Goal: Task Accomplishment & Management: Complete application form

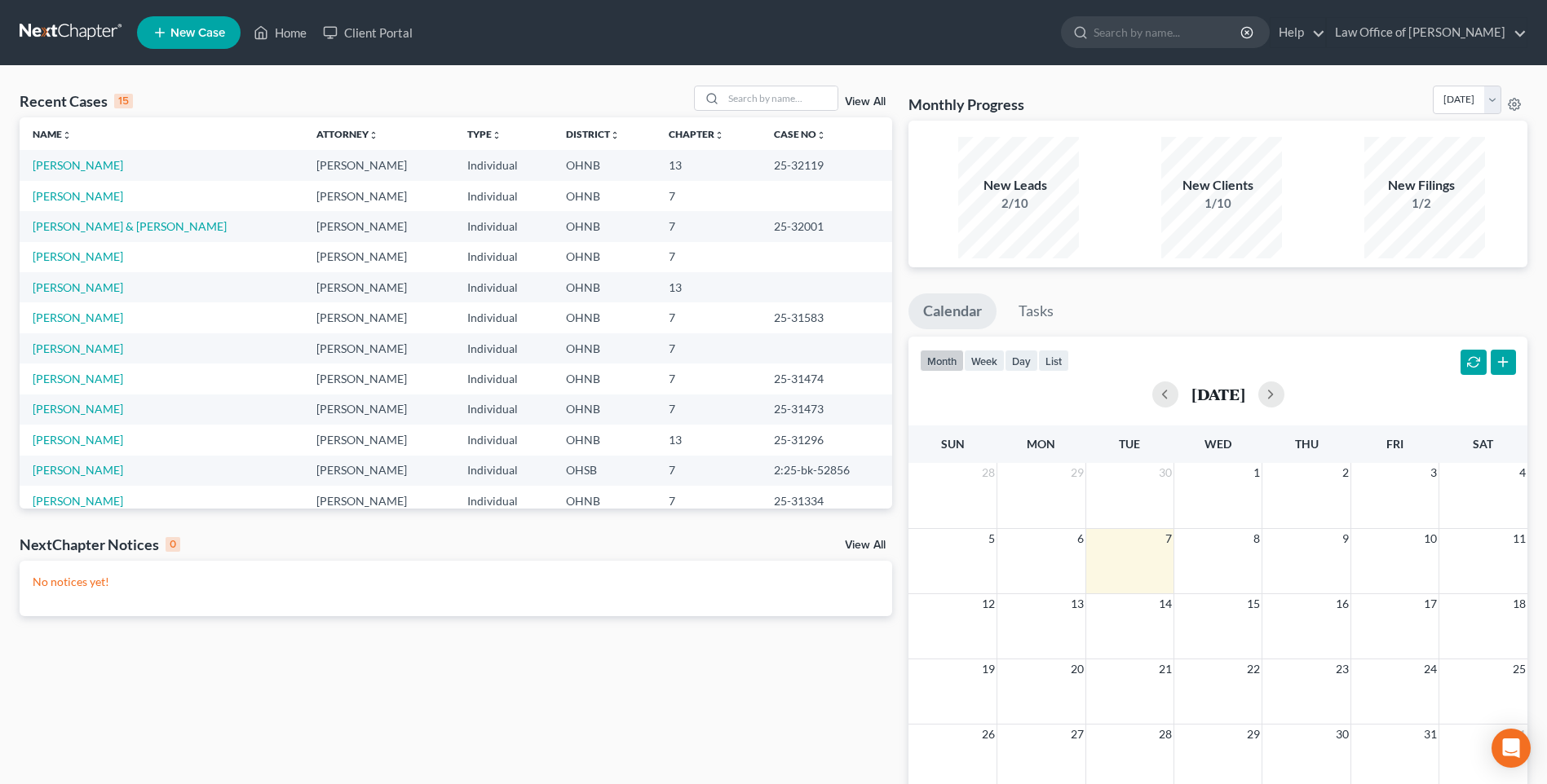
click at [225, 28] on span "New Case" at bounding box center [198, 33] width 55 height 12
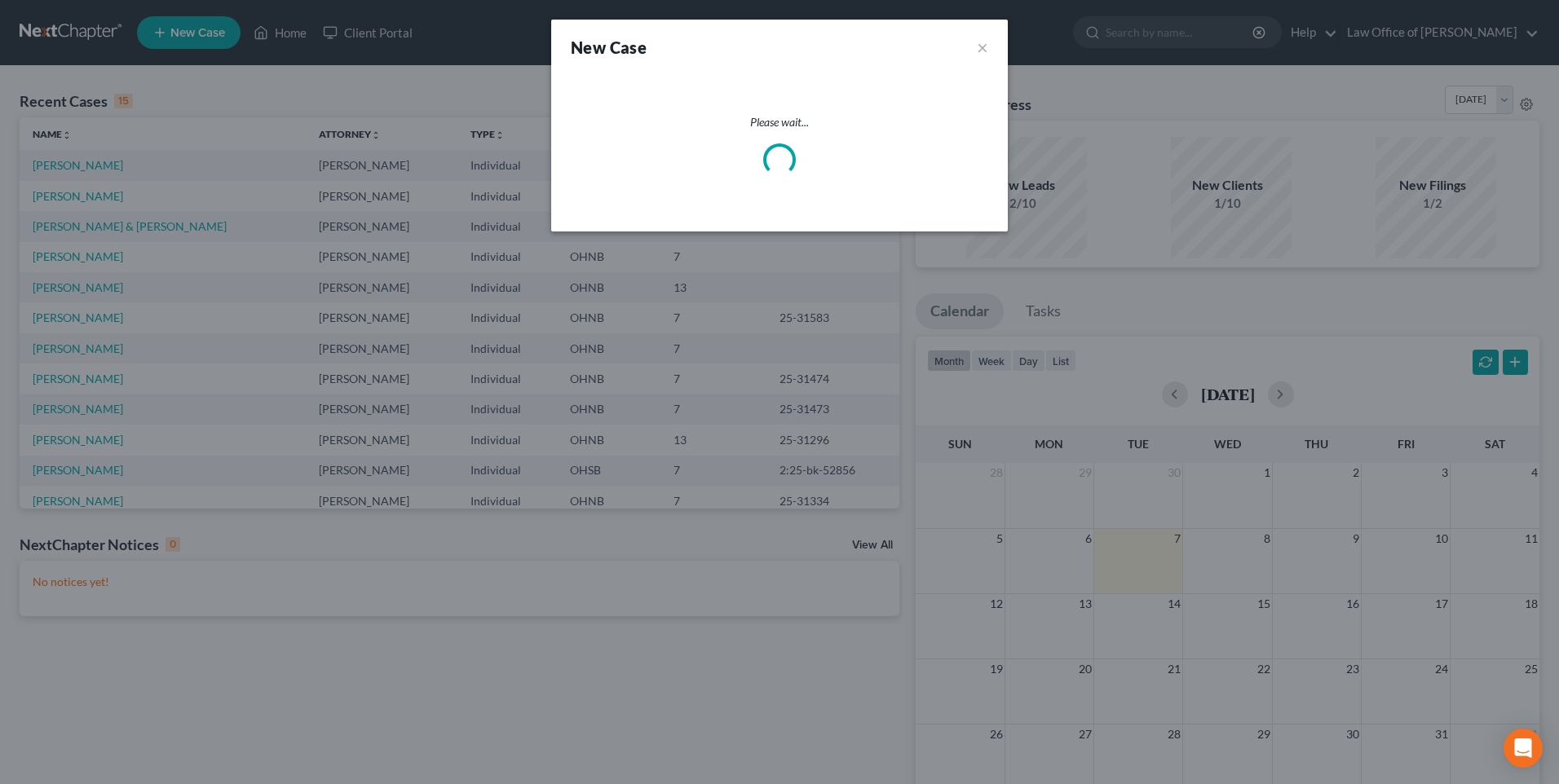
select select "61"
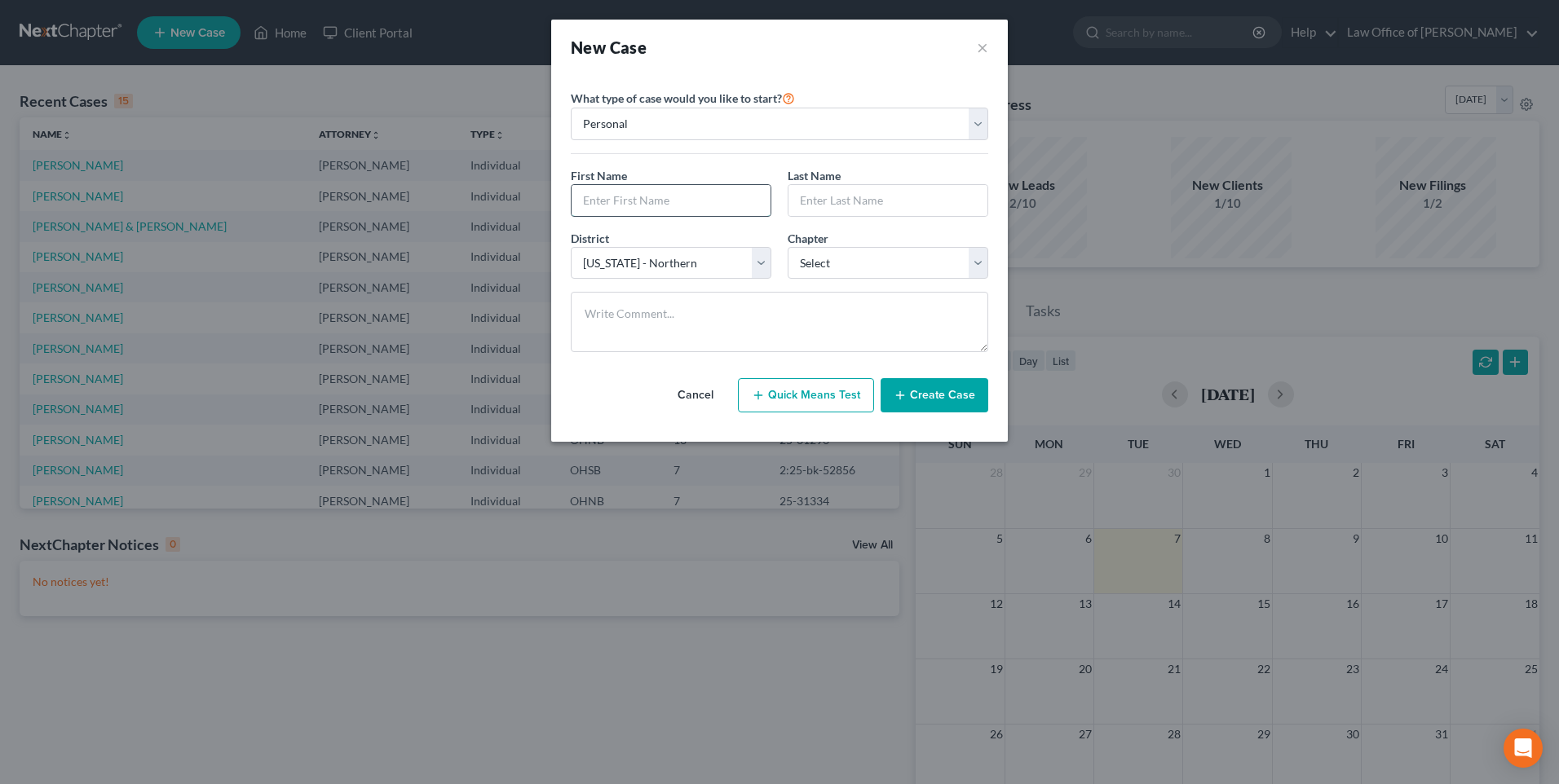
click at [648, 216] on input "text" at bounding box center [670, 200] width 199 height 31
type input "[PERSON_NAME]"
type input "Daily"
click at [845, 280] on select "Select 7 11 12 13" at bounding box center [888, 263] width 201 height 33
select select "0"
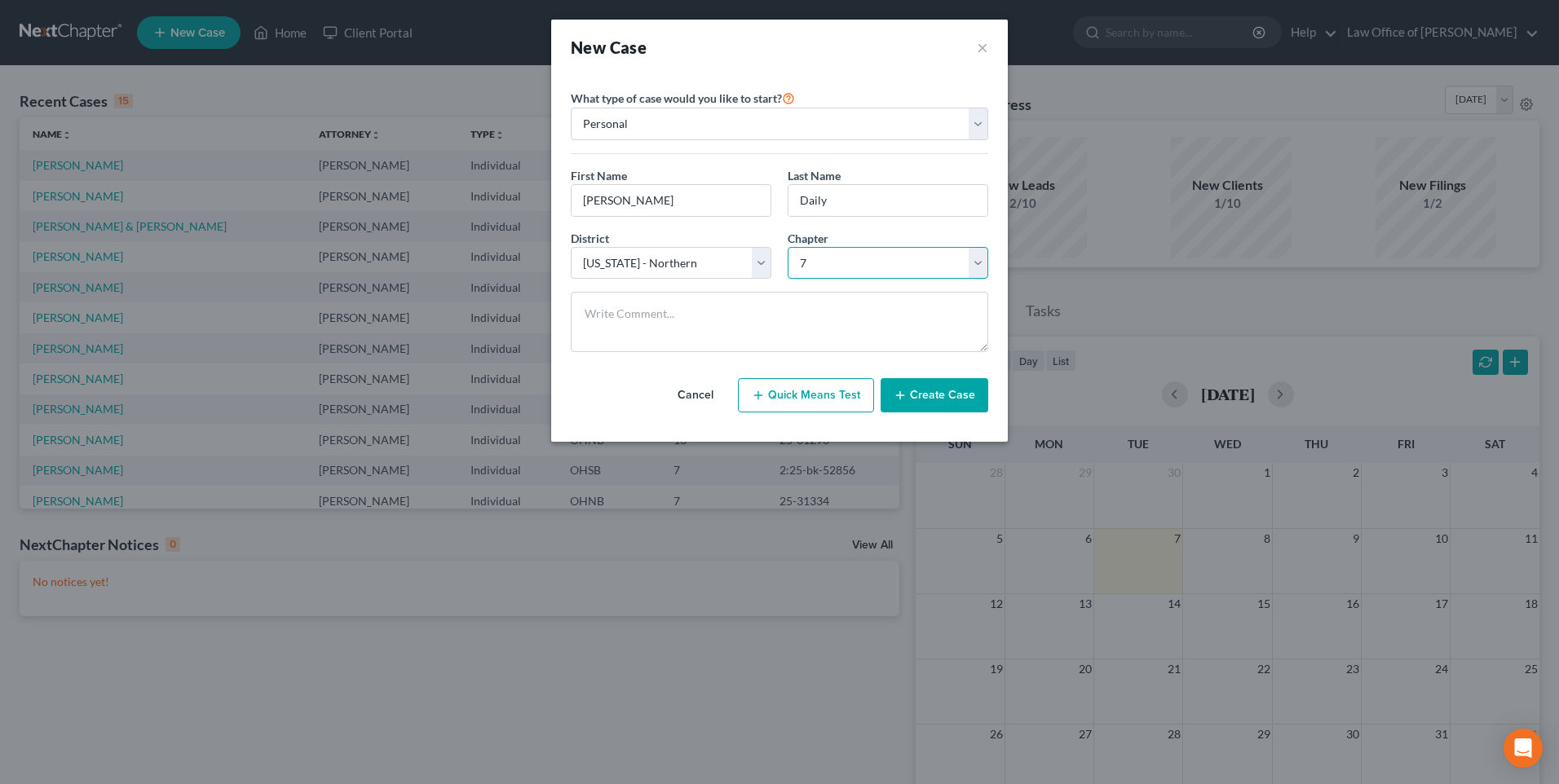
click at [788, 262] on select "Select 7 11 12 13" at bounding box center [888, 263] width 201 height 33
click at [938, 413] on button "Create Case" at bounding box center [934, 395] width 107 height 35
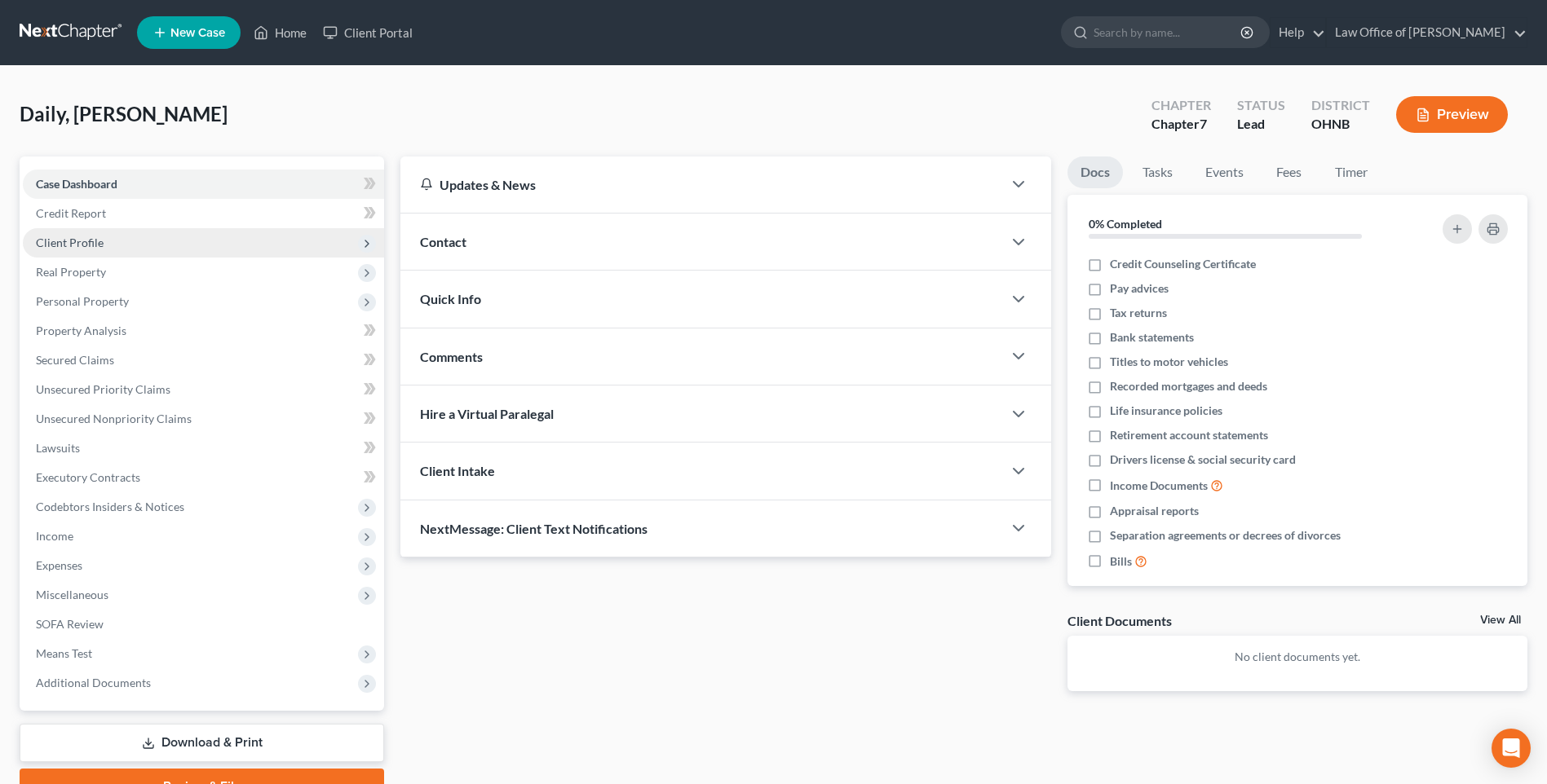
click at [78, 249] on span "Client Profile" at bounding box center [69, 242] width 68 height 14
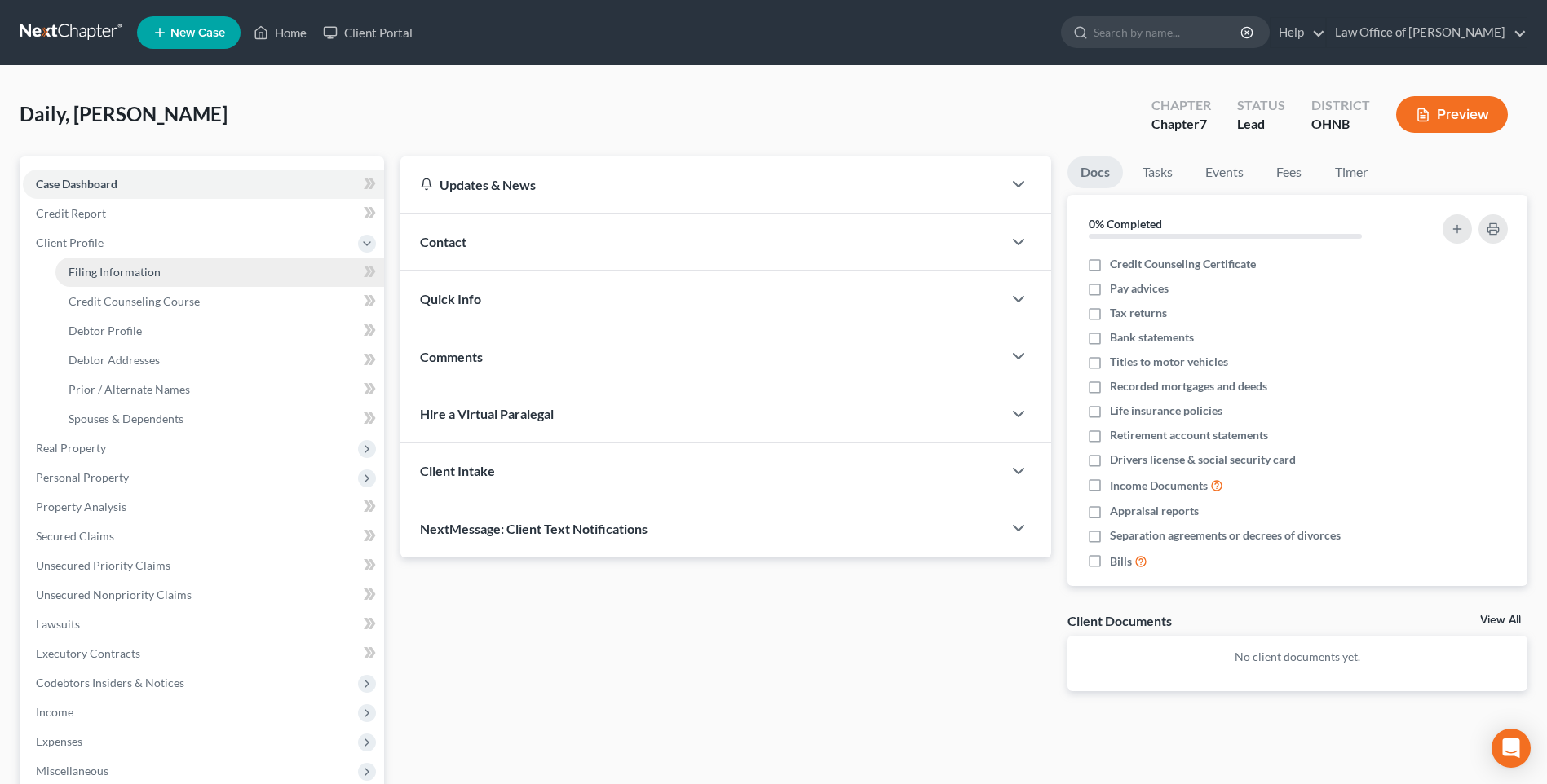
click at [122, 279] on span "Filing Information" at bounding box center [114, 272] width 92 height 14
select select "1"
select select "0"
select select "61"
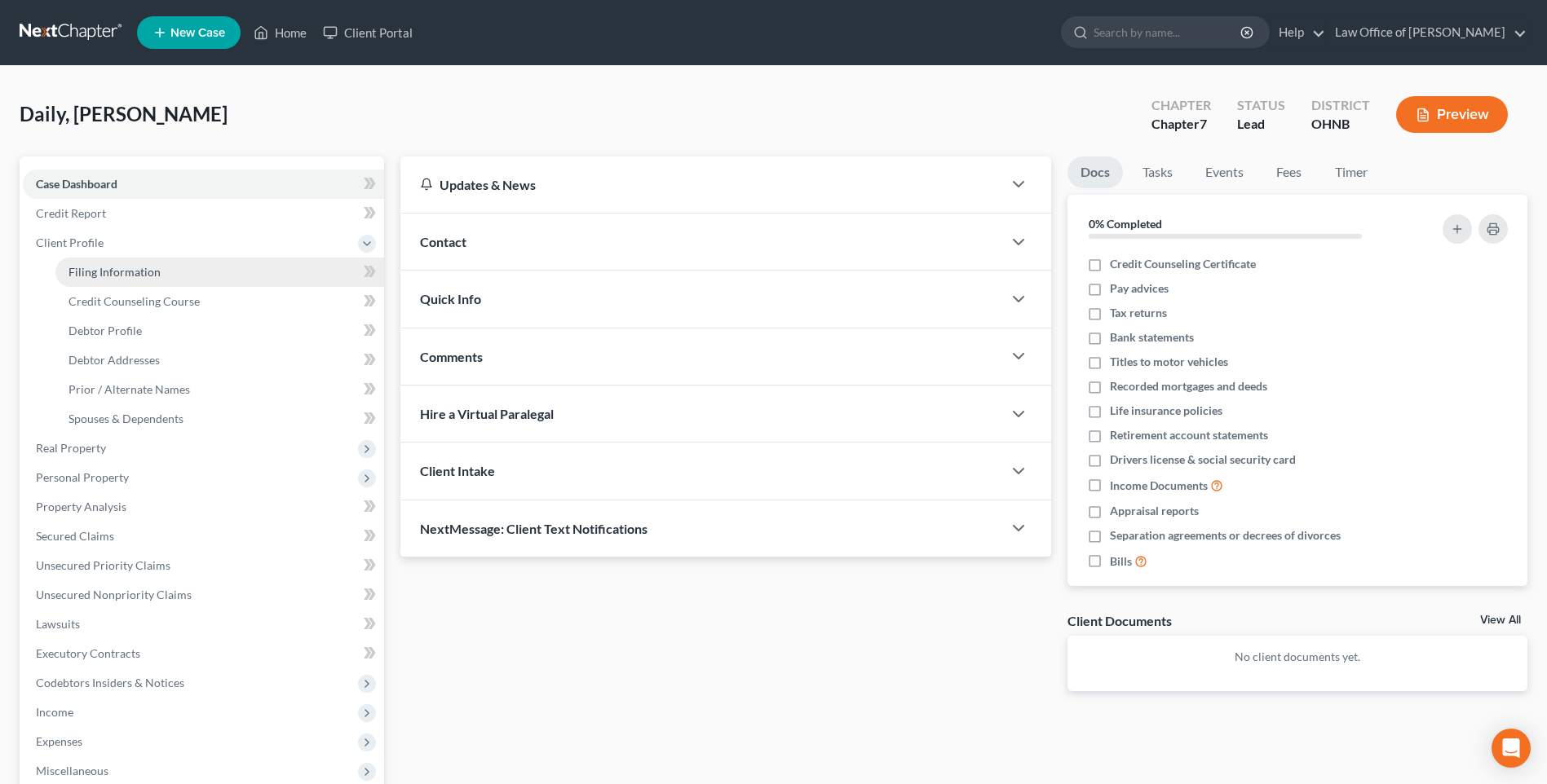
select select "0"
select select "36"
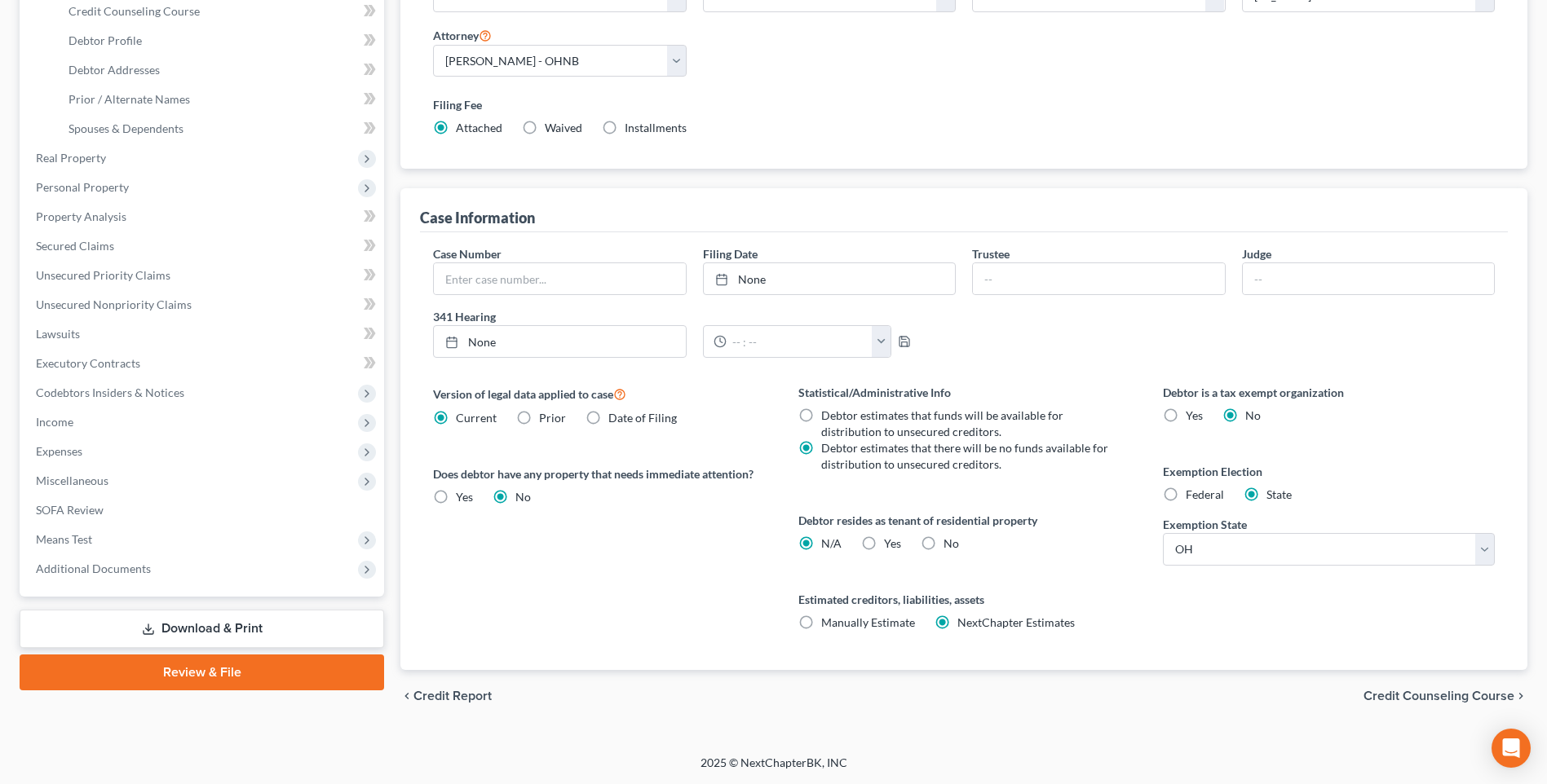
scroll to position [356, 0]
click at [944, 536] on label "No" at bounding box center [951, 543] width 16 height 16
click at [950, 536] on input "No" at bounding box center [955, 540] width 10 height 10
radio input "true"
radio input "false"
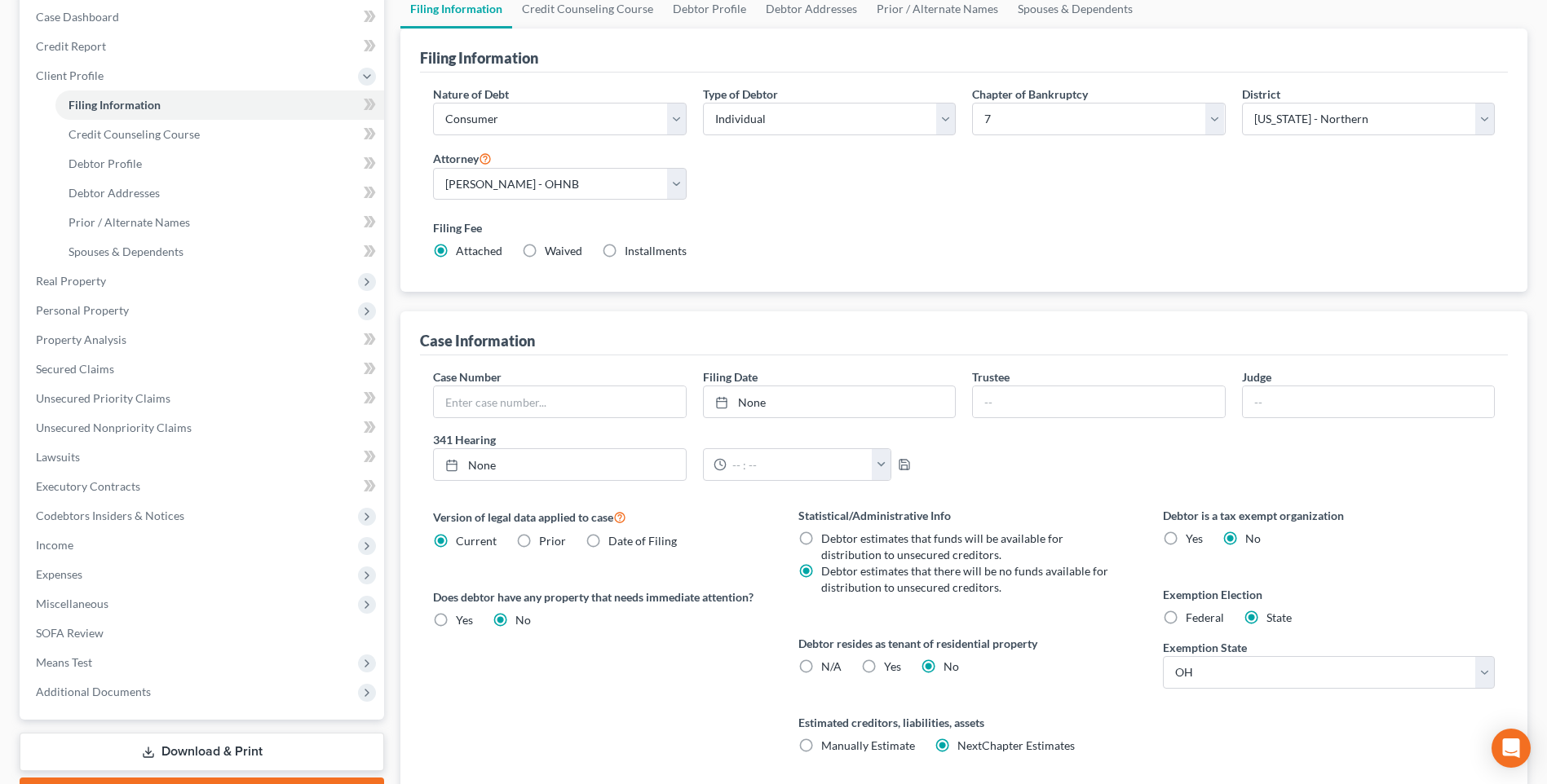
scroll to position [111, 0]
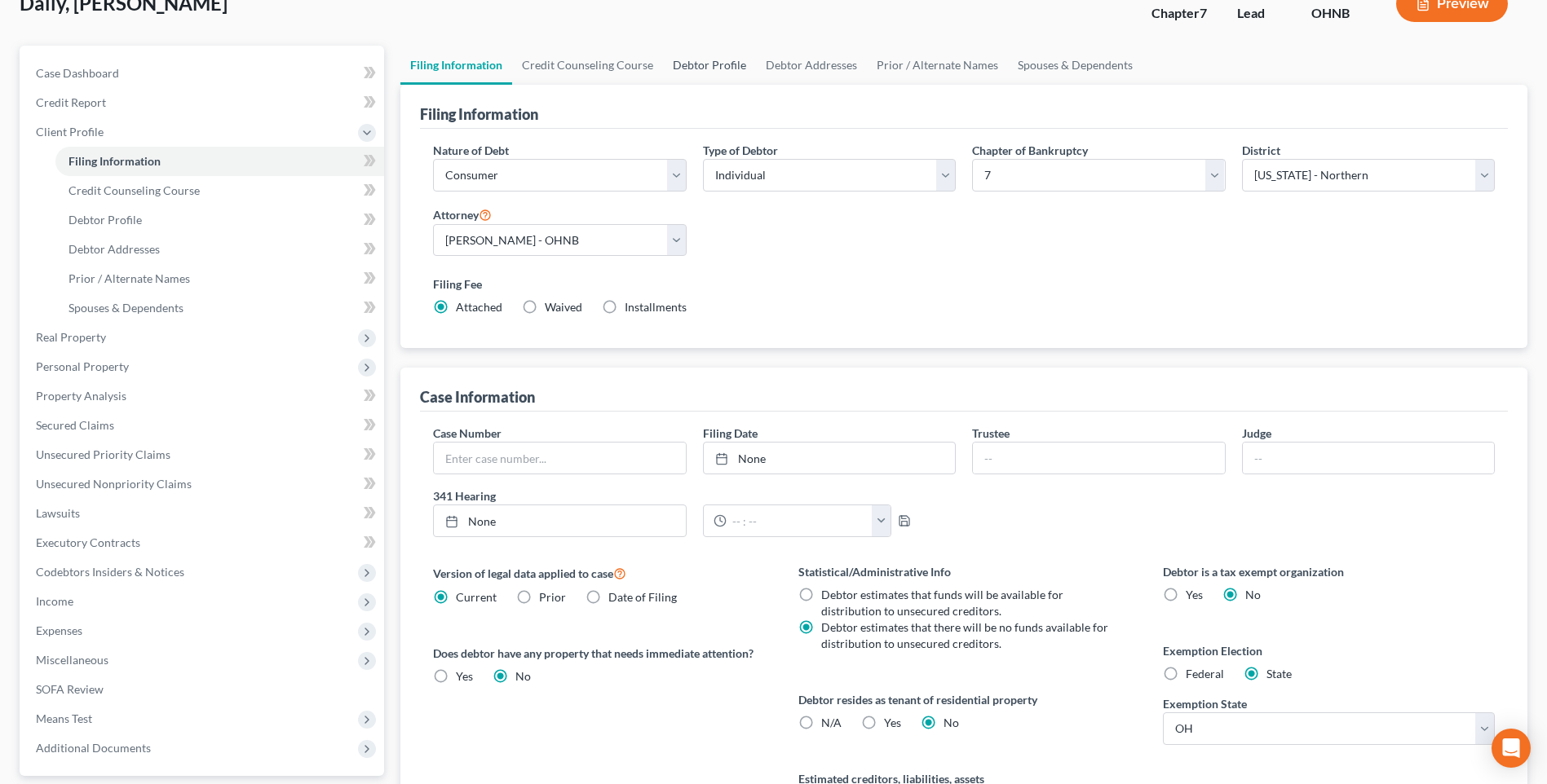
click at [755, 73] on link "Debtor Profile" at bounding box center [710, 65] width 93 height 39
select select "0"
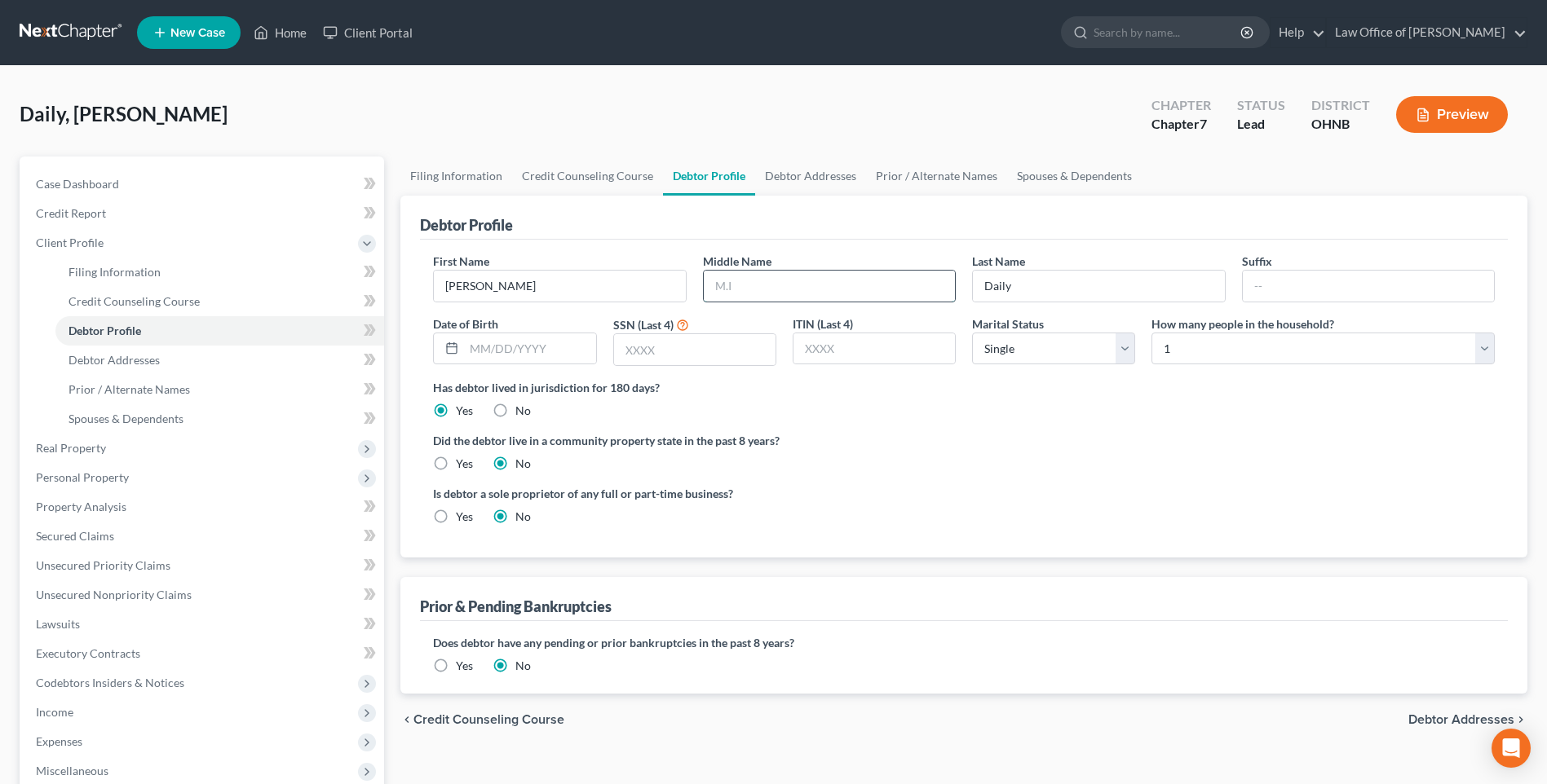
click at [768, 294] on input "text" at bounding box center [829, 286] width 251 height 31
type input "M."
click at [1125, 365] on select "Select Single Married Separated Divorced Widowed" at bounding box center [1053, 348] width 163 height 33
select select "1"
click at [972, 351] on select "Select Single Married Separated Divorced Widowed" at bounding box center [1053, 348] width 163 height 33
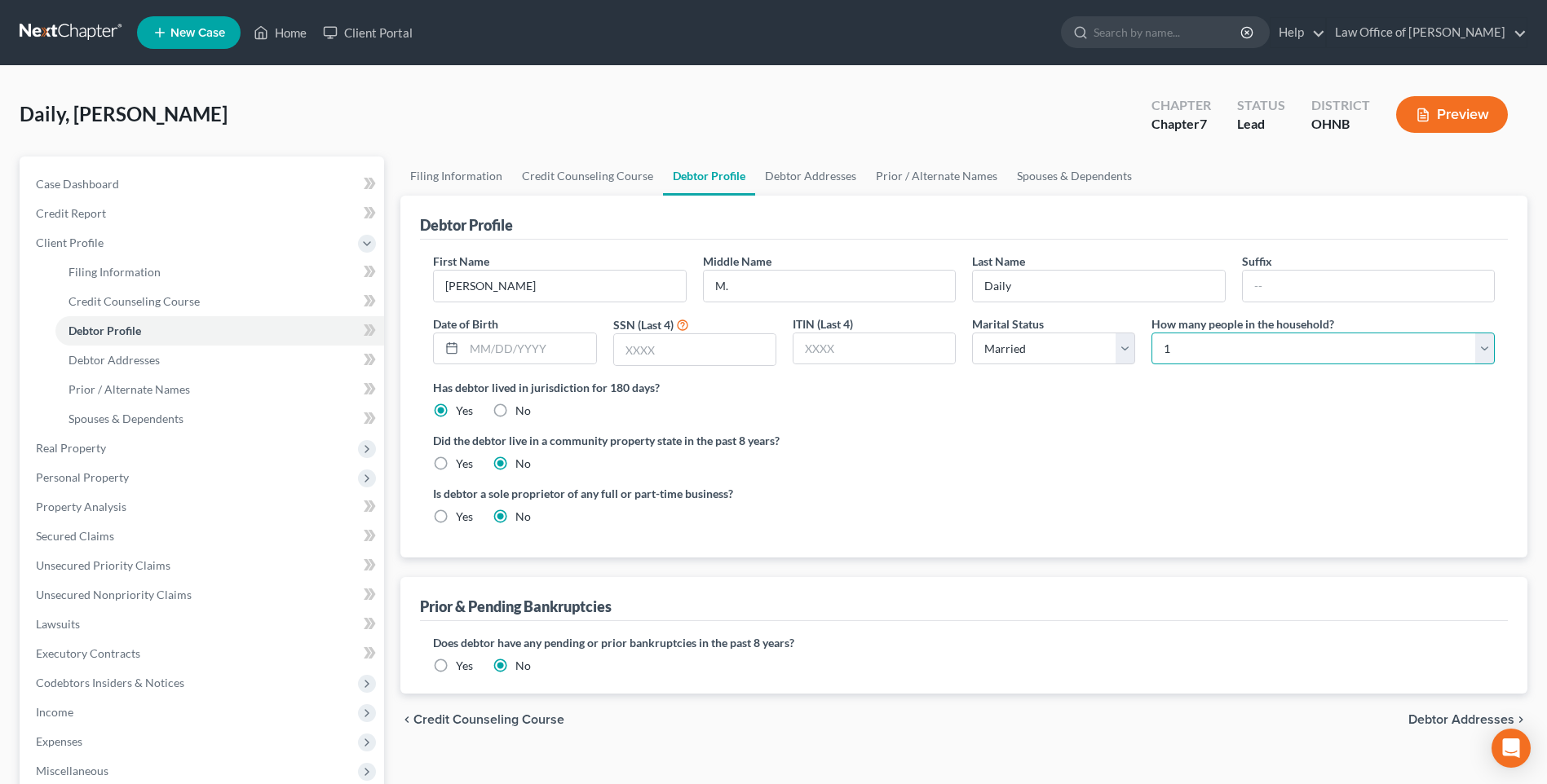
click at [1237, 365] on select "Select 1 2 3 4 5 6 7 8 9 10 11 12 13 14 15 16 17 18 19 20" at bounding box center [1323, 348] width 344 height 33
select select "3"
click at [1151, 351] on select "Select 1 2 3 4 5 6 7 8 9 10 11 12 13 14 15 16 17 18 19 20" at bounding box center [1323, 348] width 344 height 33
click at [842, 187] on link "Debtor Addresses" at bounding box center [810, 176] width 111 height 39
select select "0"
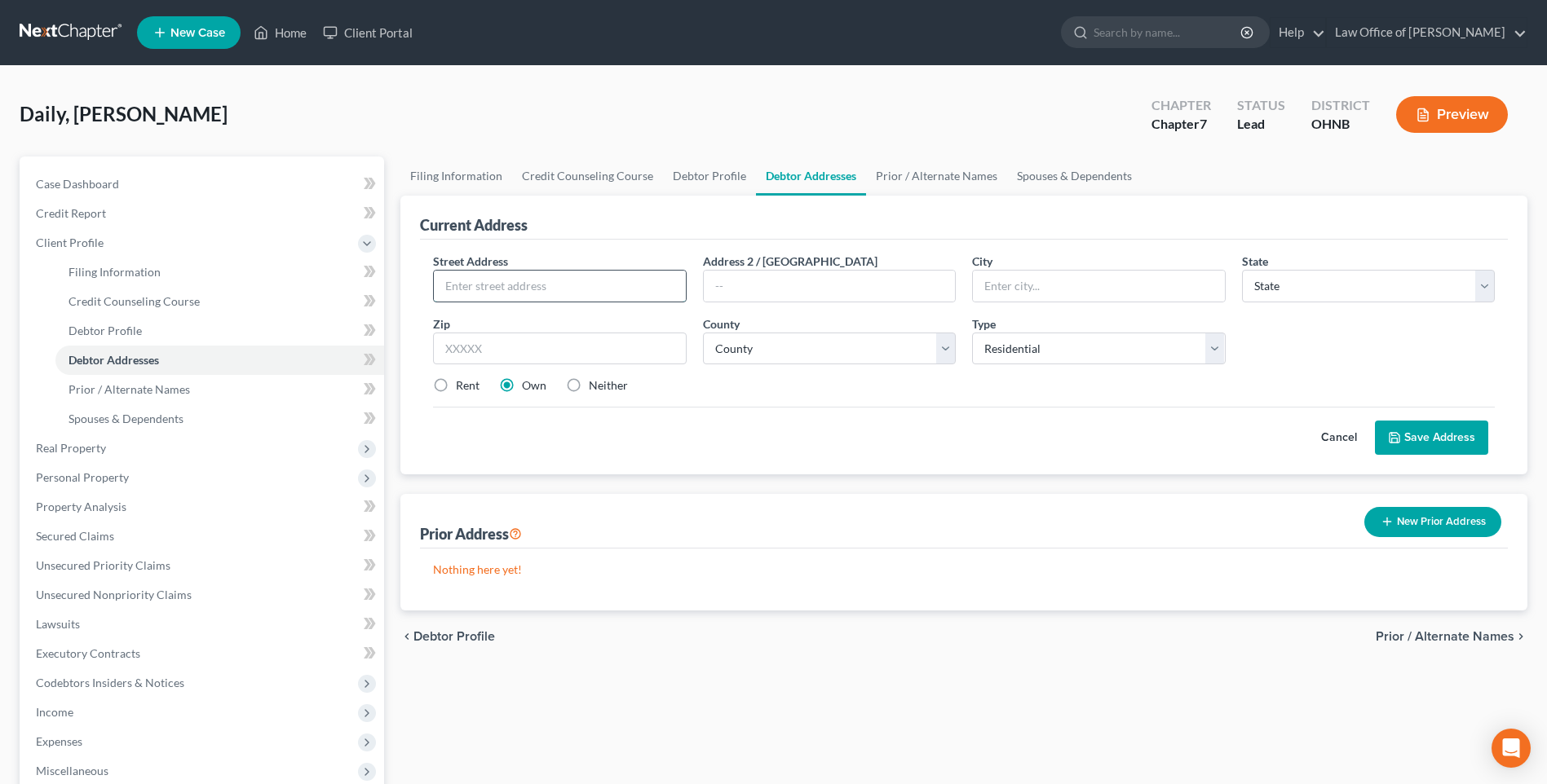
click at [606, 300] on input "text" at bounding box center [559, 286] width 251 height 31
type input "[STREET_ADDRESS][PERSON_NAME]"
type input "Bowling Green"
select select "36"
type input "43402"
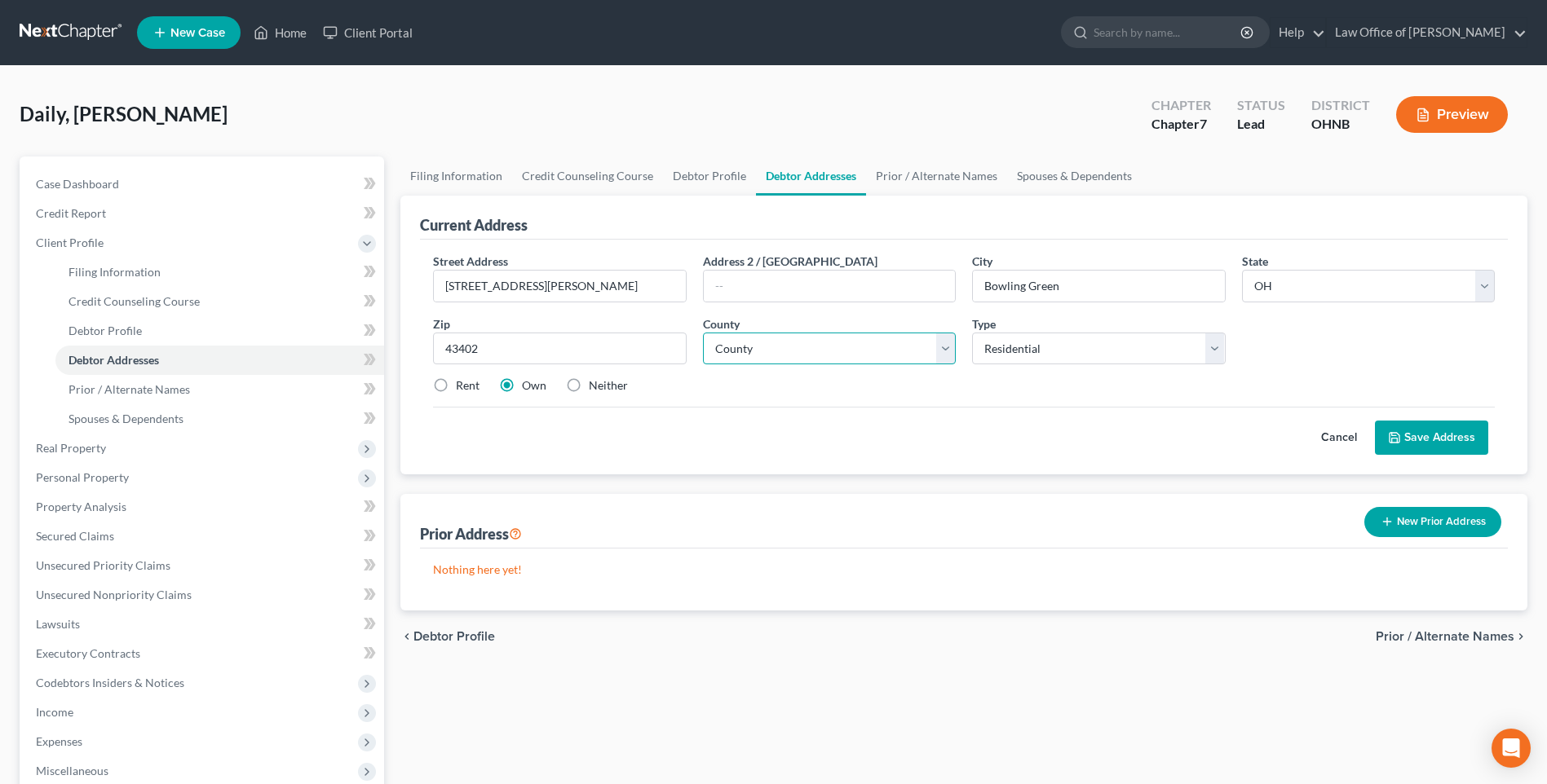
click at [835, 364] on select "County [GEOGRAPHIC_DATA] [GEOGRAPHIC_DATA] [GEOGRAPHIC_DATA] [GEOGRAPHIC_DATA] …" at bounding box center [829, 348] width 253 height 33
select select "86"
click at [704, 351] on select "County [GEOGRAPHIC_DATA] [GEOGRAPHIC_DATA] [GEOGRAPHIC_DATA] [GEOGRAPHIC_DATA] …" at bounding box center [829, 348] width 253 height 33
click at [1403, 455] on button "Save Address" at bounding box center [1431, 438] width 113 height 35
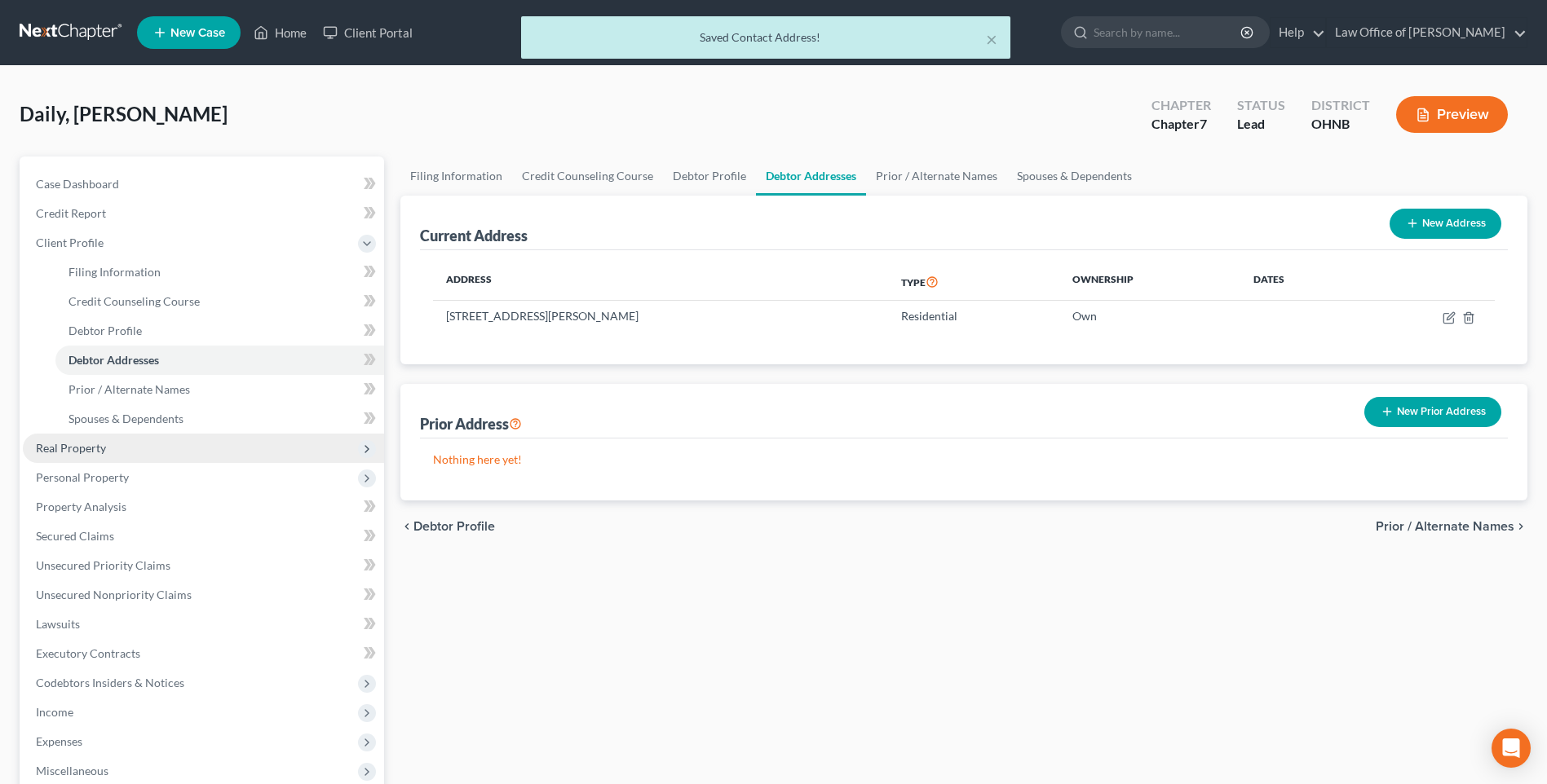
click at [51, 455] on span "Real Property" at bounding box center [70, 448] width 70 height 14
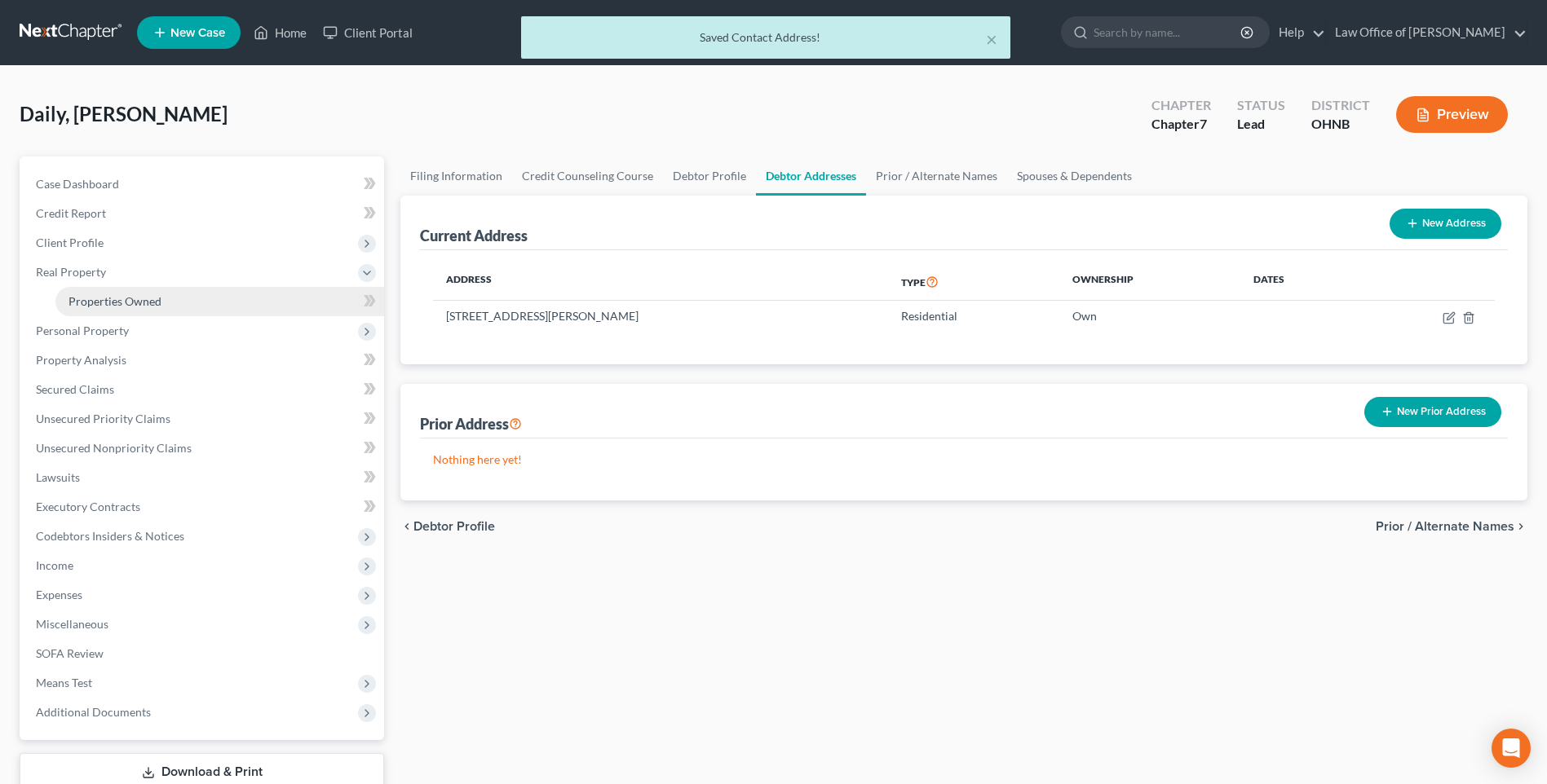
click at [113, 308] on span "Properties Owned" at bounding box center [115, 301] width 93 height 14
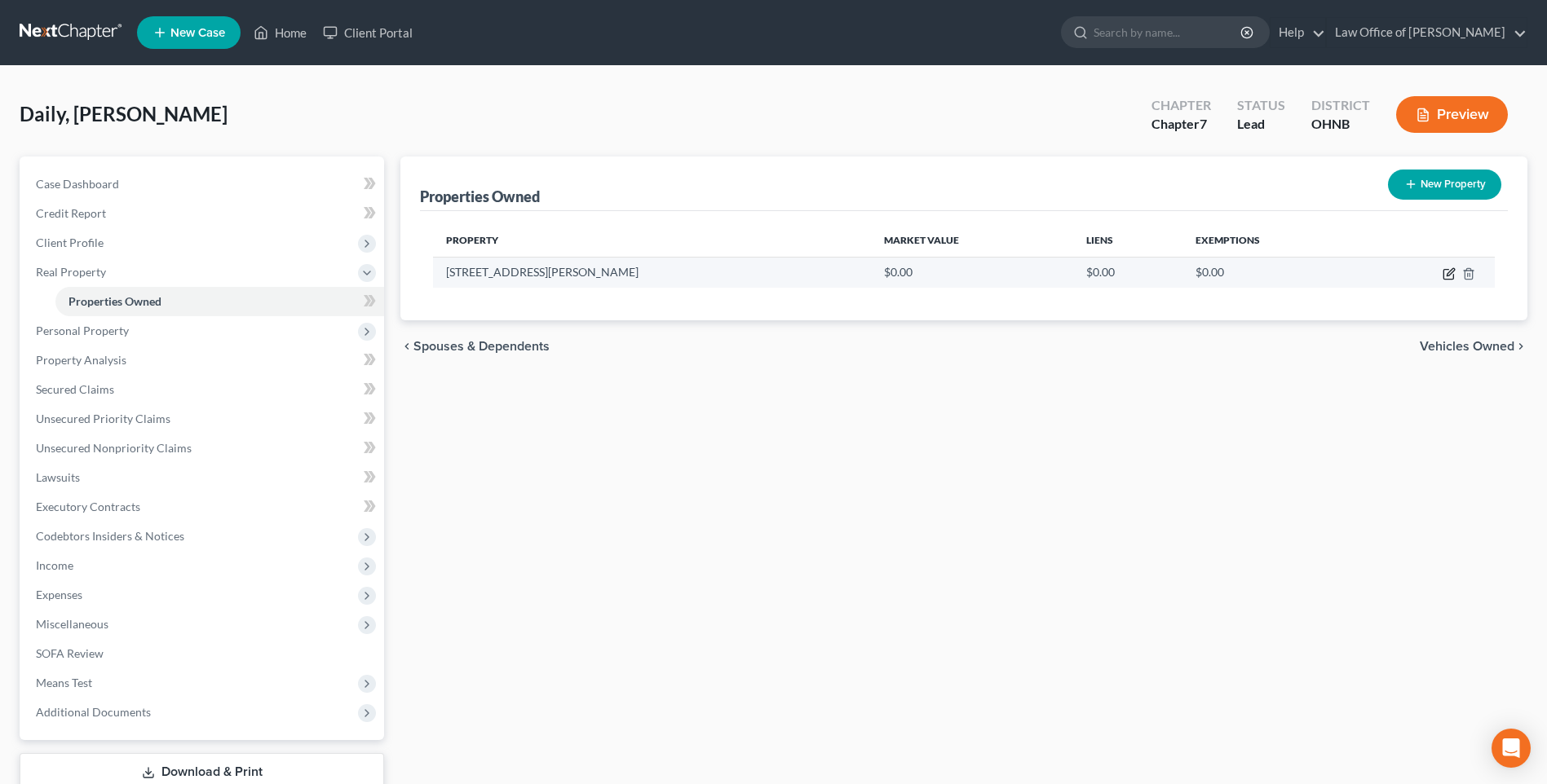
click at [1448, 280] on icon "button" at bounding box center [1449, 274] width 13 height 13
select select "36"
select select "86"
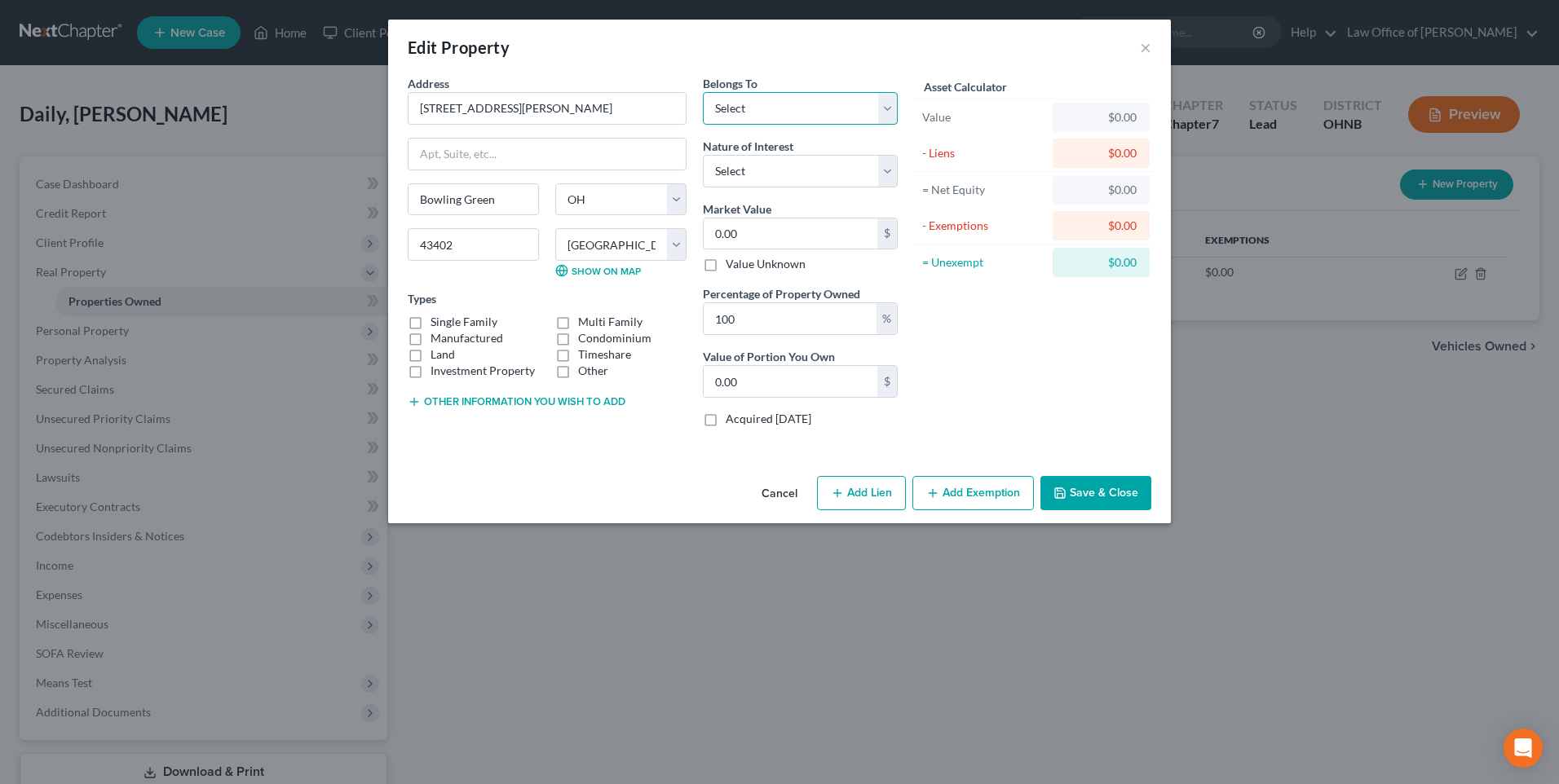
click at [815, 122] on select "Select Debtor 1 Only Debtor 2 Only Debtor 1 And Debtor 2 Only At Least One Of T…" at bounding box center [800, 108] width 195 height 33
select select "3"
click at [703, 98] on select "Select Debtor 1 Only Debtor 2 Only Debtor 1 And Debtor 2 Only At Least One Of T…" at bounding box center [800, 108] width 195 height 33
click at [816, 188] on select "Select Fee Simple Joint Tenant Life Estate Equitable Interest Future Interest T…" at bounding box center [800, 171] width 195 height 33
select select "1"
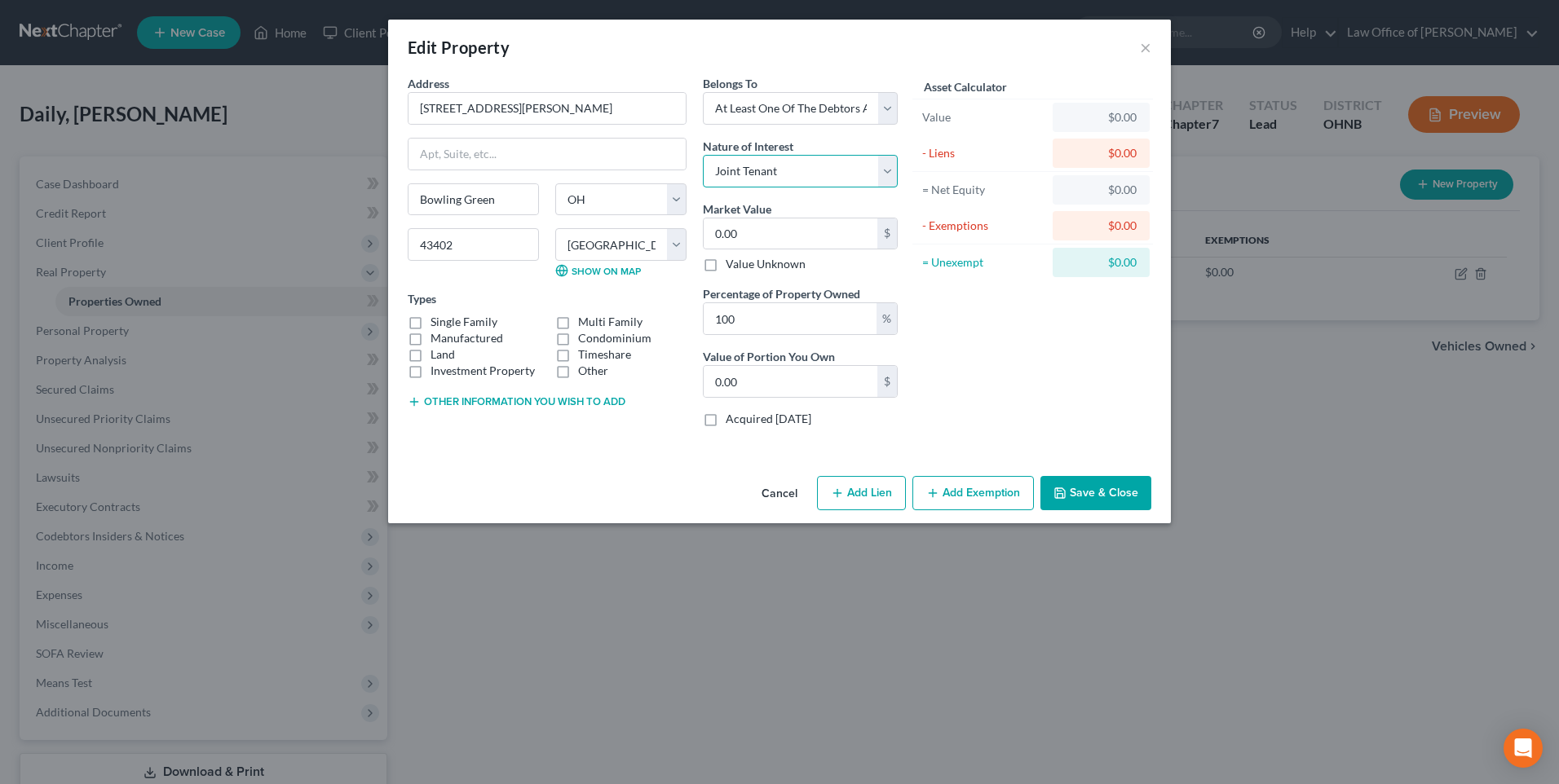
click at [703, 164] on select "Select Fee Simple Joint Tenant Life Estate Equitable Interest Future Interest T…" at bounding box center [800, 171] width 195 height 33
click at [430, 330] on label "Single Family" at bounding box center [464, 321] width 67 height 16
click at [437, 325] on input "Single Family" at bounding box center [442, 318] width 10 height 10
checkbox input "true"
click at [716, 249] on input "0.00" at bounding box center [791, 233] width 174 height 31
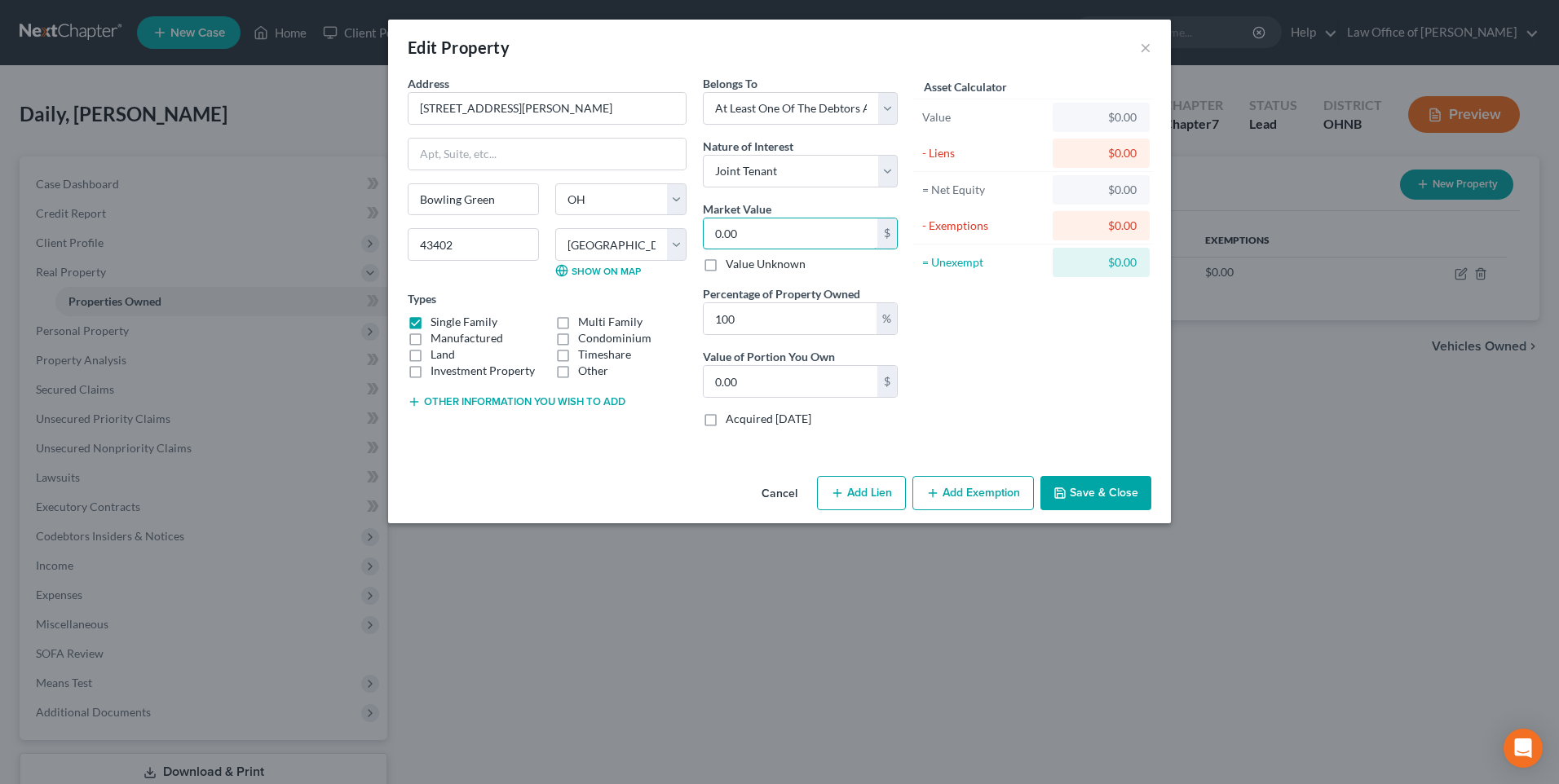
type input "2"
type input "2.00"
type input "23"
type input "23.00"
type input "239"
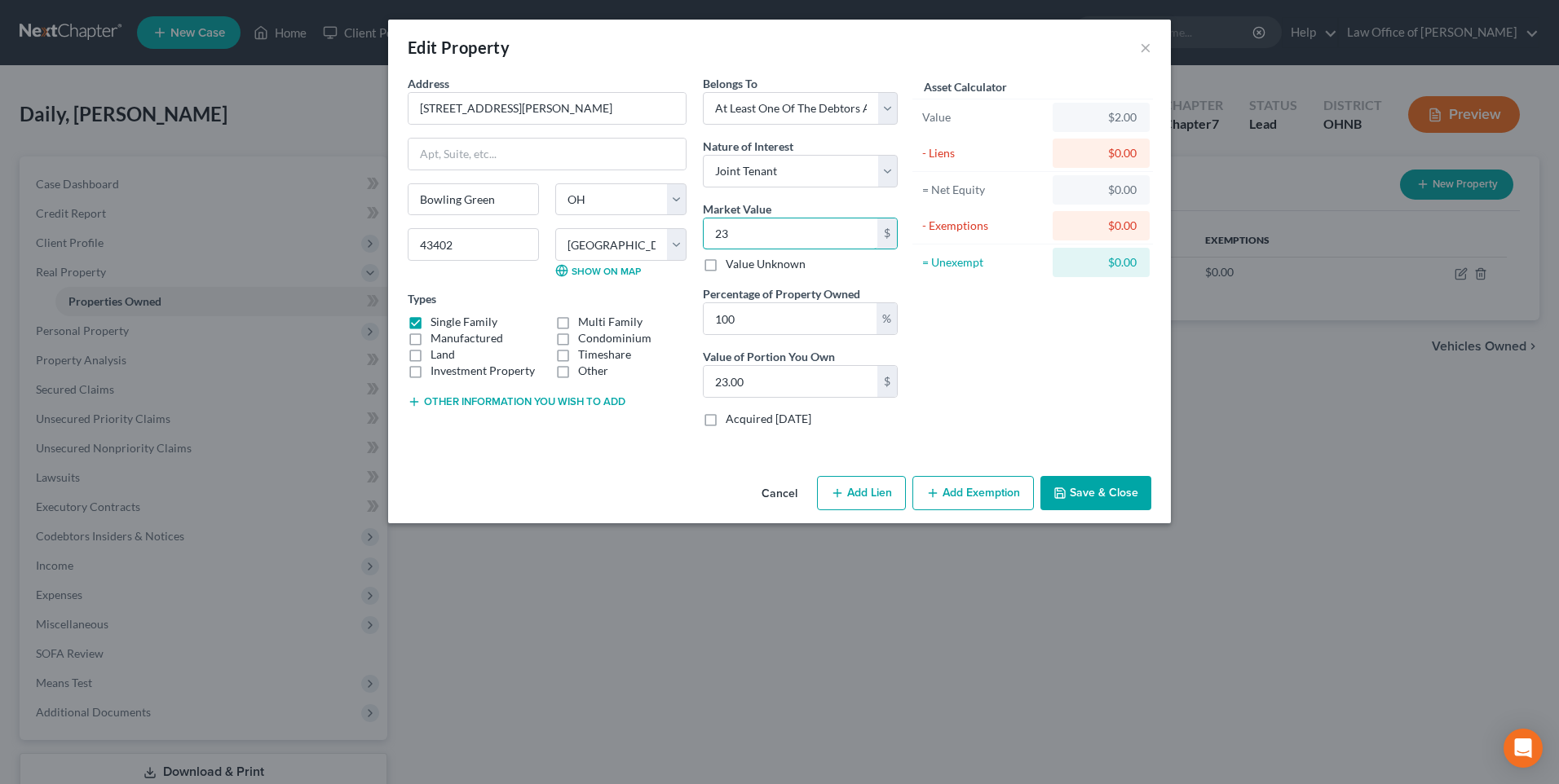
type input "239.00"
type input "2396"
type input "2,396.00"
type input "2,3960"
type input "23,960.00"
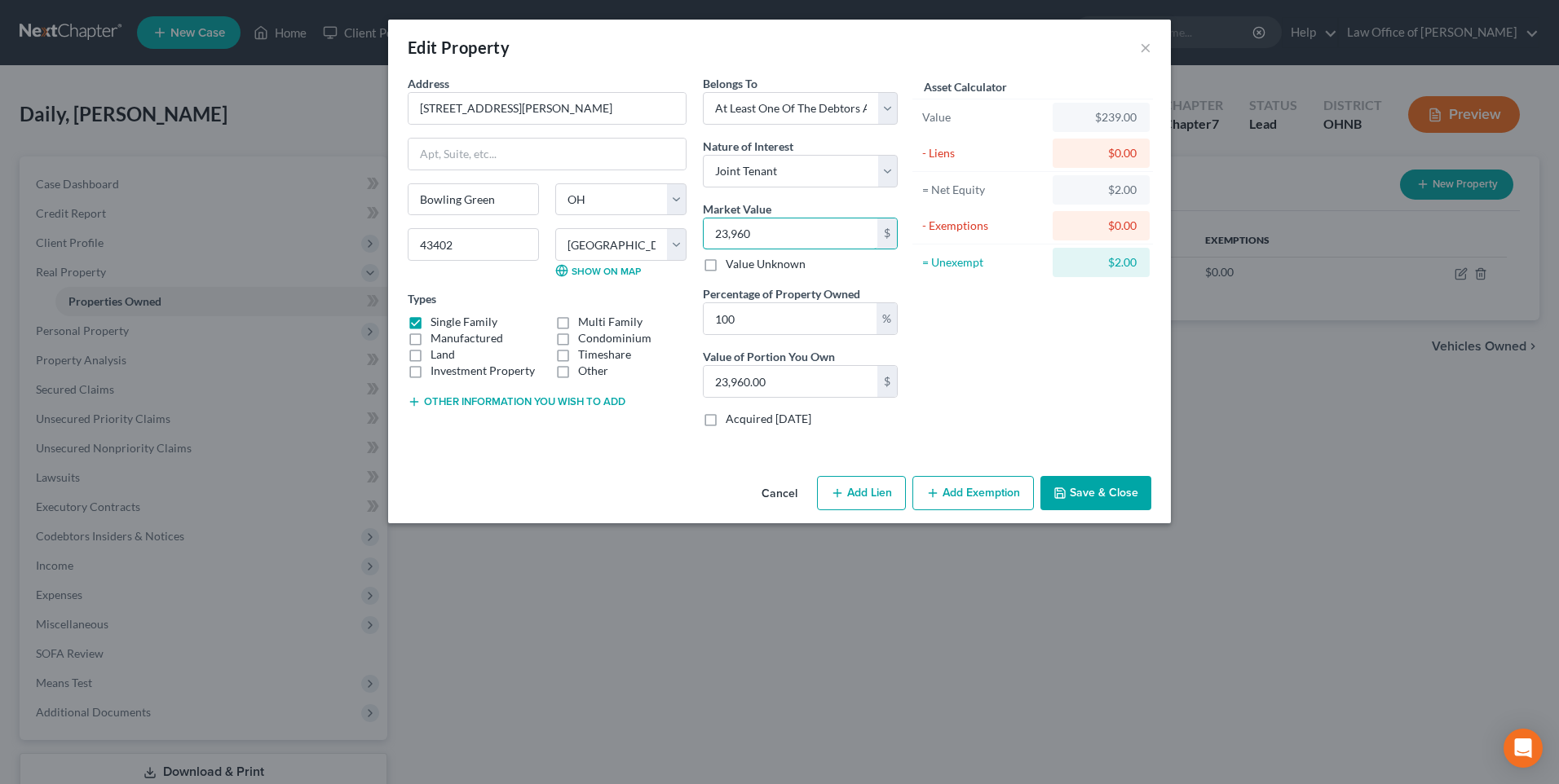
type input "23,9600"
type input "239,600.00"
type input "239,600"
click at [745, 334] on input "100" at bounding box center [790, 318] width 173 height 31
type input "10"
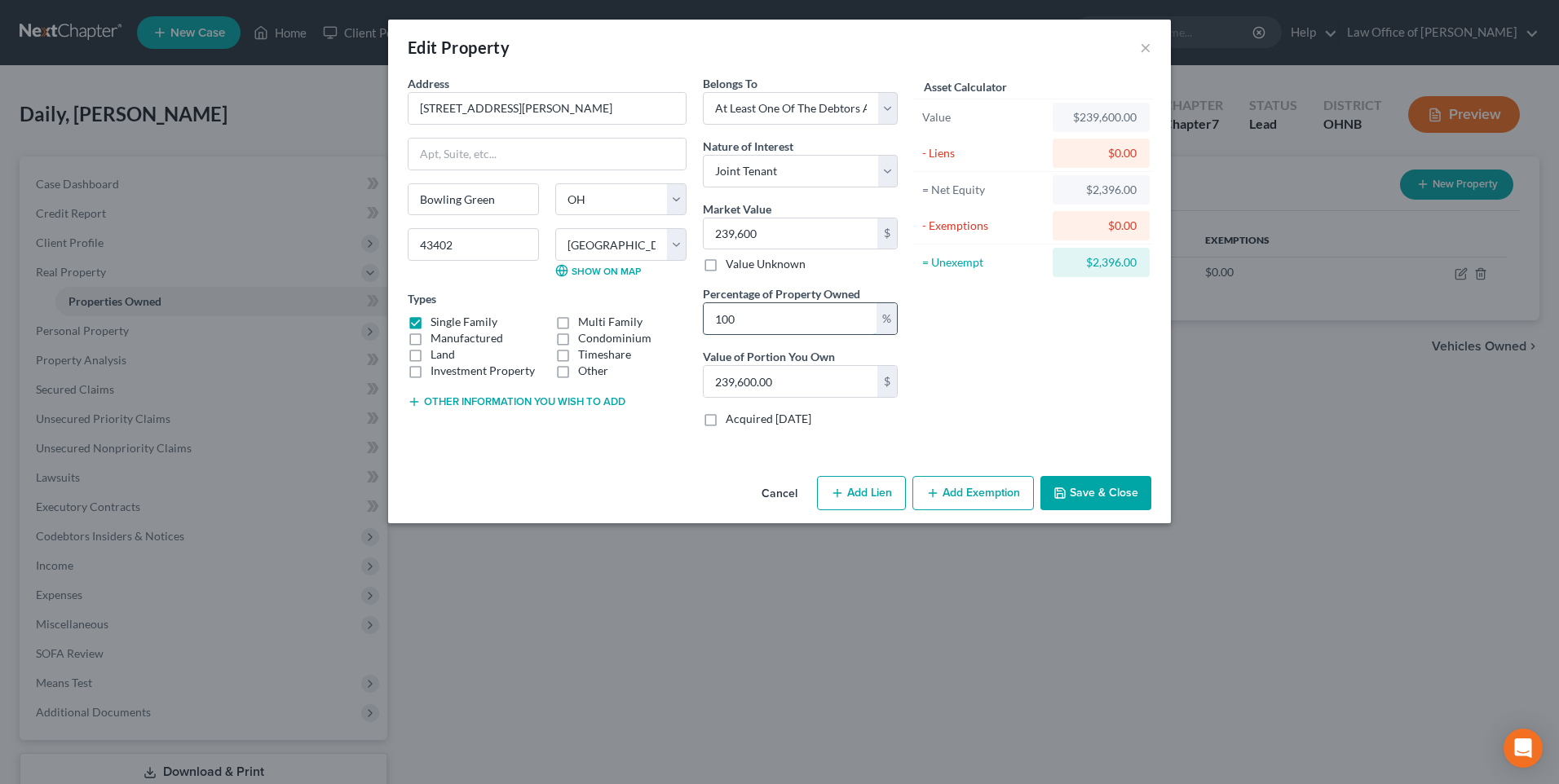
type input "23,960.00"
type input "1"
type input "2,396.00"
type input "5"
type input "11,980.00"
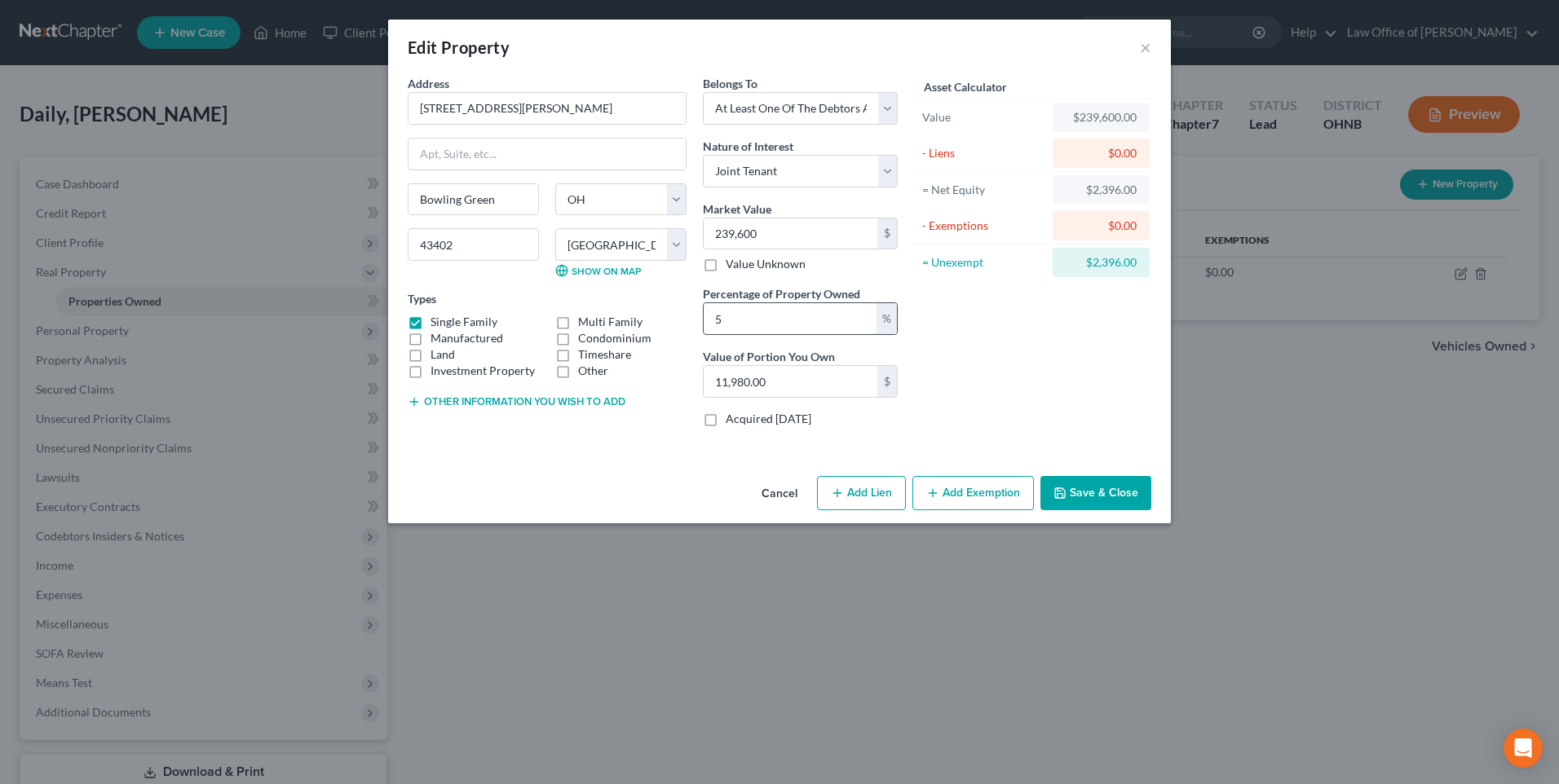
type input "50"
type input "119,800.00"
type input "50"
click at [867, 511] on button "Add Lien" at bounding box center [861, 493] width 89 height 35
select select "3"
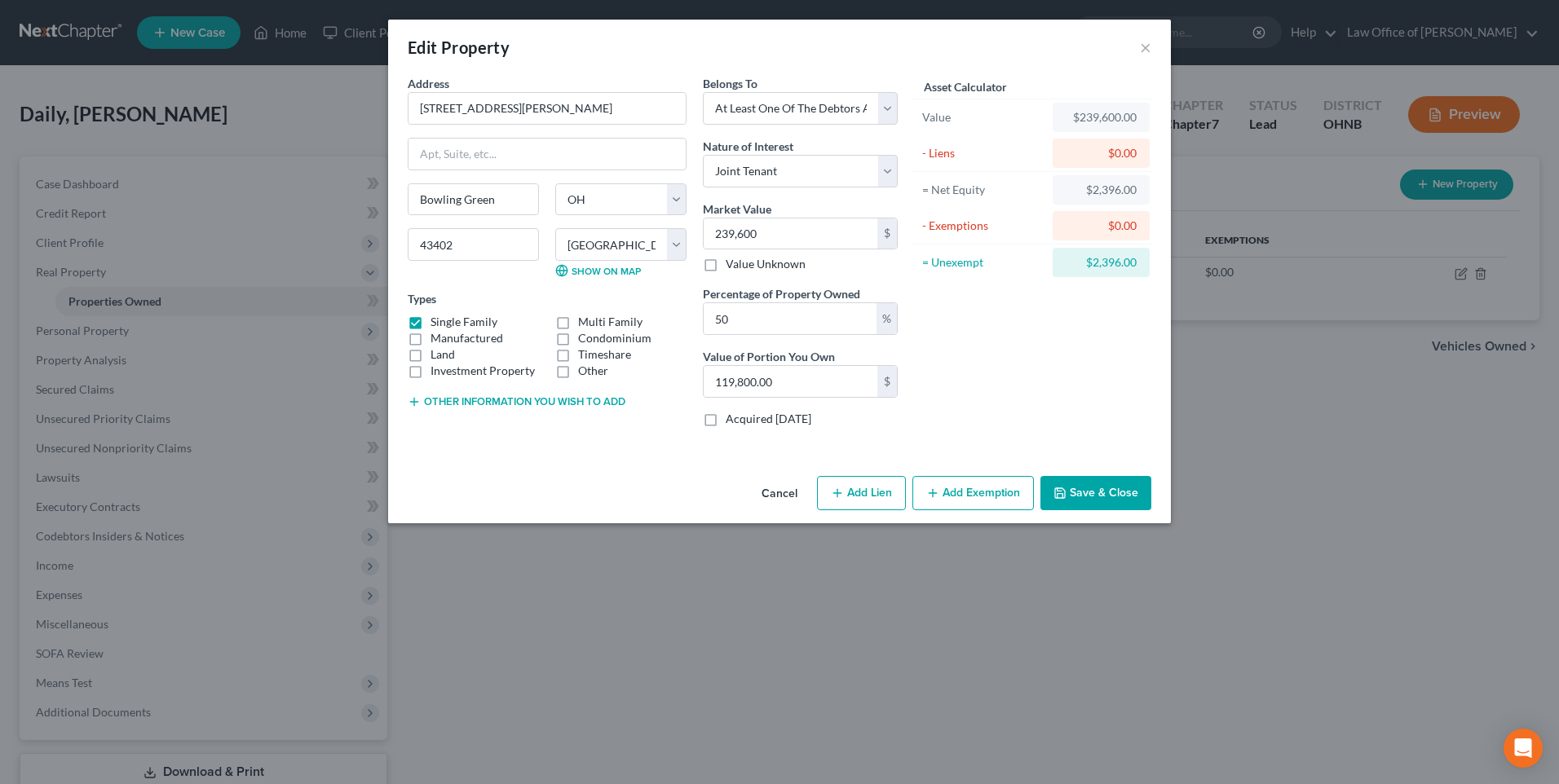
select select "0"
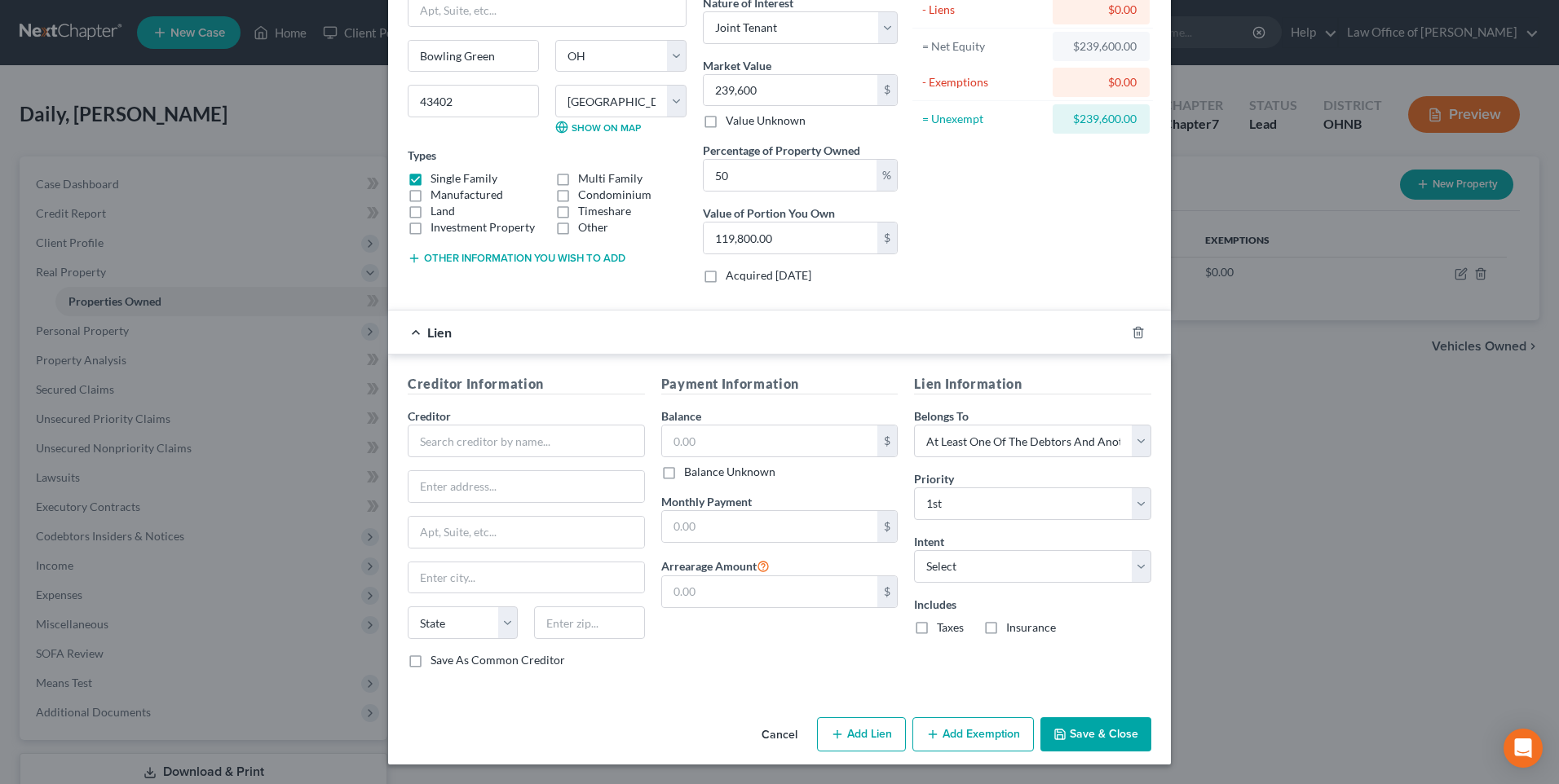
scroll to position [200, 0]
click at [488, 425] on input "text" at bounding box center [527, 441] width 237 height 33
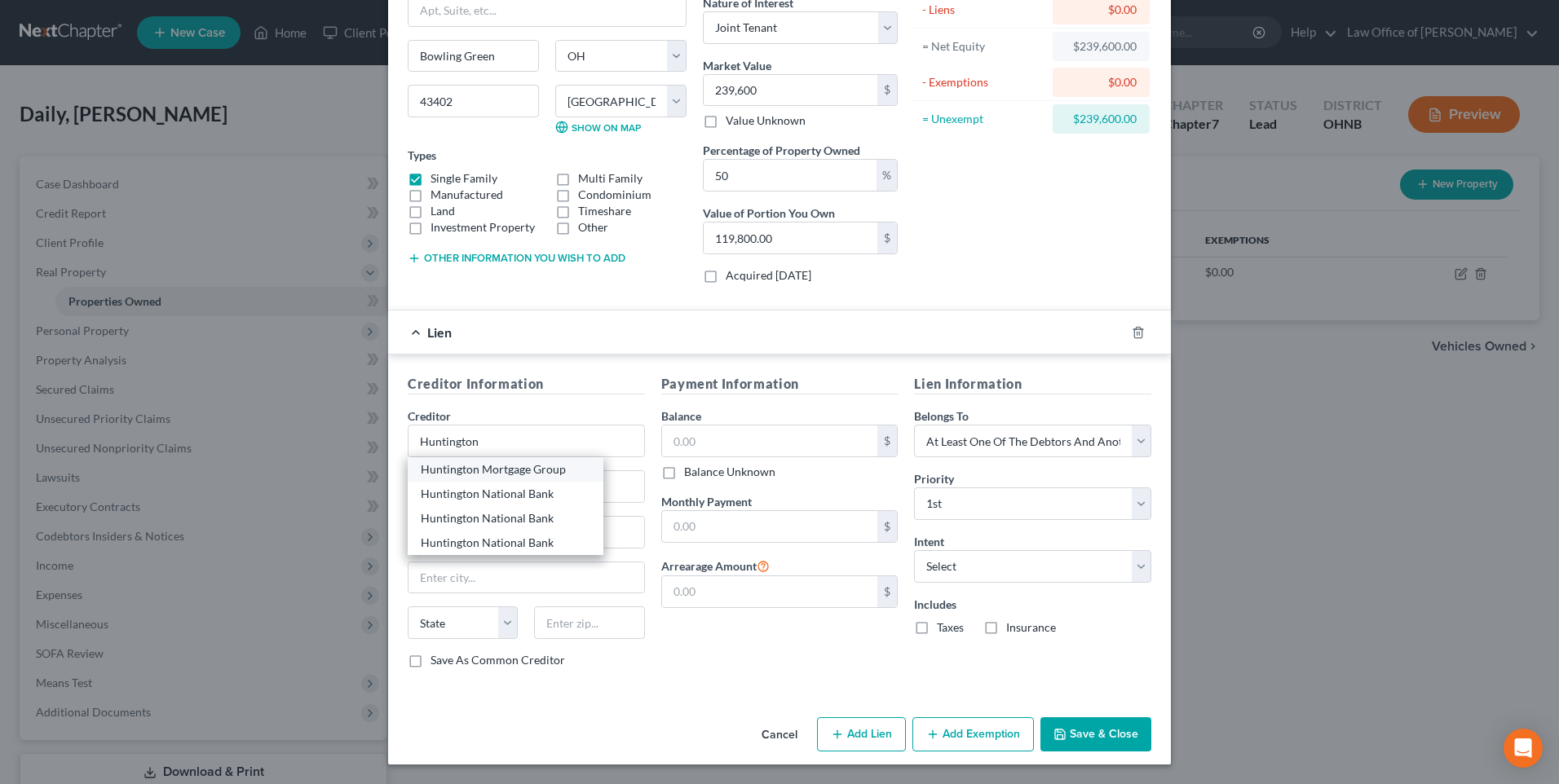
click at [490, 461] on div "Huntington Mortgage Group" at bounding box center [506, 469] width 170 height 16
type input "Huntington Mortgage Group"
type input "P.O. Box 1558"
type input "Dept. EAW 25"
type input "Columbus"
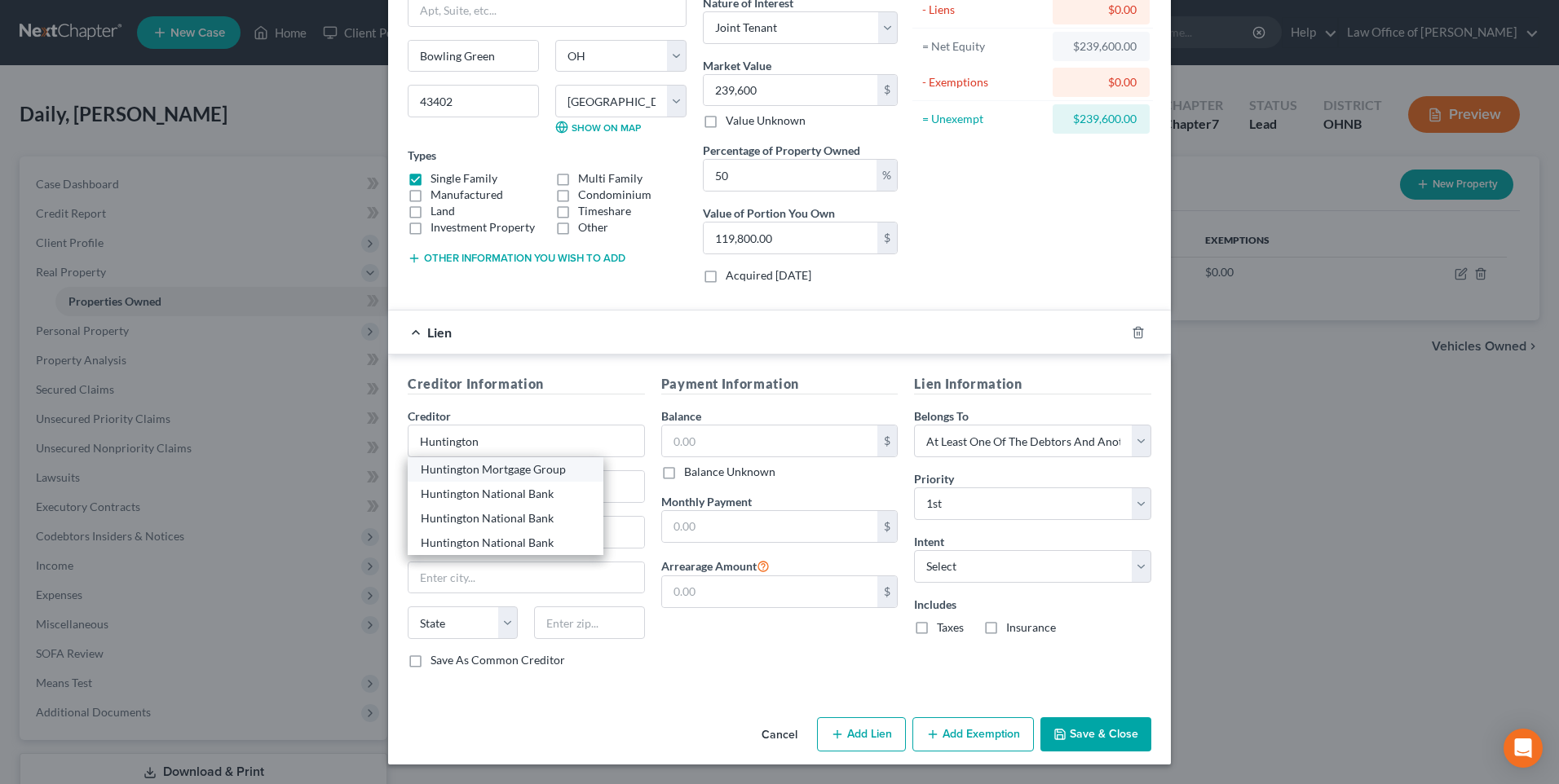
select select "36"
type input "43216"
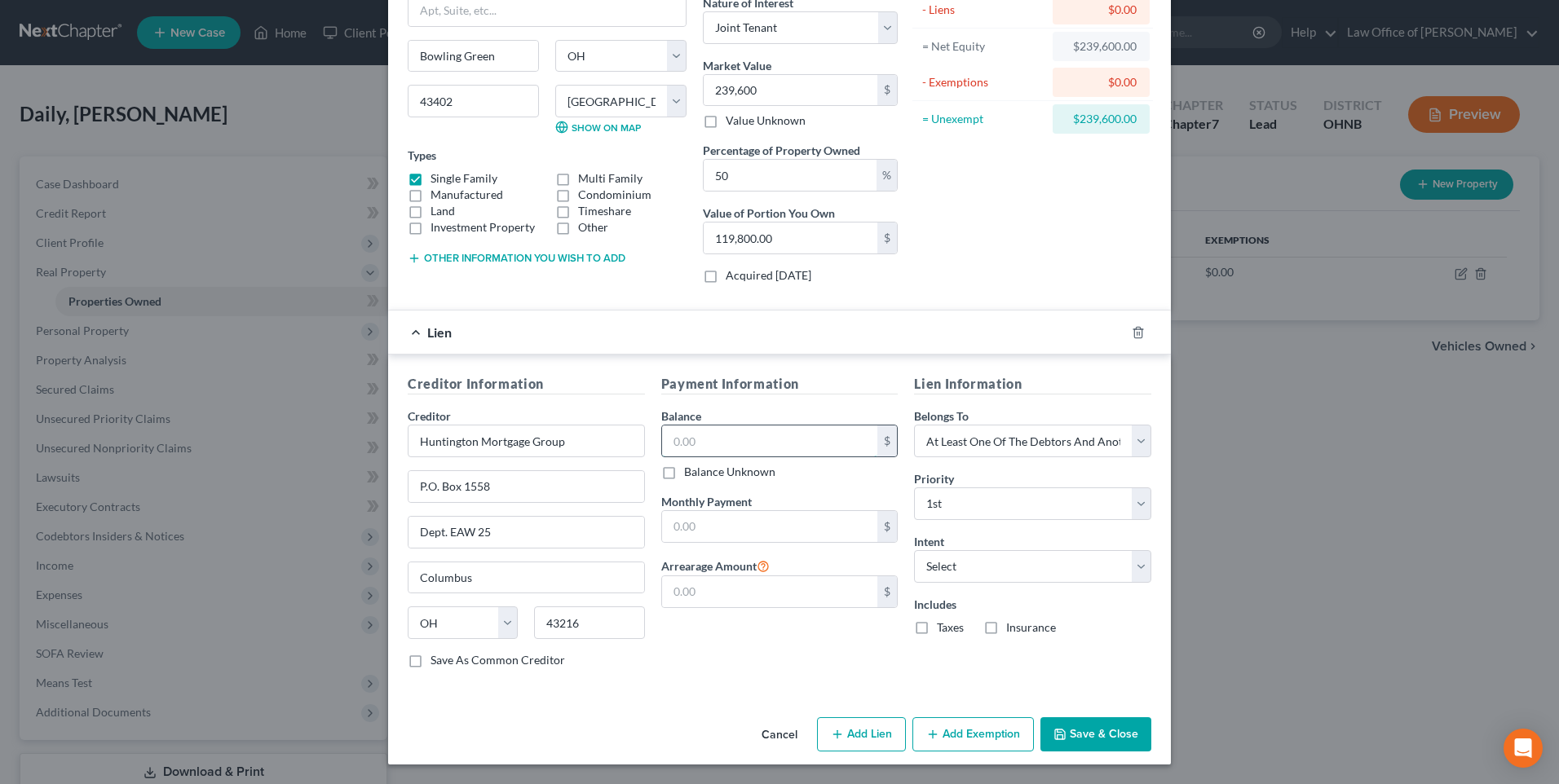
click at [718, 426] on input "text" at bounding box center [769, 441] width 216 height 31
drag, startPoint x: 570, startPoint y: 425, endPoint x: 329, endPoint y: 417, distance: 241.1
click at [329, 417] on div "Edit Property × Address * [GEOGRAPHIC_DATA][PERSON_NAME] [GEOGRAPHIC_DATA] [US_…" at bounding box center [780, 392] width 1559 height 784
click at [421, 461] on div "Rocket Mortgage" at bounding box center [506, 469] width 170 height 16
type input "Rocket Mortgage"
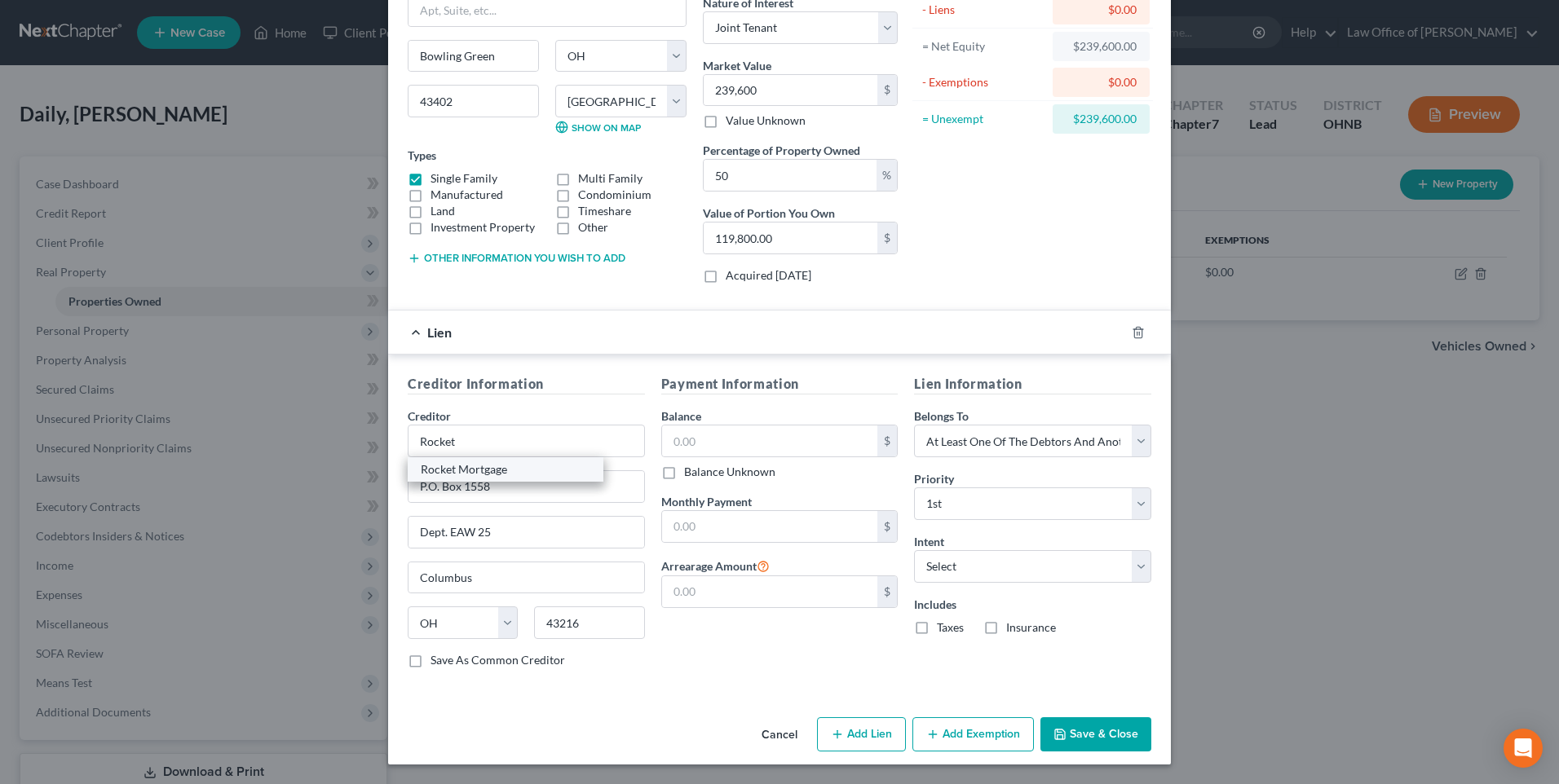
type input "[STREET_ADDRESS][PERSON_NAME]"
type input "[GEOGRAPHIC_DATA]"
select select "23"
type input "48226"
click at [715, 426] on input "text" at bounding box center [769, 441] width 216 height 31
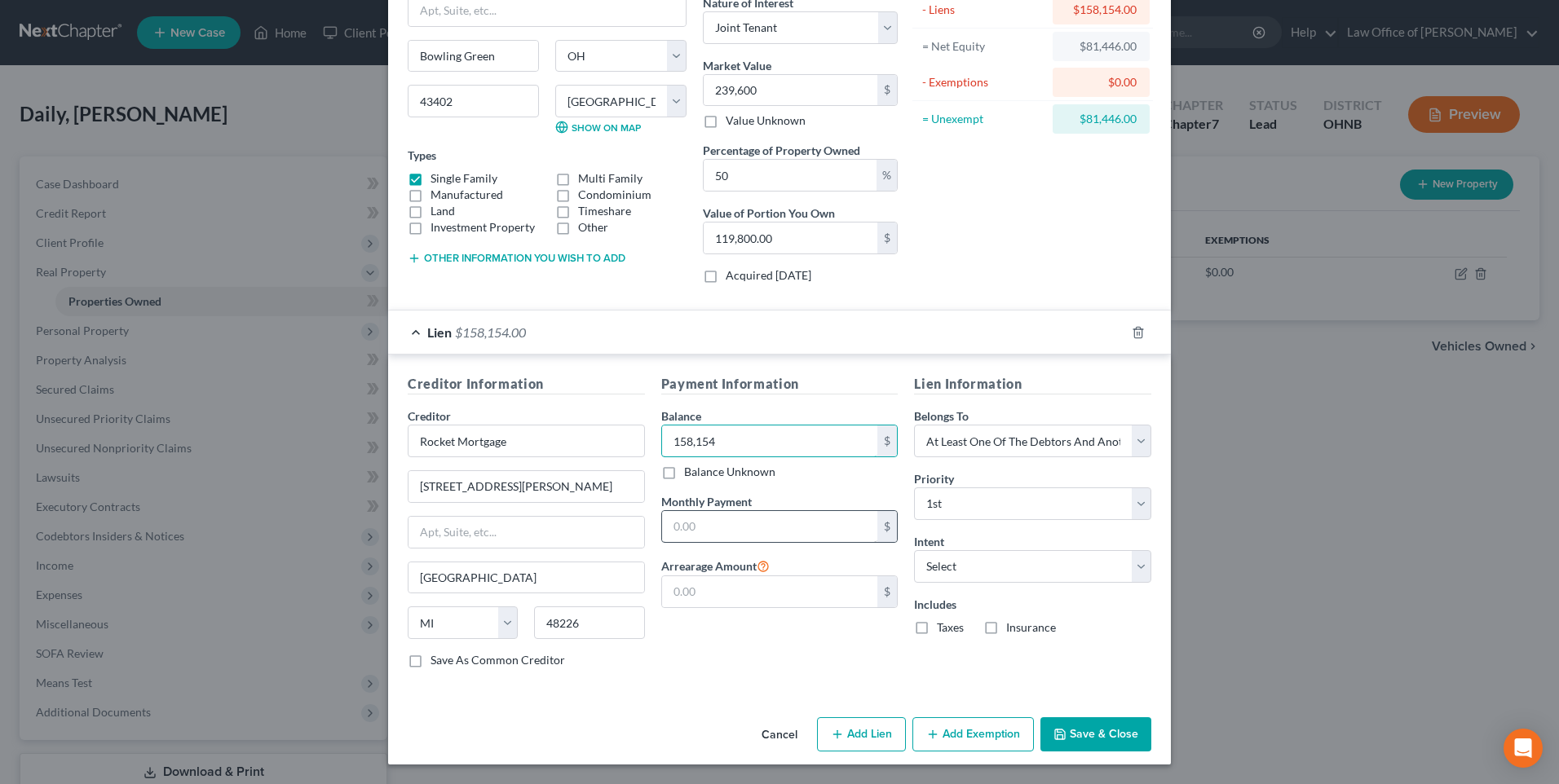
type input "158,154"
click at [715, 516] on input "text" at bounding box center [769, 526] width 216 height 31
type input "1,348"
click at [967, 551] on select "Select Surrender Redeem Reaffirm Avoid Other" at bounding box center [1032, 567] width 237 height 33
select select "2"
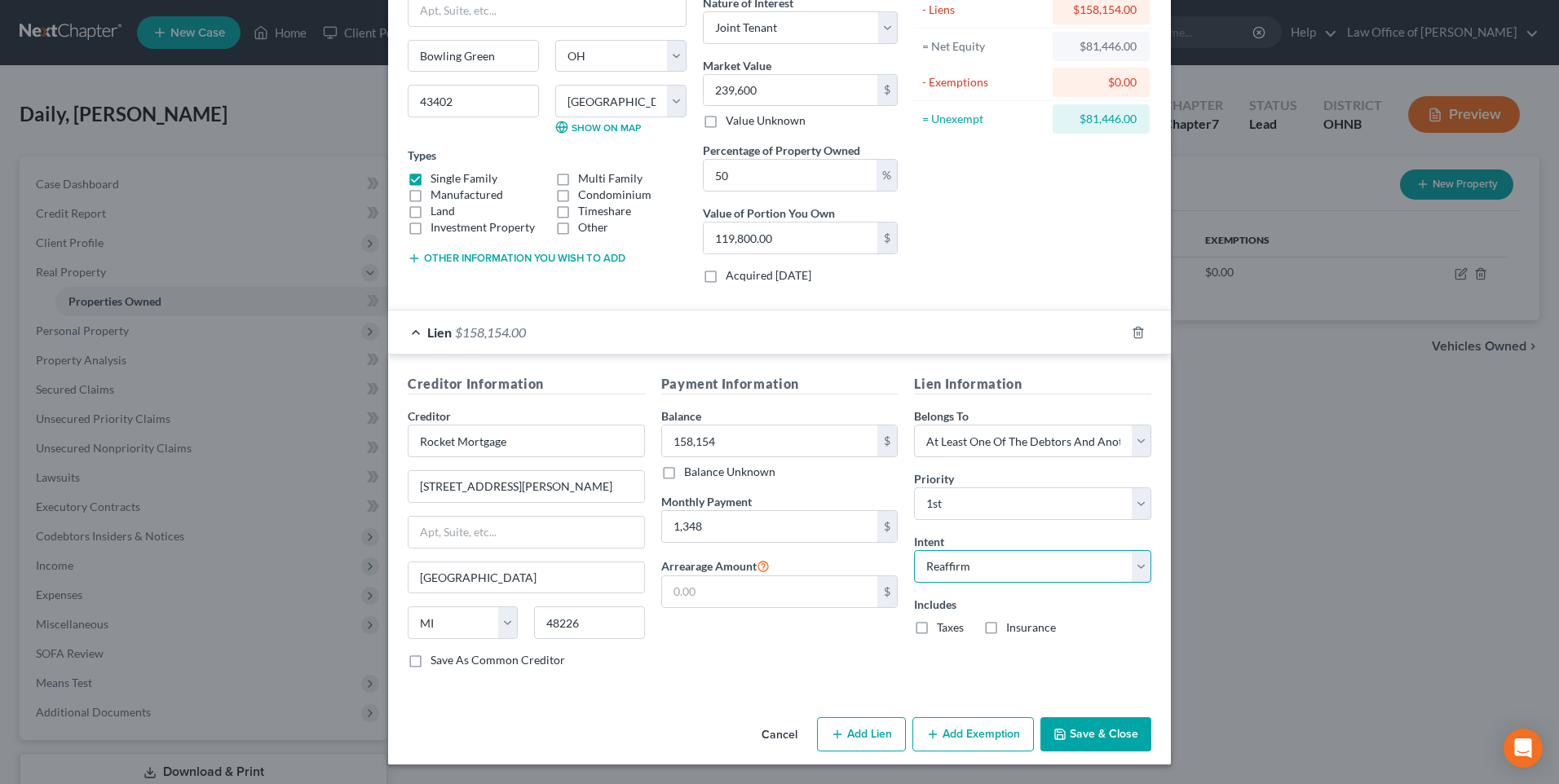
click at [916, 551] on select "Select Surrender Redeem Reaffirm Avoid Other" at bounding box center [1032, 567] width 237 height 33
drag, startPoint x: 925, startPoint y: 614, endPoint x: 945, endPoint y: 629, distance: 25.0
click at [937, 620] on label "Taxes" at bounding box center [950, 627] width 27 height 16
click at [944, 620] on input "Taxes" at bounding box center [948, 624] width 10 height 10
checkbox input "true"
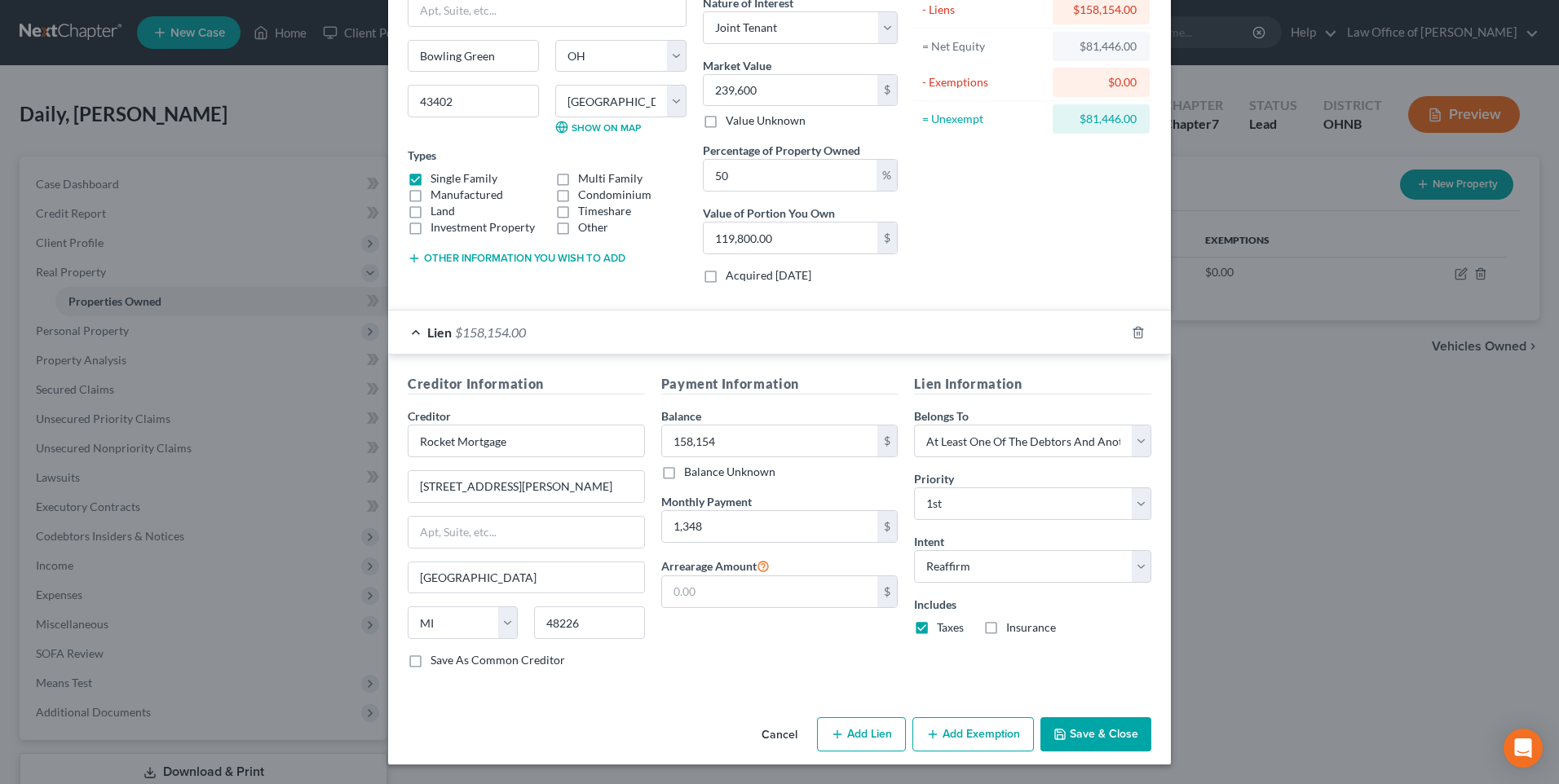
click at [1006, 621] on label "Insurance" at bounding box center [1031, 627] width 49 height 16
click at [1013, 621] on input "Insurance" at bounding box center [1018, 624] width 10 height 10
checkbox input "true"
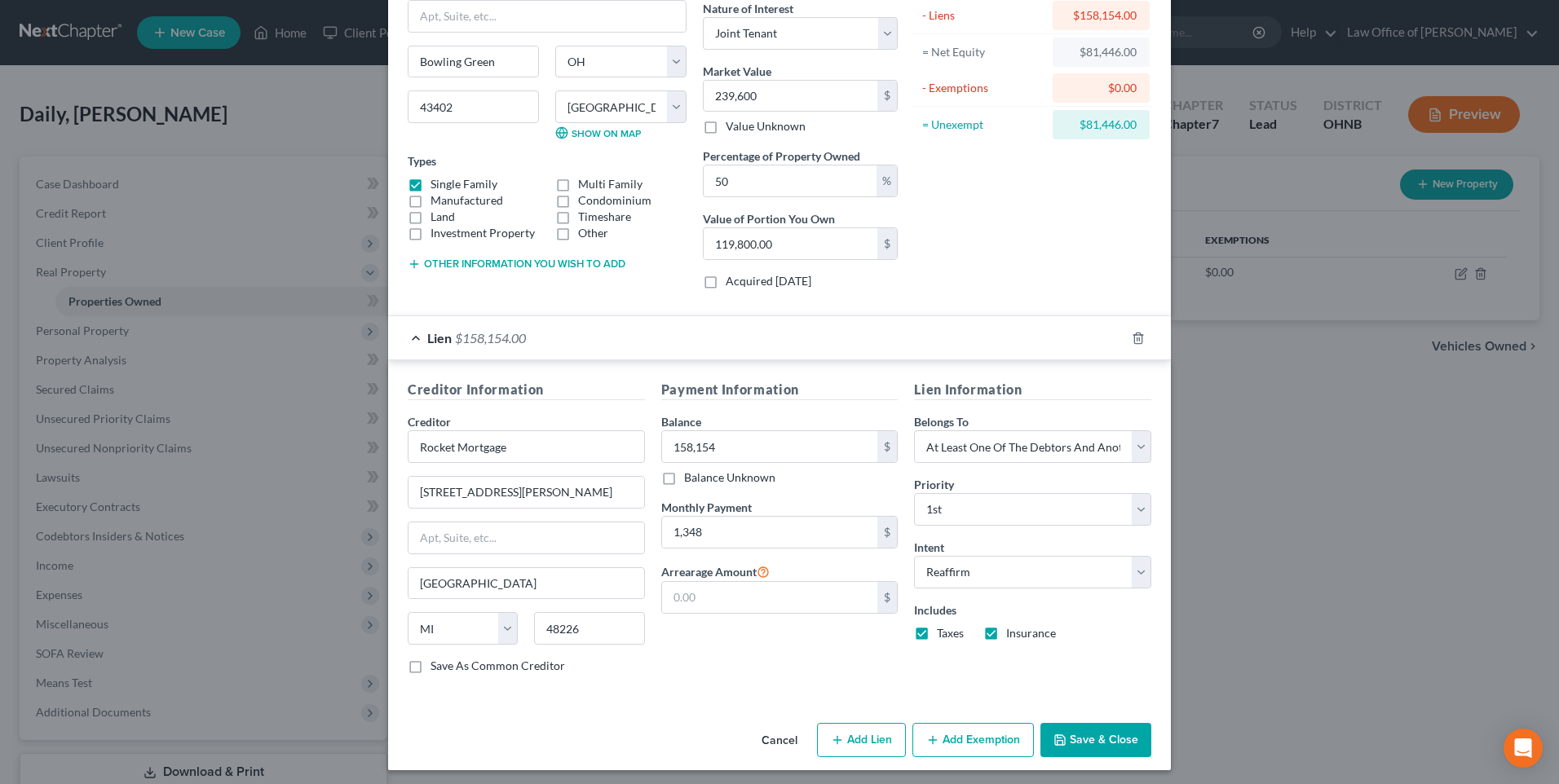
scroll to position [163, 0]
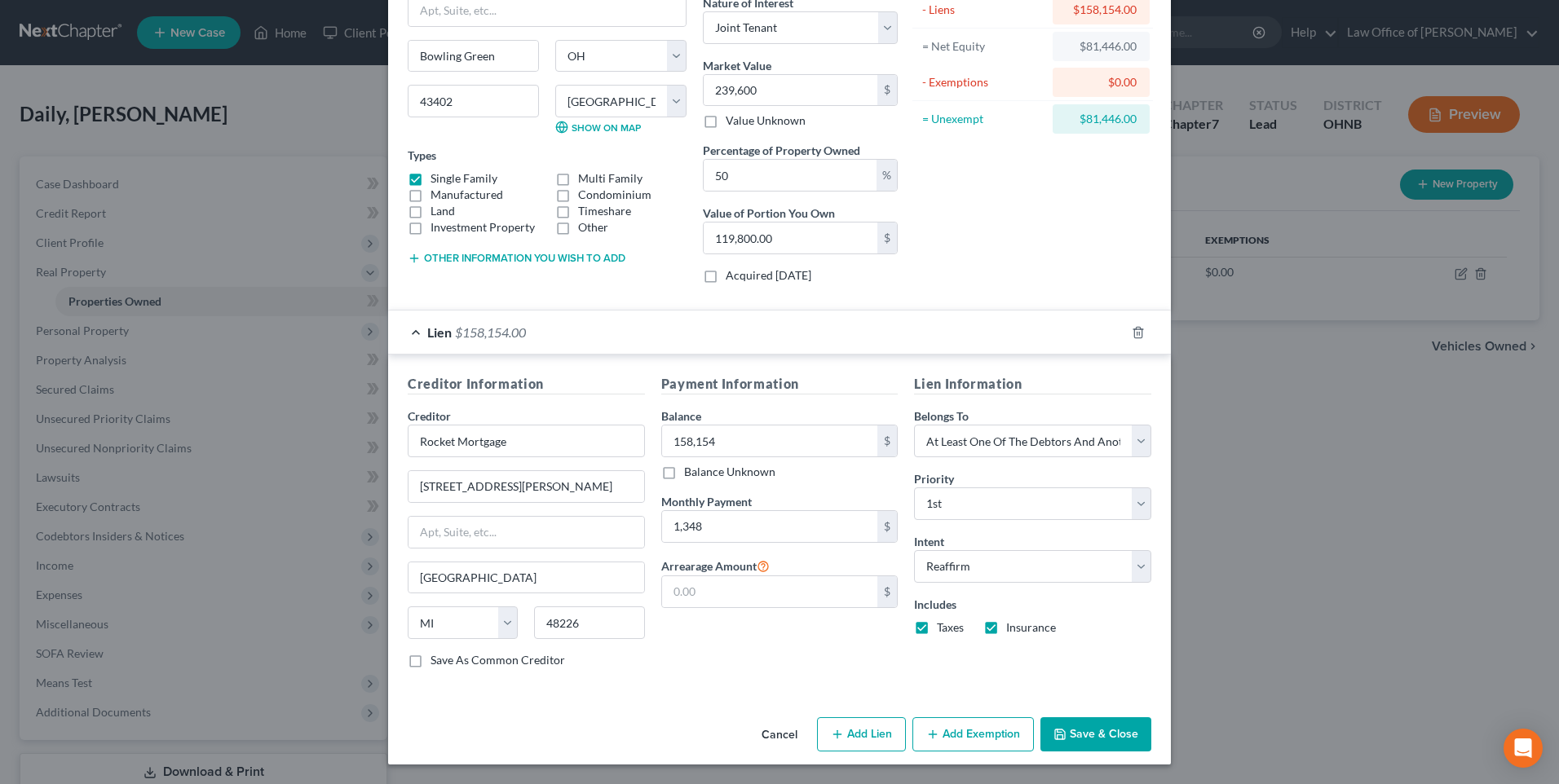
click at [953, 751] on button "Add Exemption" at bounding box center [973, 735] width 121 height 35
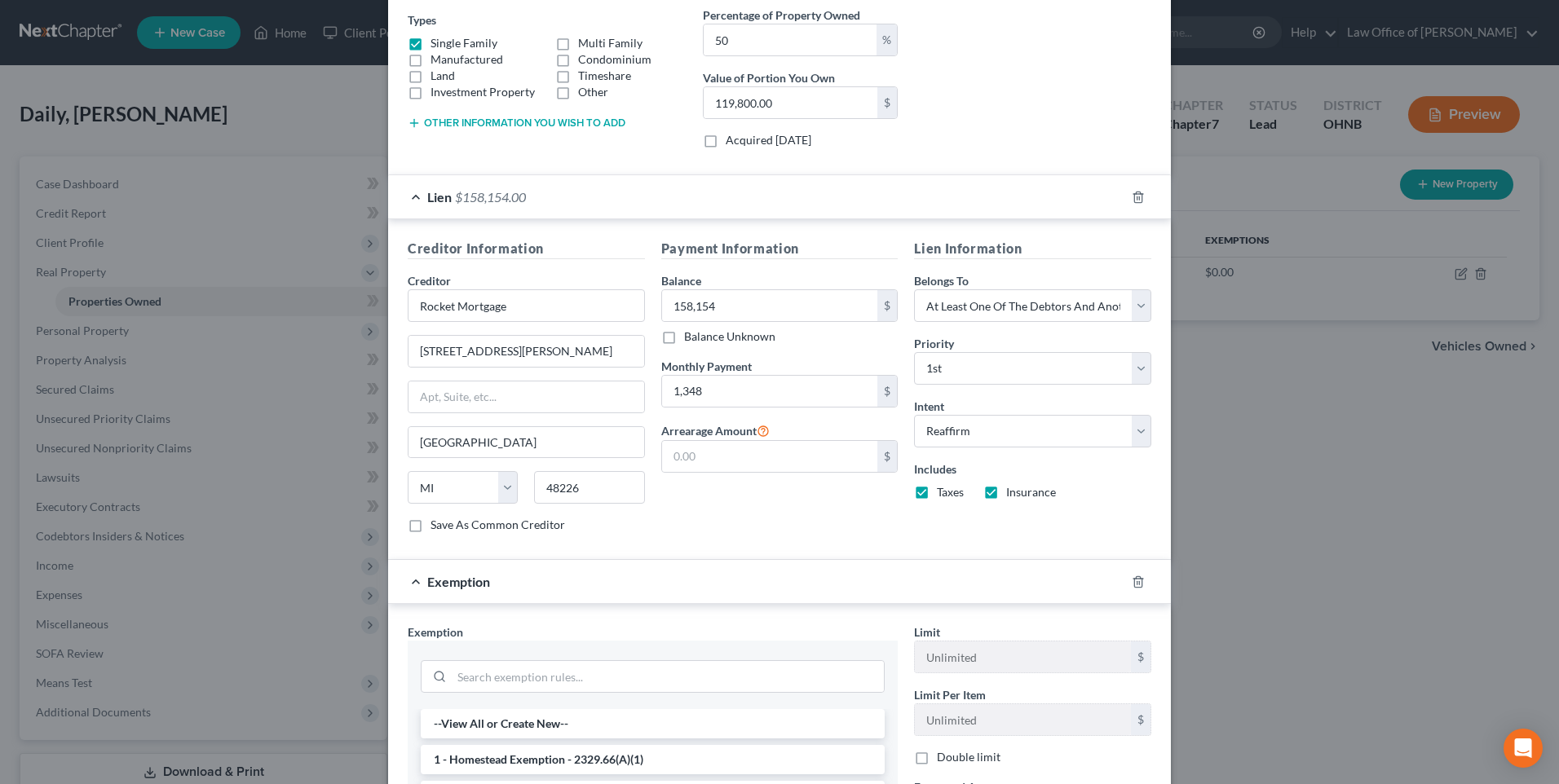
scroll to position [570, 0]
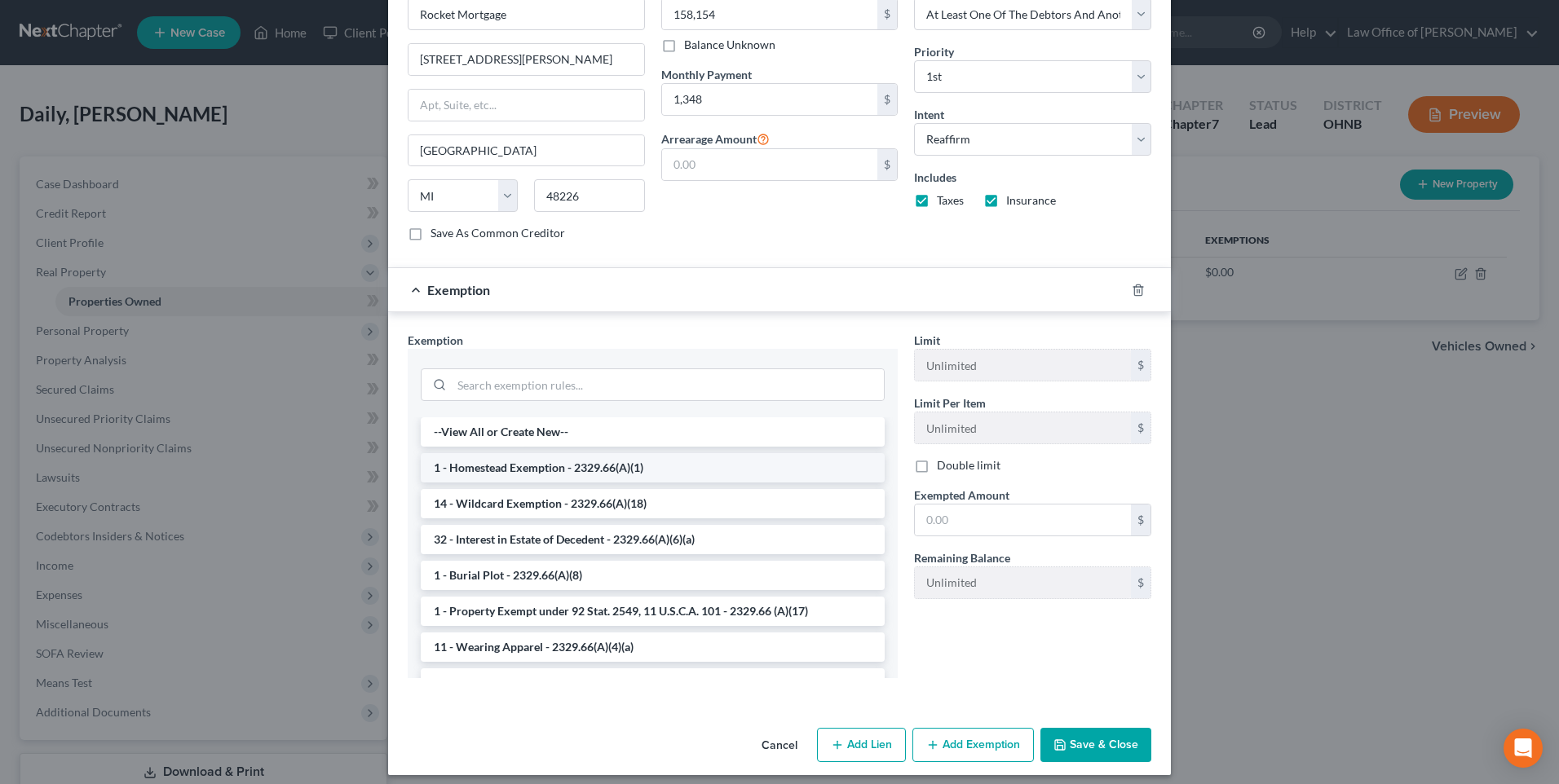
click at [631, 483] on li "1 - Homestead Exemption - 2329.66(A)(1)" at bounding box center [653, 468] width 464 height 29
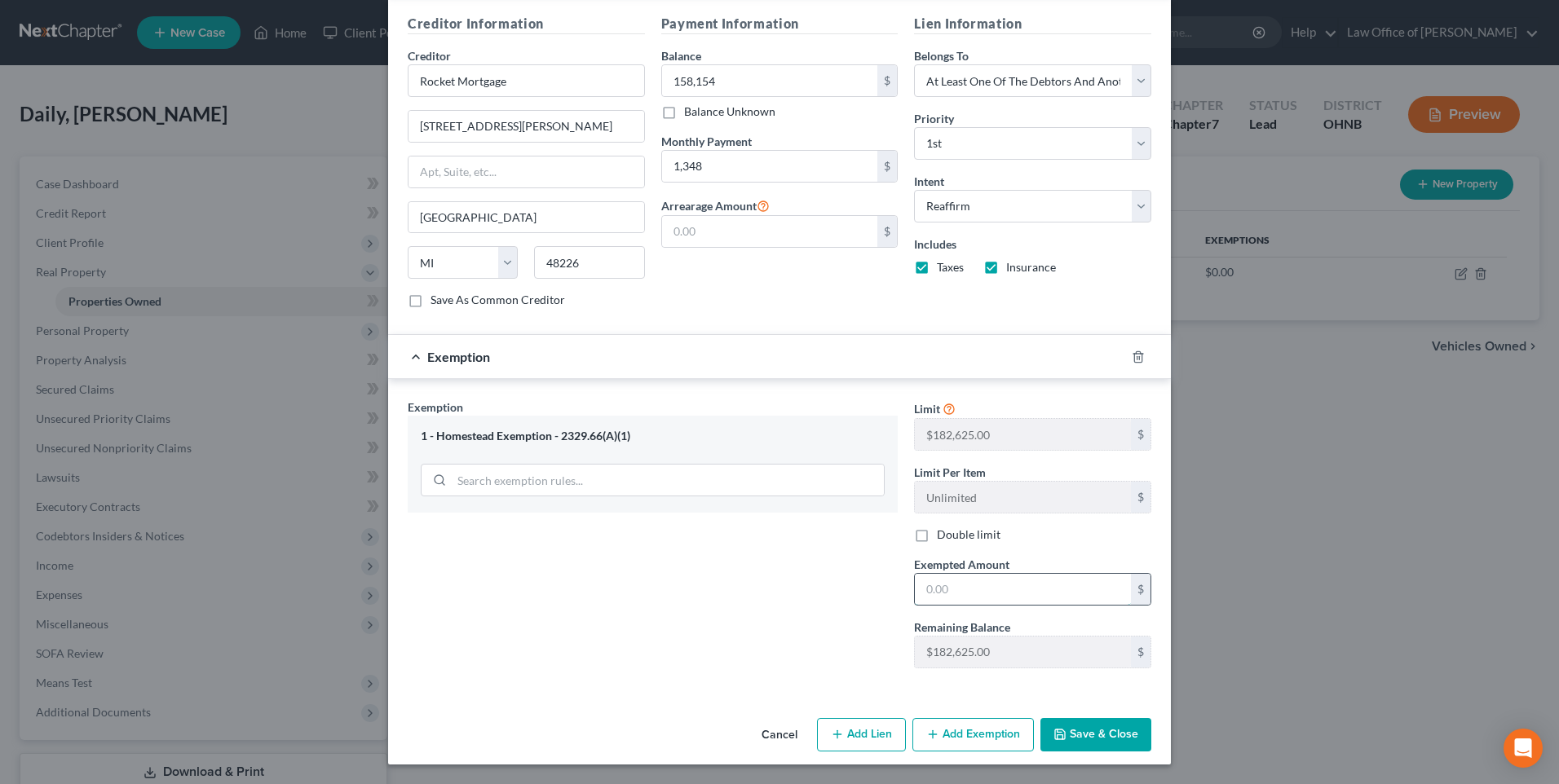
click at [942, 587] on input "text" at bounding box center [1022, 589] width 216 height 31
type input "81,446"
click at [1103, 738] on button "Save & Close" at bounding box center [1096, 735] width 111 height 35
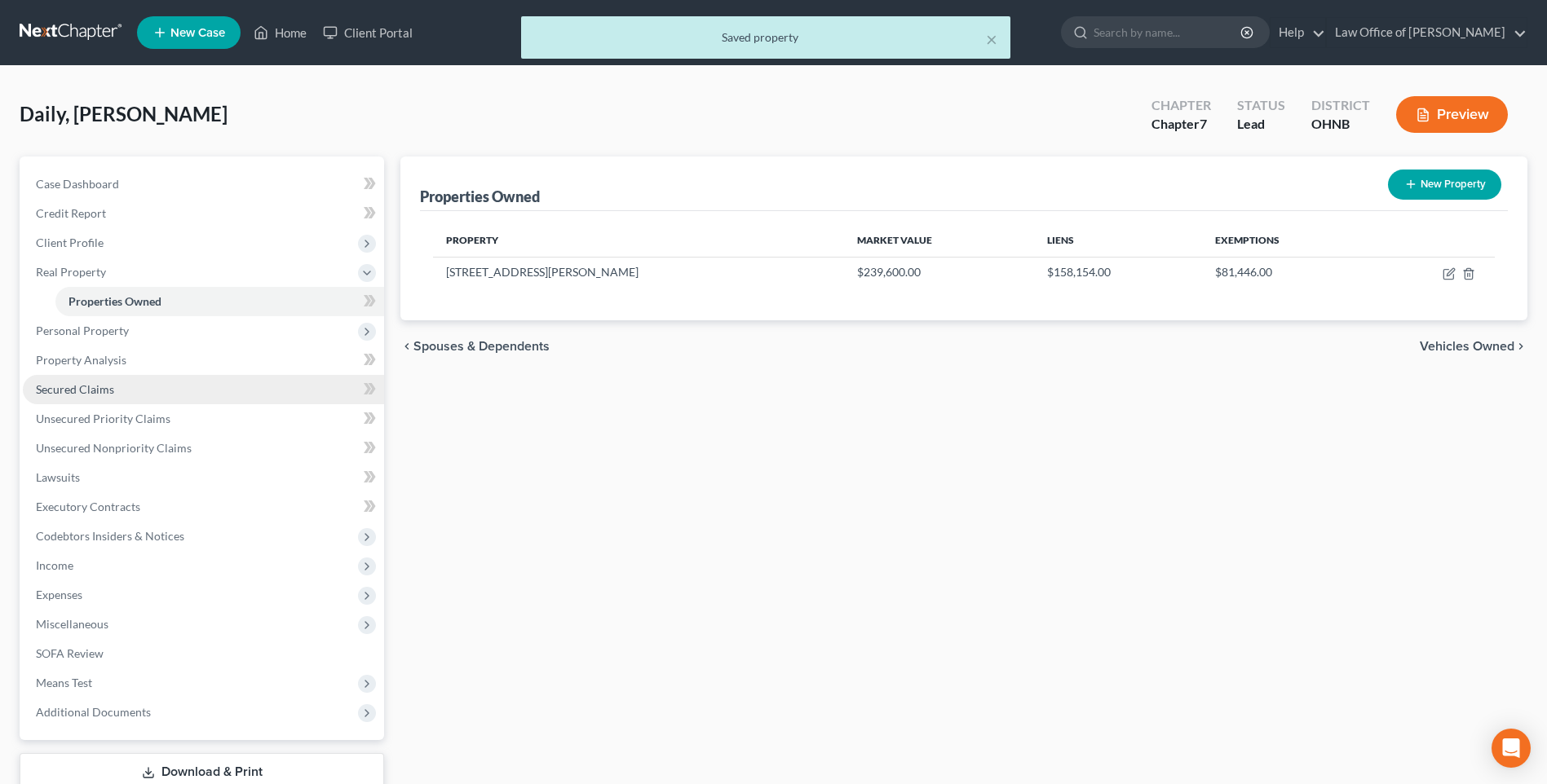
click at [87, 397] on span "Secured Claims" at bounding box center [75, 389] width 78 height 14
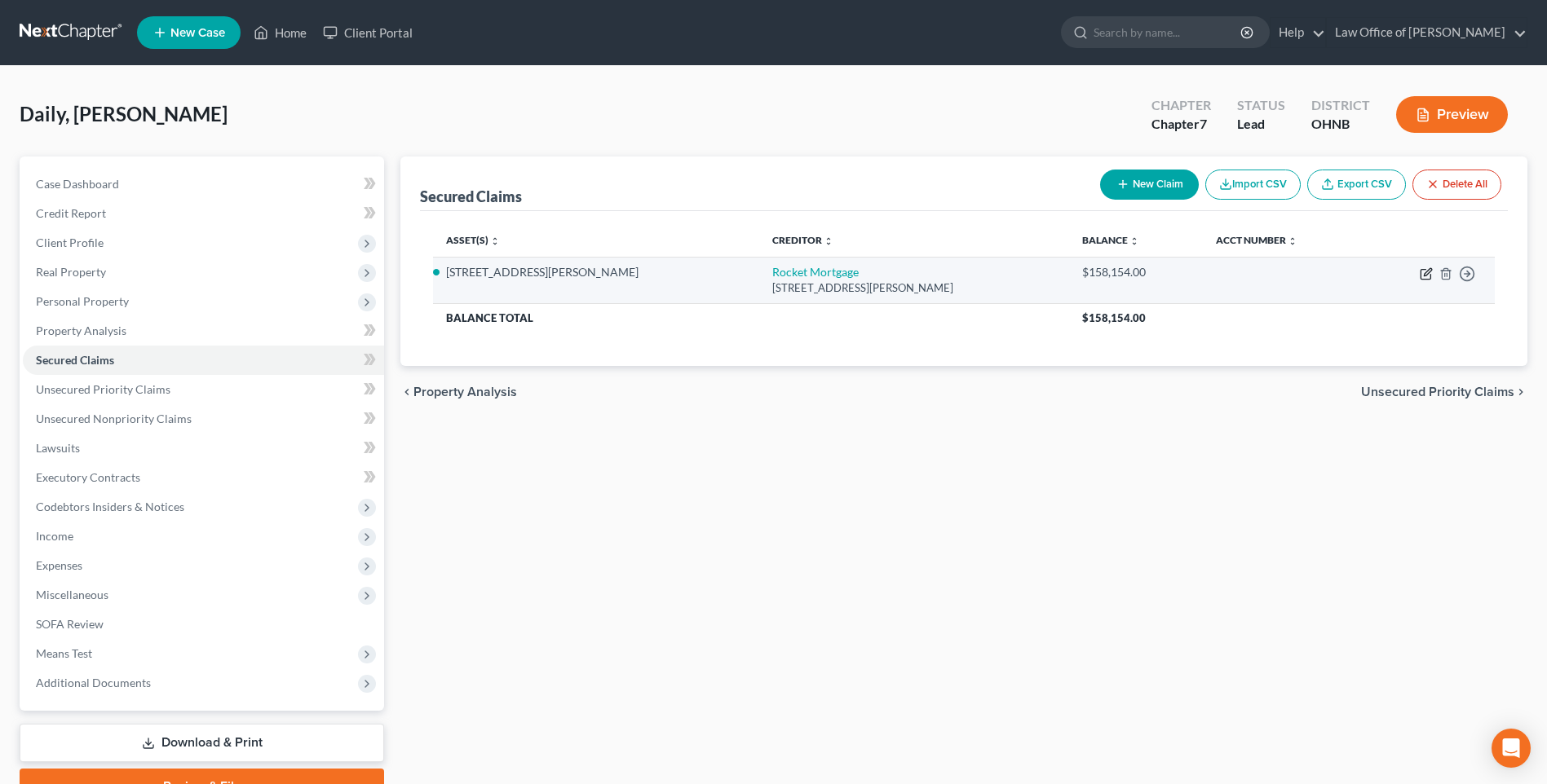
click at [1420, 280] on icon "button" at bounding box center [1427, 274] width 13 height 13
select select "23"
select select "2"
select select "3"
select select "0"
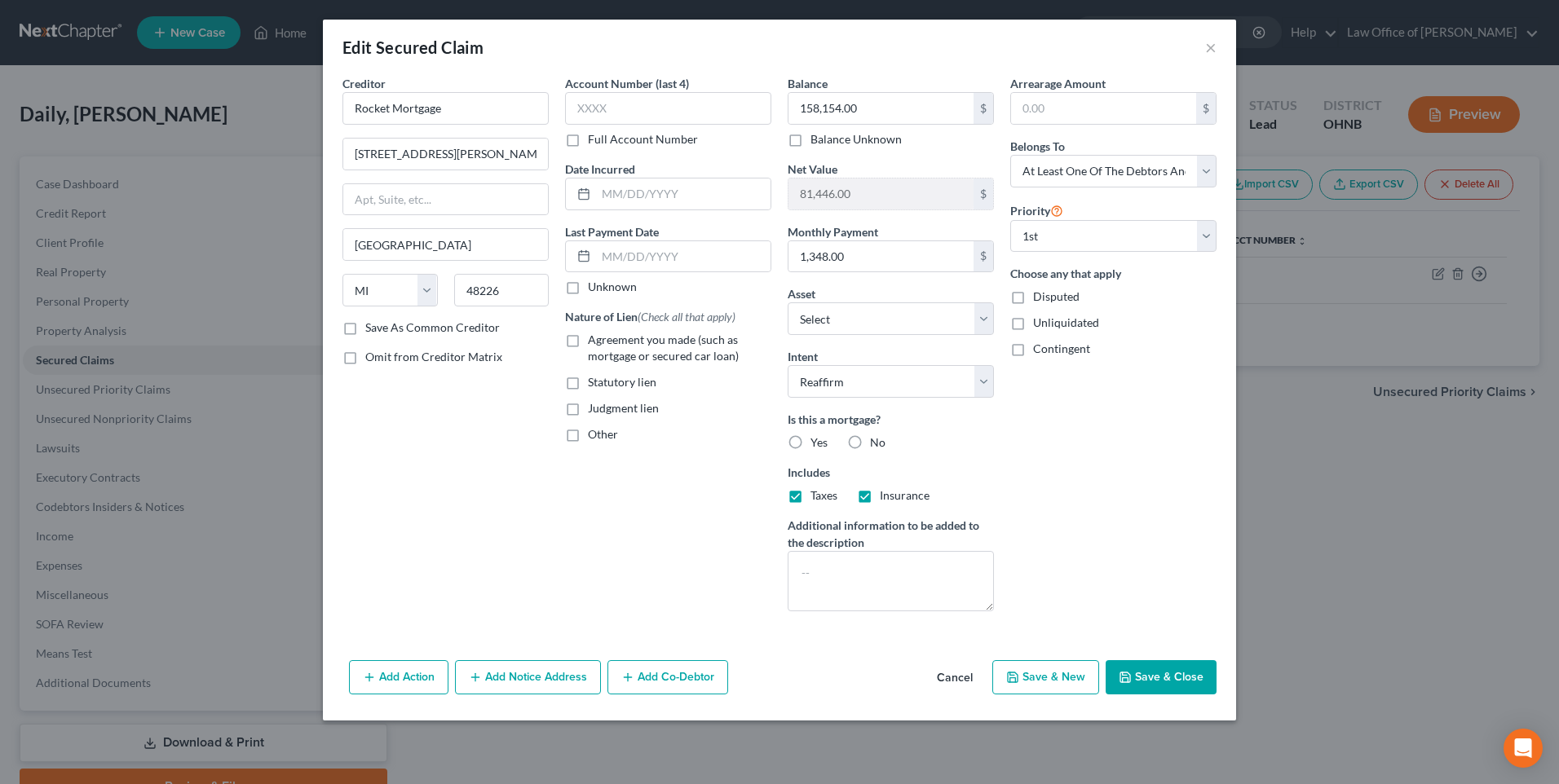
click at [588, 363] on label "Agreement you made (such as mortgage or secured car loan)" at bounding box center [680, 348] width 184 height 33
click at [595, 343] on input "Agreement you made (such as mortgage or secured car loan)" at bounding box center [599, 337] width 10 height 10
checkbox input "true"
click at [810, 451] on label "Yes" at bounding box center [819, 442] width 17 height 16
click at [817, 445] on input "Yes" at bounding box center [822, 440] width 10 height 10
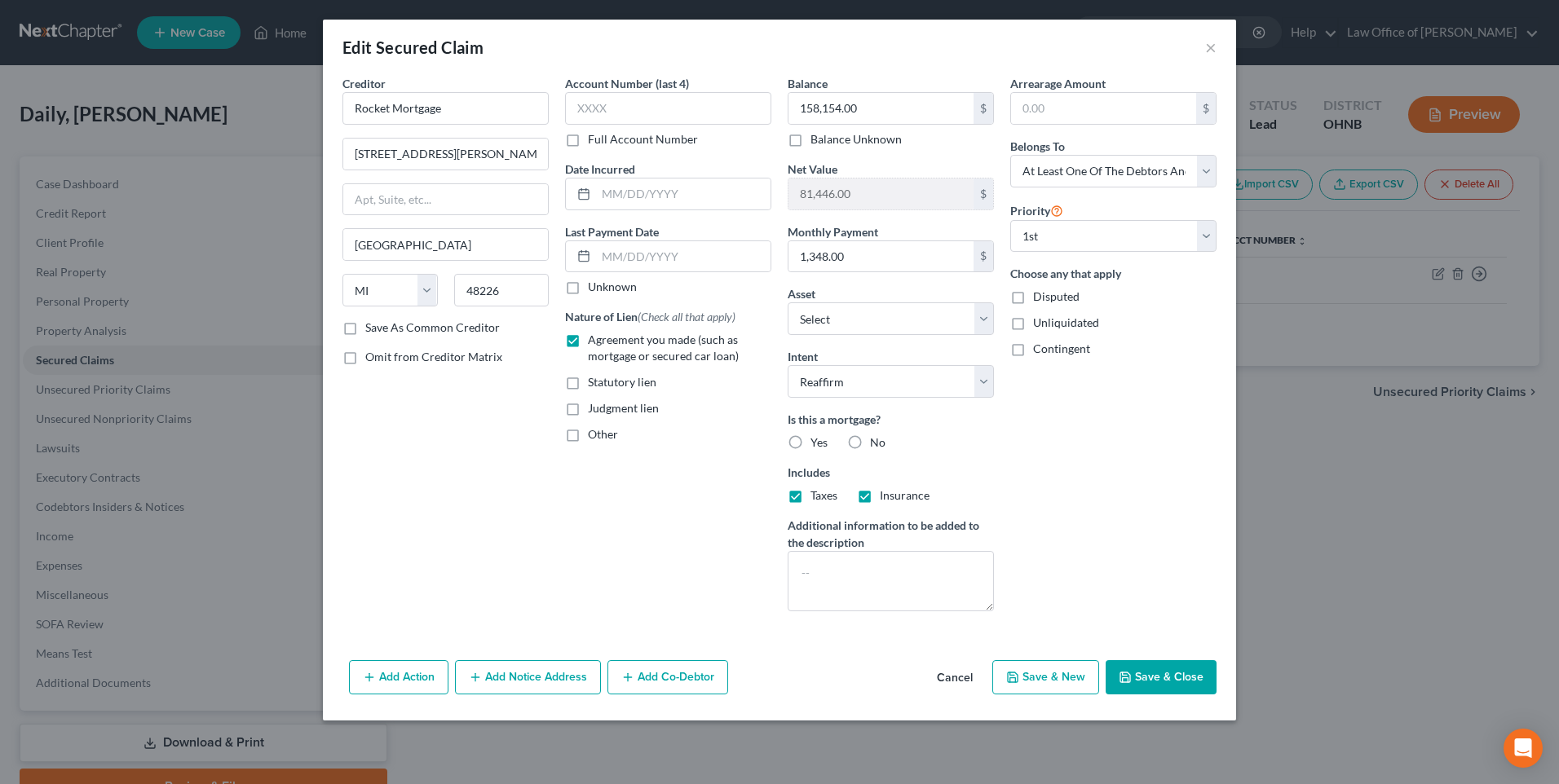
radio input "true"
click at [632, 694] on button "Add Co-Debtor" at bounding box center [667, 678] width 120 height 35
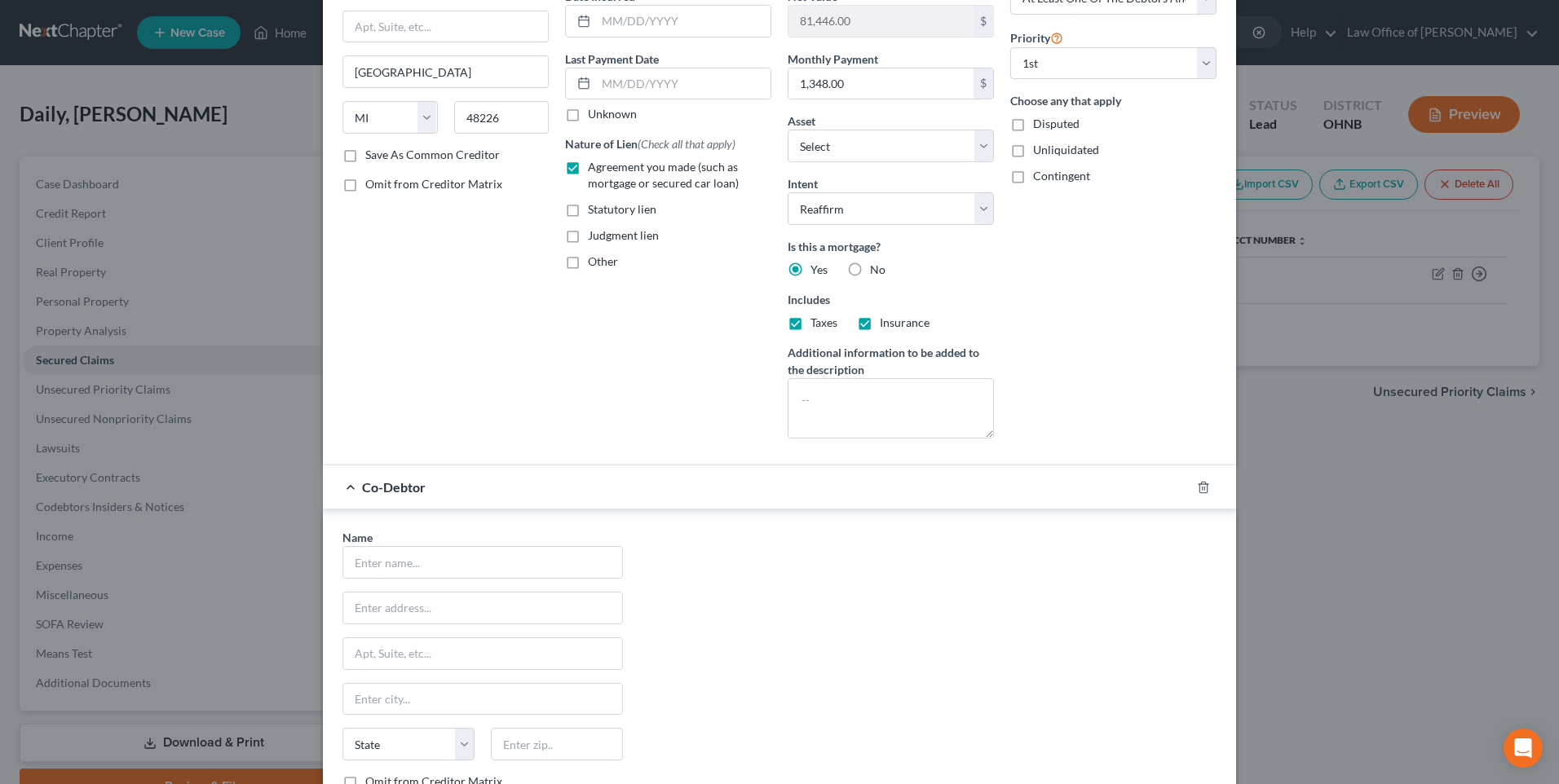
scroll to position [404, 0]
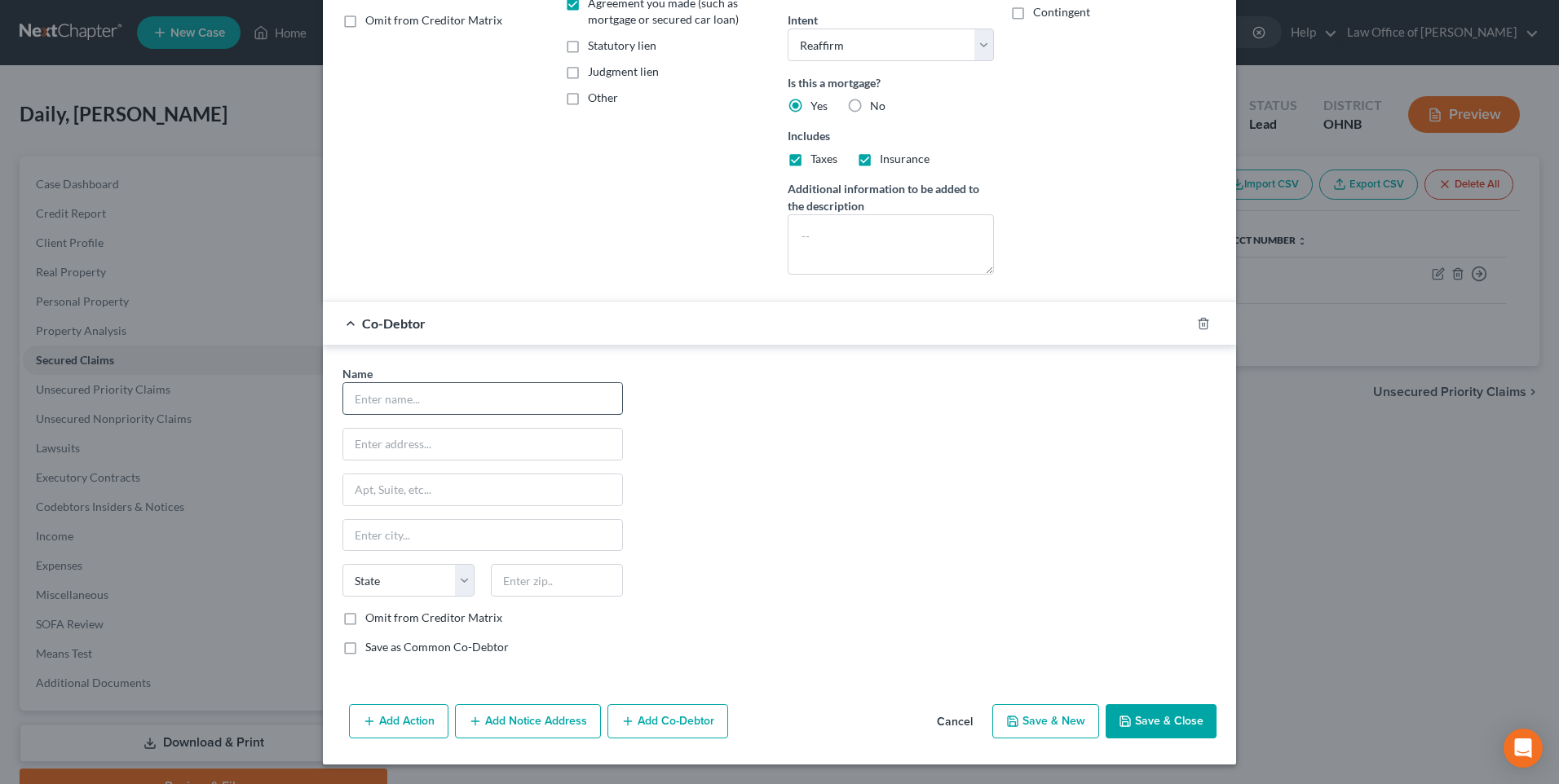
click at [407, 385] on input "text" at bounding box center [483, 399] width 279 height 31
type input "Katy Daily"
click at [395, 430] on input "text" at bounding box center [483, 443] width 279 height 31
type input "[STREET_ADDRESS][PERSON_NAME]"
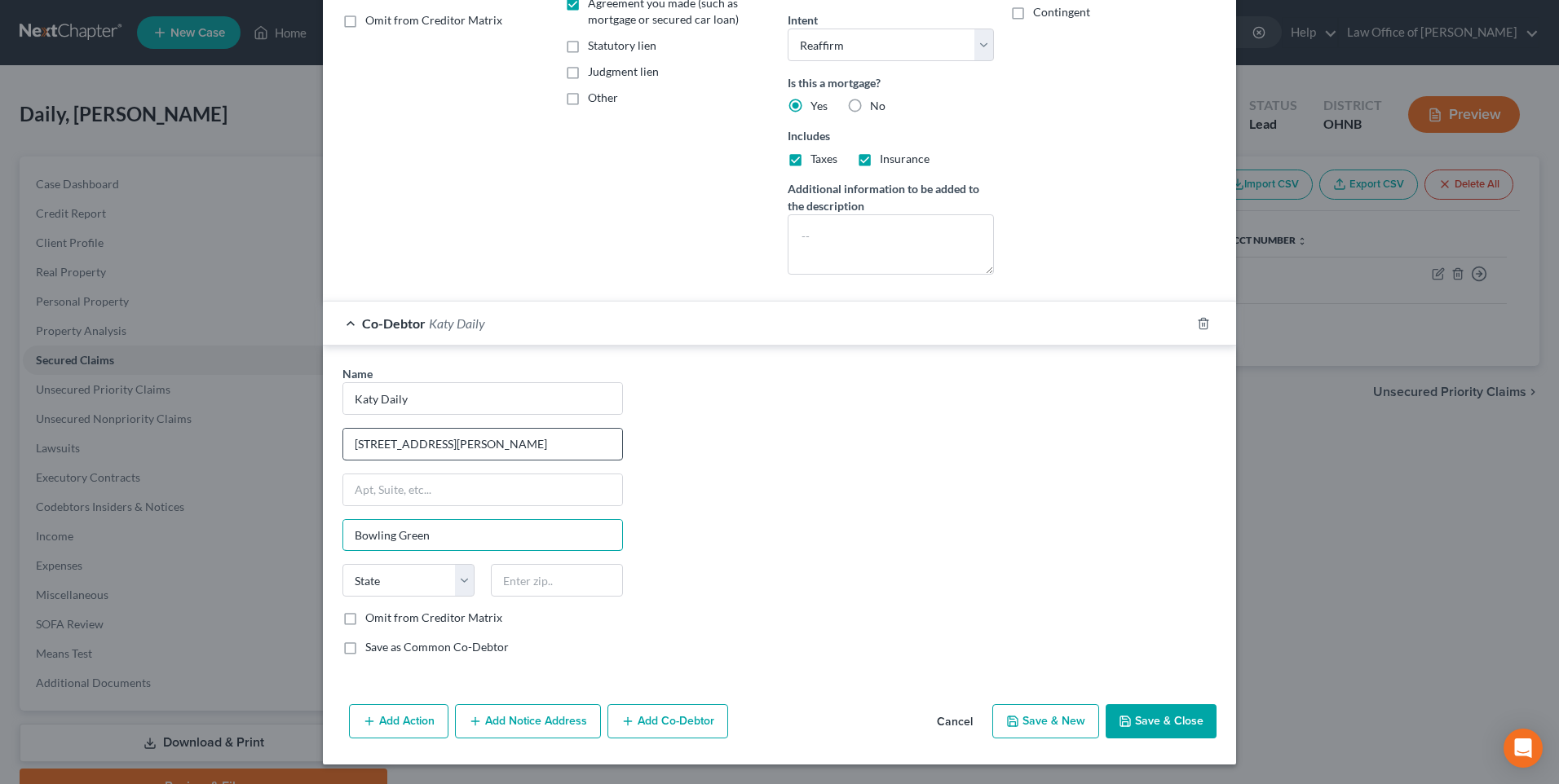
type input "Bowling Green"
select select "36"
type input "43402"
click at [365, 643] on label "Save as Common Co-Debtor" at bounding box center [437, 647] width 144 height 16
click at [372, 643] on input "Save as Common Co-Debtor" at bounding box center [376, 644] width 10 height 10
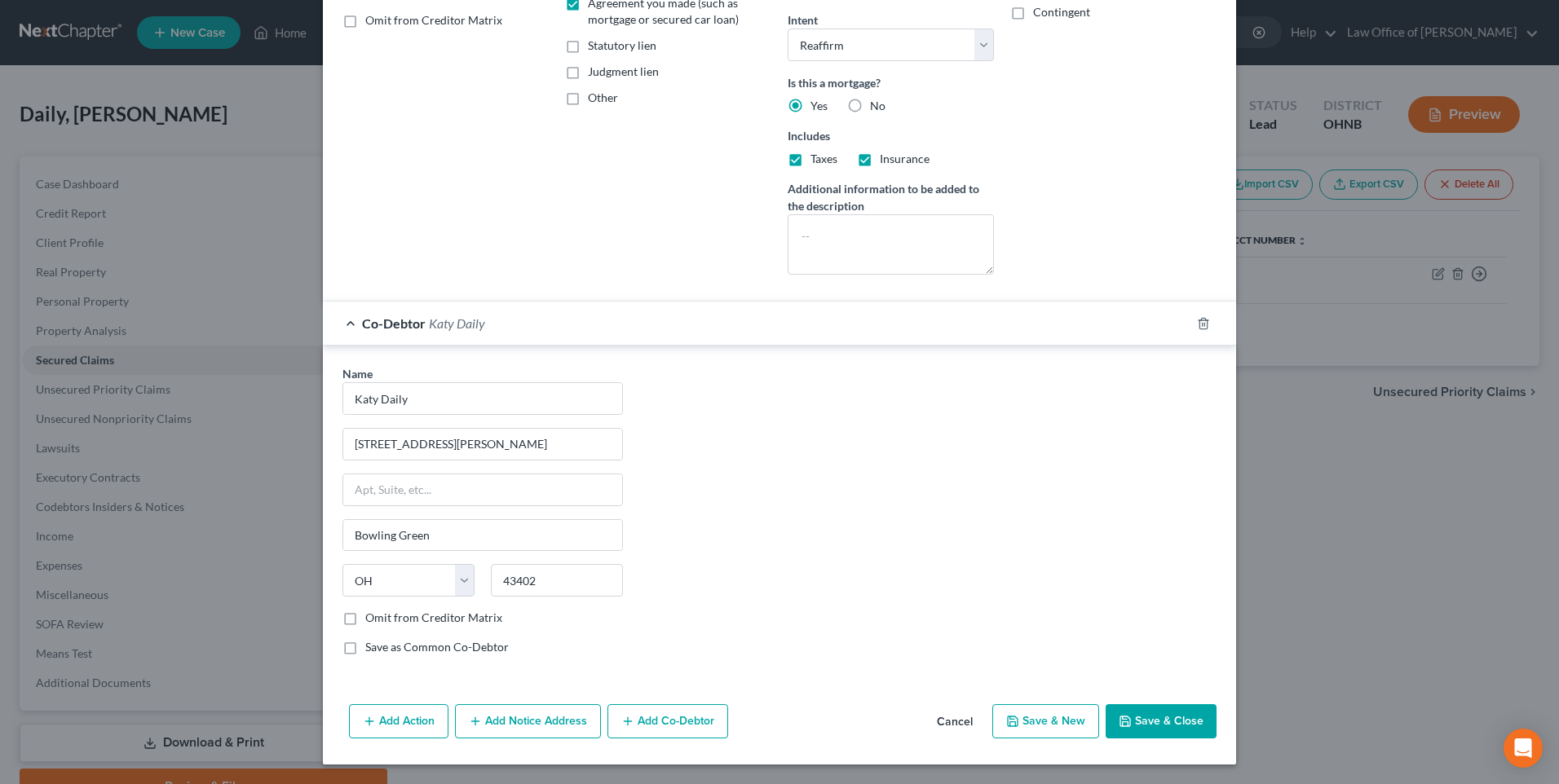
checkbox input "true"
click at [365, 609] on label "Omit from Creditor Matrix" at bounding box center [433, 617] width 137 height 16
click at [372, 609] on input "Omit from Creditor Matrix" at bounding box center [376, 614] width 10 height 10
checkbox input "true"
click at [1176, 717] on button "Save & Close" at bounding box center [1160, 721] width 111 height 35
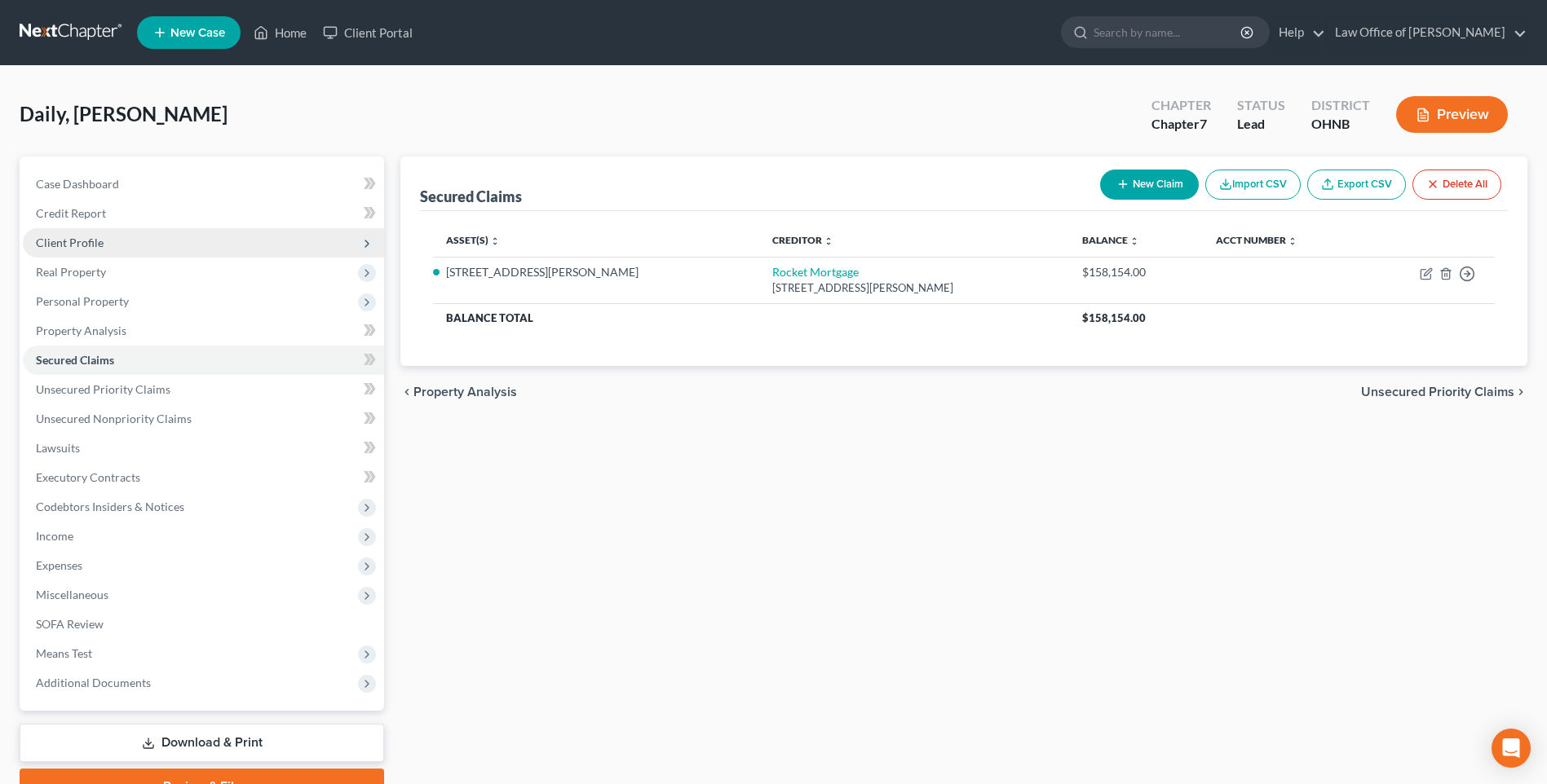
click at [93, 249] on span "Client Profile" at bounding box center [69, 242] width 68 height 14
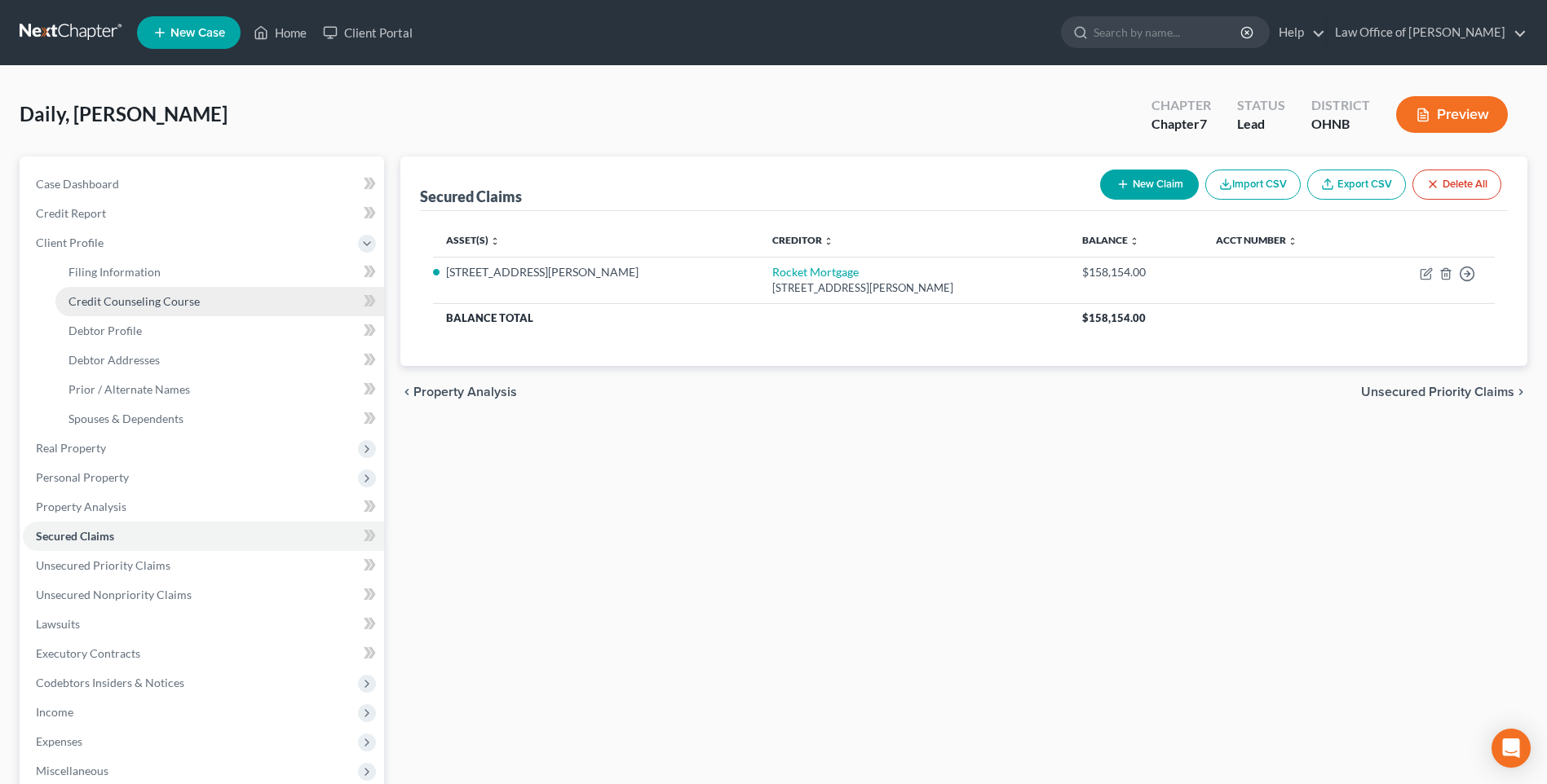
click at [138, 308] on span "Credit Counseling Course" at bounding box center [134, 301] width 132 height 14
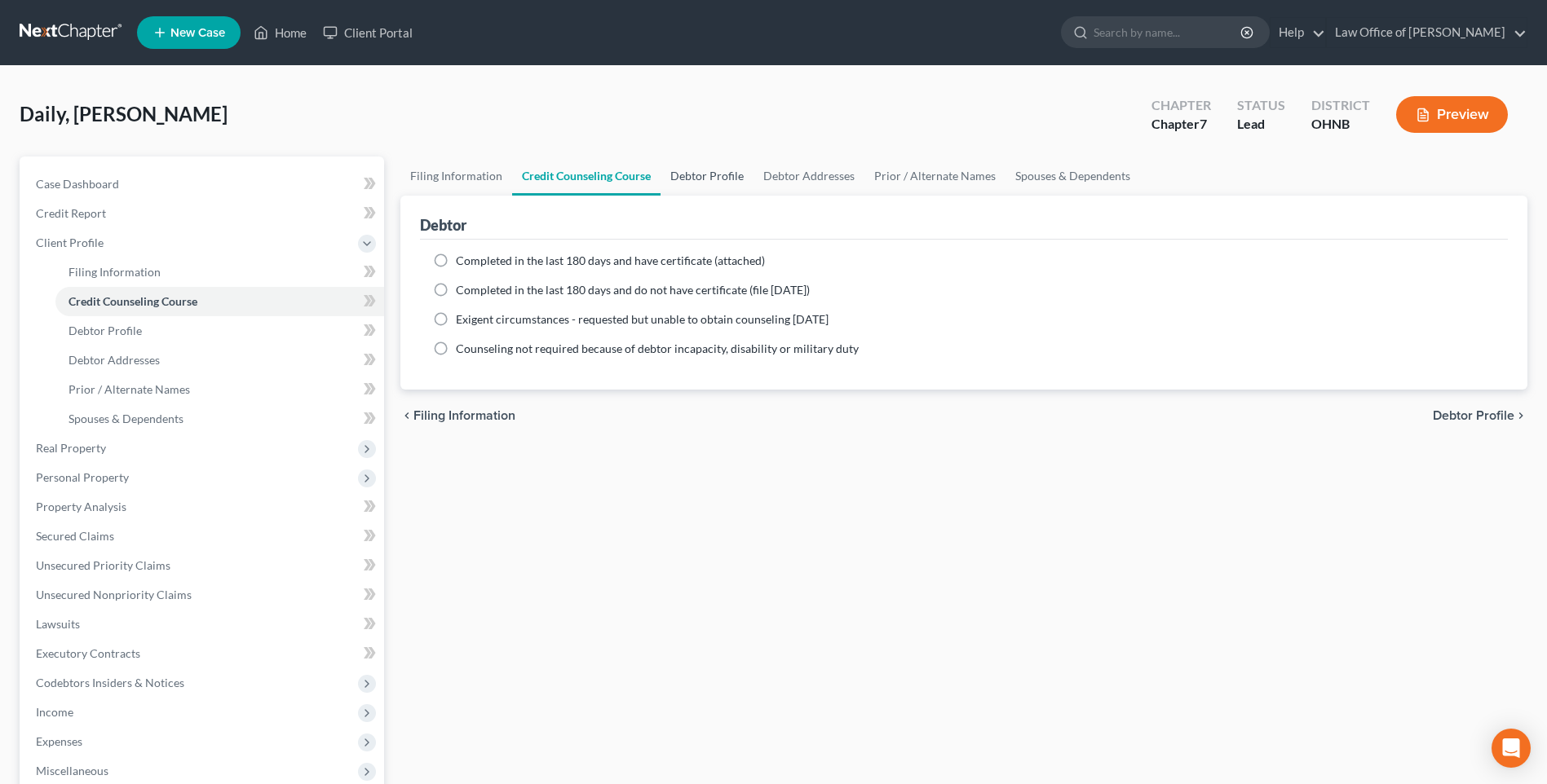
click at [725, 182] on link "Debtor Profile" at bounding box center [708, 176] width 93 height 39
select select "1"
select select "3"
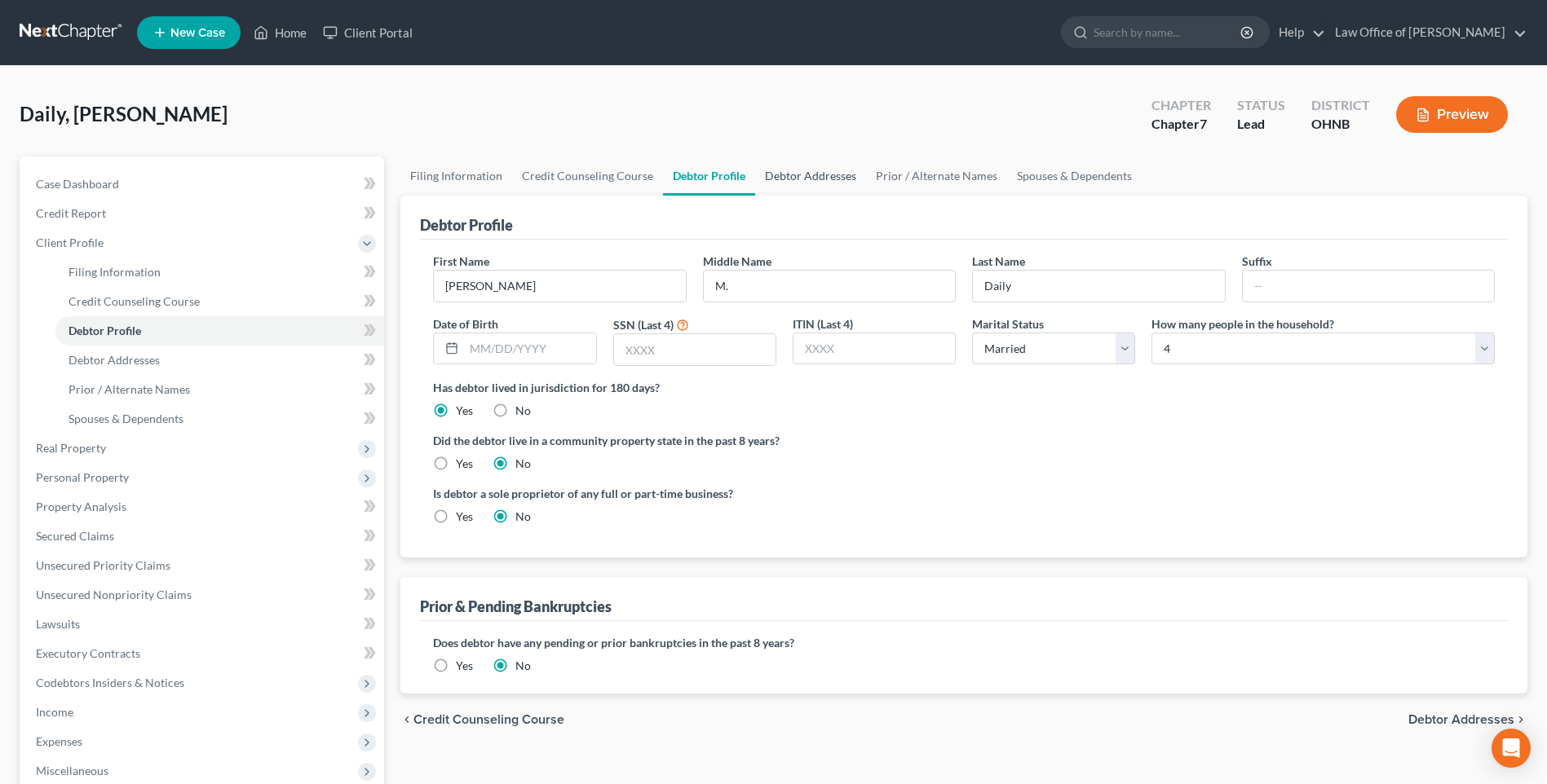
click at [857, 189] on link "Debtor Addresses" at bounding box center [810, 176] width 111 height 39
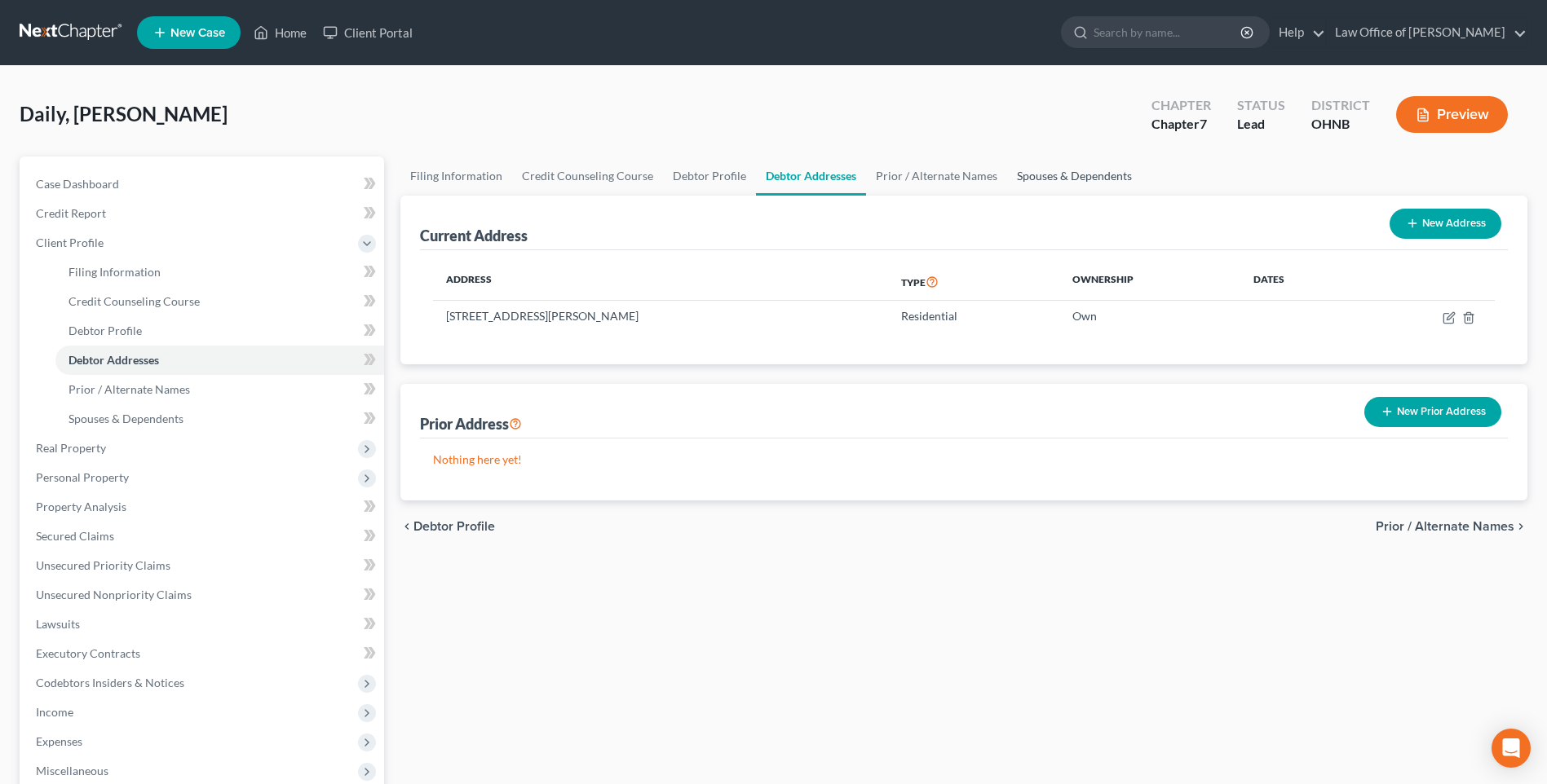
click at [1082, 187] on link "Spouses & Dependents" at bounding box center [1075, 176] width 134 height 39
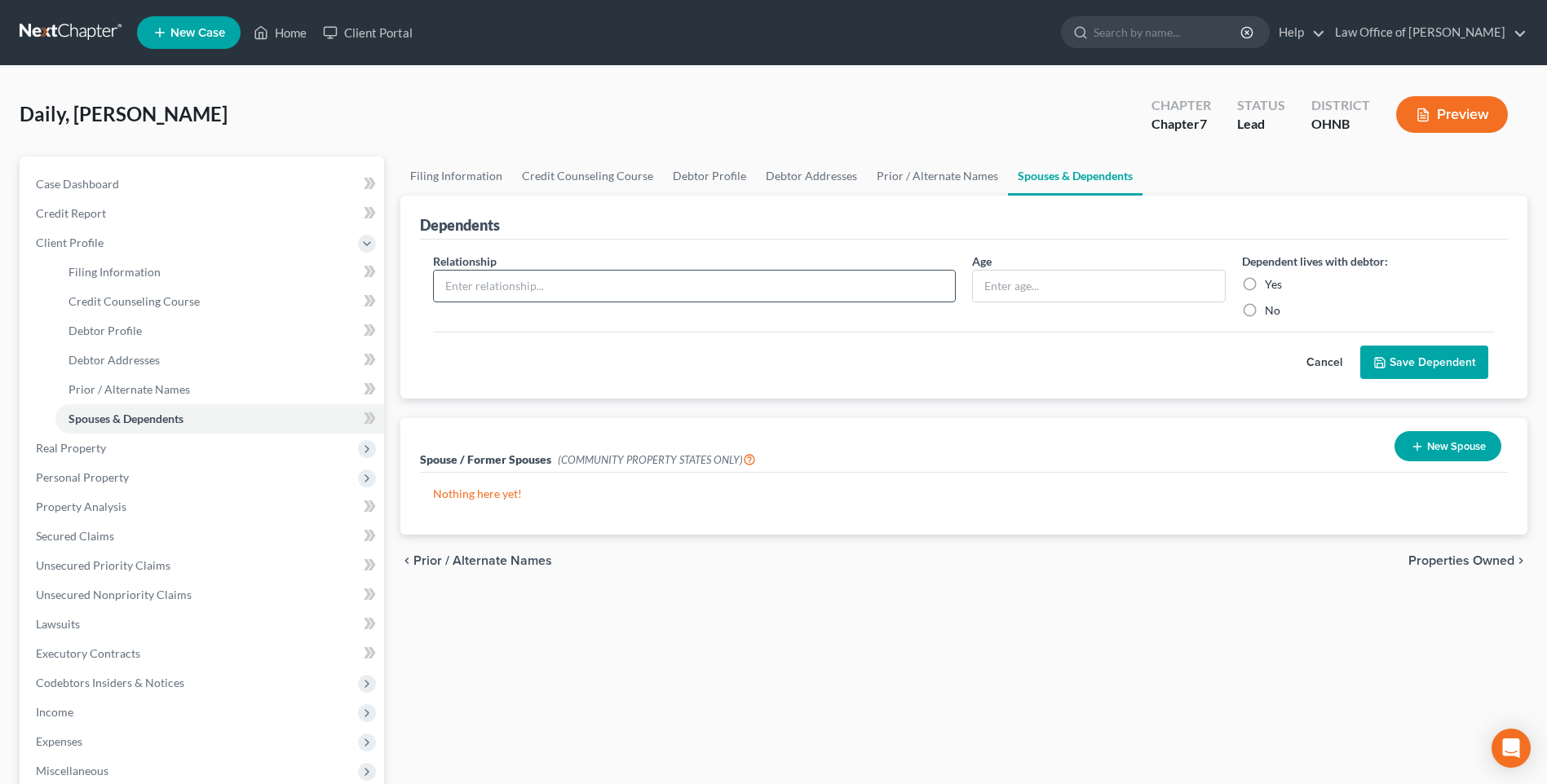
click at [899, 301] on input "text" at bounding box center [695, 286] width 521 height 31
type input "Son"
type input "14"
click at [1265, 293] on label "Yes" at bounding box center [1273, 284] width 17 height 16
click at [1272, 287] on input "Yes" at bounding box center [1276, 281] width 10 height 10
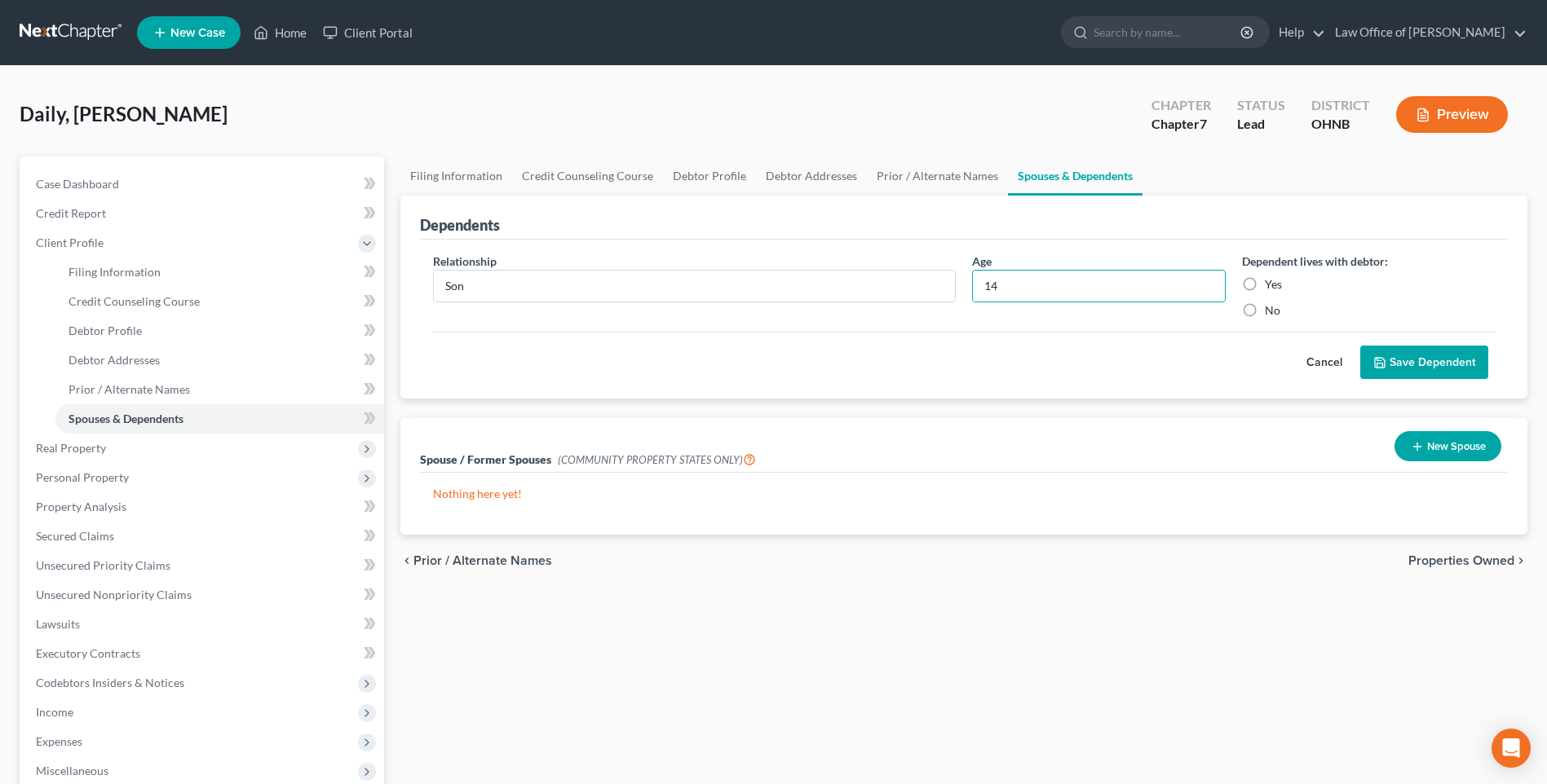
radio input "true"
click at [1439, 380] on button "Save Dependent" at bounding box center [1424, 362] width 128 height 35
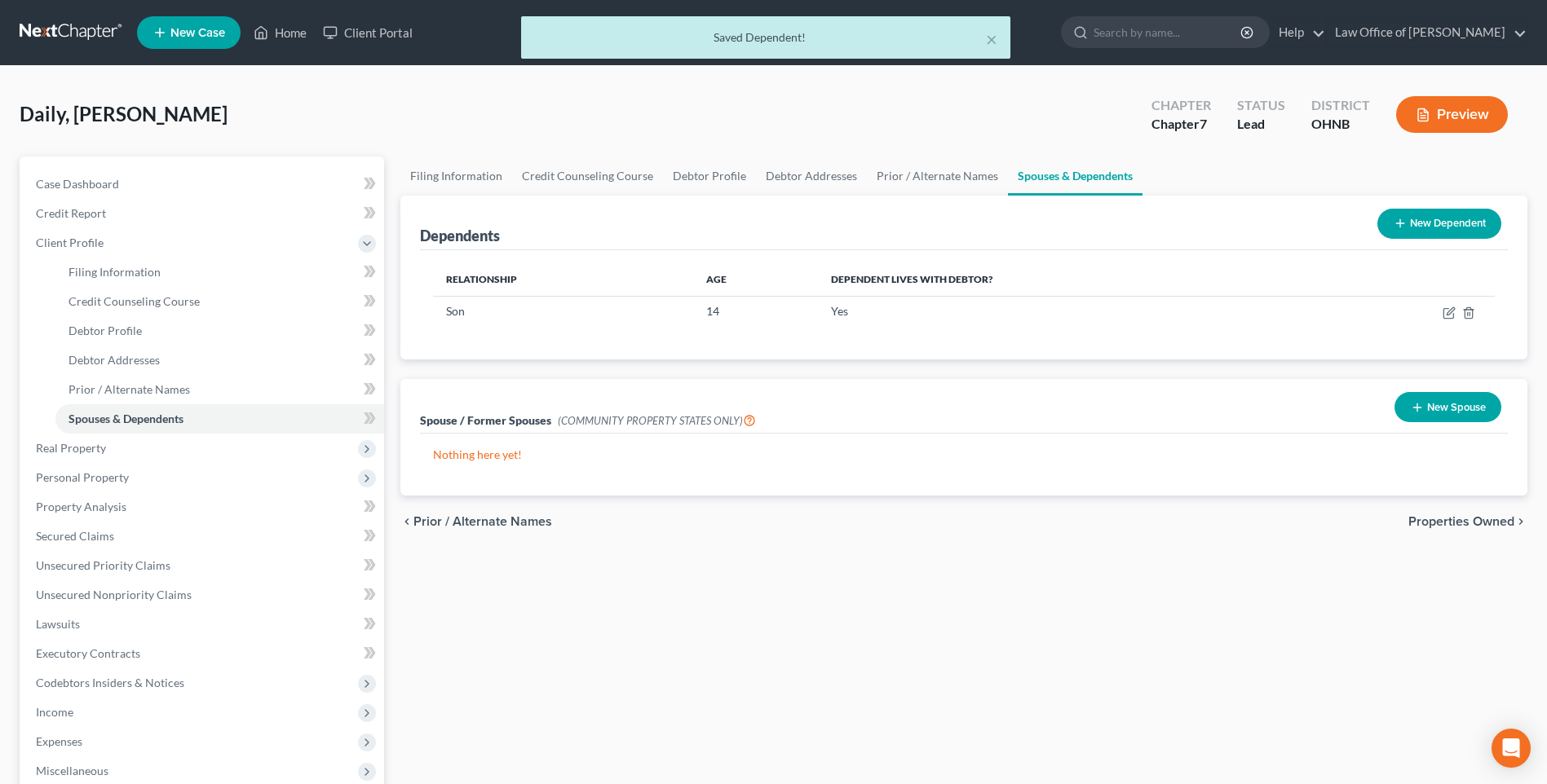
click at [1395, 230] on icon at bounding box center [1400, 223] width 13 height 13
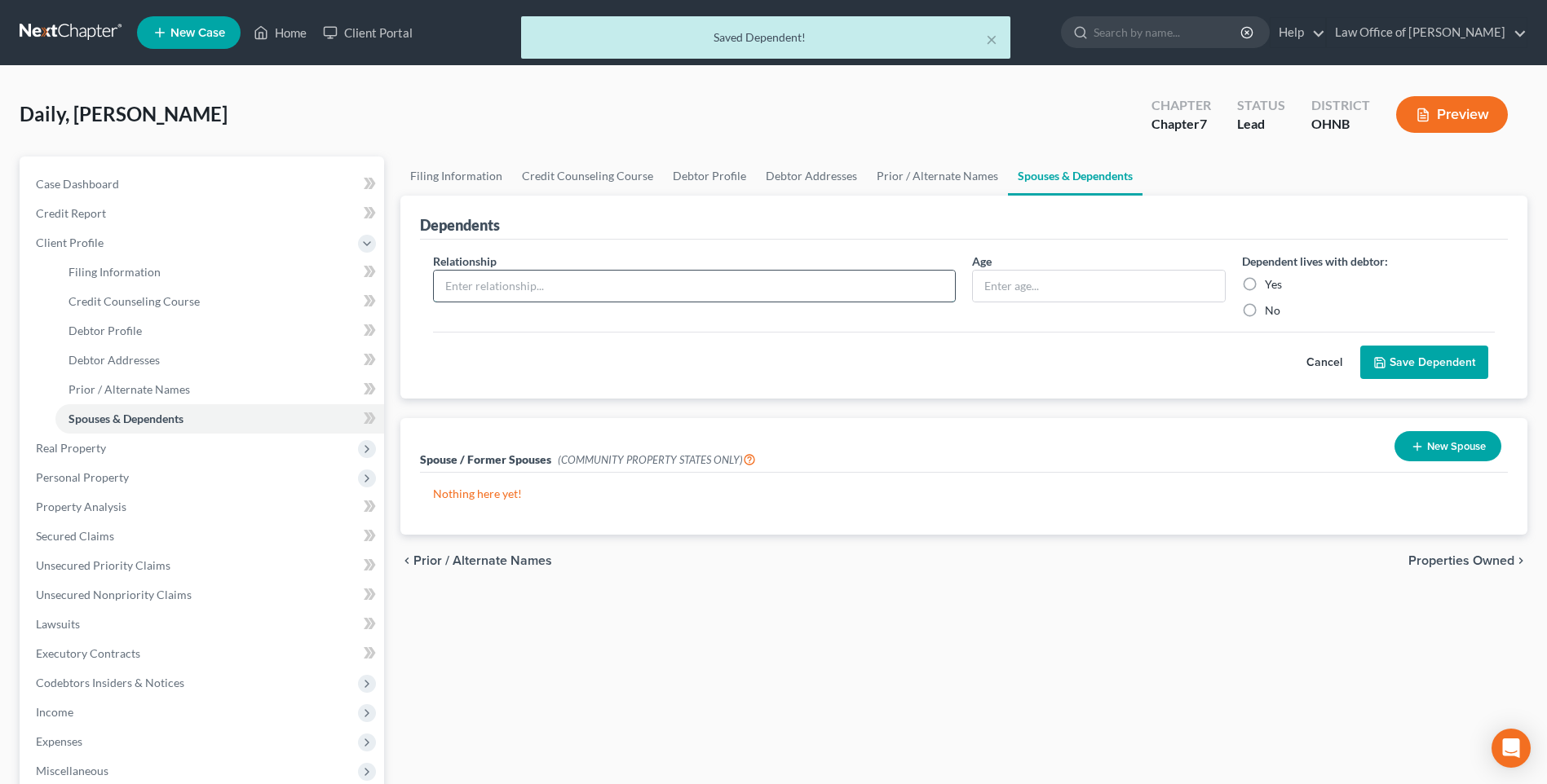
click at [549, 301] on input "text" at bounding box center [695, 286] width 521 height 31
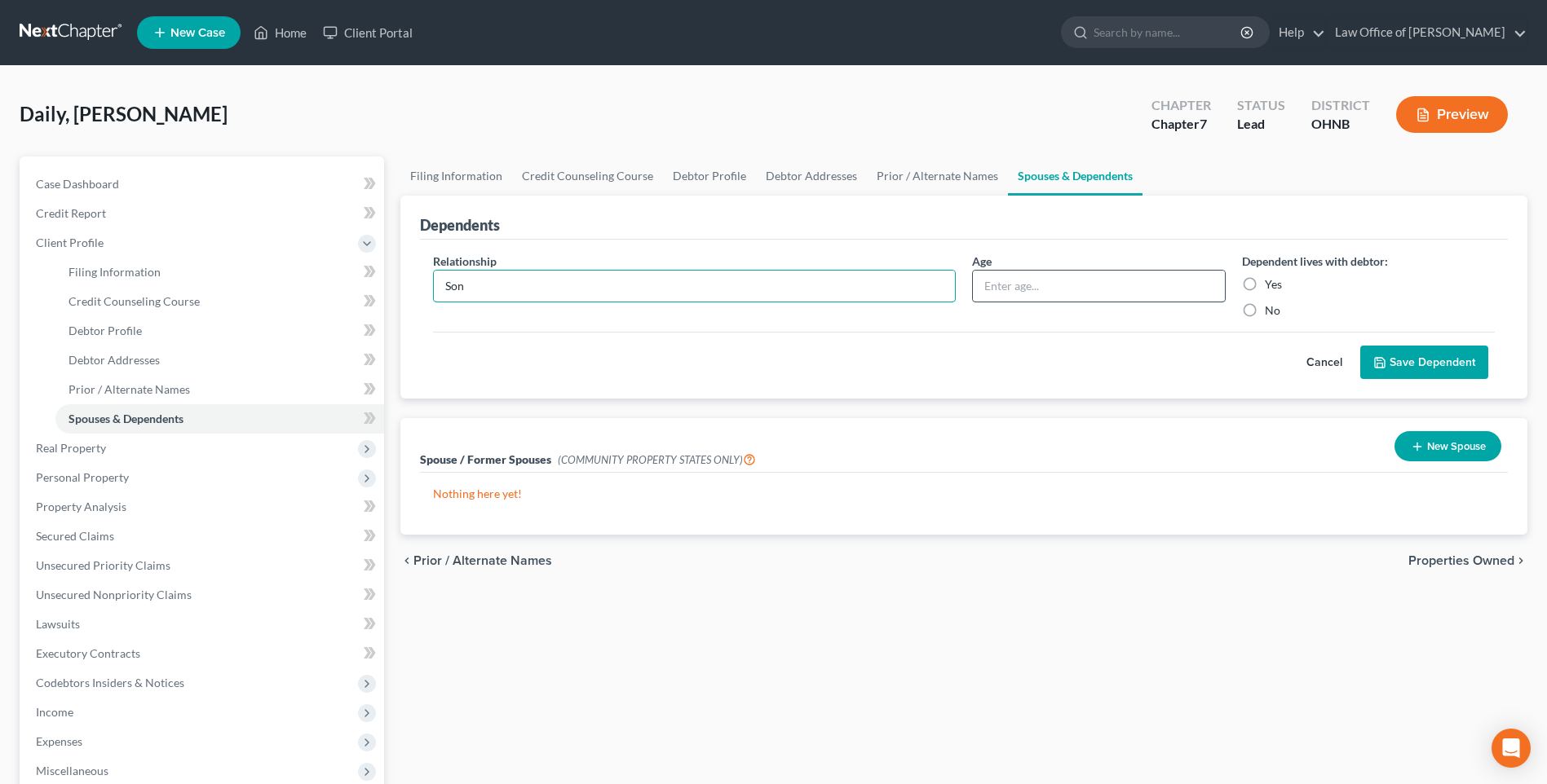
type input "Son"
click at [1009, 301] on input "text" at bounding box center [1098, 286] width 251 height 31
type input "11"
click at [1265, 293] on label "Yes" at bounding box center [1273, 284] width 17 height 16
click at [1272, 287] on input "Yes" at bounding box center [1276, 281] width 10 height 10
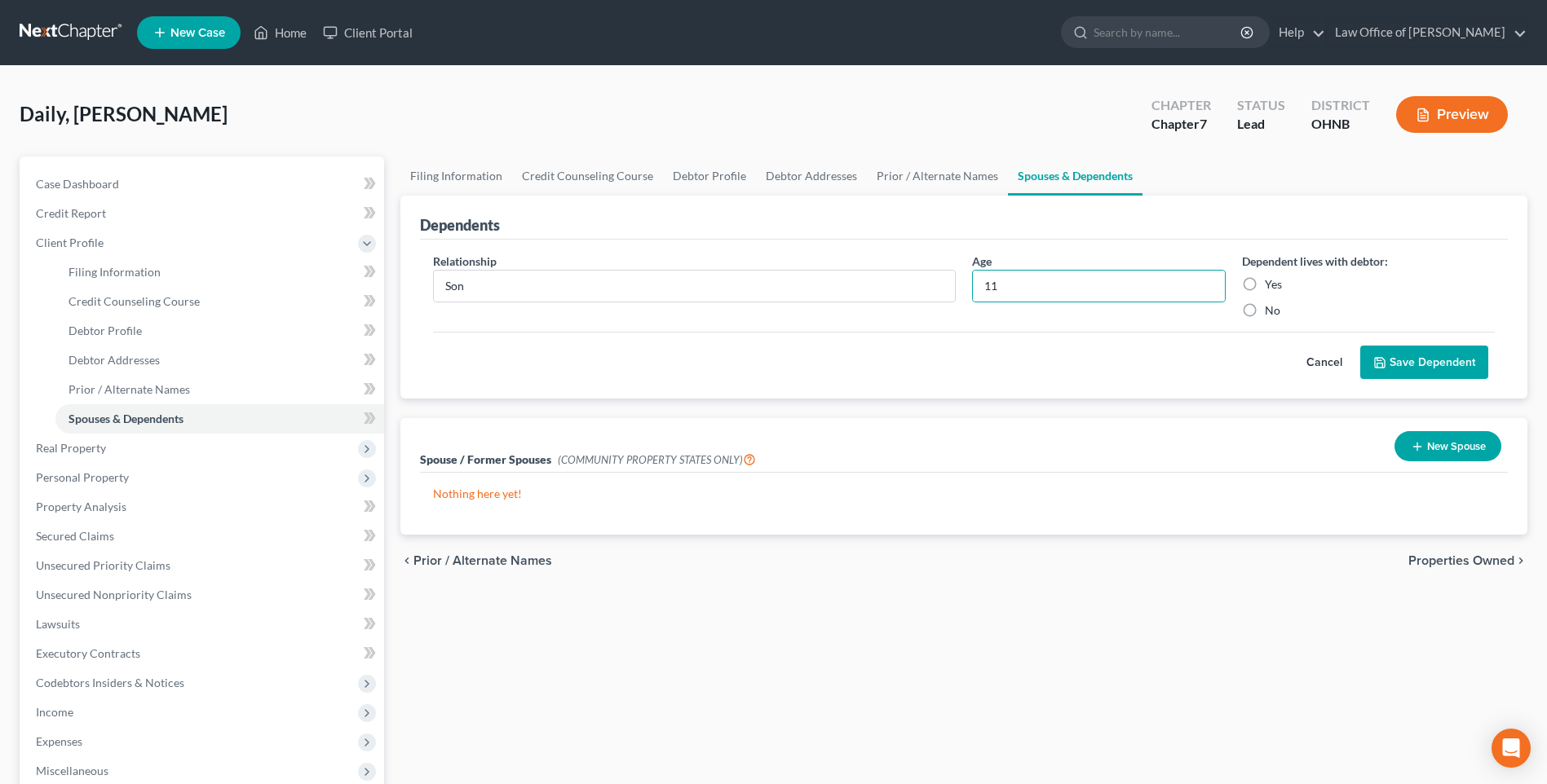
radio input "true"
click at [1407, 380] on button "Save Dependent" at bounding box center [1424, 362] width 128 height 35
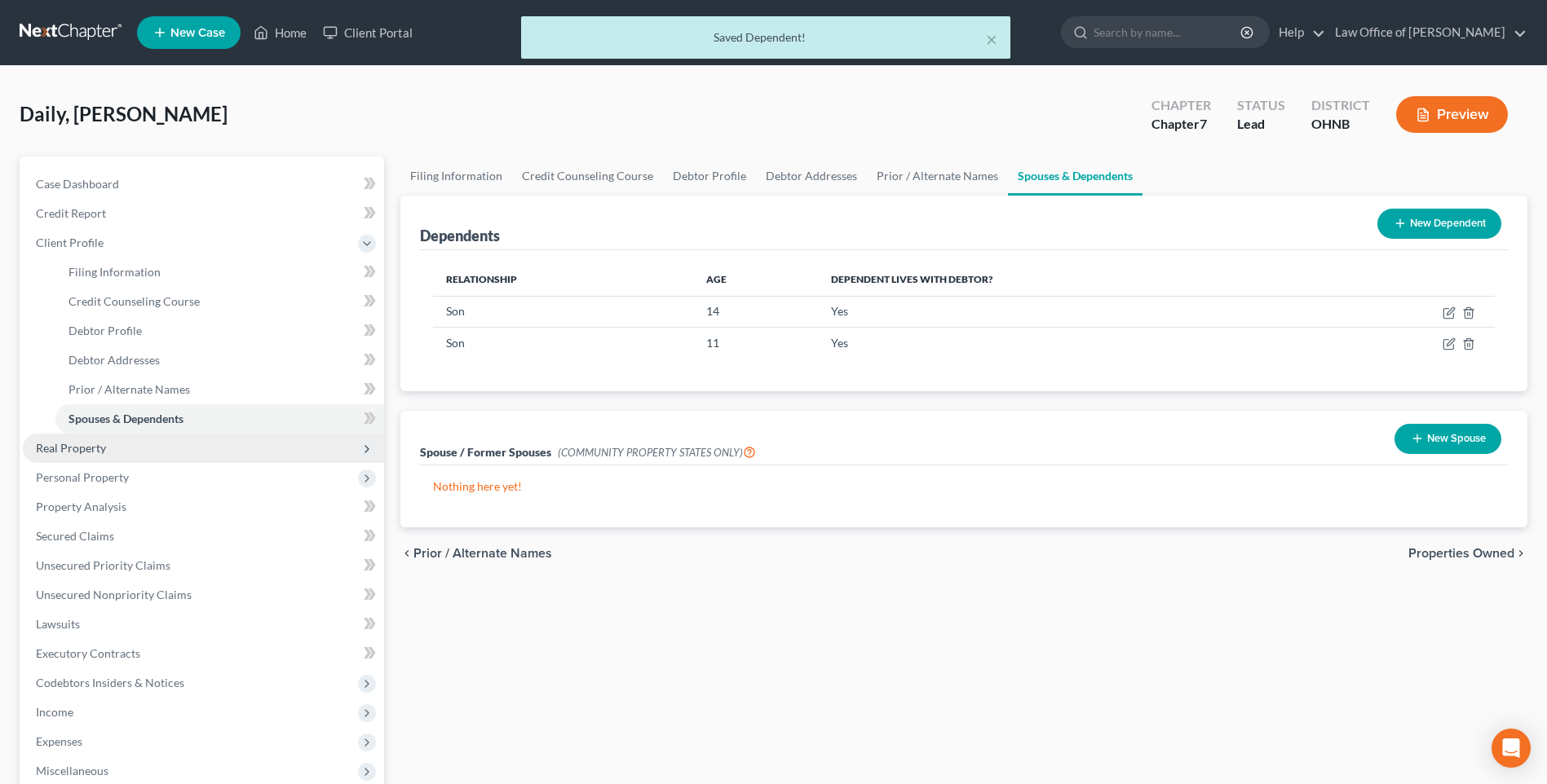
click at [65, 455] on span "Real Property" at bounding box center [70, 448] width 70 height 14
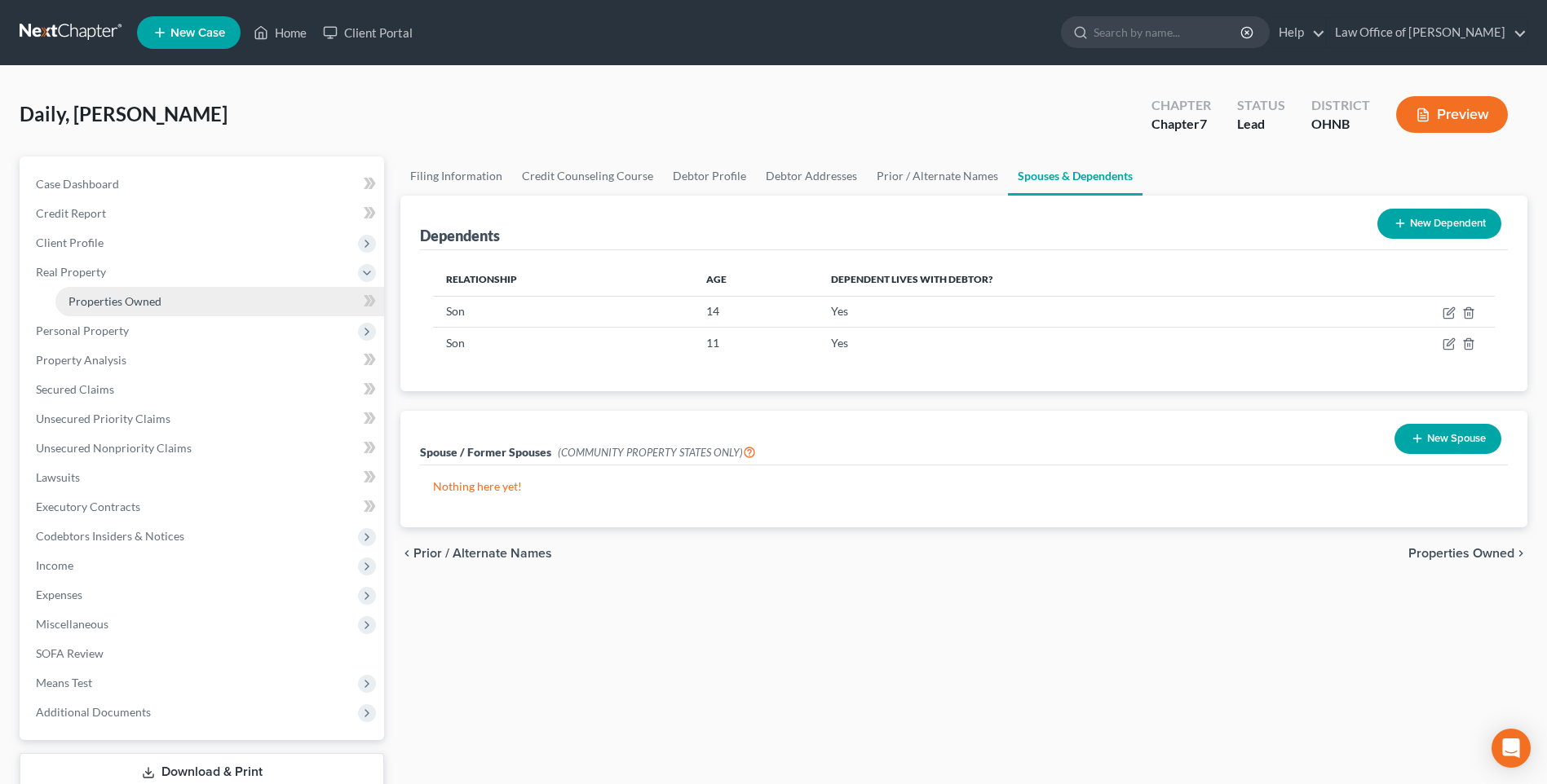
click at [147, 308] on span "Properties Owned" at bounding box center [115, 301] width 93 height 14
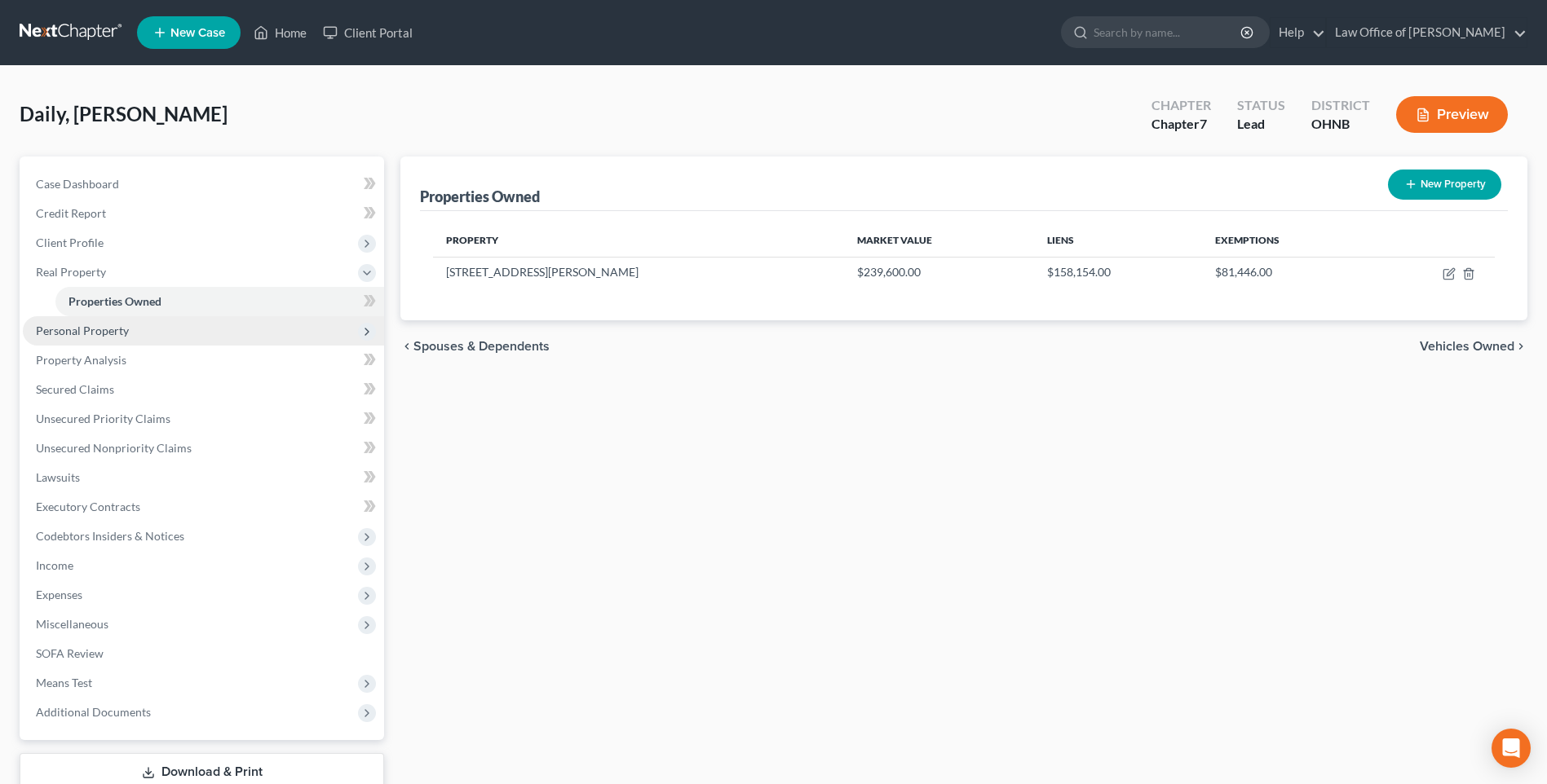
drag, startPoint x: 87, startPoint y: 348, endPoint x: 211, endPoint y: 350, distance: 124.0
click at [88, 338] on span "Personal Property" at bounding box center [82, 330] width 93 height 14
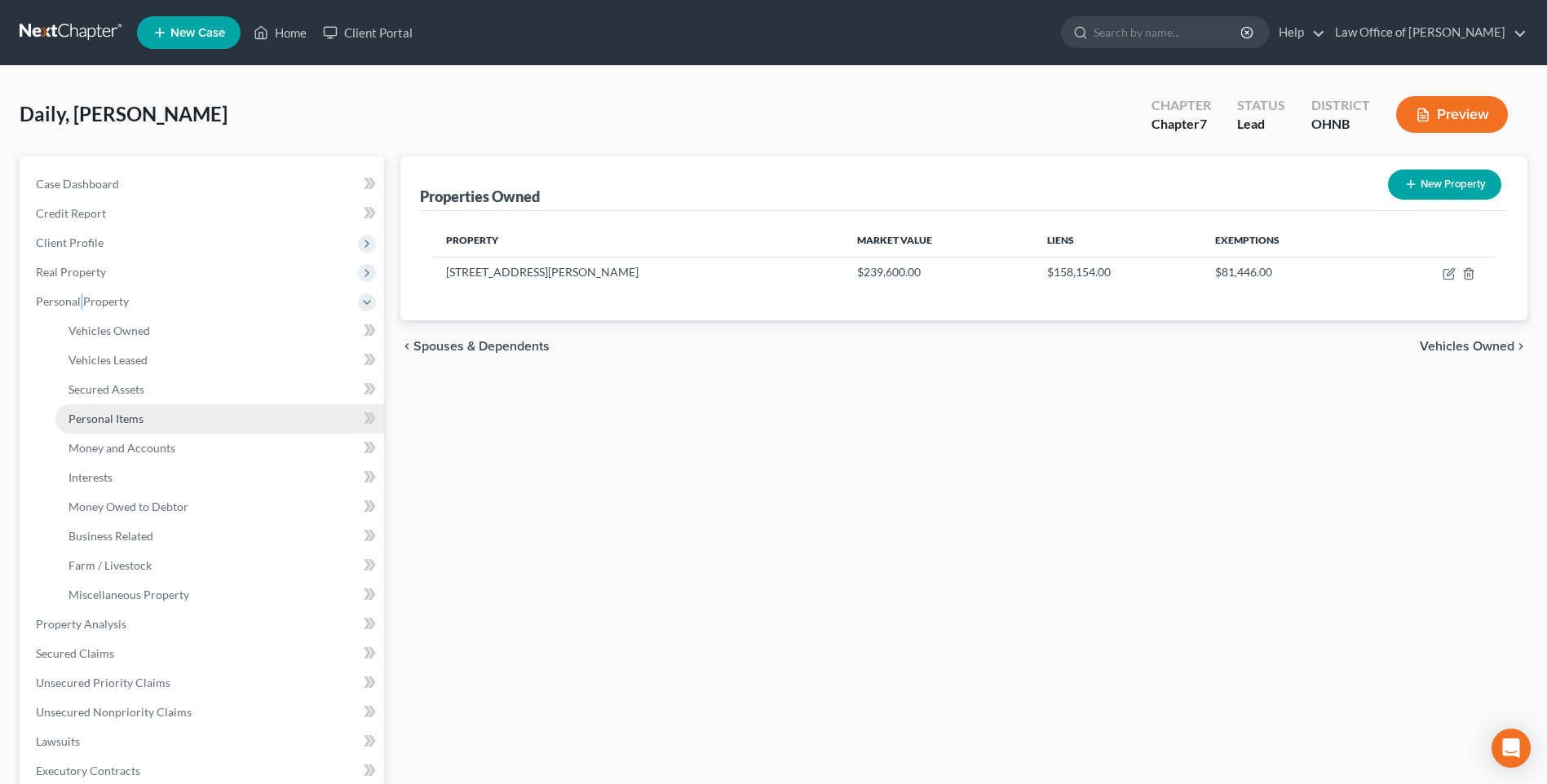
click at [122, 426] on span "Personal Items" at bounding box center [105, 418] width 75 height 14
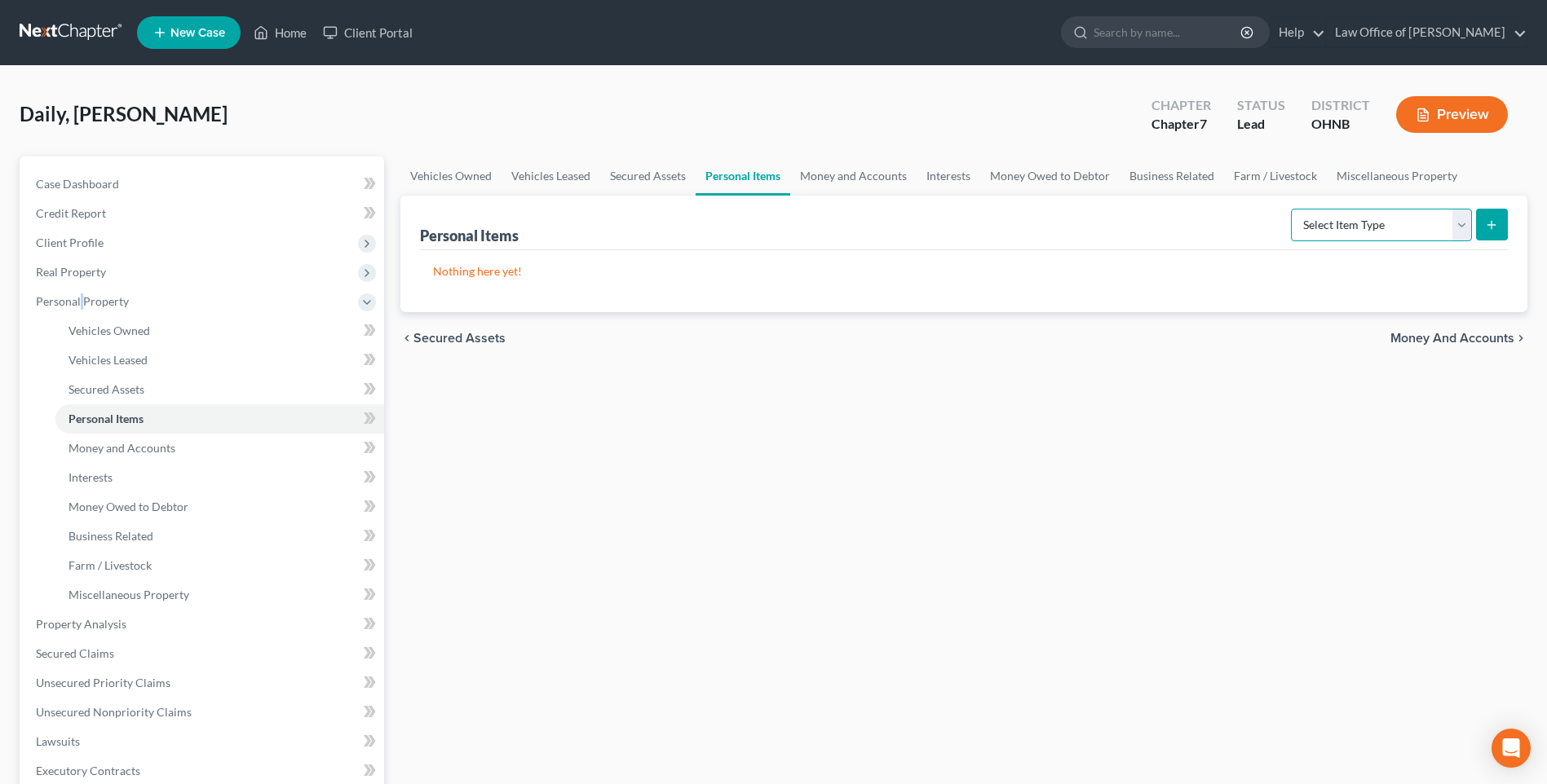
click at [1457, 242] on select "Select Item Type Clothing Collectibles Of Value Electronics Firearms Household …" at bounding box center [1382, 225] width 181 height 33
select select "clothing"
click at [1291, 242] on select "Select Item Type Clothing Collectibles Of Value Electronics Firearms Household …" at bounding box center [1382, 225] width 181 height 33
click at [1480, 241] on button "submit" at bounding box center [1492, 225] width 32 height 32
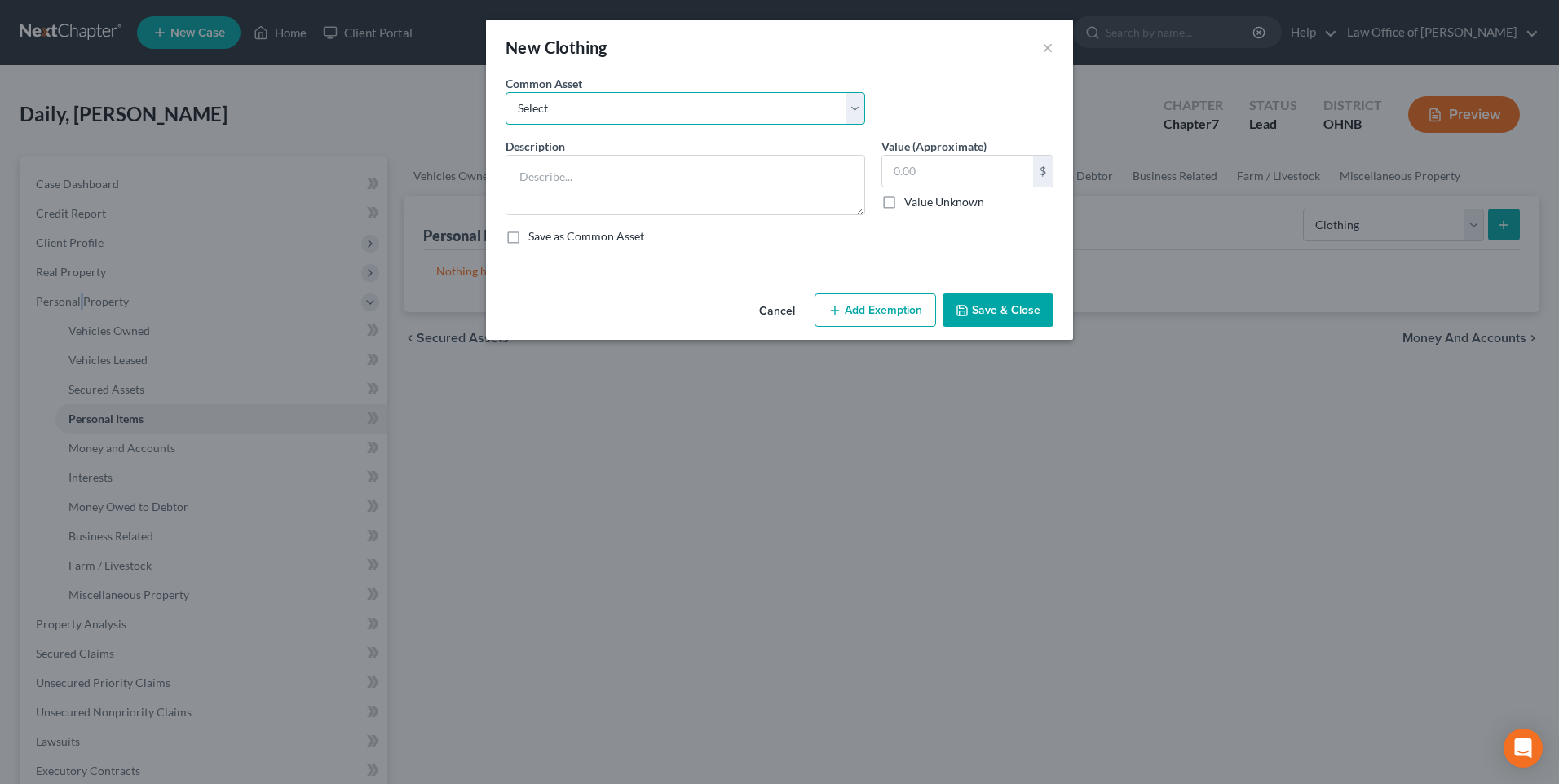
click at [763, 118] on select "Select Misc. Clothing" at bounding box center [685, 108] width 359 height 33
select select "0"
click at [506, 98] on select "Select Misc. Clothing" at bounding box center [685, 108] width 359 height 33
type textarea "Misc. Clothing"
type input "500.00"
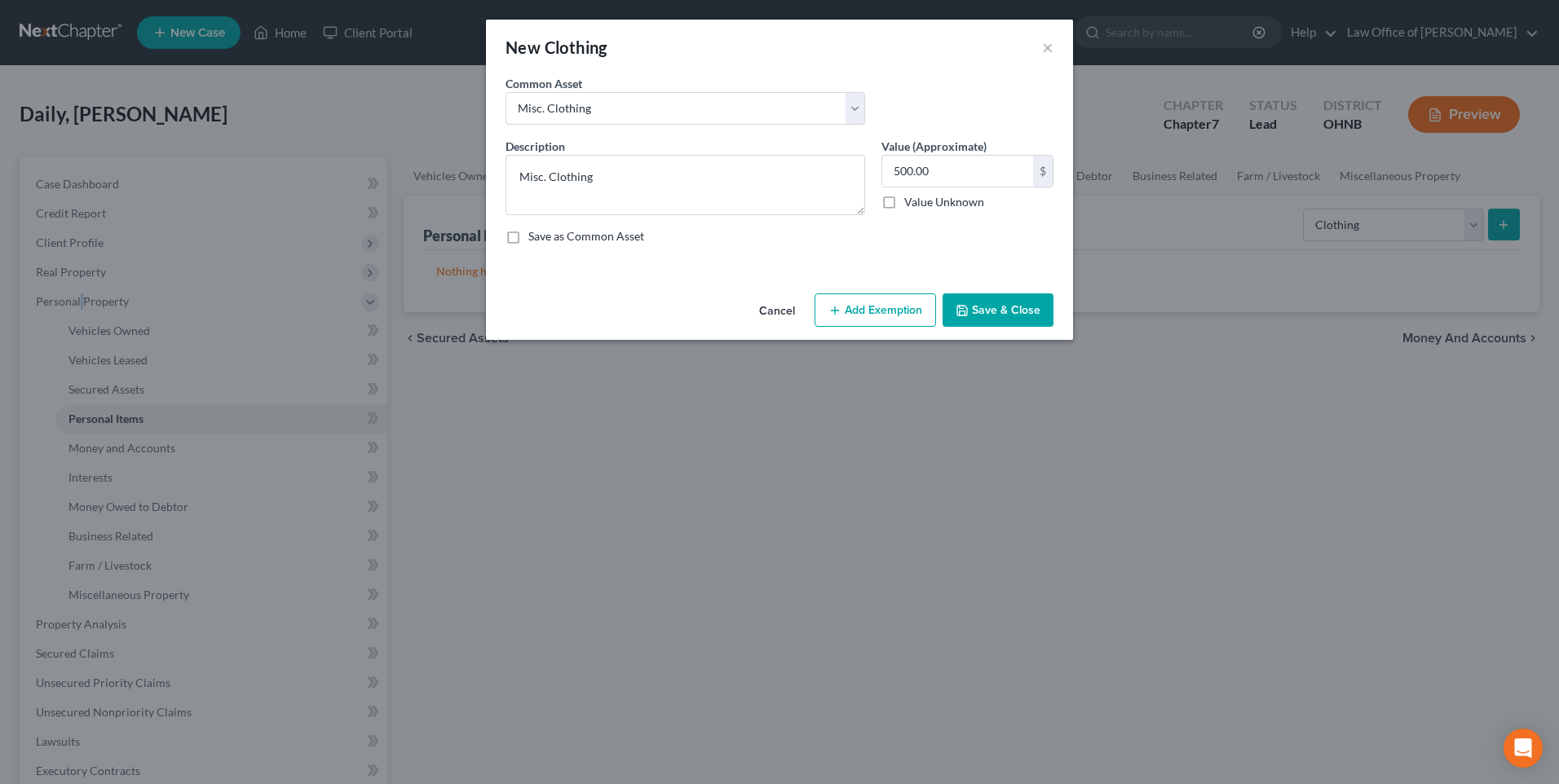
click at [864, 328] on button "Add Exemption" at bounding box center [876, 310] width 121 height 35
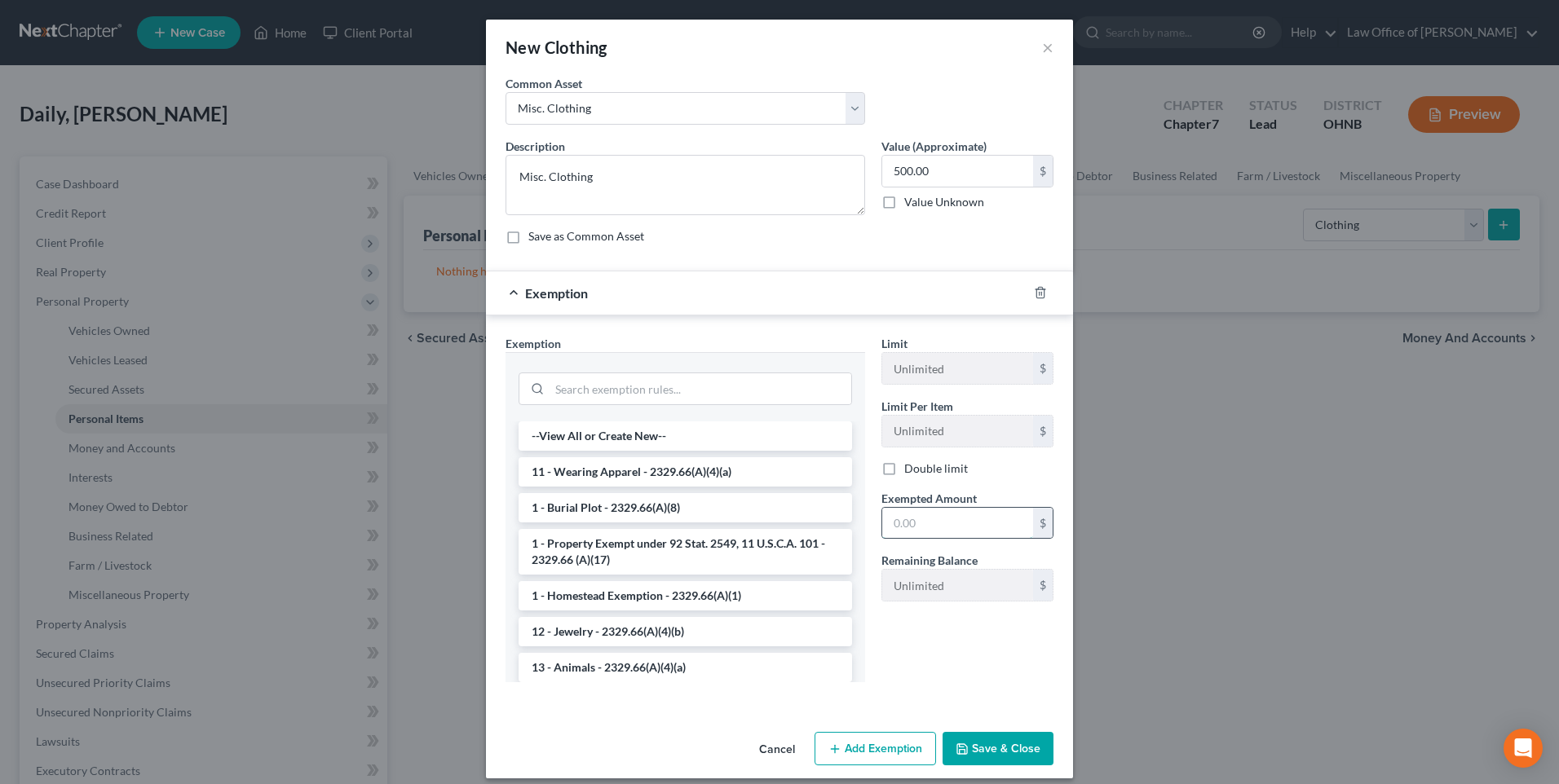
click at [916, 539] on input "text" at bounding box center [958, 523] width 151 height 31
type input "500"
click at [714, 486] on li "11 - Wearing Apparel - 2329.66(A)(4)(a)" at bounding box center [685, 471] width 333 height 29
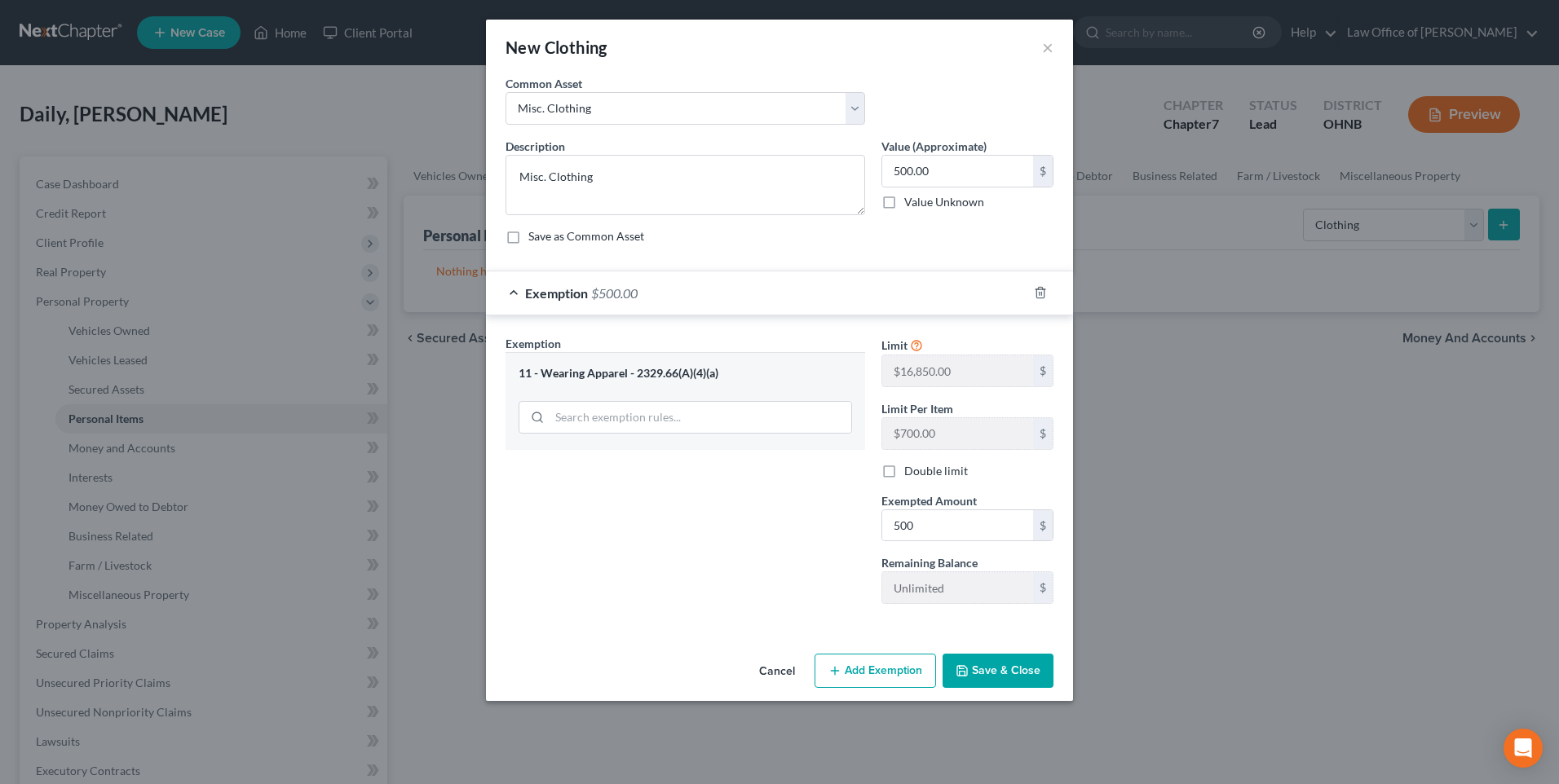
click at [1005, 688] on button "Save & Close" at bounding box center [998, 671] width 111 height 35
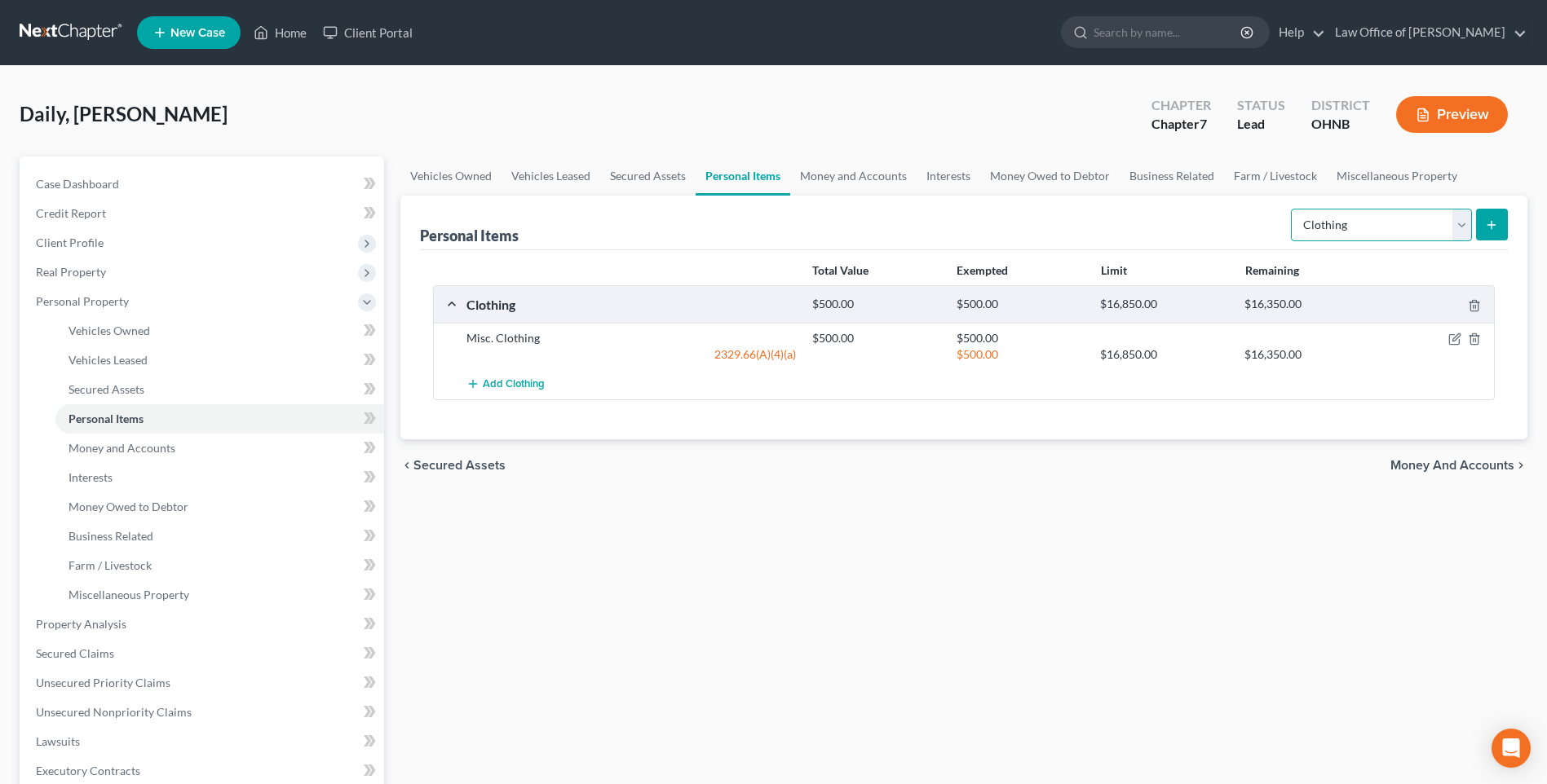
click at [1458, 242] on select "Select Item Type Clothing Collectibles Of Value Electronics Firearms Household …" at bounding box center [1382, 225] width 181 height 33
select select "electronics"
click at [1291, 242] on select "Select Item Type Clothing Collectibles Of Value Electronics Firearms Household …" at bounding box center [1382, 225] width 181 height 33
click at [1491, 241] on button "submit" at bounding box center [1492, 225] width 32 height 32
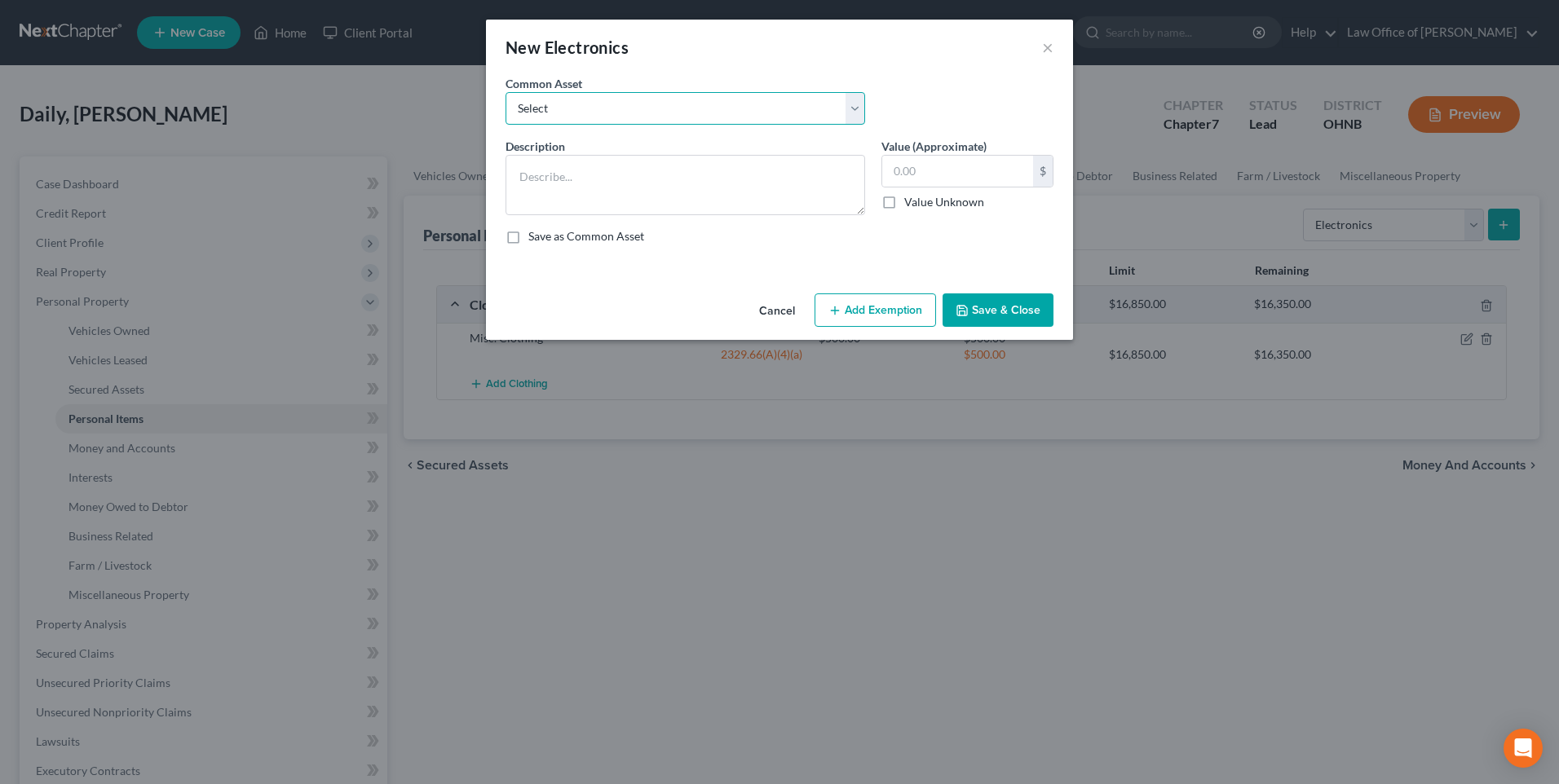
click at [582, 117] on select "Select Cell phone / TV" at bounding box center [685, 108] width 359 height 33
select select "0"
click at [506, 98] on select "Select Cell phone / TV" at bounding box center [685, 108] width 359 height 33
type textarea "Cell phone / TV"
type input "1,000.00"
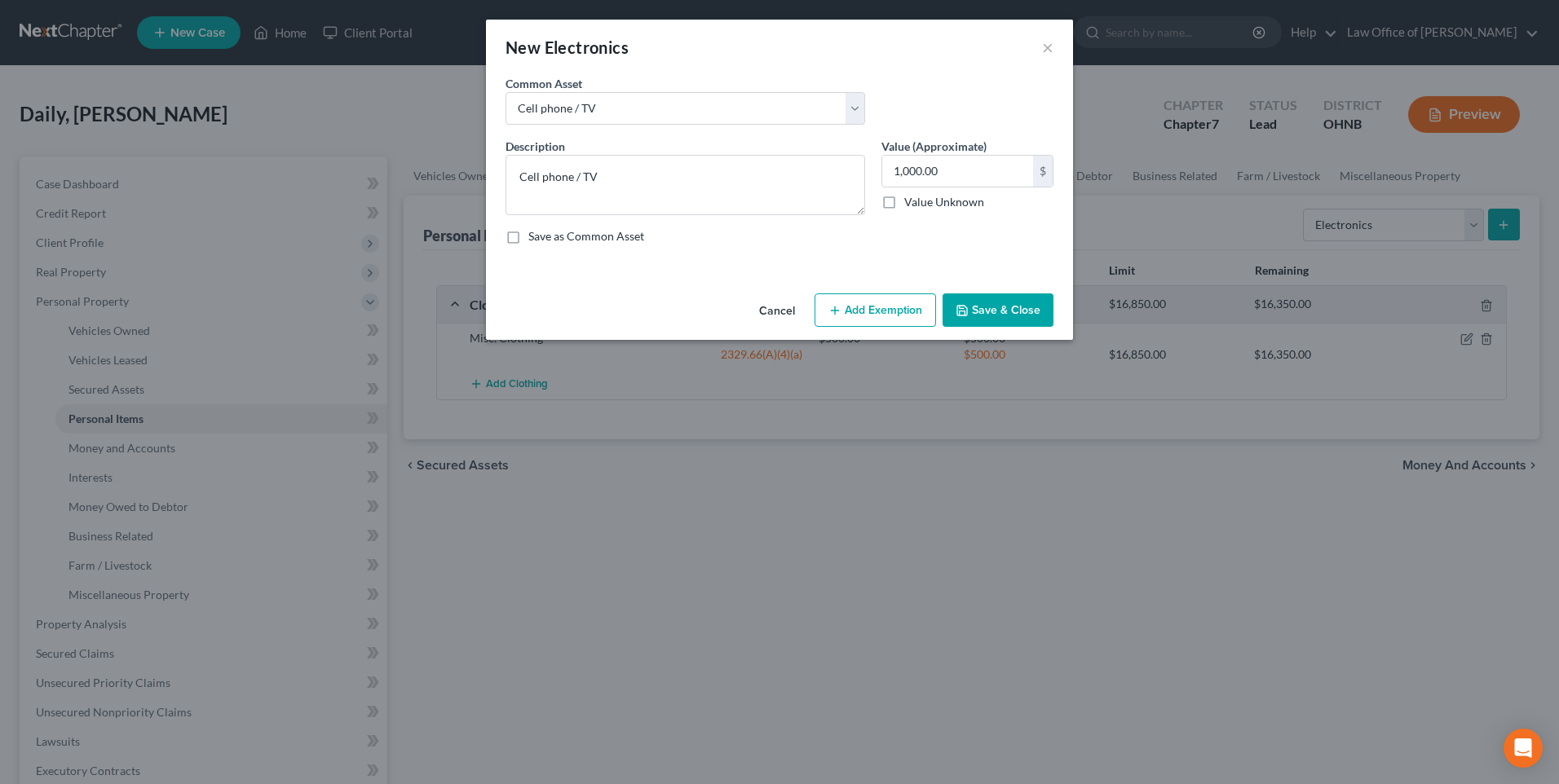
click at [858, 322] on button "Add Exemption" at bounding box center [876, 310] width 121 height 35
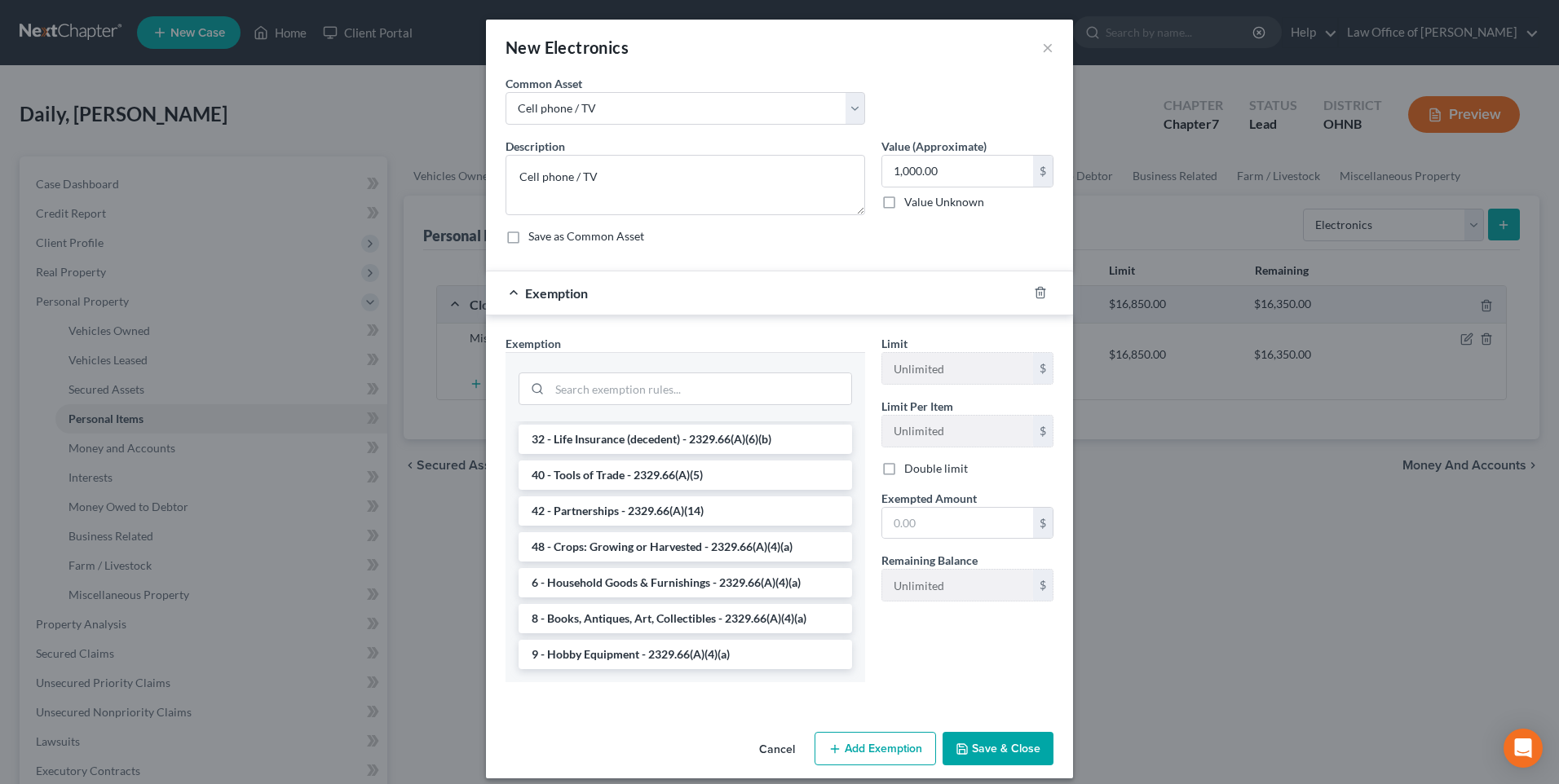
scroll to position [2120, 0]
click at [764, 597] on li "6 - Household Goods & Furnishings - 2329.66(A)(4)(a)" at bounding box center [685, 582] width 333 height 29
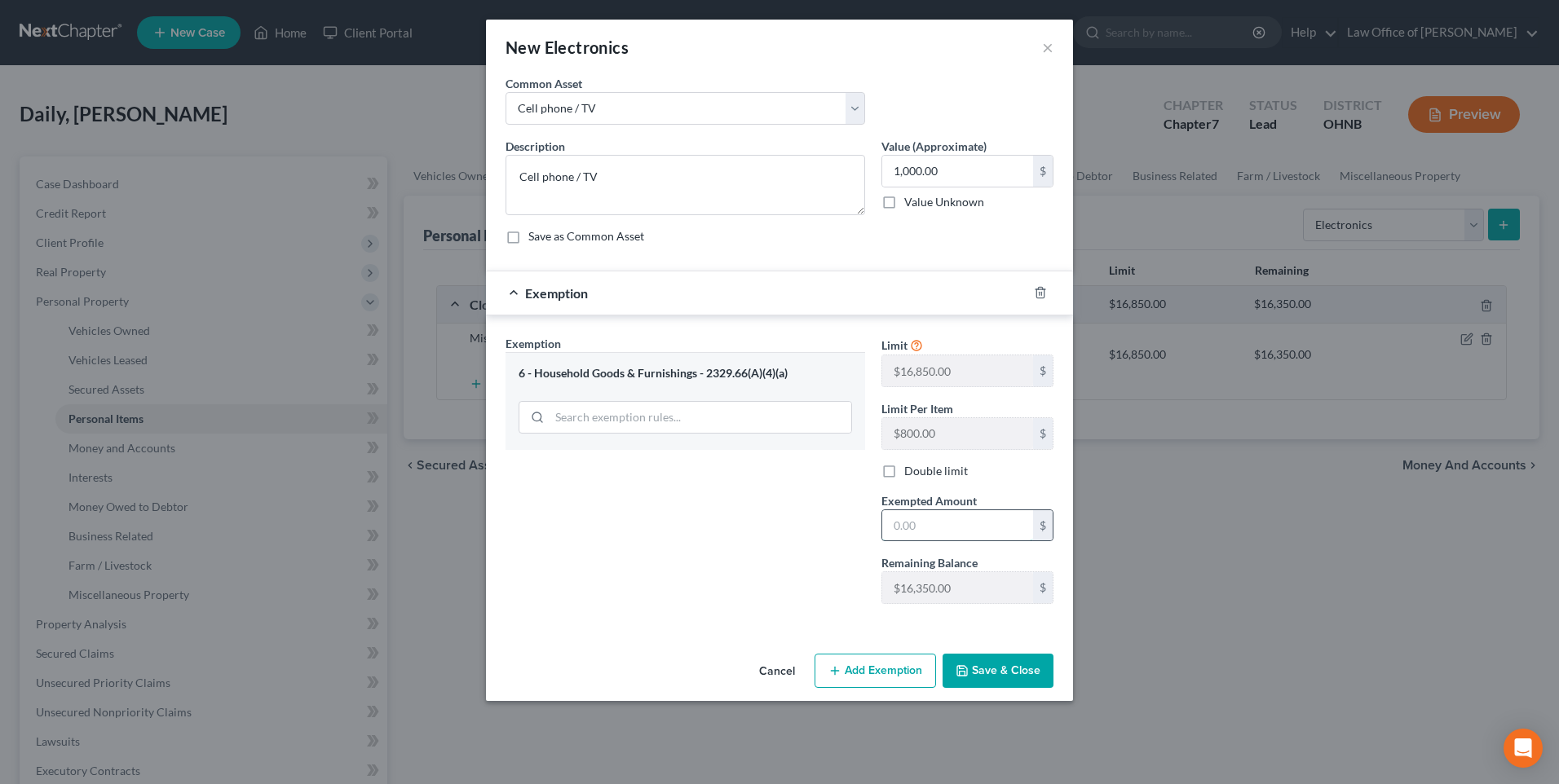
click at [928, 541] on input "text" at bounding box center [958, 525] width 151 height 31
type input "1,000"
click at [1018, 688] on button "Save & Close" at bounding box center [998, 671] width 111 height 35
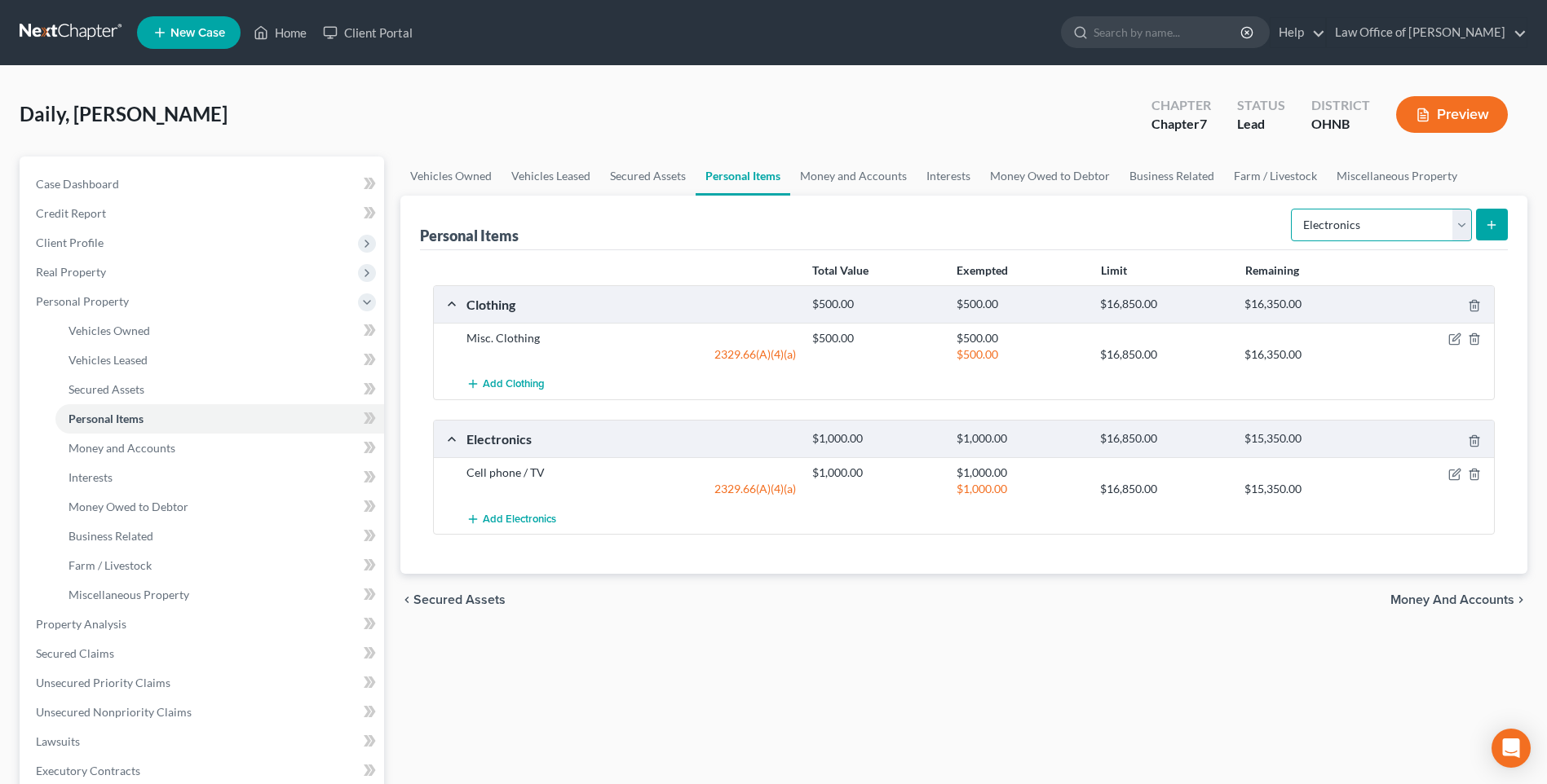
click at [1459, 242] on select "Select Item Type Clothing Collectibles Of Value Electronics Firearms Household …" at bounding box center [1382, 225] width 181 height 33
select select "household_goods"
click at [1291, 242] on select "Select Item Type Clothing Collectibles Of Value Electronics Firearms Household …" at bounding box center [1382, 225] width 181 height 33
click at [1493, 231] on icon "submit" at bounding box center [1492, 225] width 13 height 13
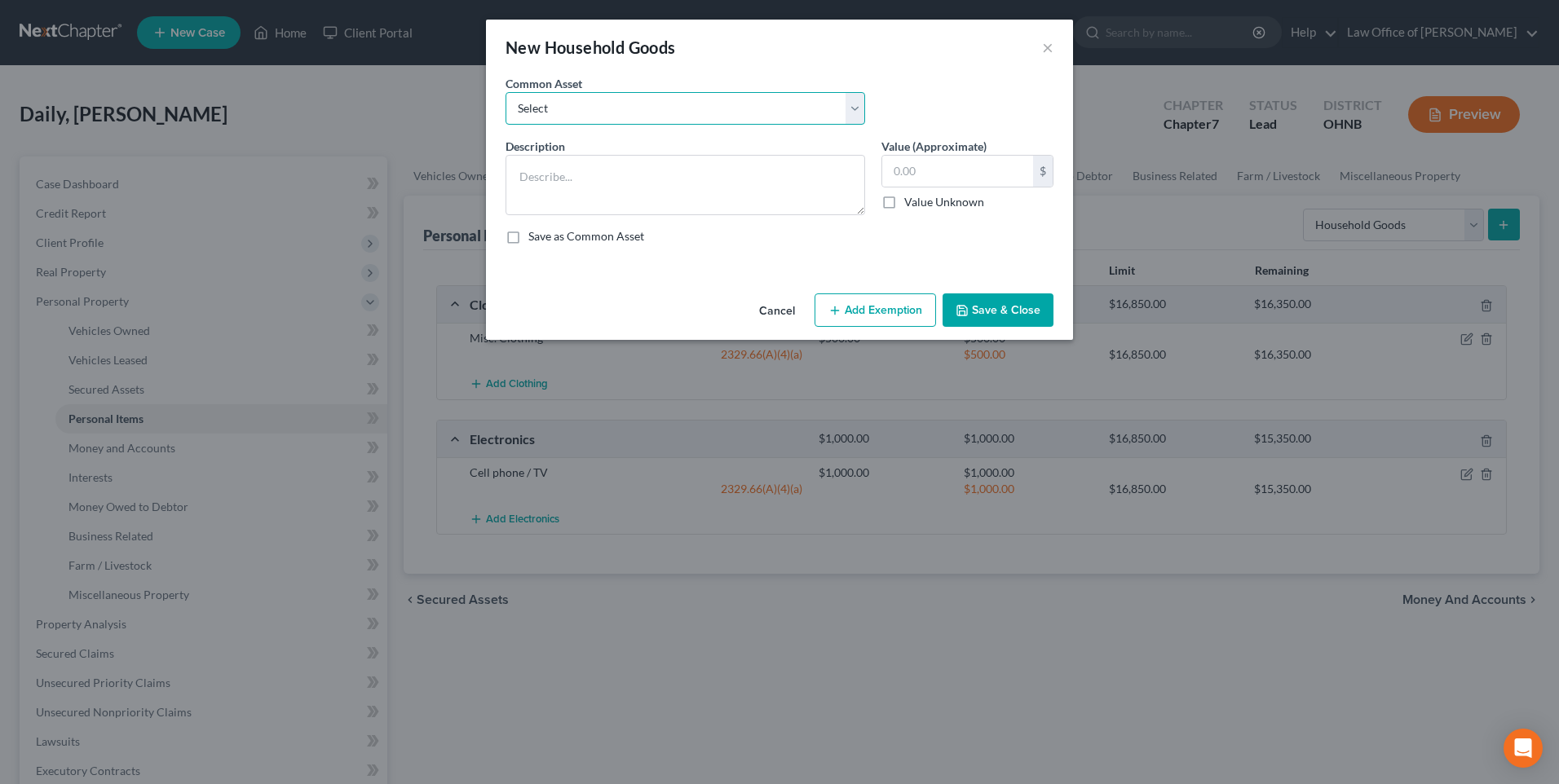
click at [646, 122] on select "Select misc. household goods Misc. household goods" at bounding box center [685, 108] width 359 height 33
select select "1"
click at [506, 98] on select "Select misc. household goods Misc. household goods" at bounding box center [685, 108] width 359 height 33
type textarea "Misc. household goods"
type input "4,000.00"
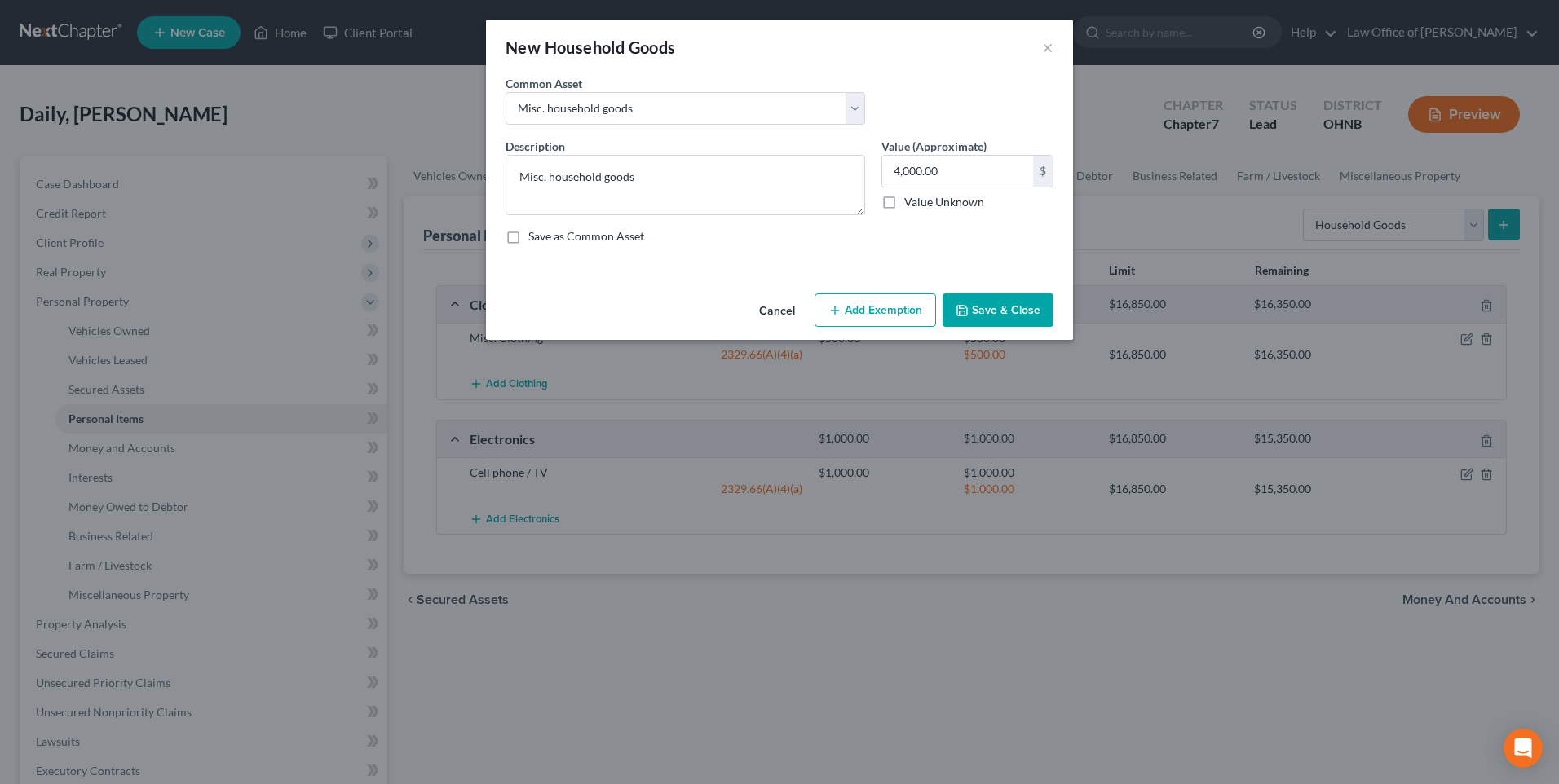
click at [885, 327] on button "Add Exemption" at bounding box center [876, 310] width 121 height 35
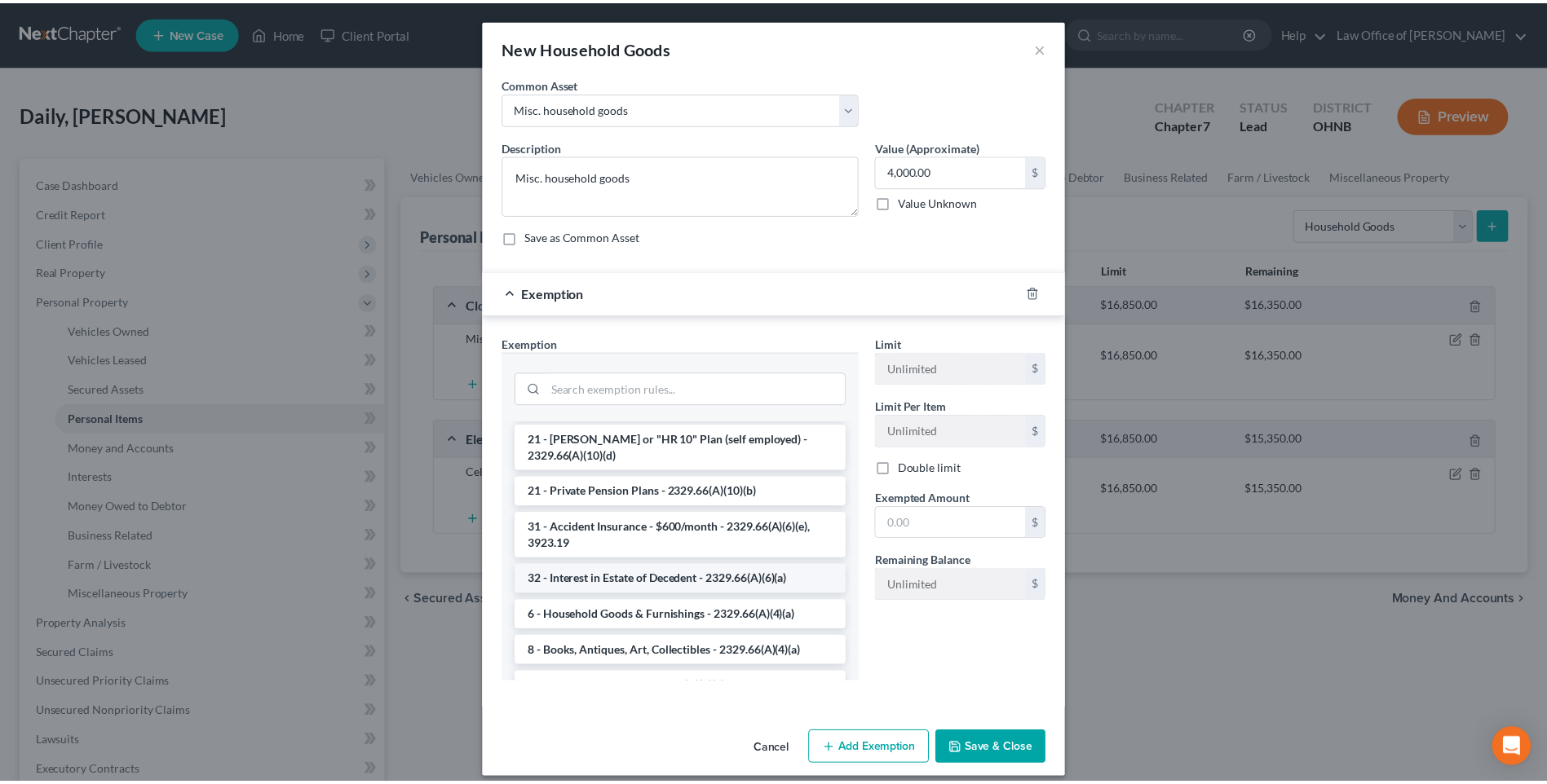
scroll to position [326, 0]
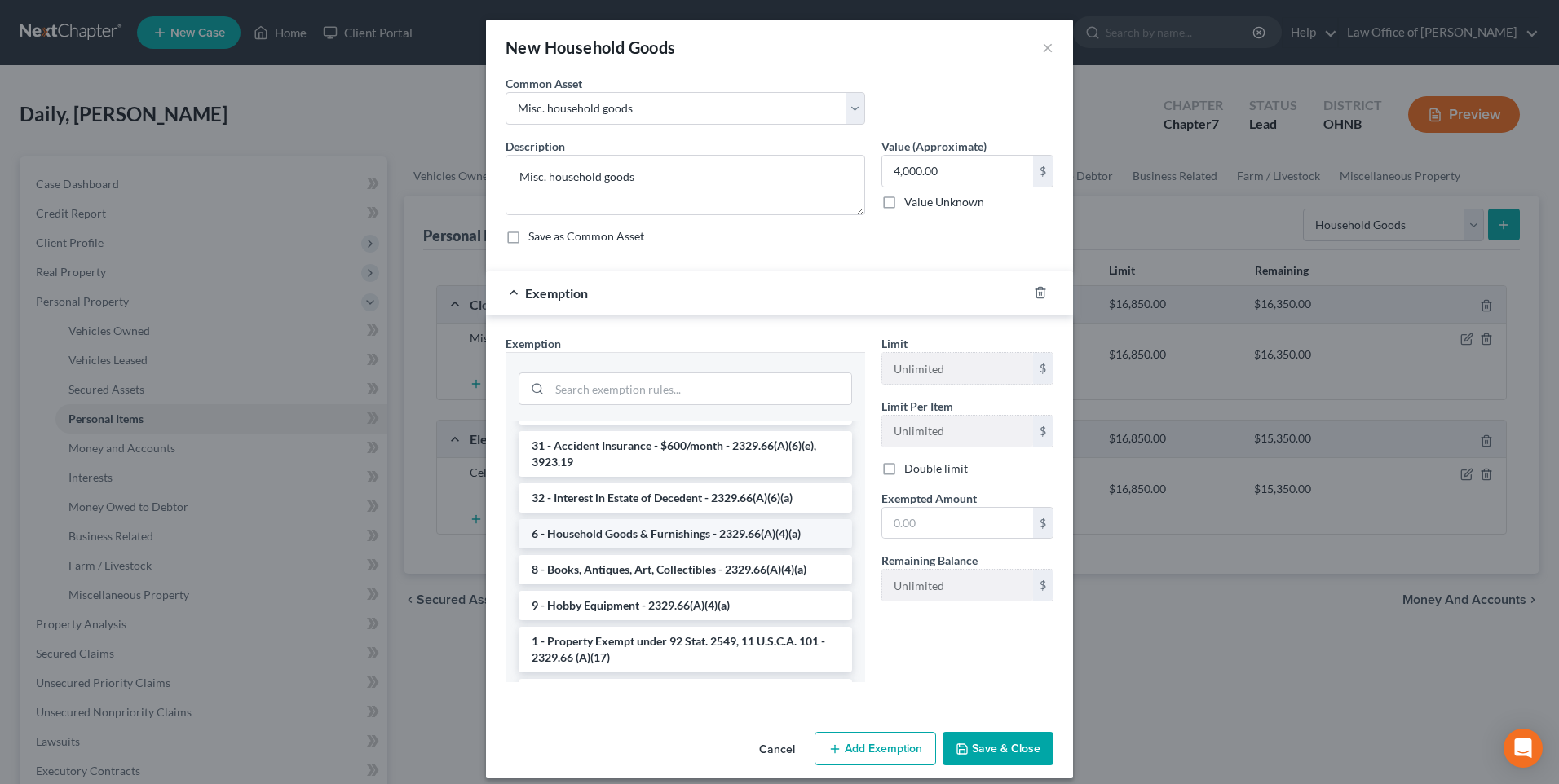
click at [711, 549] on li "6 - Household Goods & Furnishings - 2329.66(A)(4)(a)" at bounding box center [685, 533] width 333 height 29
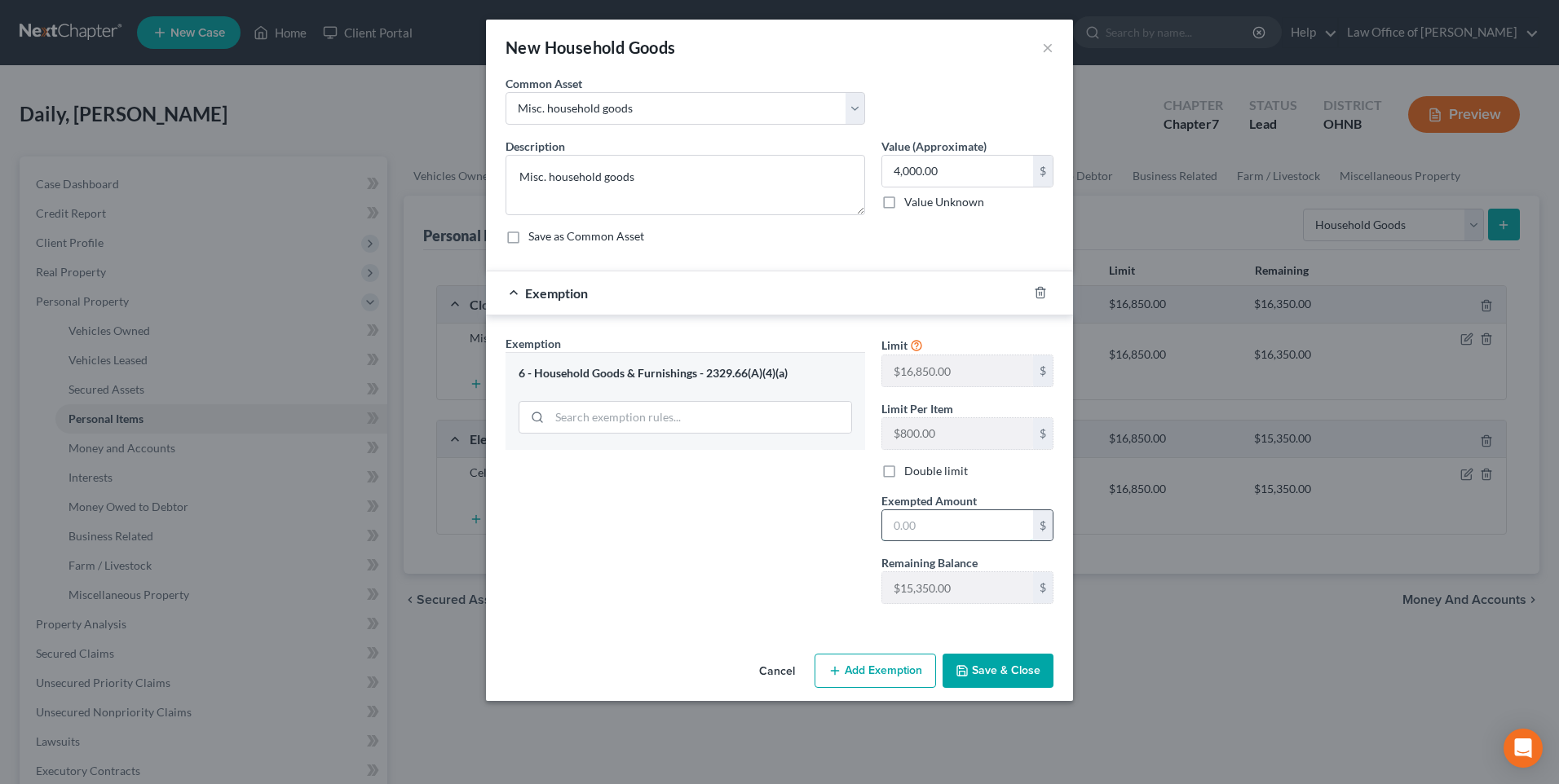
click at [923, 541] on input "text" at bounding box center [958, 525] width 151 height 31
type input "4,000"
click at [1012, 688] on button "Save & Close" at bounding box center [998, 671] width 111 height 35
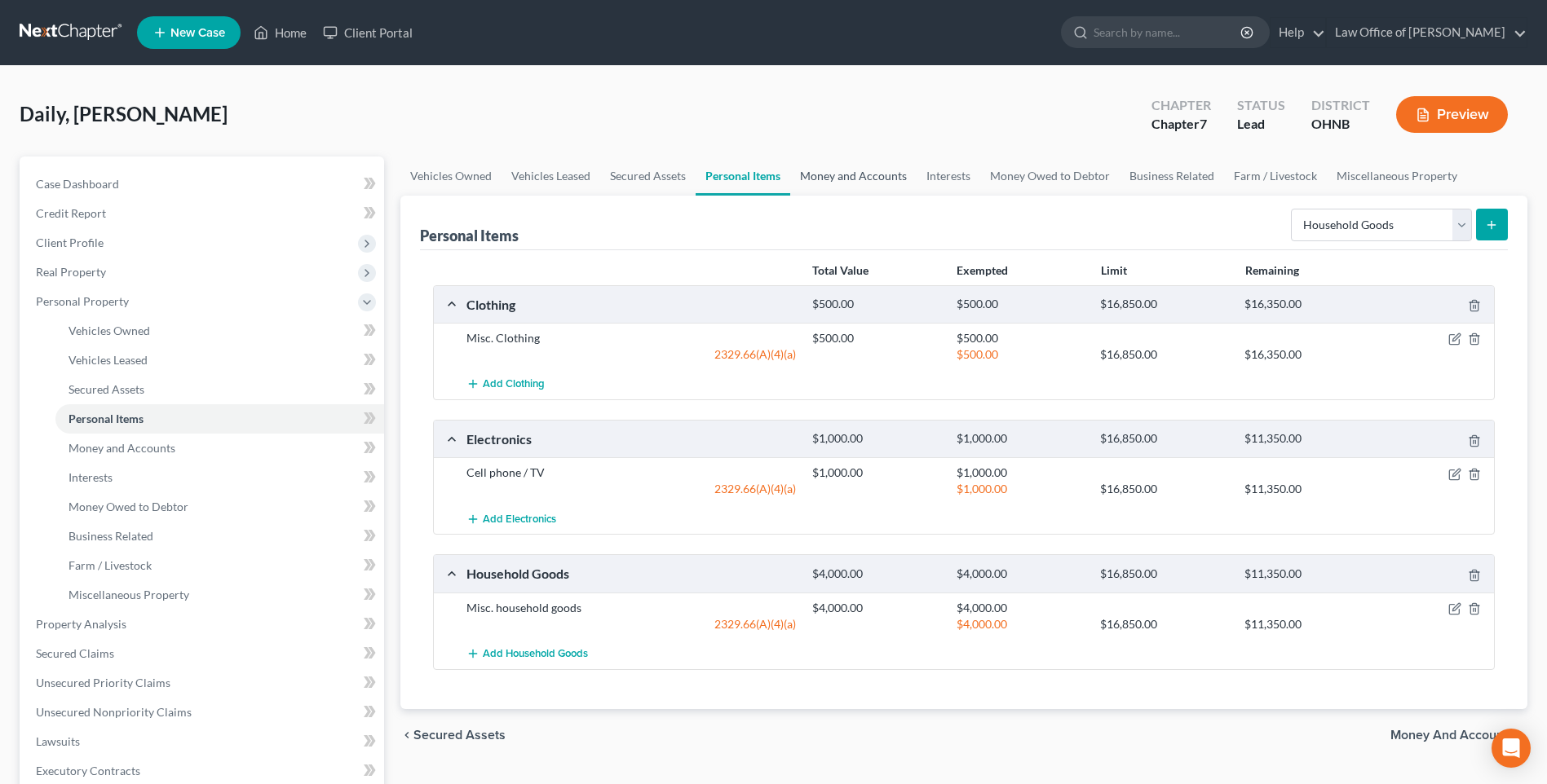
click at [893, 182] on link "Money and Accounts" at bounding box center [852, 176] width 126 height 39
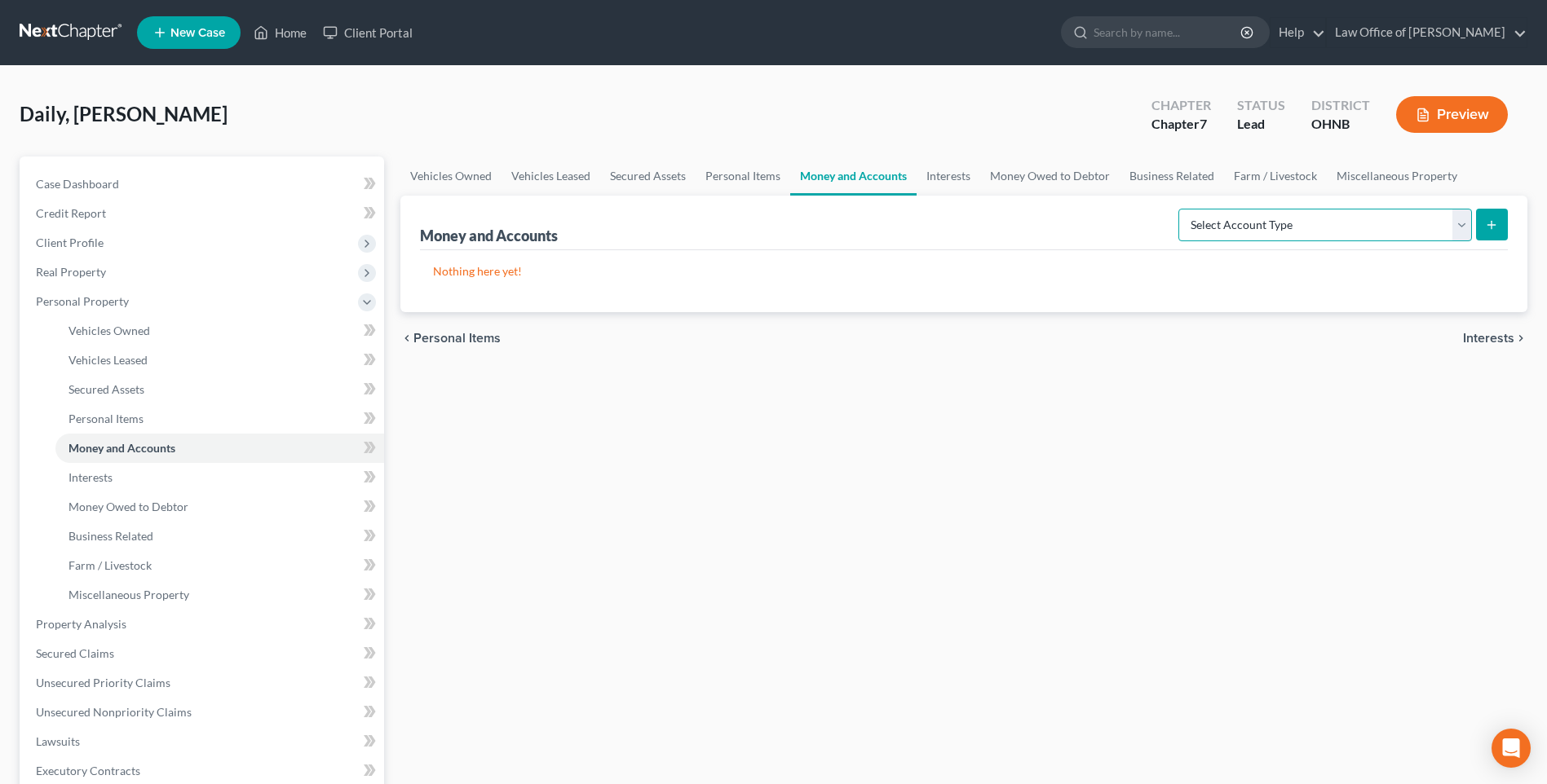
click at [1455, 242] on select "Select Account Type Brokerage Cash on Hand Certificates of Deposit Checking Acc…" at bounding box center [1325, 225] width 293 height 33
select select "checking"
click at [1178, 242] on select "Select Account Type Brokerage Cash on Hand Certificates of Deposit Checking Acc…" at bounding box center [1325, 225] width 293 height 33
click at [1485, 231] on icon "submit" at bounding box center [1492, 225] width 13 height 13
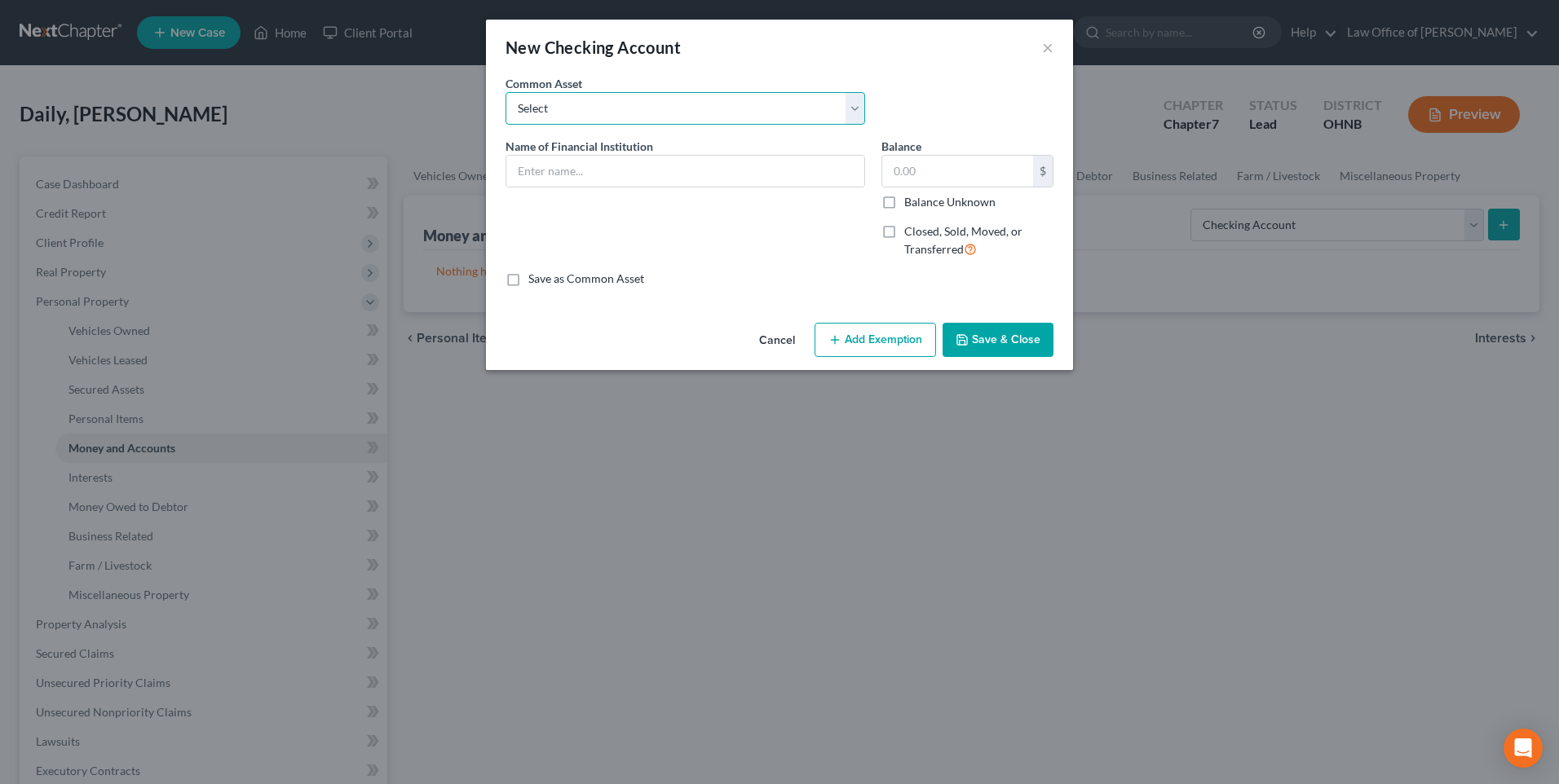
click at [857, 117] on select "Select Toledo Metro FCU PNC Key Bank Comerica Bank Huntington Bank US Bank Glas…" at bounding box center [685, 108] width 359 height 33
select select "4"
click at [506, 98] on select "Select Toledo Metro FCU PNC Key Bank Comerica Bank Huntington Bank US Bank Glas…" at bounding box center [685, 108] width 359 height 33
type input "Huntington Bank"
type input "2,398.11"
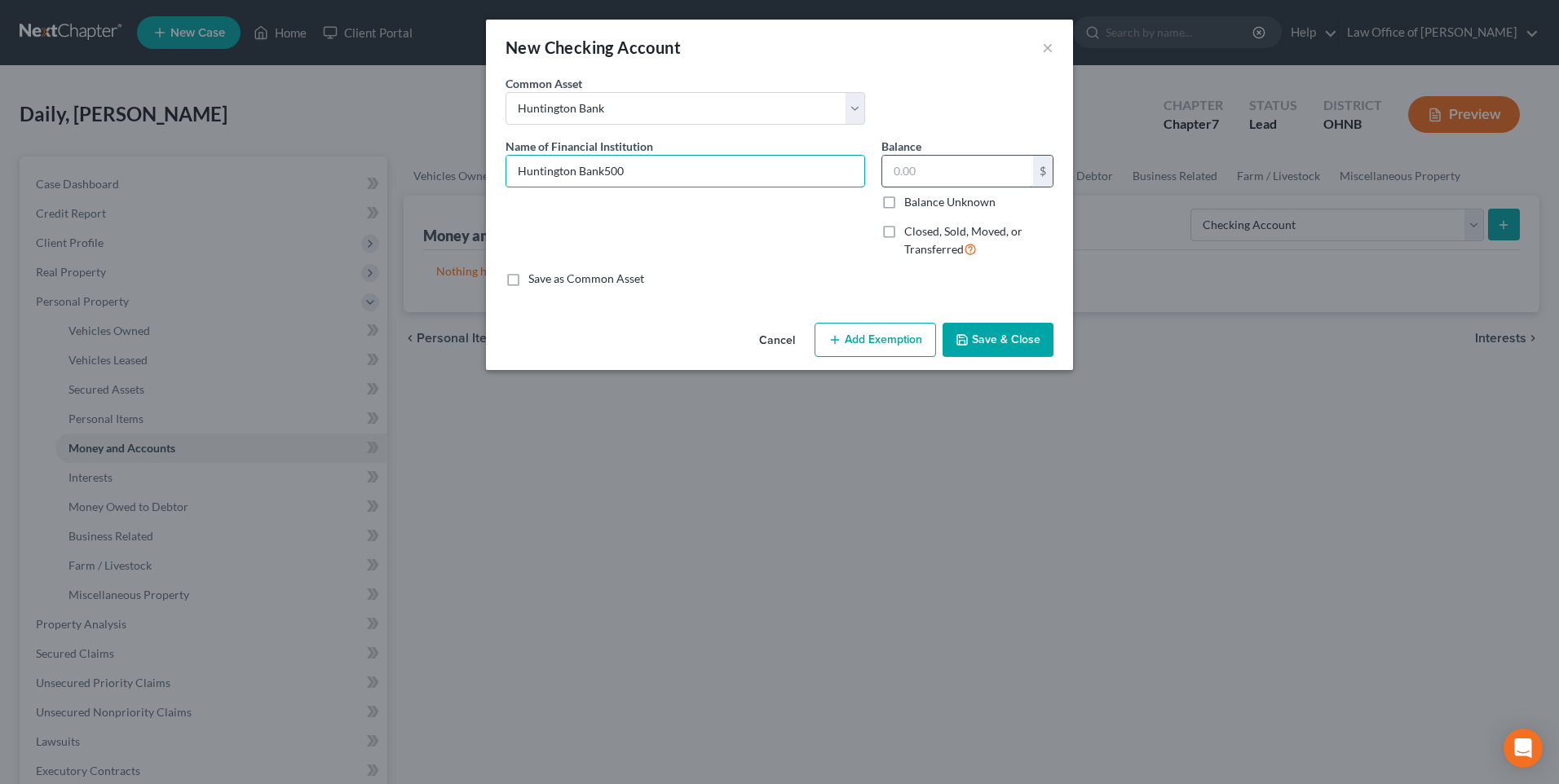
type input "Huntington Bank500"
click at [946, 174] on input "text" at bounding box center [958, 171] width 151 height 31
type input "500"
click at [854, 357] on button "Add Exemption" at bounding box center [876, 340] width 121 height 35
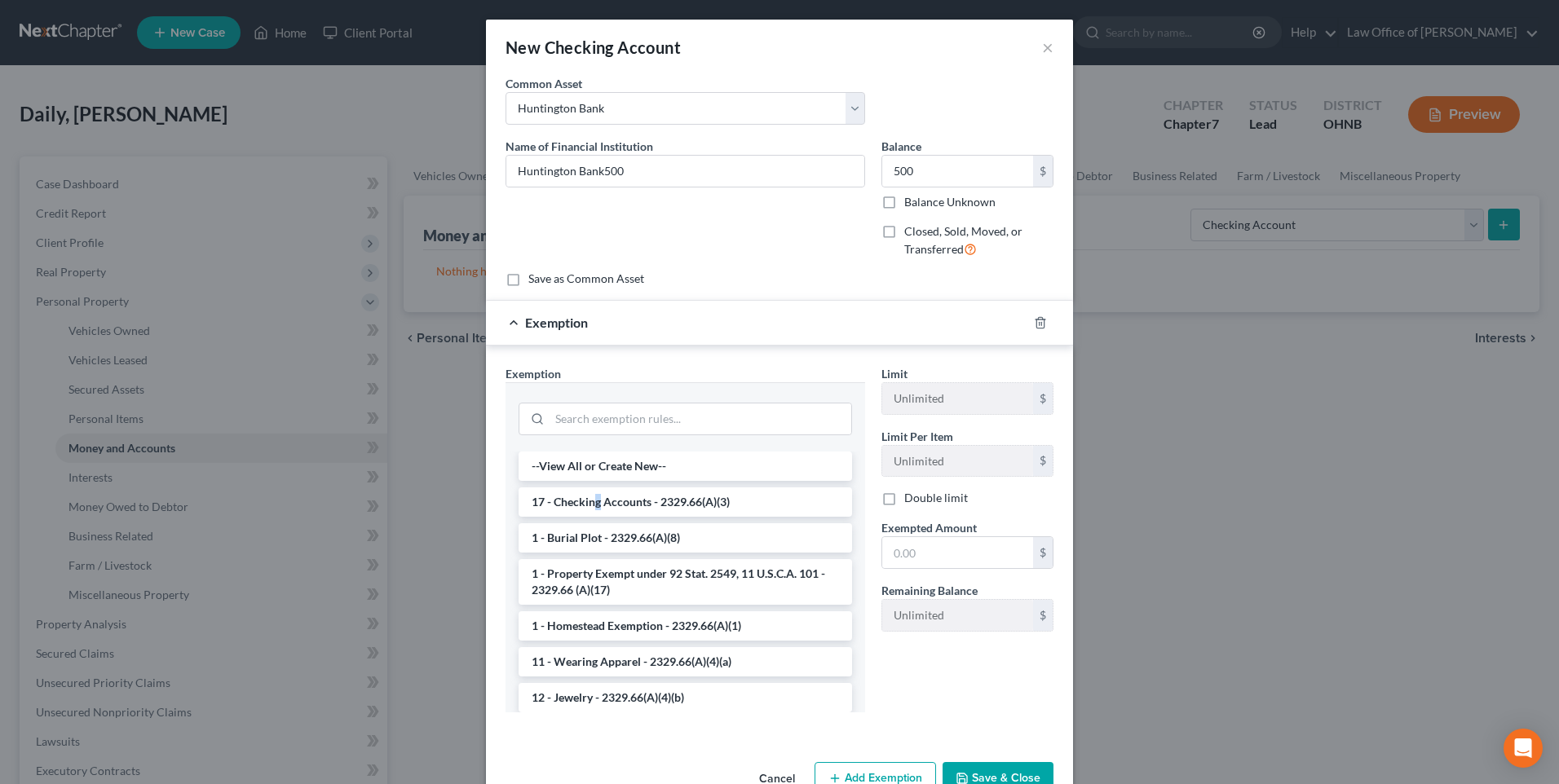
drag, startPoint x: 584, startPoint y: 533, endPoint x: 610, endPoint y: 534, distance: 26.0
click at [586, 517] on li "17 - Checking Accounts - 2329.66(A)(3)" at bounding box center [685, 501] width 333 height 29
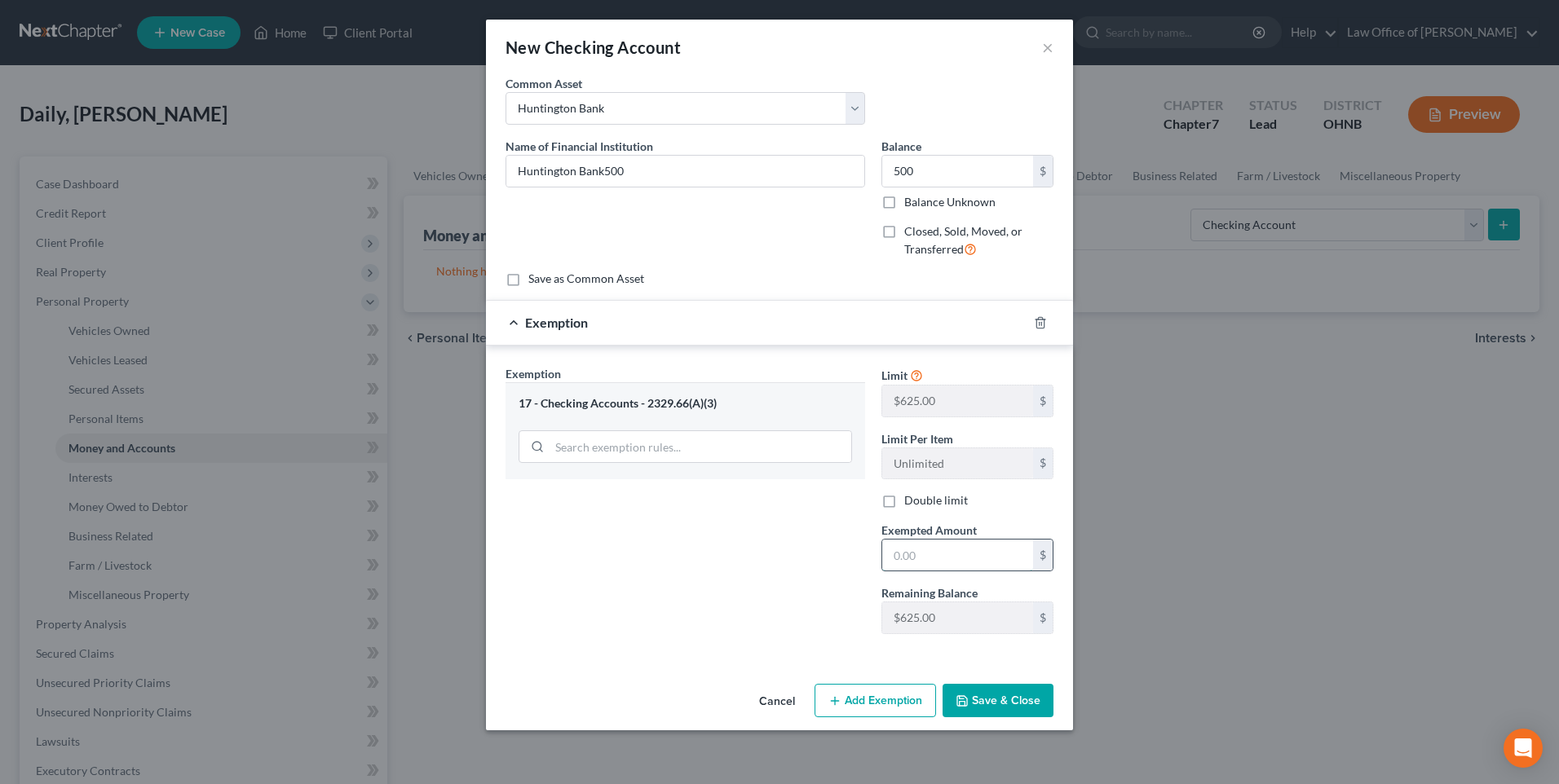
click at [911, 570] on input "text" at bounding box center [958, 554] width 151 height 31
type input "500"
click at [997, 719] on button "Save & Close" at bounding box center [998, 701] width 111 height 35
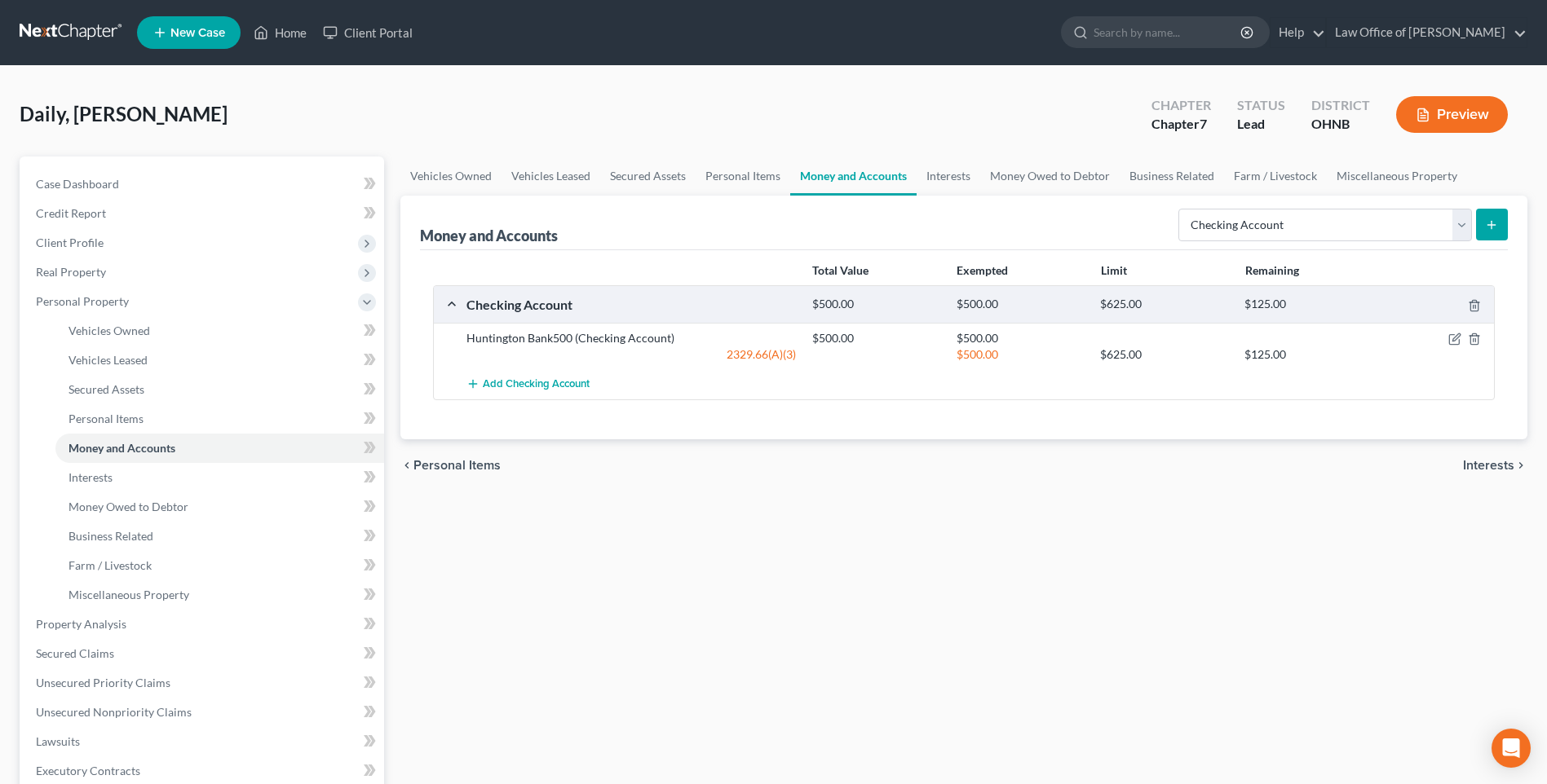
click at [1490, 231] on icon "submit" at bounding box center [1492, 225] width 13 height 13
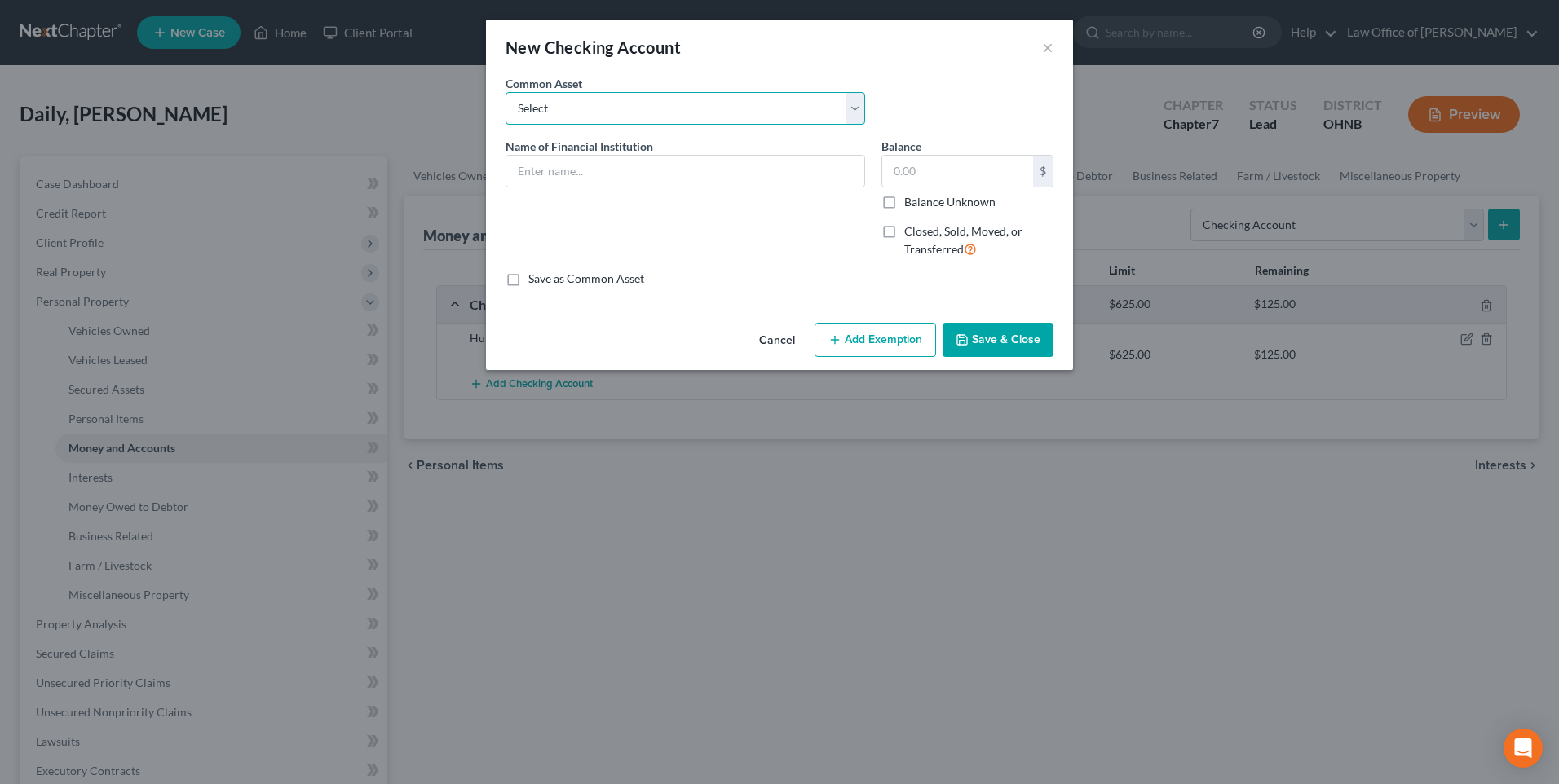
click at [751, 111] on select "Select Toledo Metro FCU PNC Key Bank Comerica Bank Huntington Bank US Bank Glas…" at bounding box center [685, 108] width 359 height 33
select select "9"
click at [506, 98] on select "Select Toledo Metro FCU PNC Key Bank Comerica Bank Huntington Bank US Bank Glas…" at bounding box center [685, 108] width 359 height 33
type input "Fifth Third Bank"
click at [948, 182] on input "500.00" at bounding box center [958, 171] width 151 height 31
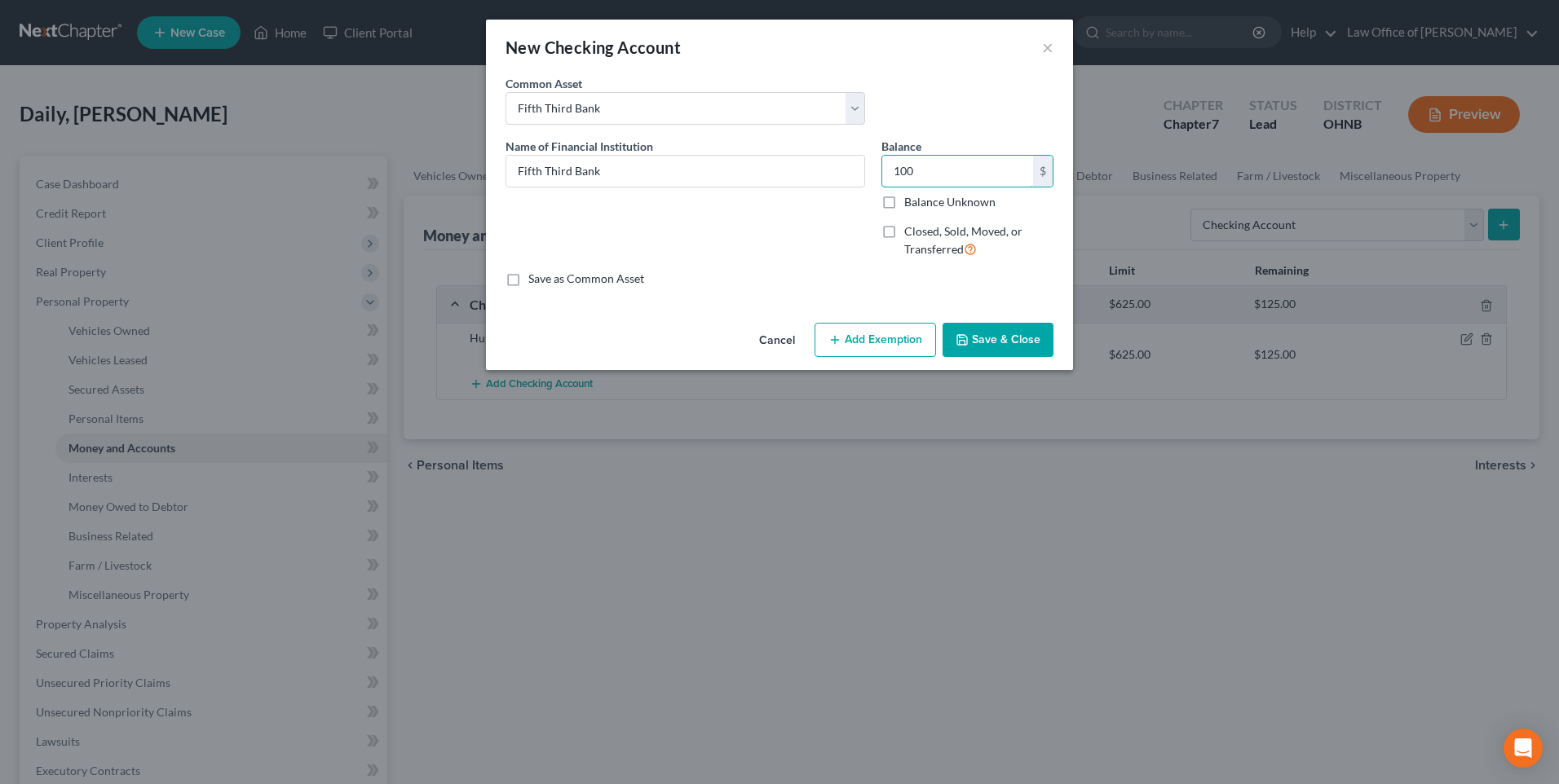
type input "100"
click at [874, 357] on button "Add Exemption" at bounding box center [876, 340] width 121 height 35
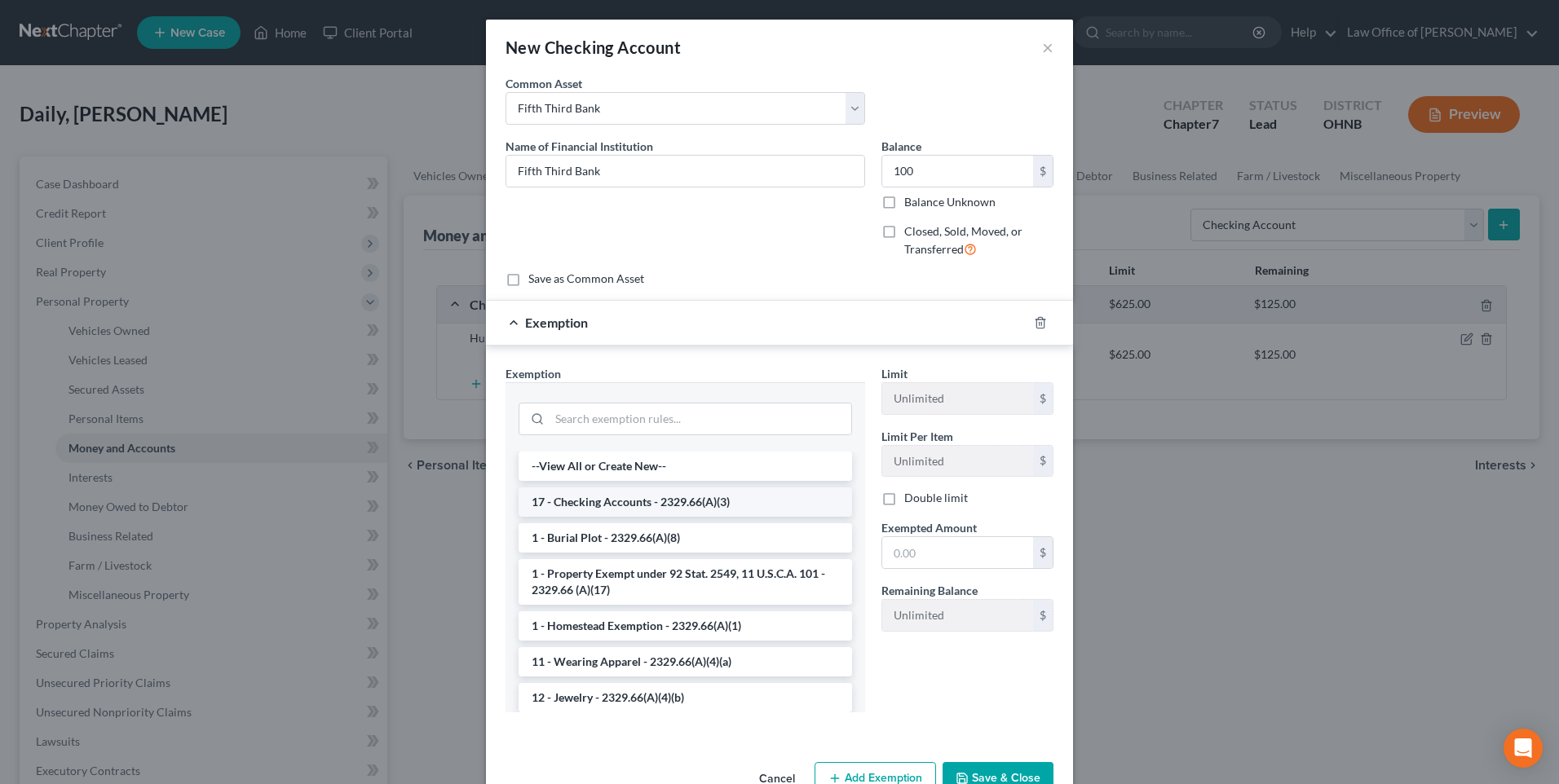
click at [738, 517] on li "17 - Checking Accounts - 2329.66(A)(3)" at bounding box center [685, 501] width 333 height 29
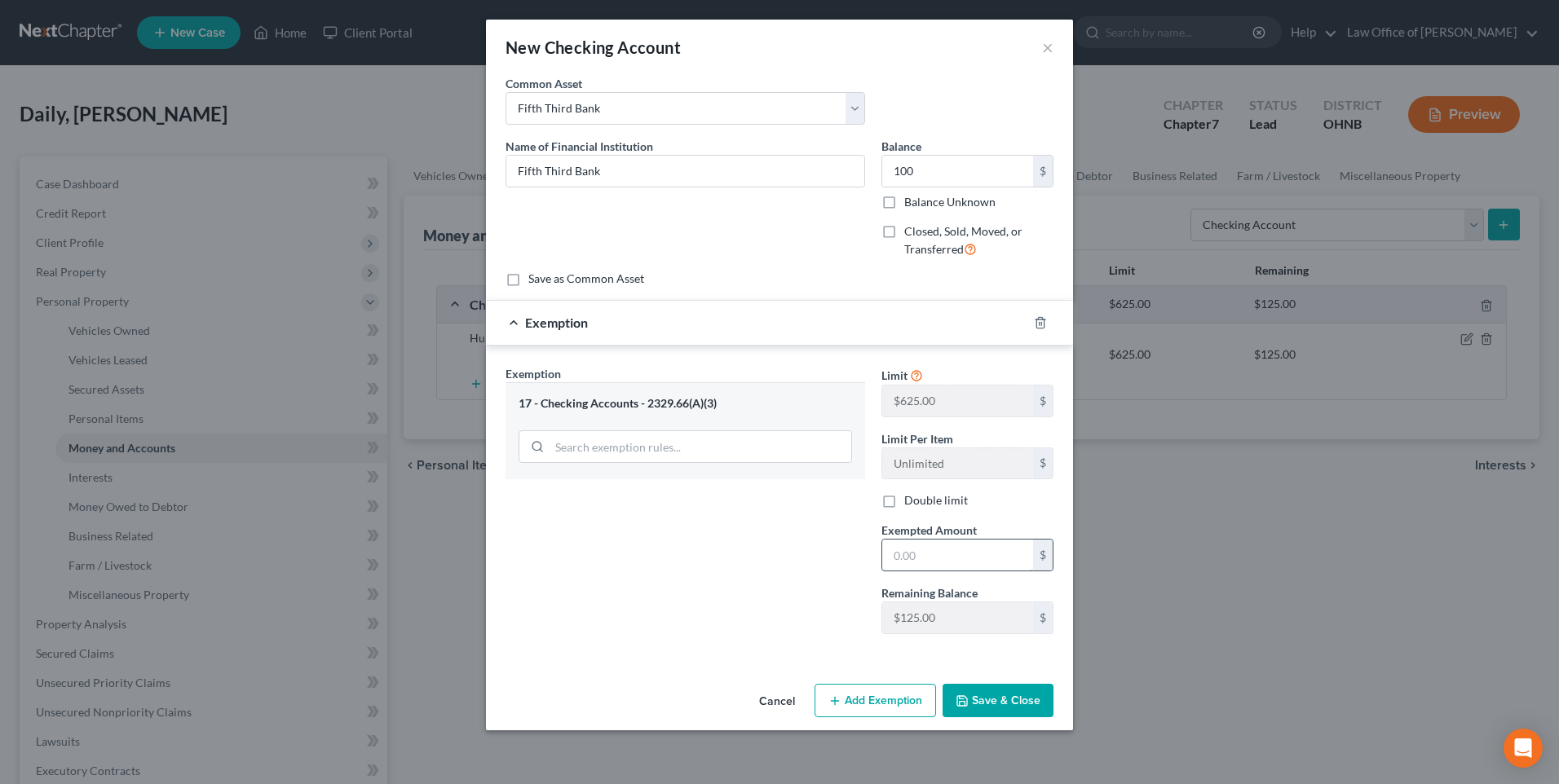
click at [901, 570] on input "text" at bounding box center [958, 554] width 151 height 31
type input "100"
click at [1024, 719] on button "Save & Close" at bounding box center [998, 701] width 111 height 35
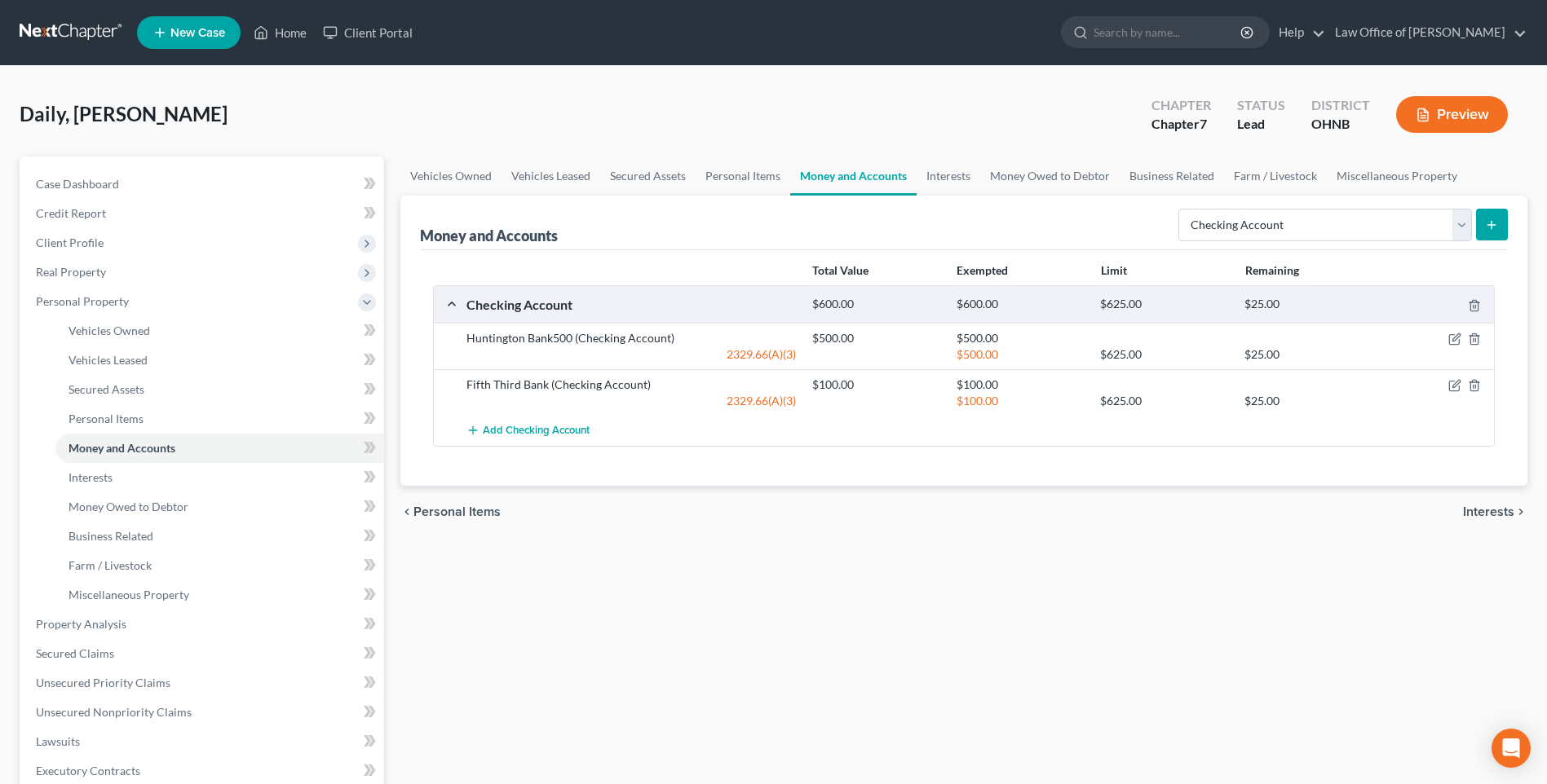
click at [1487, 231] on icon "submit" at bounding box center [1492, 225] width 13 height 13
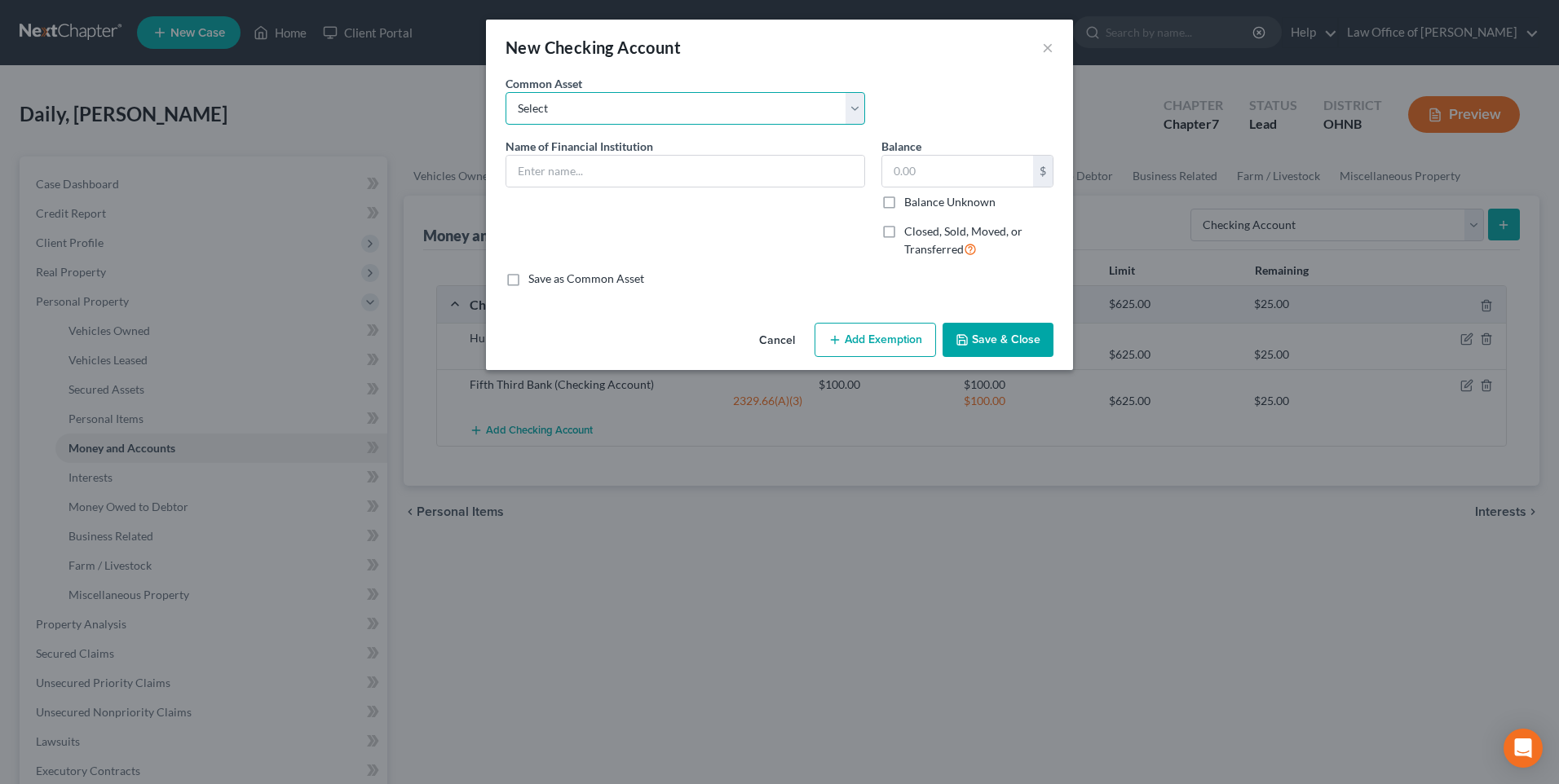
click at [661, 108] on select "Select Toledo Metro FCU PNC Key Bank Comerica Bank Huntington Bank US Bank Glas…" at bounding box center [685, 108] width 359 height 33
select select "9"
click at [506, 98] on select "Select Toledo Metro FCU PNC Key Bank Comerica Bank Huntington Bank US Bank Glas…" at bounding box center [685, 108] width 359 height 33
type input "Fifth Third Bank"
click at [902, 180] on input "500.00" at bounding box center [958, 171] width 151 height 31
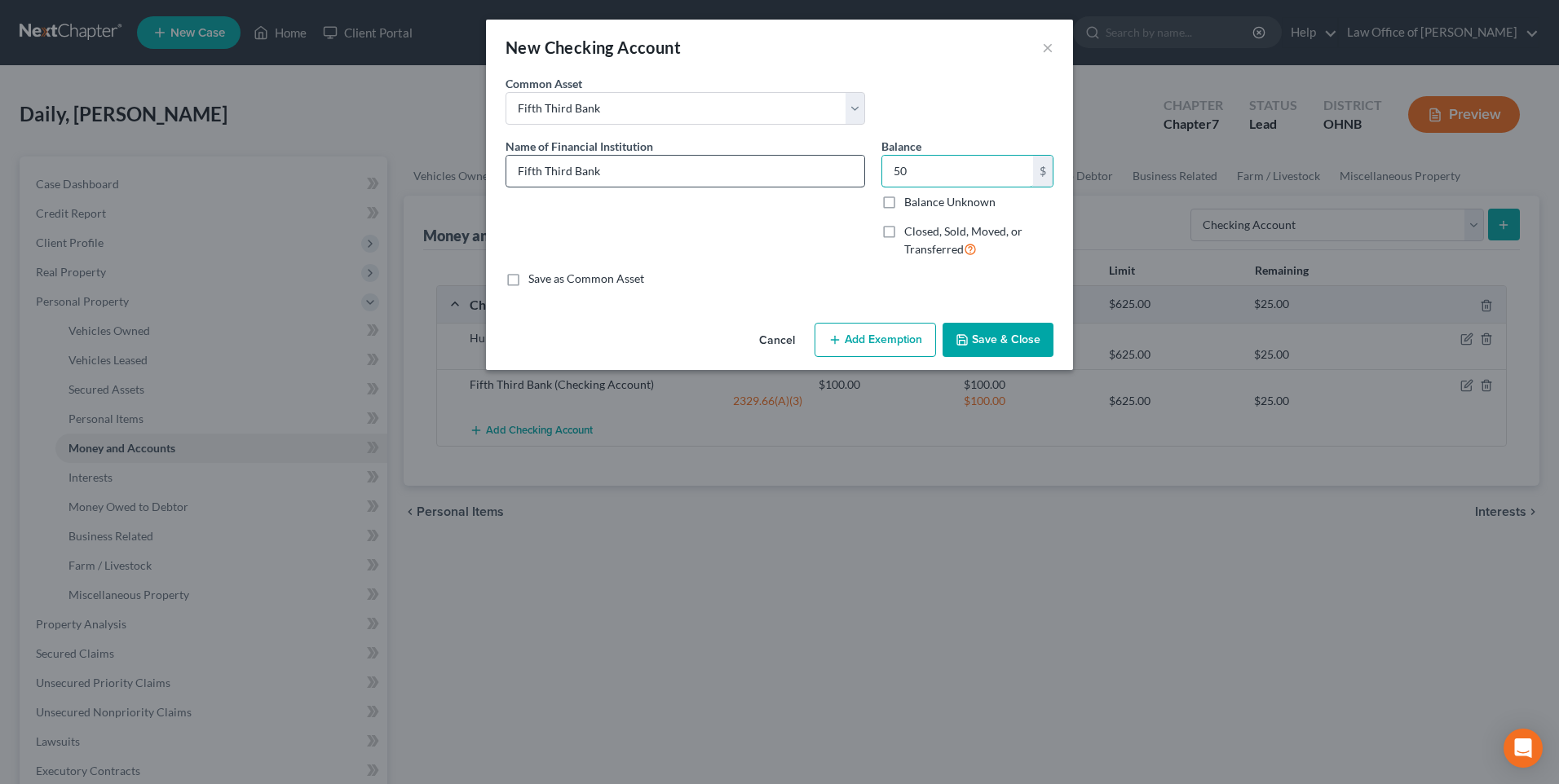
type input "50"
click at [651, 177] on input "Fifth Third Bank" at bounding box center [684, 171] width 358 height 31
type input "Fifth Third Bank (business acct for Daily Holdings of [US_STATE] LLC)"
click at [884, 356] on button "Add Exemption" at bounding box center [876, 340] width 121 height 35
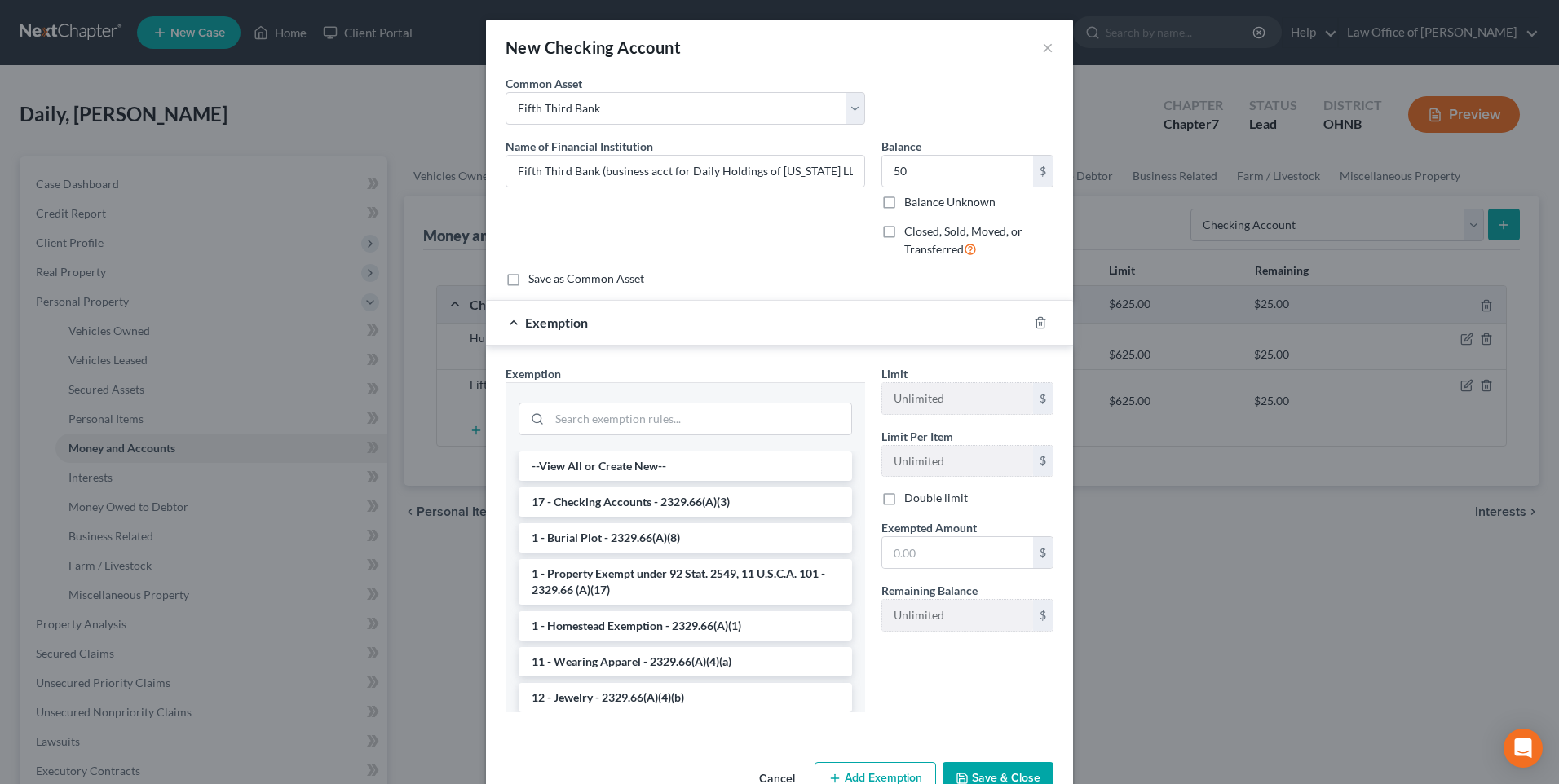
drag, startPoint x: 653, startPoint y: 525, endPoint x: 712, endPoint y: 526, distance: 59.0
click at [654, 517] on li "17 - Checking Accounts - 2329.66(A)(3)" at bounding box center [685, 501] width 333 height 29
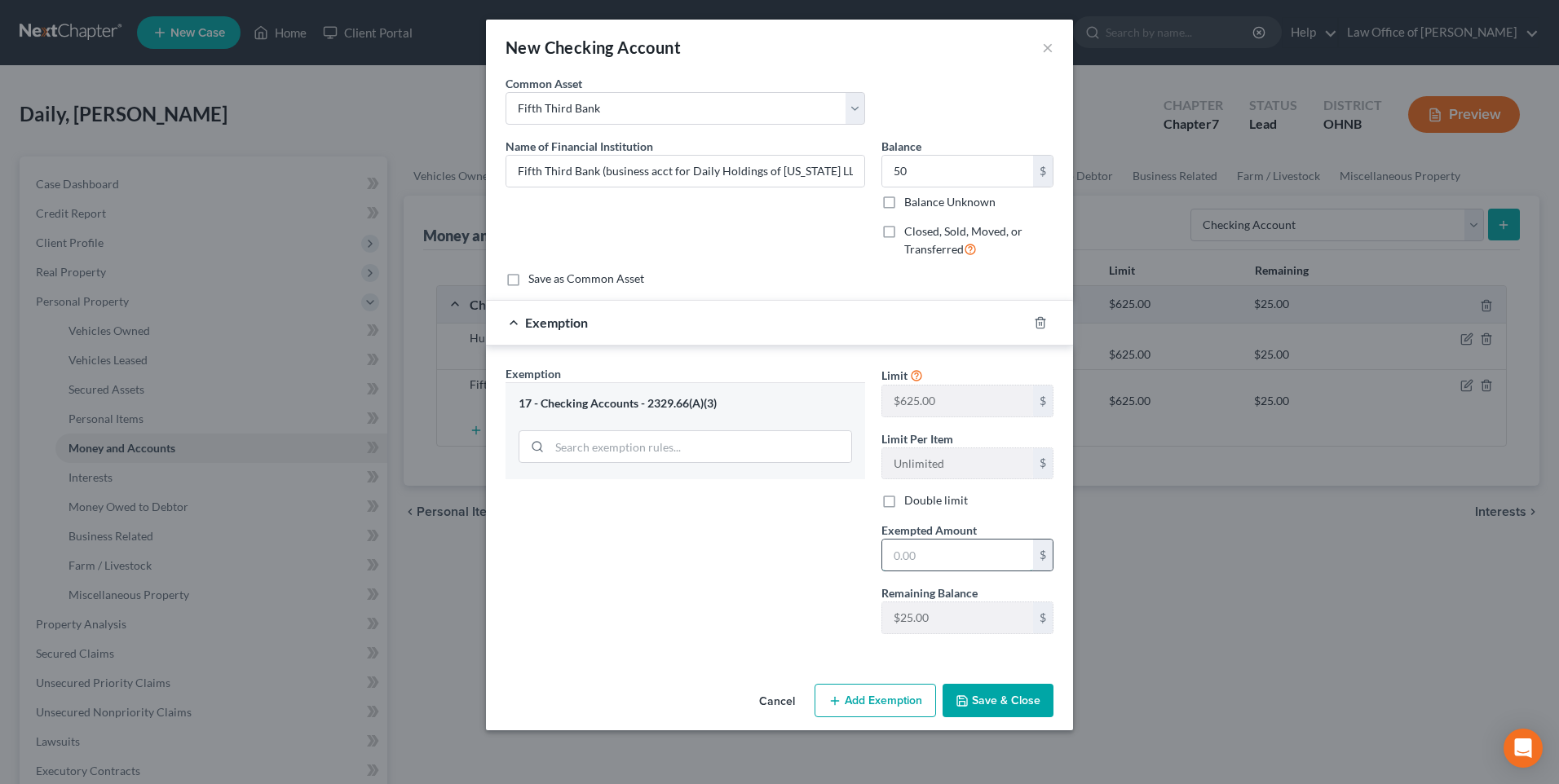
click at [952, 570] on input "text" at bounding box center [958, 554] width 151 height 31
type input "25"
click at [1012, 719] on button "Save & Close" at bounding box center [998, 701] width 111 height 35
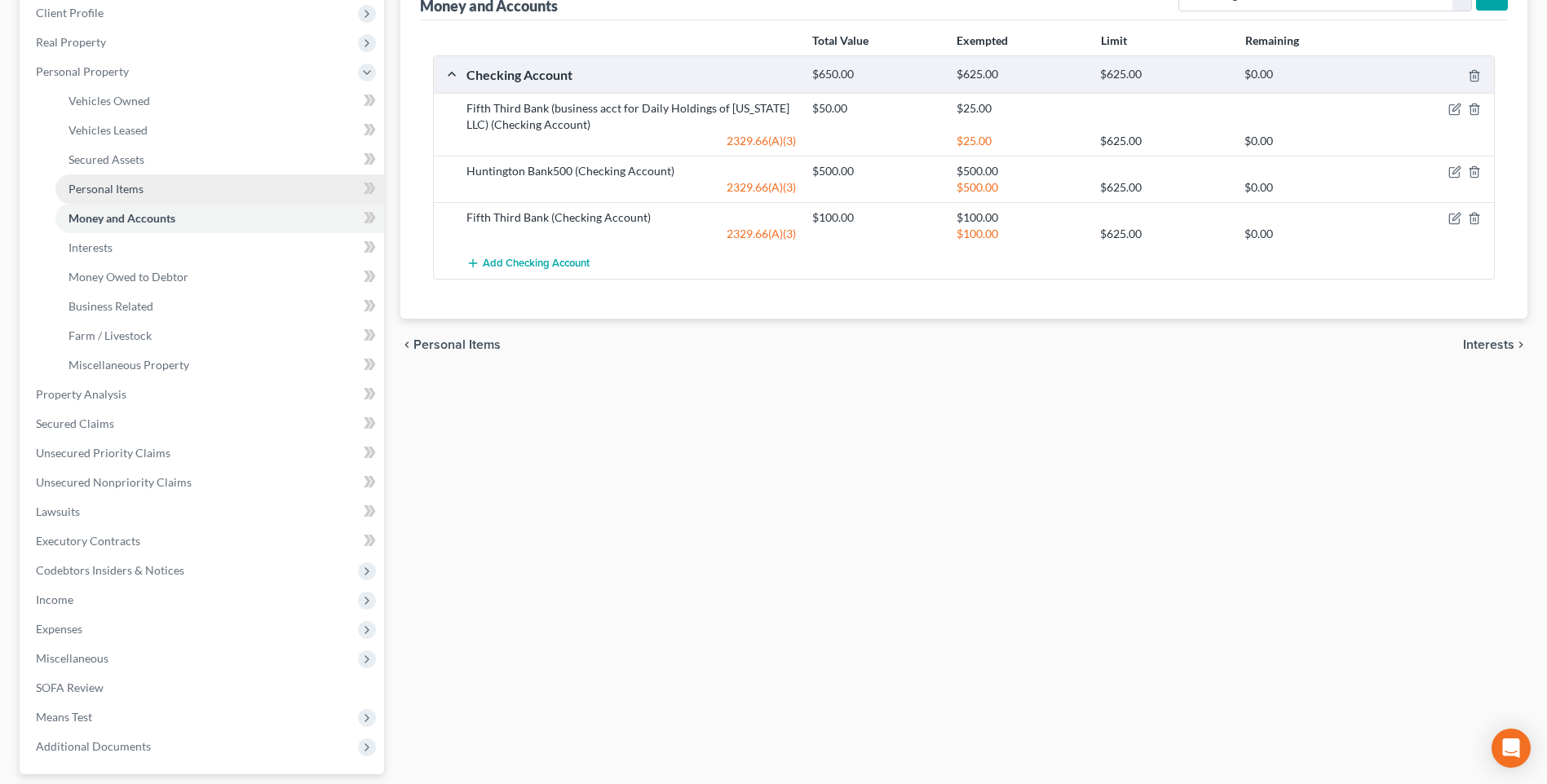
scroll to position [245, 0]
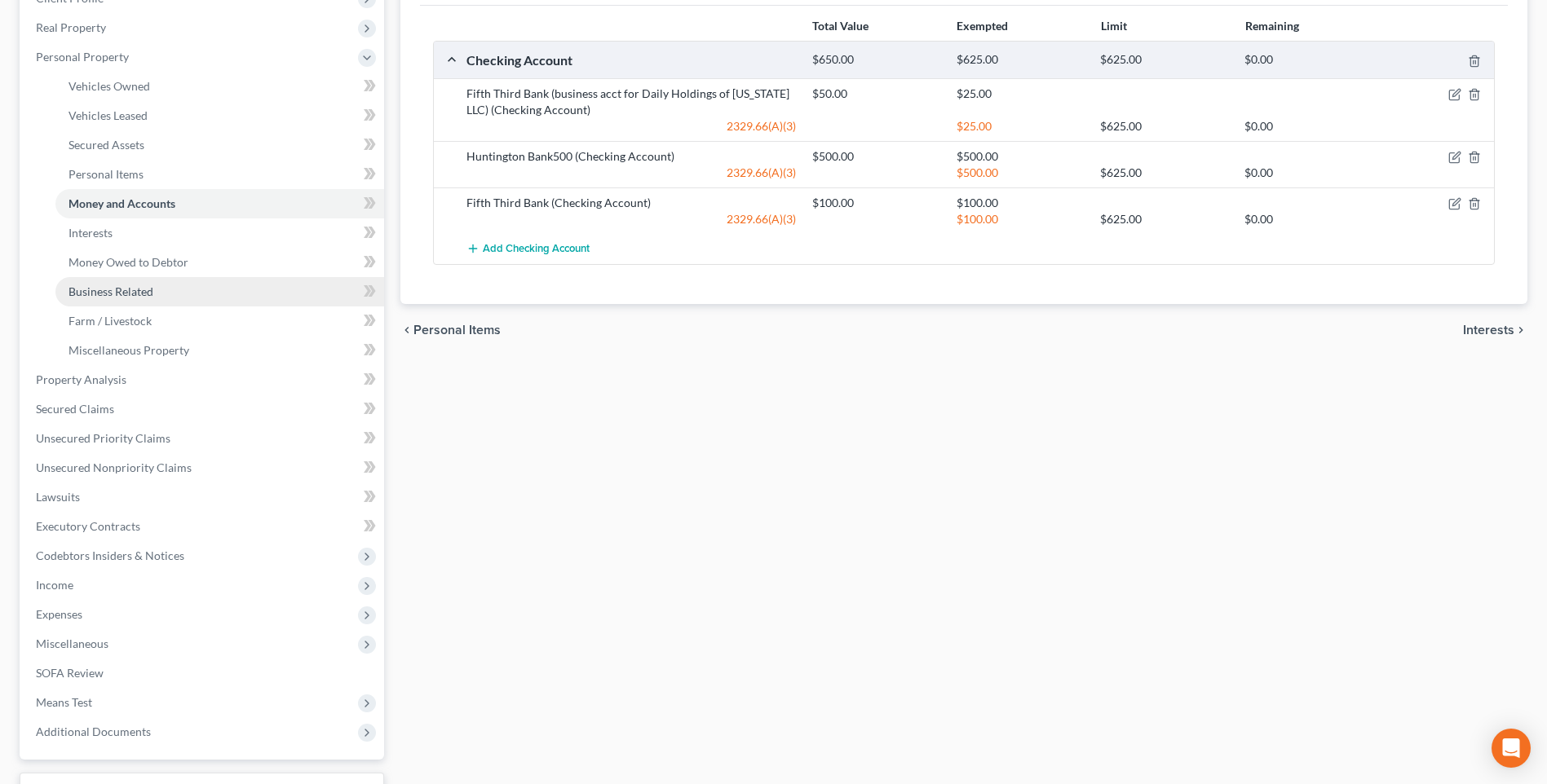
click at [120, 299] on span "Business Related" at bounding box center [110, 291] width 85 height 14
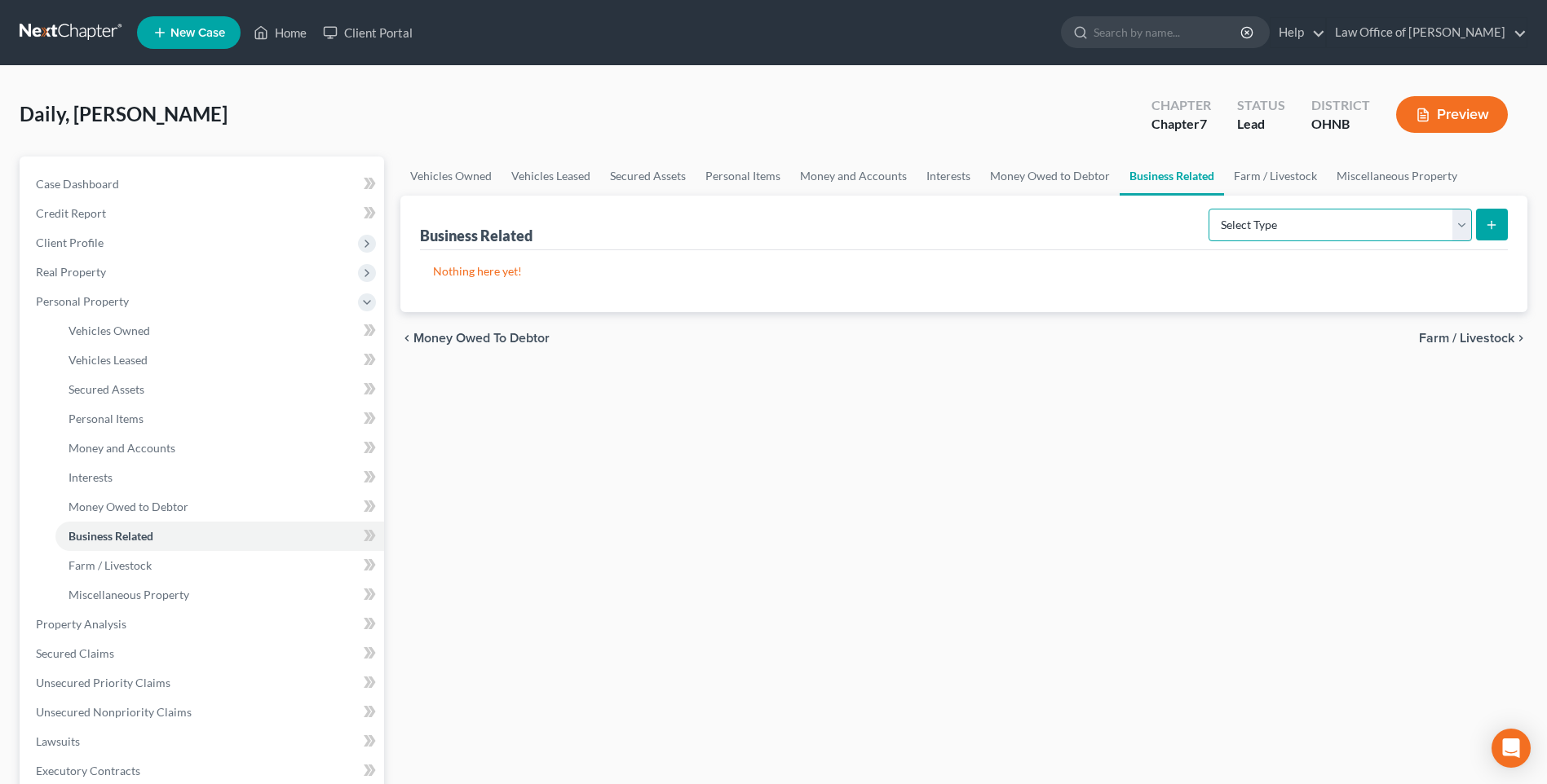
click at [1358, 242] on select "Select Type Customer Lists Franchises Inventory Licenses Machinery Office Equip…" at bounding box center [1341, 225] width 263 height 33
click at [935, 488] on div "Vehicles Owned Vehicles Leased Secured Assets Personal Items Money and Accounts…" at bounding box center [963, 627] width 1144 height 942
click at [81, 249] on span "Client Profile" at bounding box center [69, 242] width 68 height 14
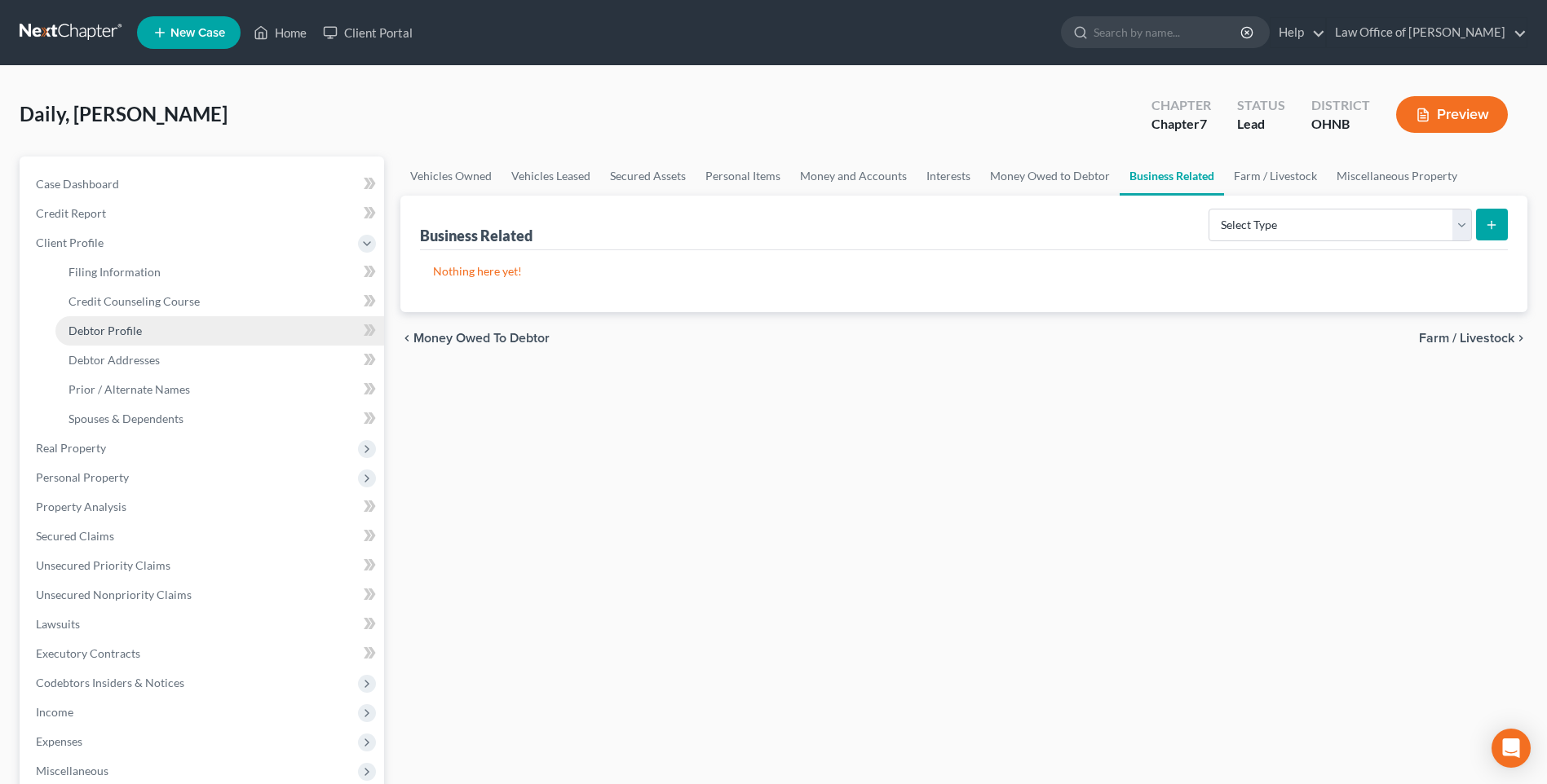
click at [120, 338] on span "Debtor Profile" at bounding box center [105, 330] width 74 height 14
select select "1"
select select "3"
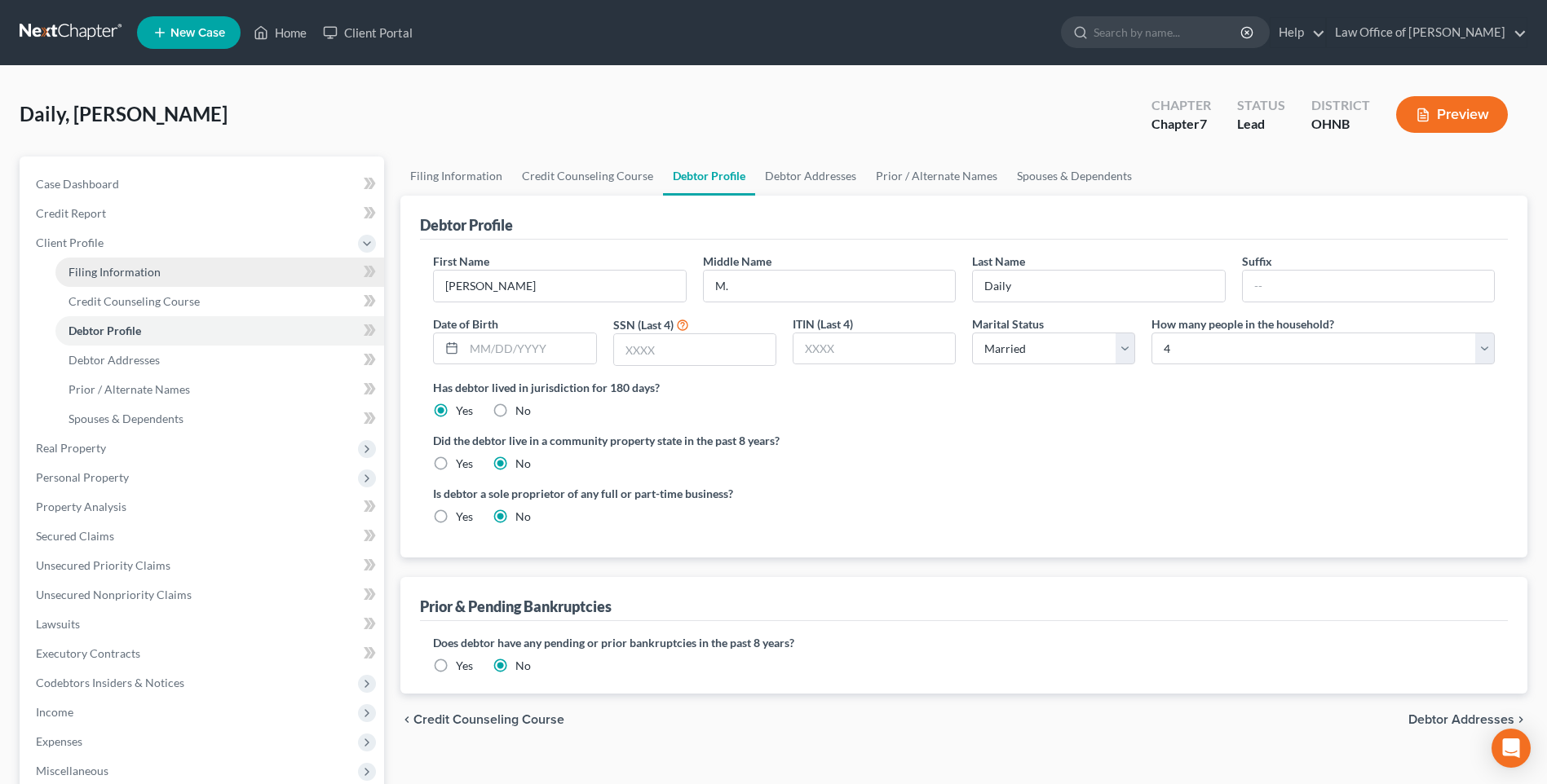
click at [133, 279] on link "Filing Information" at bounding box center [219, 272] width 329 height 29
select select "1"
select select "0"
select select "61"
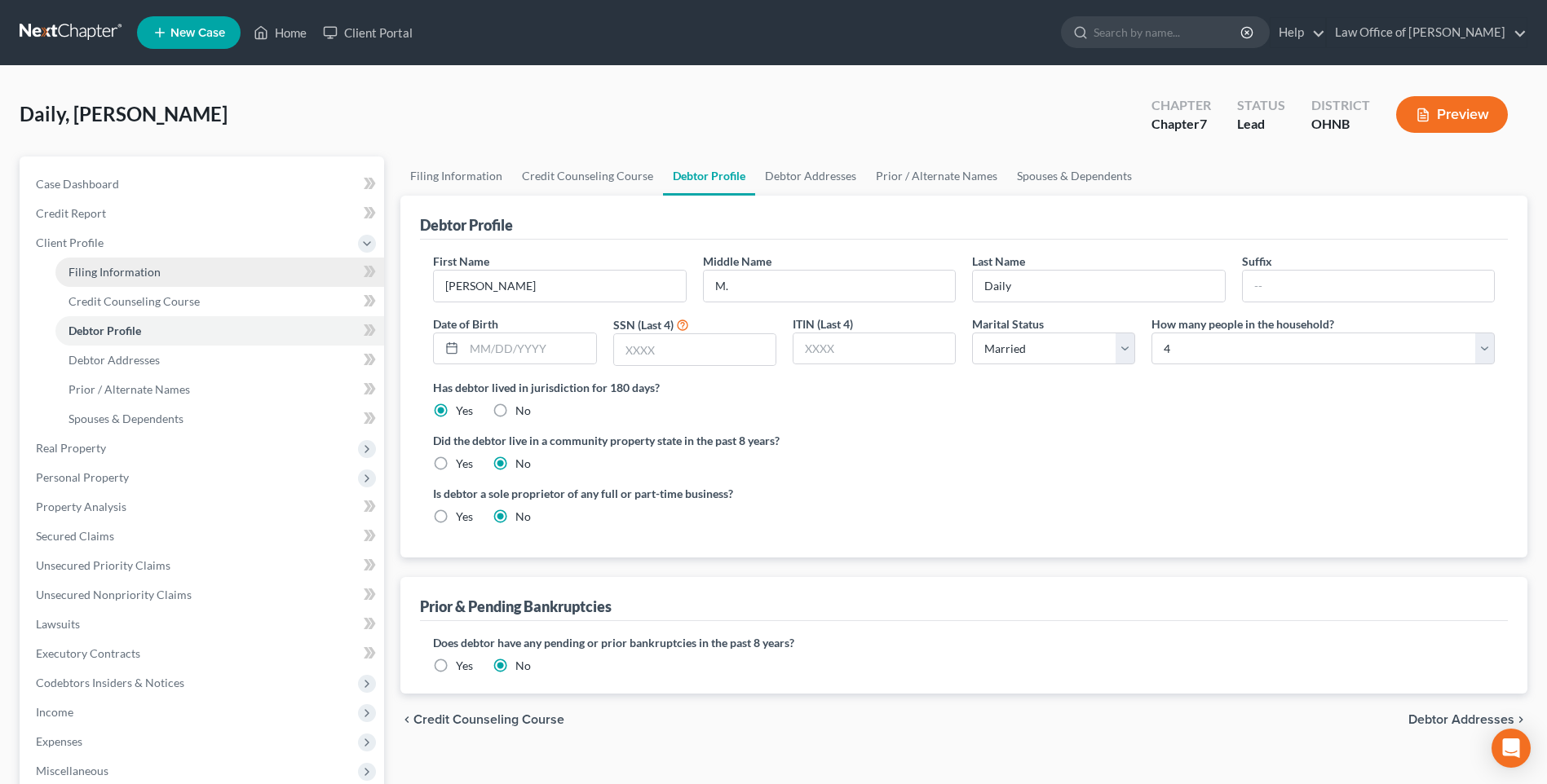
select select "0"
select select "36"
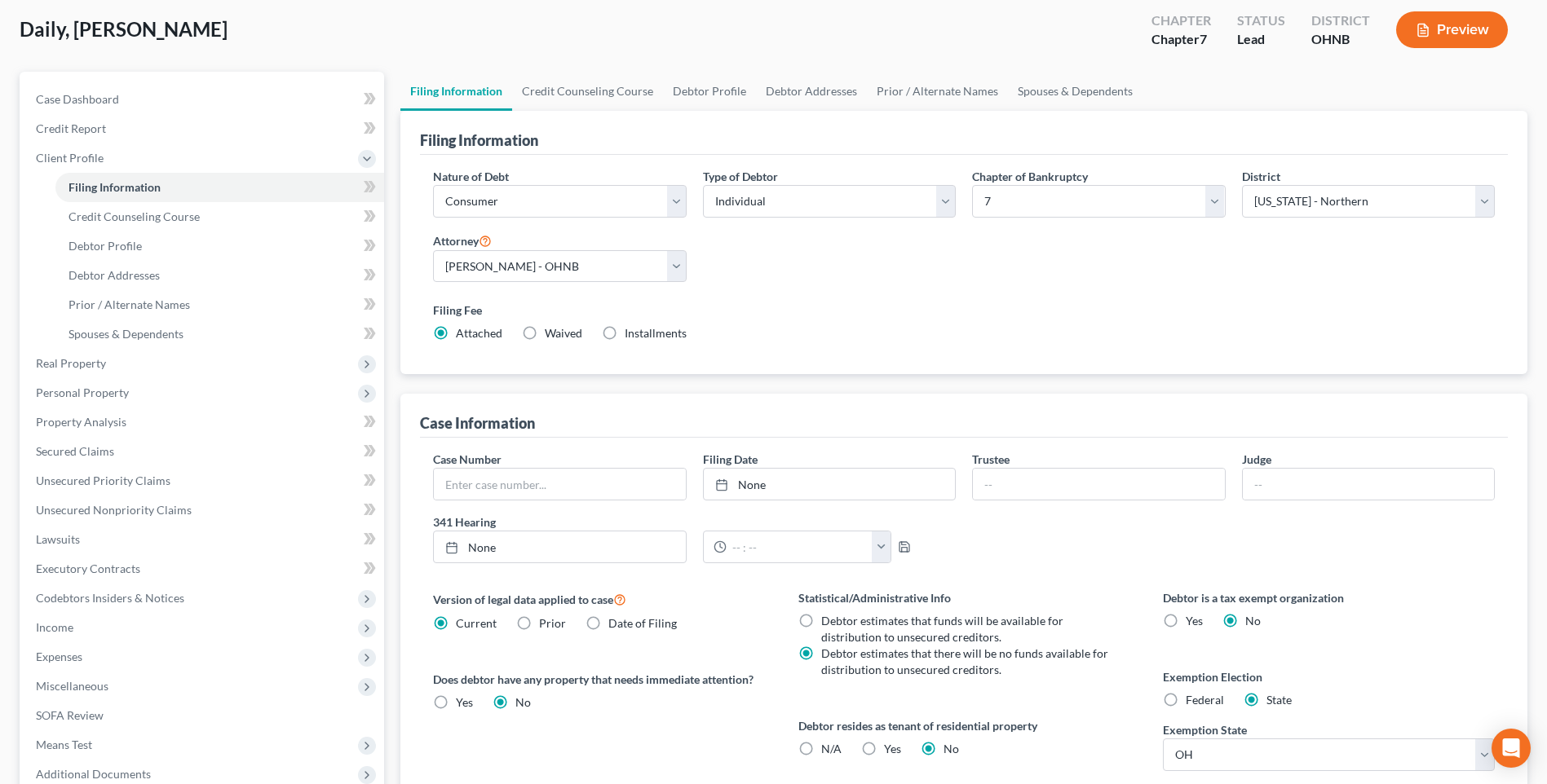
scroll to position [81, 0]
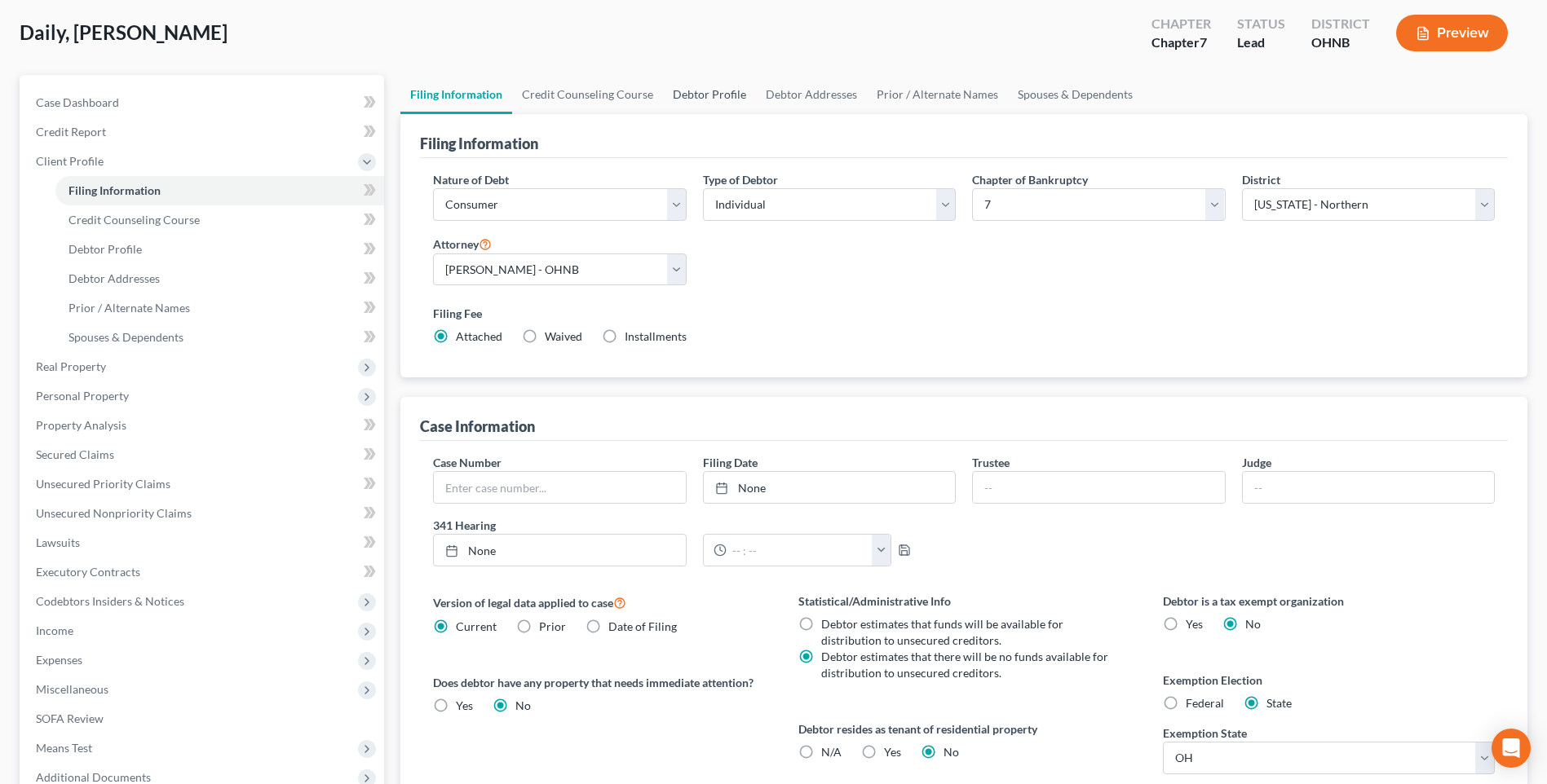
click at [721, 105] on link "Debtor Profile" at bounding box center [710, 94] width 93 height 39
select select "1"
select select "3"
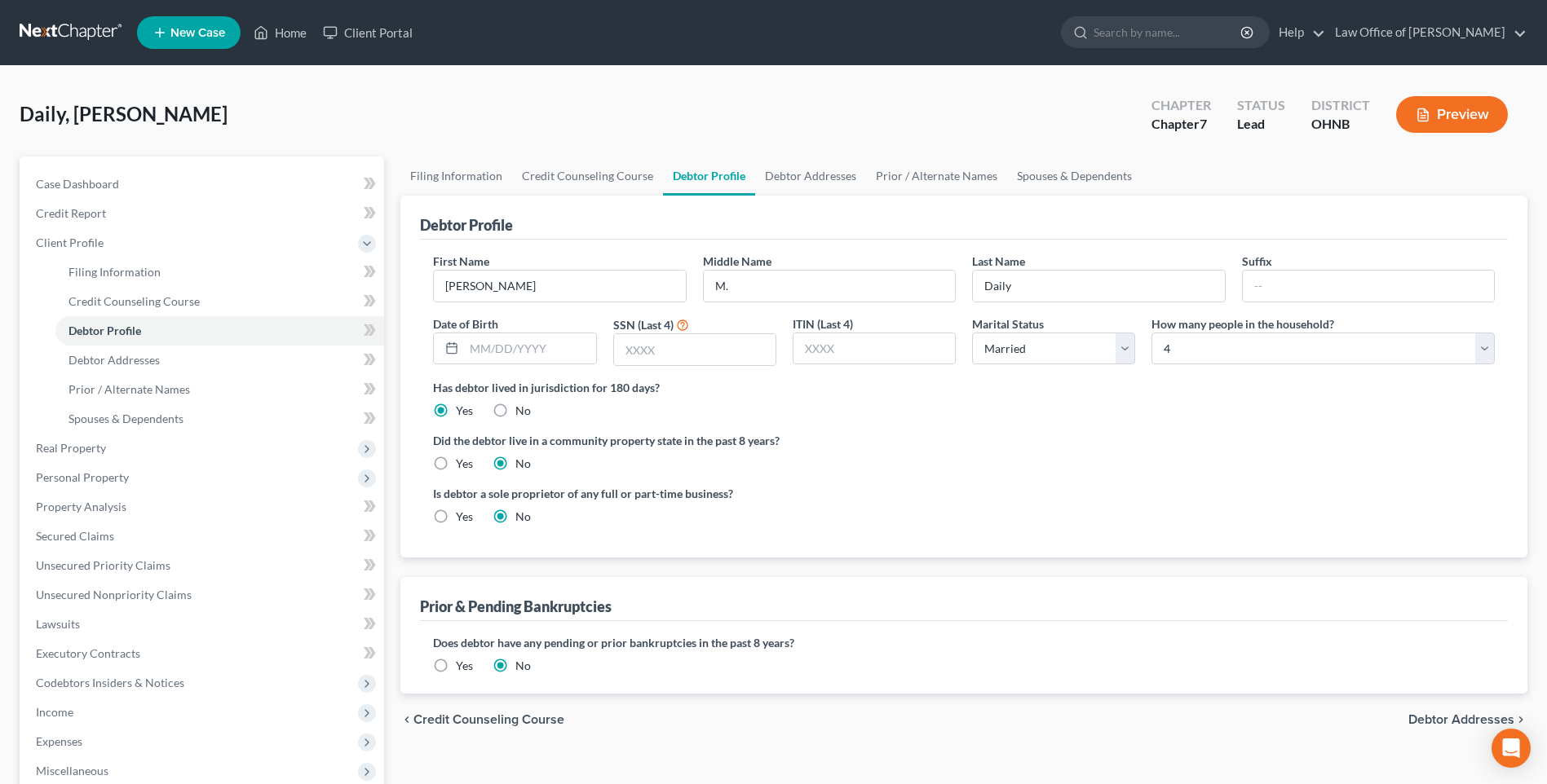
drag, startPoint x: 442, startPoint y: 546, endPoint x: 515, endPoint y: 545, distance: 73.0
click at [456, 525] on label "Yes" at bounding box center [464, 516] width 17 height 16
click at [462, 519] on input "Yes" at bounding box center [467, 513] width 10 height 10
radio input "true"
radio input "false"
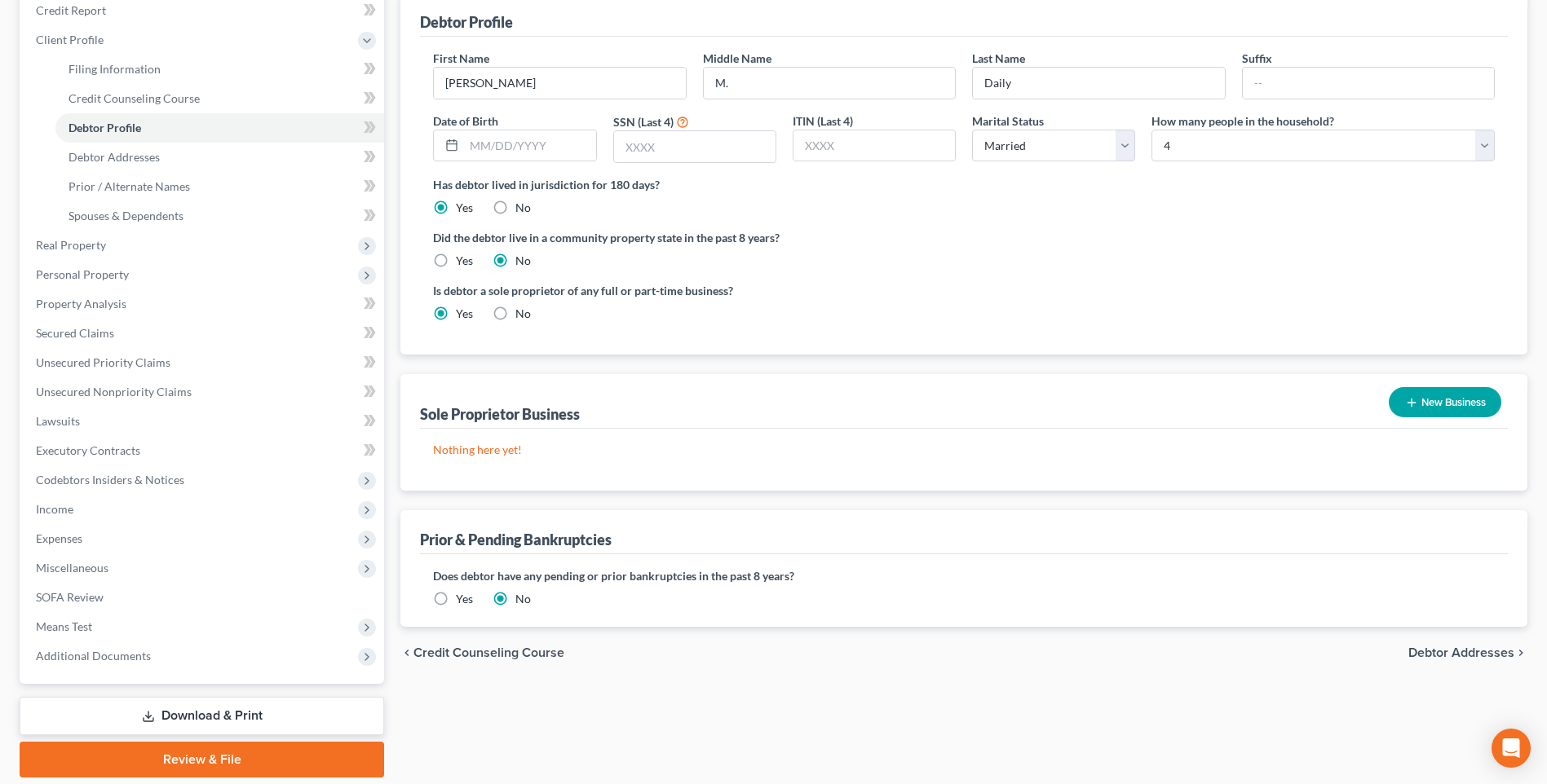
scroll to position [245, 0]
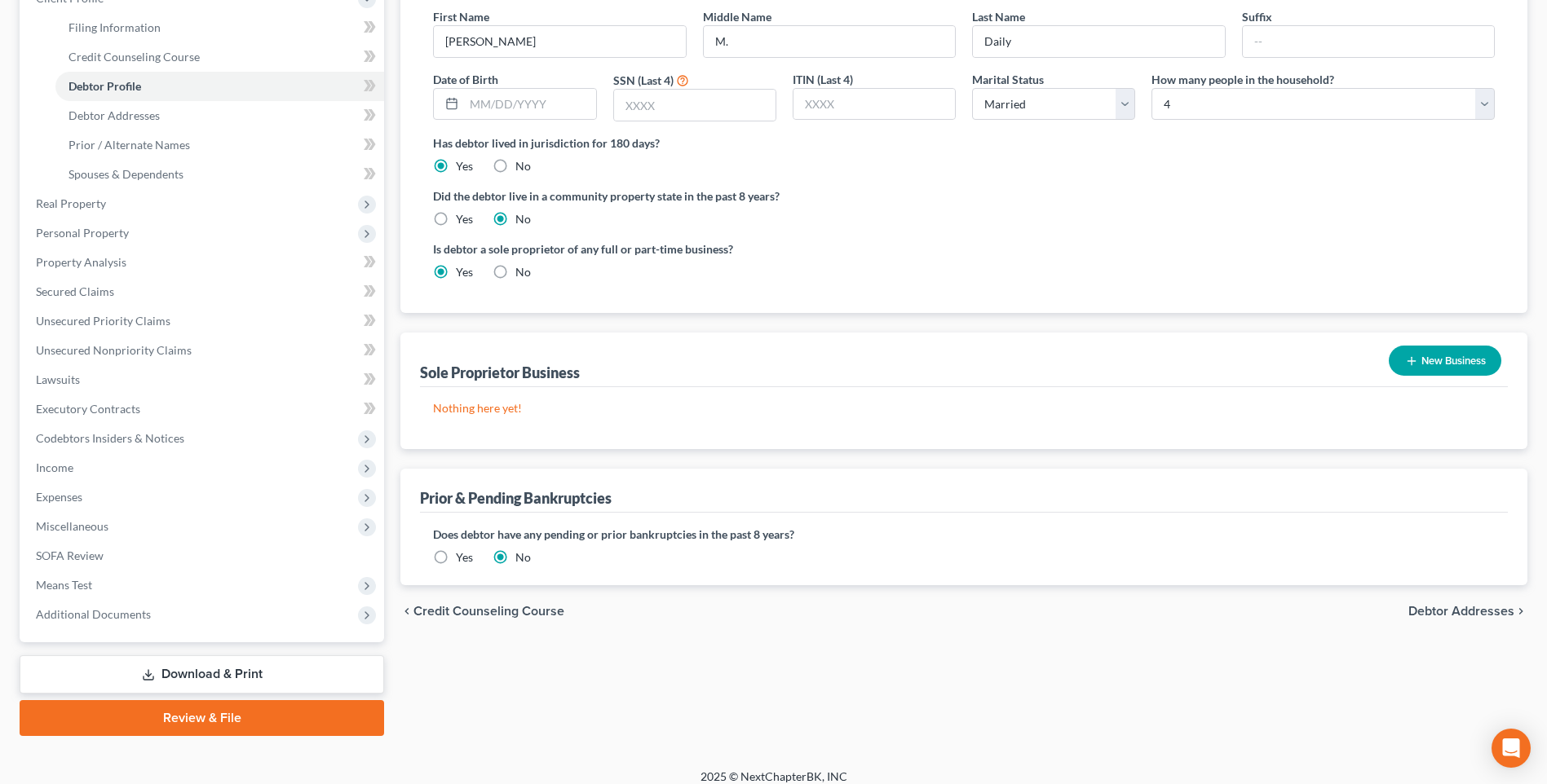
click at [1405, 368] on icon "button" at bounding box center [1412, 361] width 13 height 13
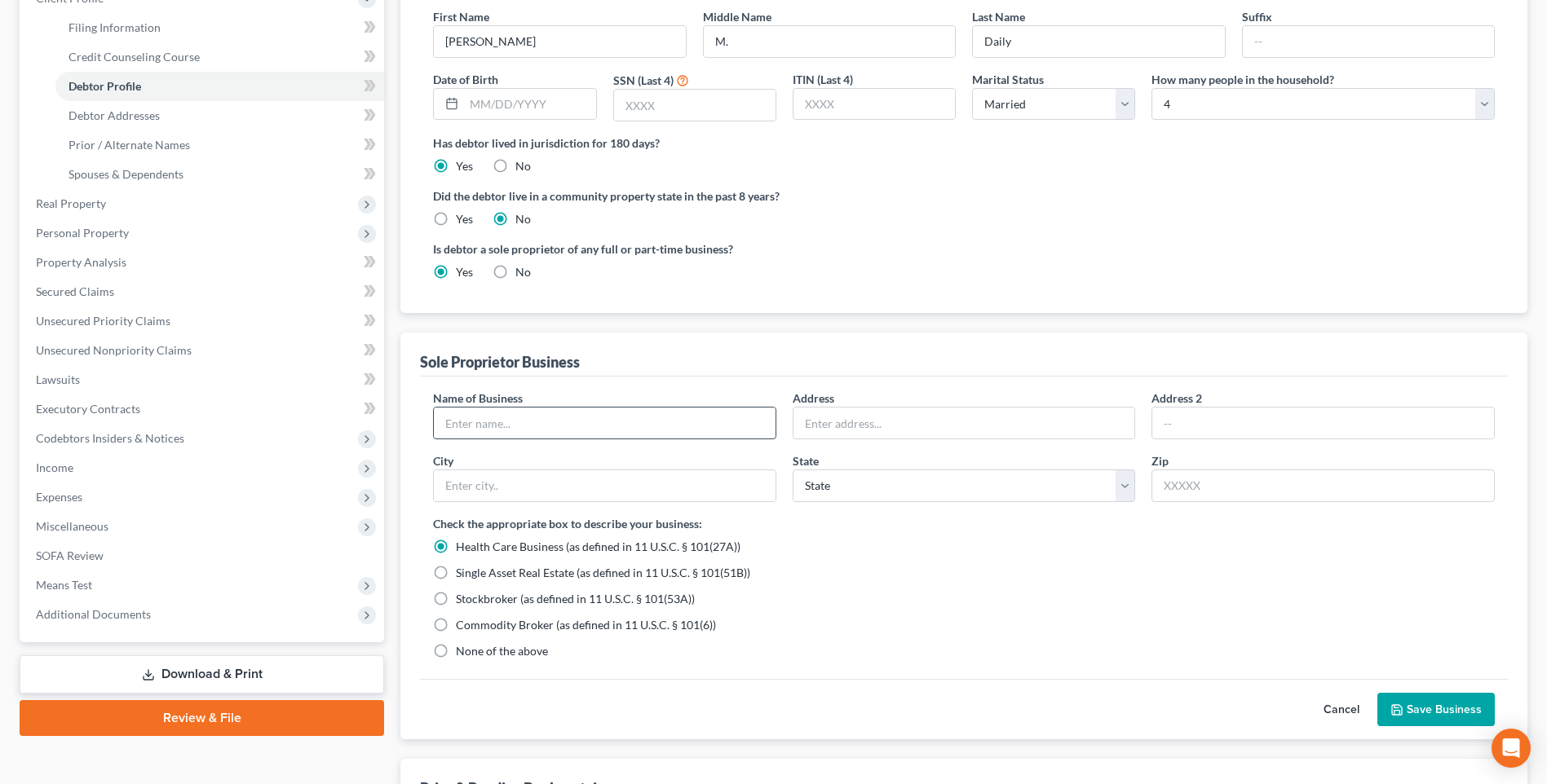
click at [578, 439] on input "text" at bounding box center [605, 423] width 342 height 31
type input "Tribeca Concepts LLC"
type input "1424 [PERSON_NAME] St"
type input "Bowling Green"
select select "36"
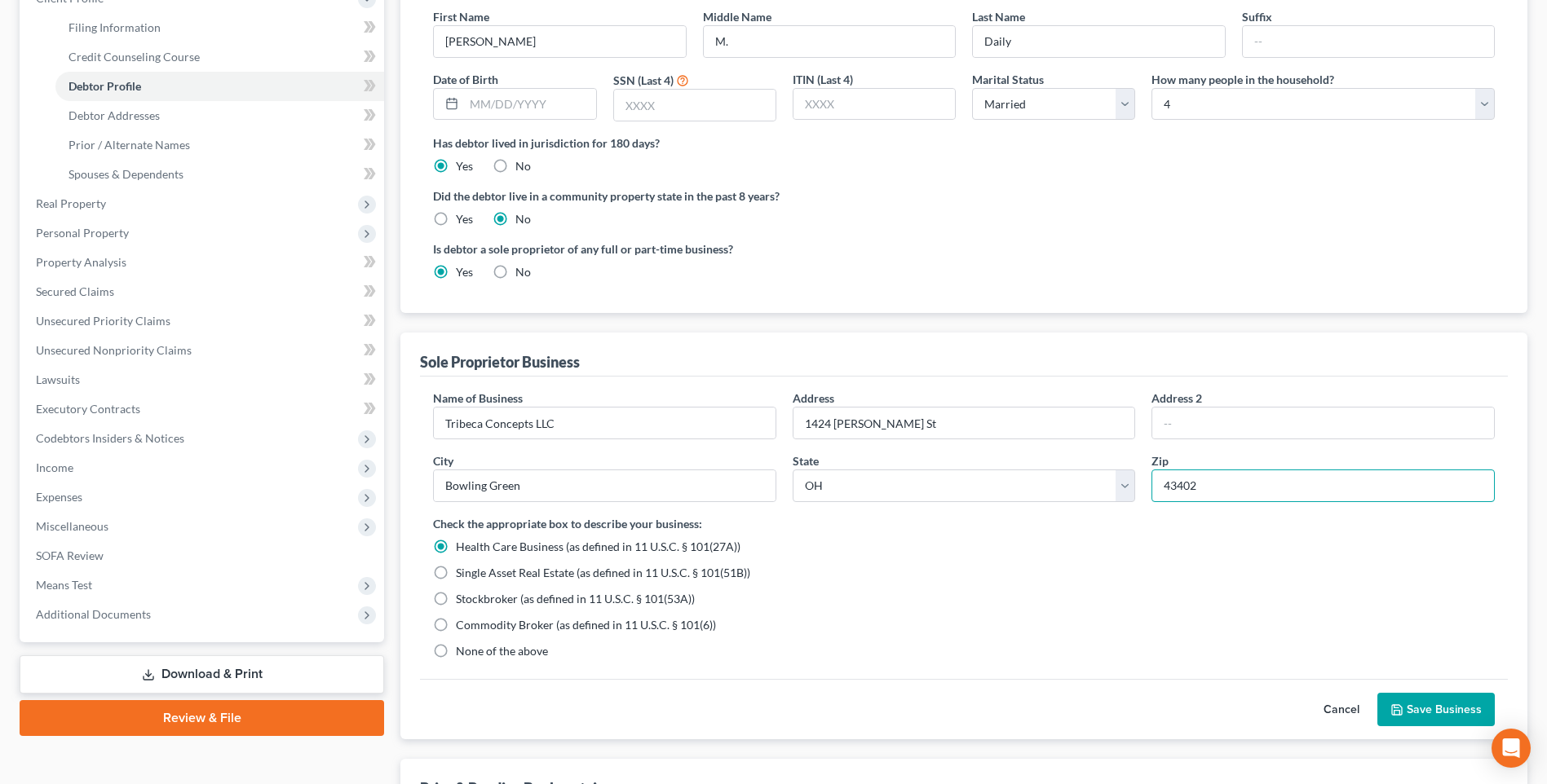
type input "43402"
click at [456, 660] on label "None of the above" at bounding box center [501, 651] width 92 height 16
click at [462, 654] on input "None of the above" at bounding box center [467, 648] width 10 height 10
radio input "true"
radio input "false"
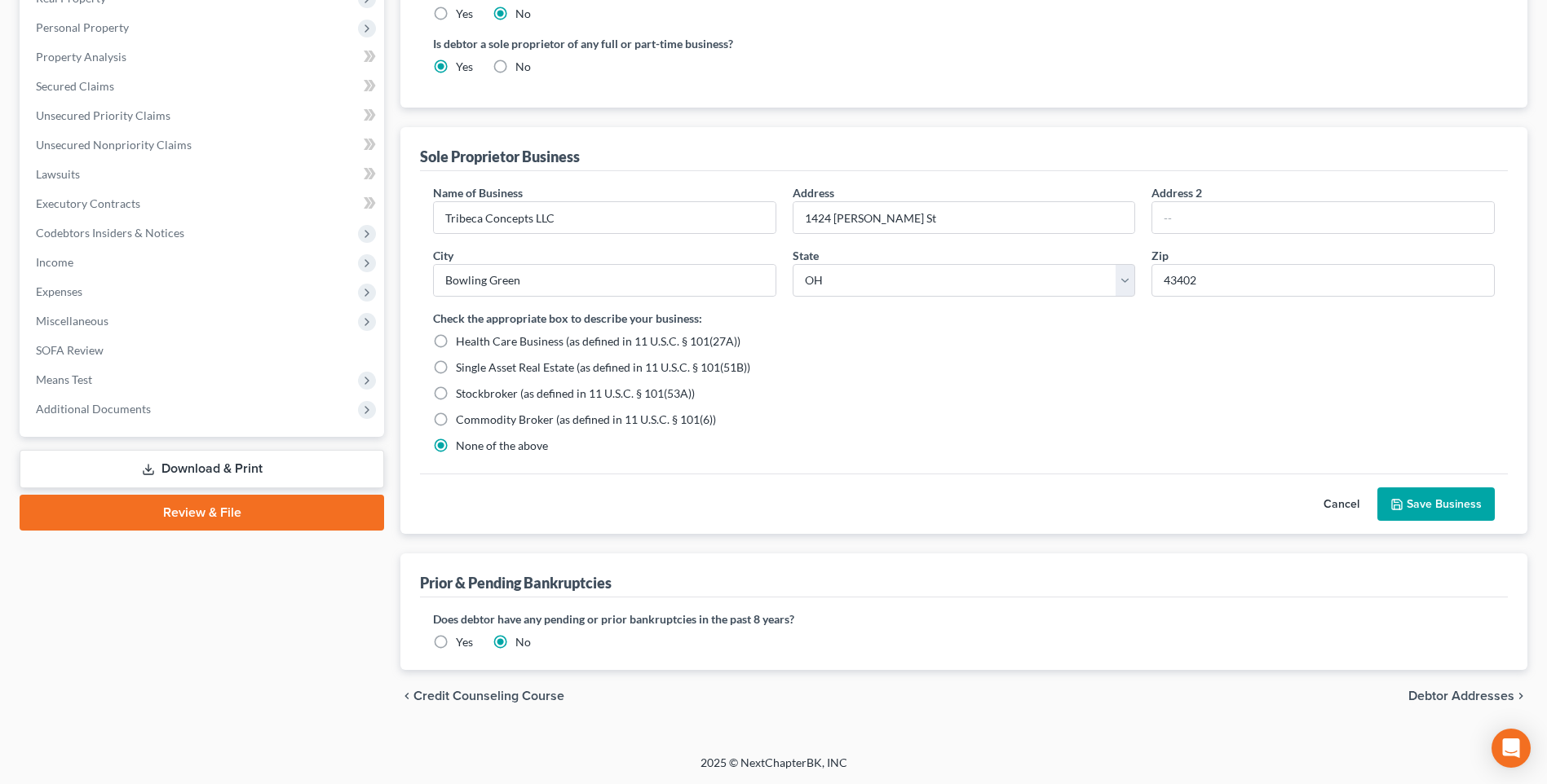
scroll to position [525, 0]
click at [1431, 487] on button "Save Business" at bounding box center [1436, 504] width 118 height 35
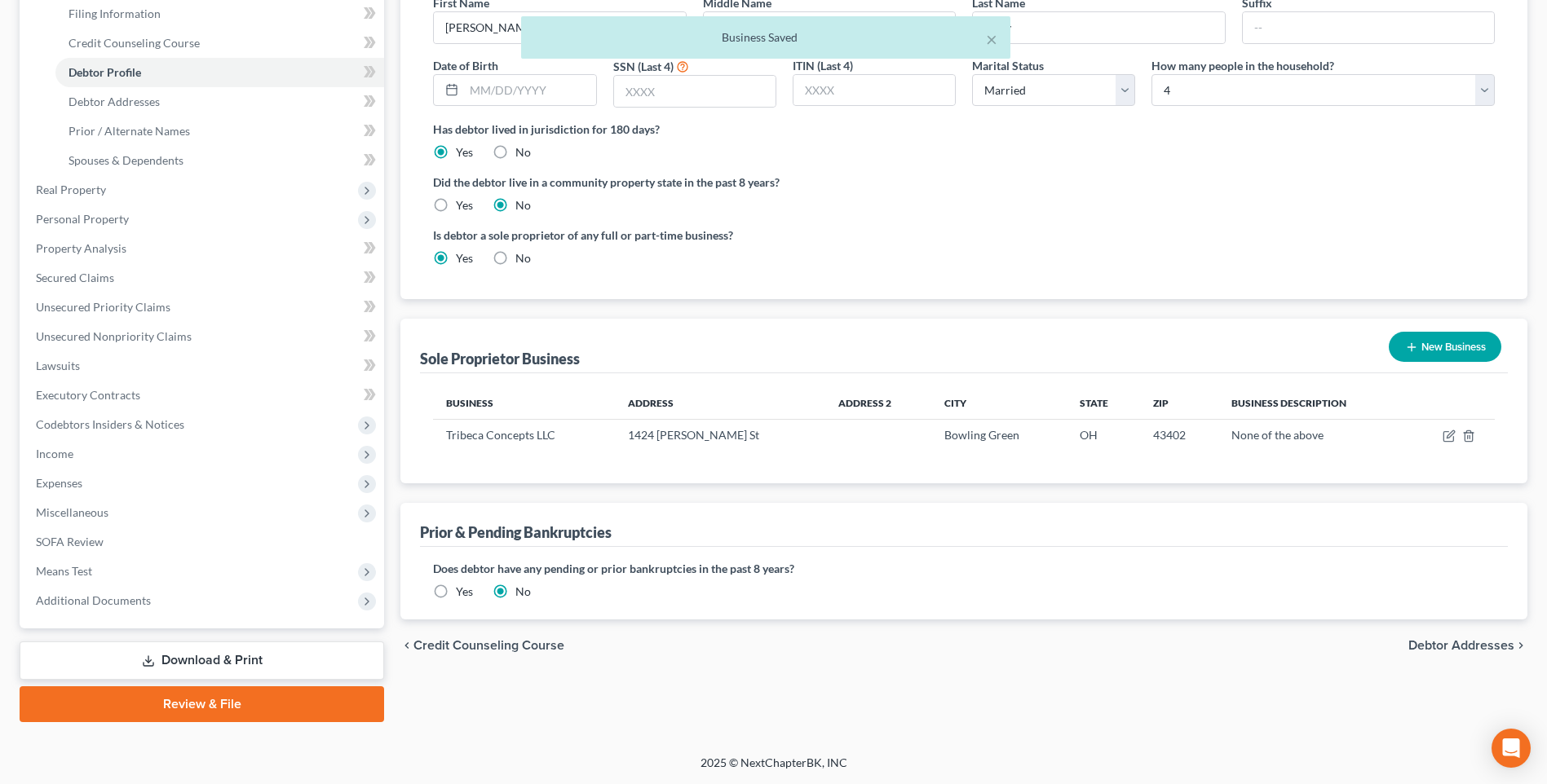
click at [1405, 341] on icon "button" at bounding box center [1412, 347] width 13 height 13
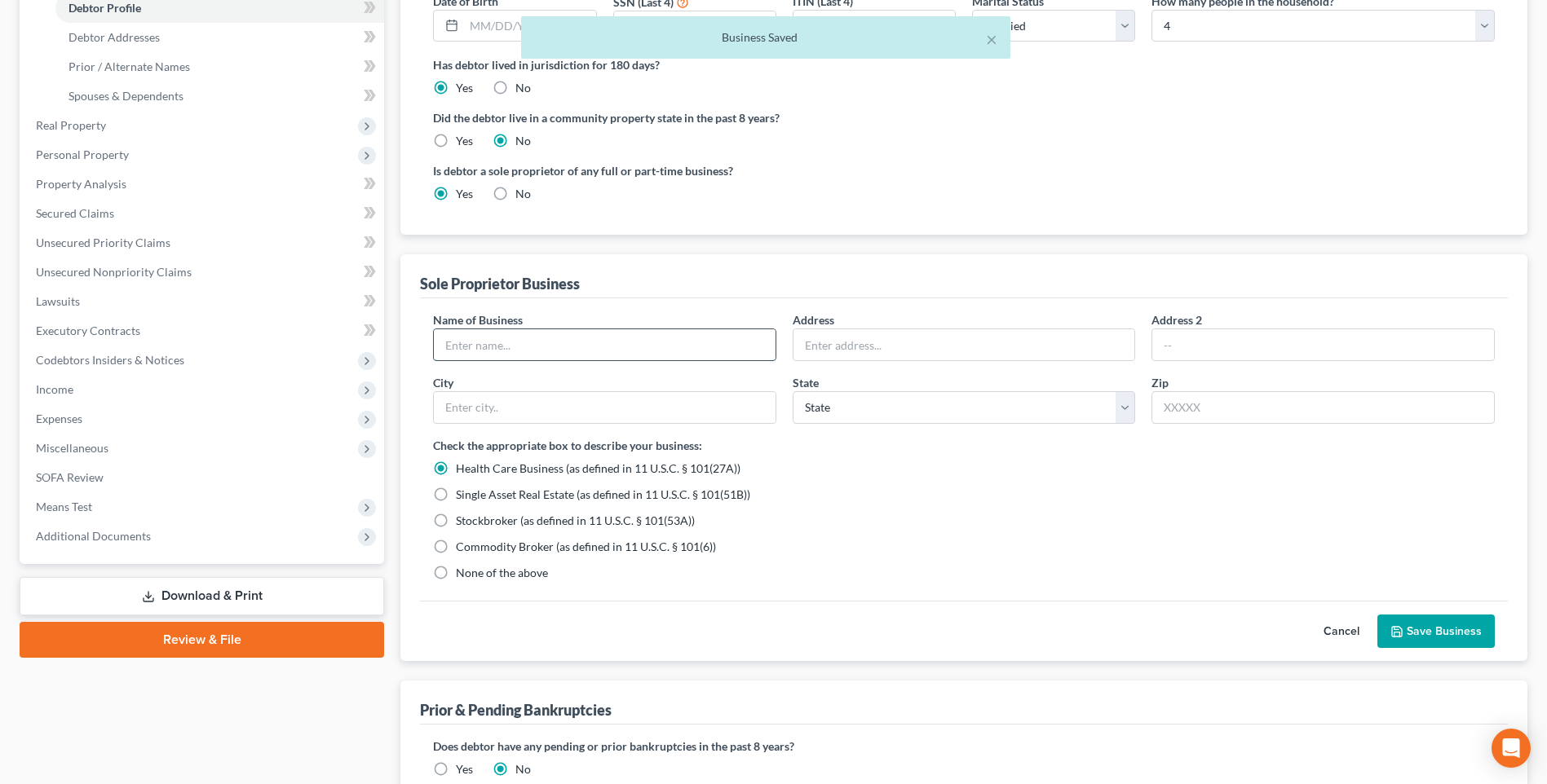
click at [605, 360] on input "text" at bounding box center [605, 344] width 342 height 31
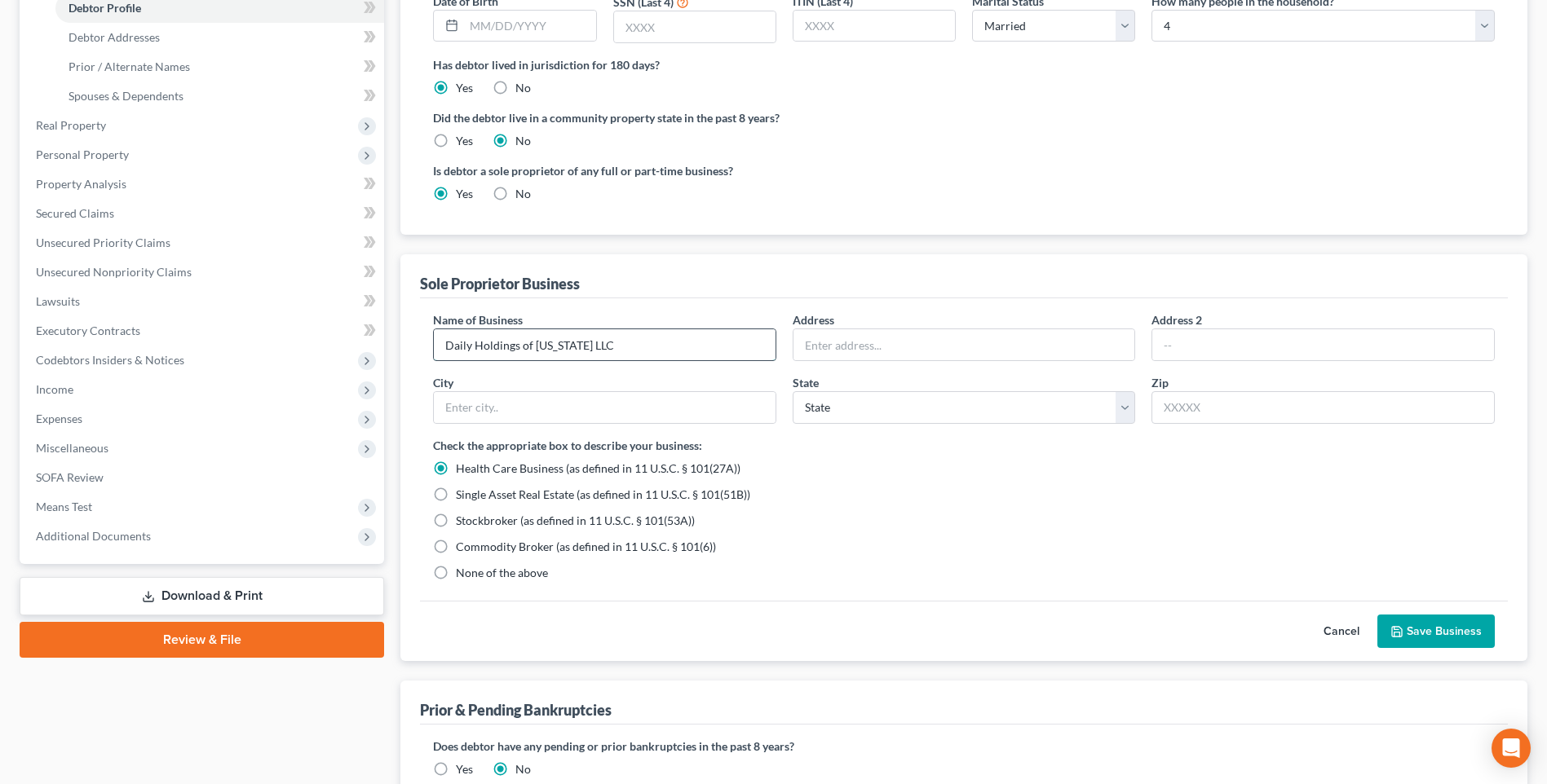
type input "Daily Holdings of [US_STATE] LLC"
type input "[STREET_ADDRESS][PERSON_NAME]"
type input "a"
type input "Bowling Green"
select select "36"
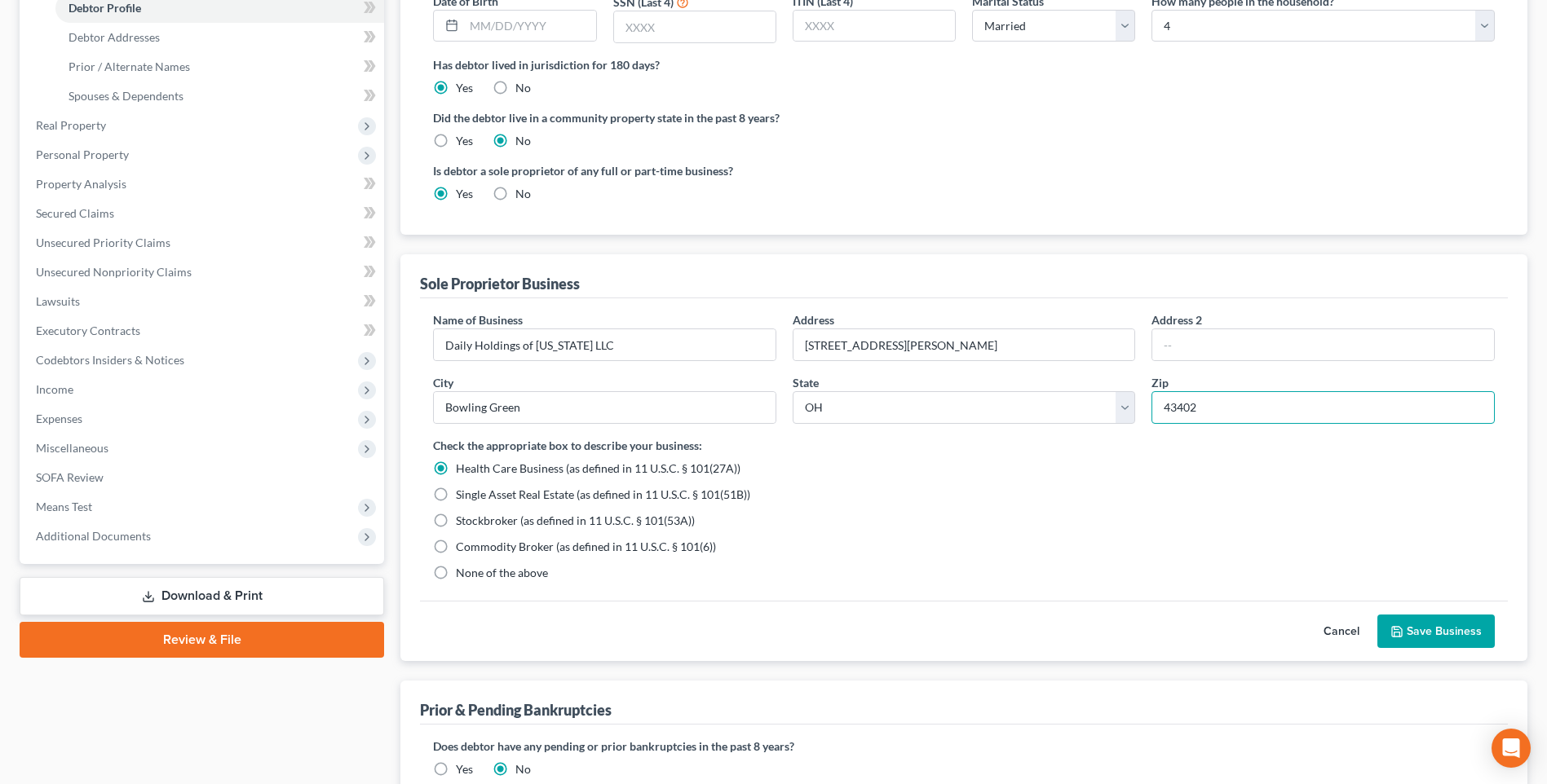
type input "43402"
click at [456, 581] on label "None of the above" at bounding box center [501, 572] width 92 height 16
click at [462, 576] on input "None of the above" at bounding box center [467, 569] width 10 height 10
radio input "true"
radio input "false"
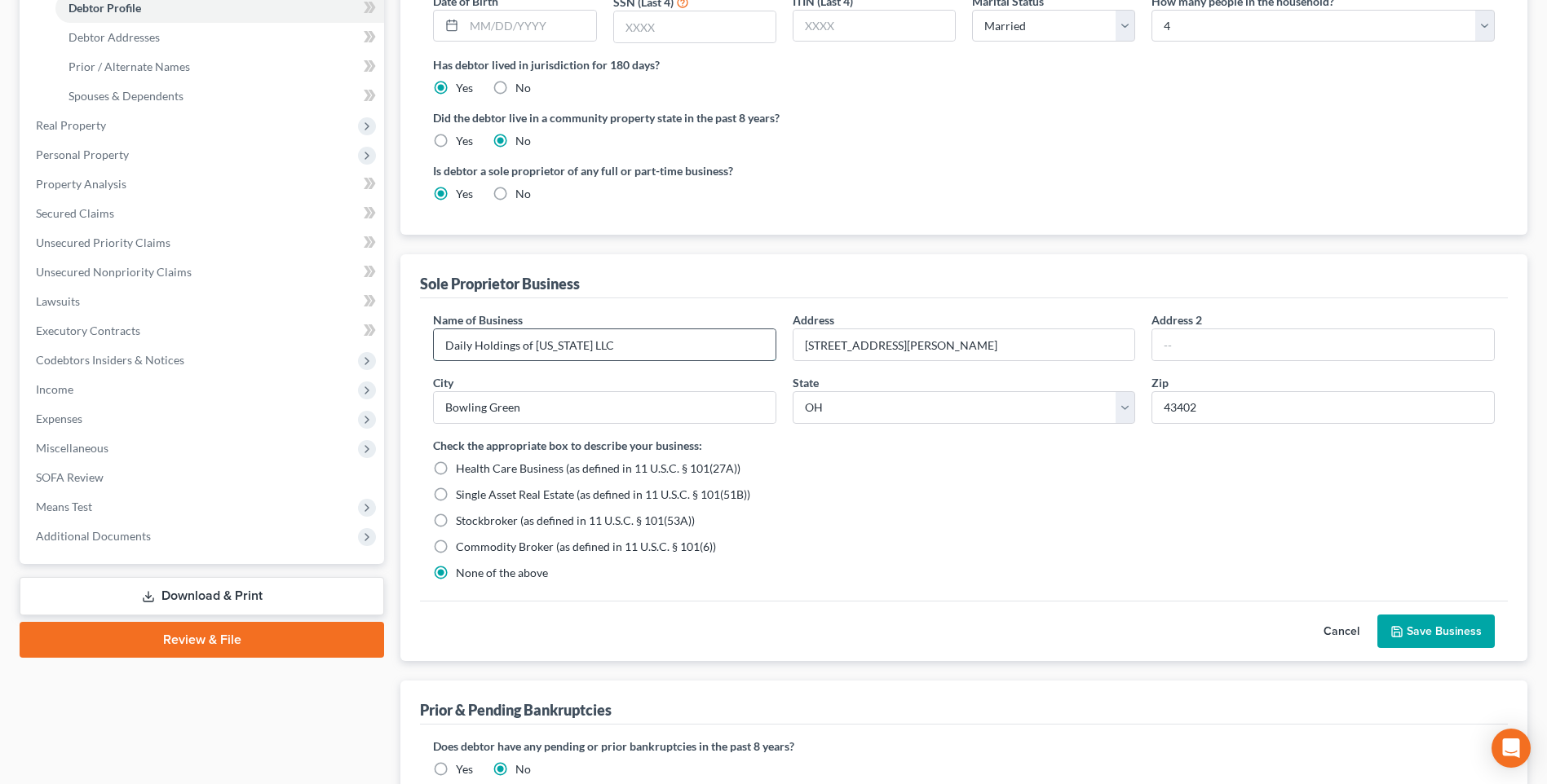
click at [605, 360] on input "Daily Holdings of [US_STATE] LLC" at bounding box center [605, 344] width 342 height 31
type input "Daily Holdings of [US_STATE]"
click at [1403, 649] on button "Save Business" at bounding box center [1436, 632] width 118 height 35
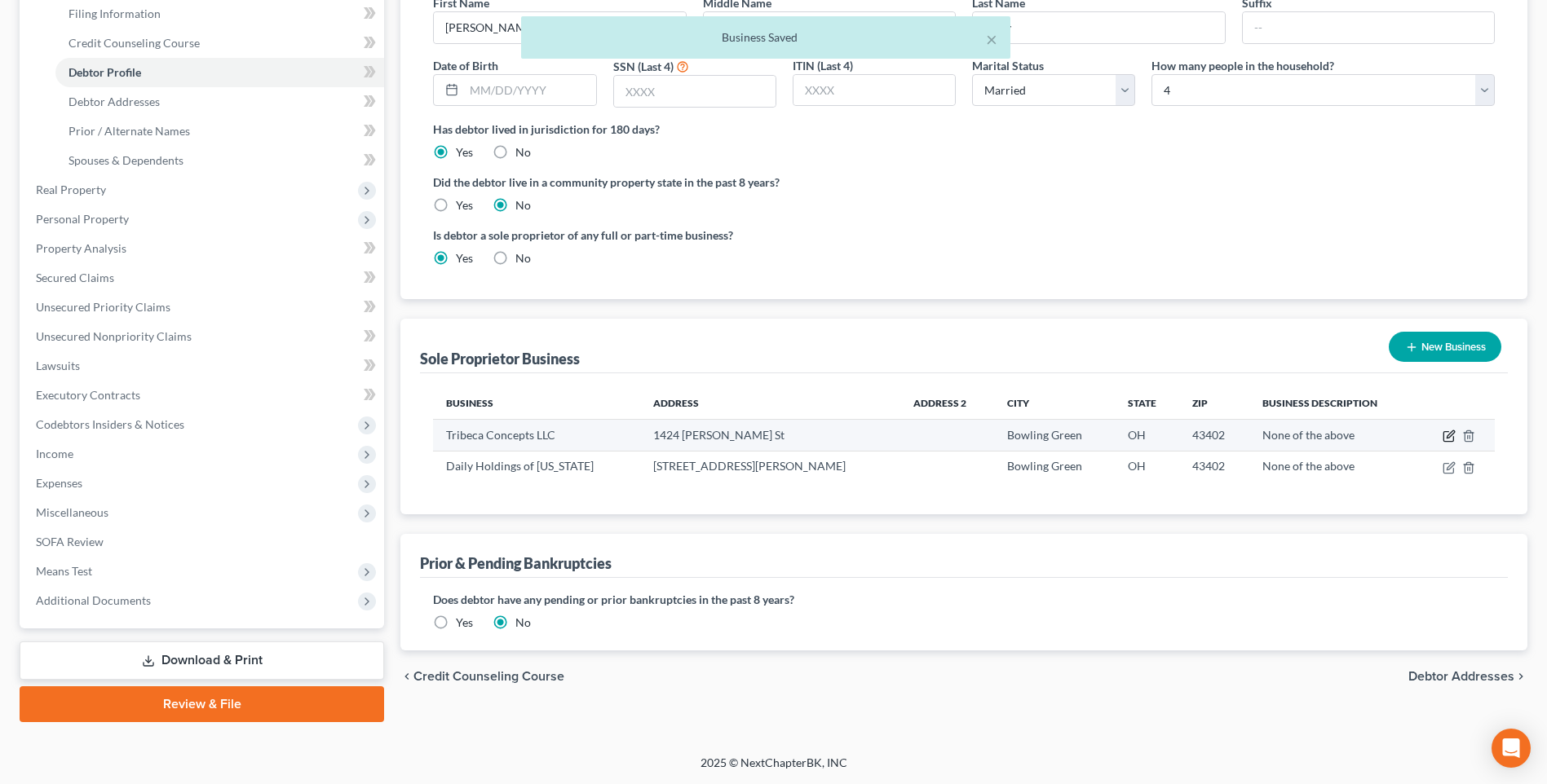
click at [1442, 429] on icon "button" at bounding box center [1449, 436] width 13 height 13
select select "36"
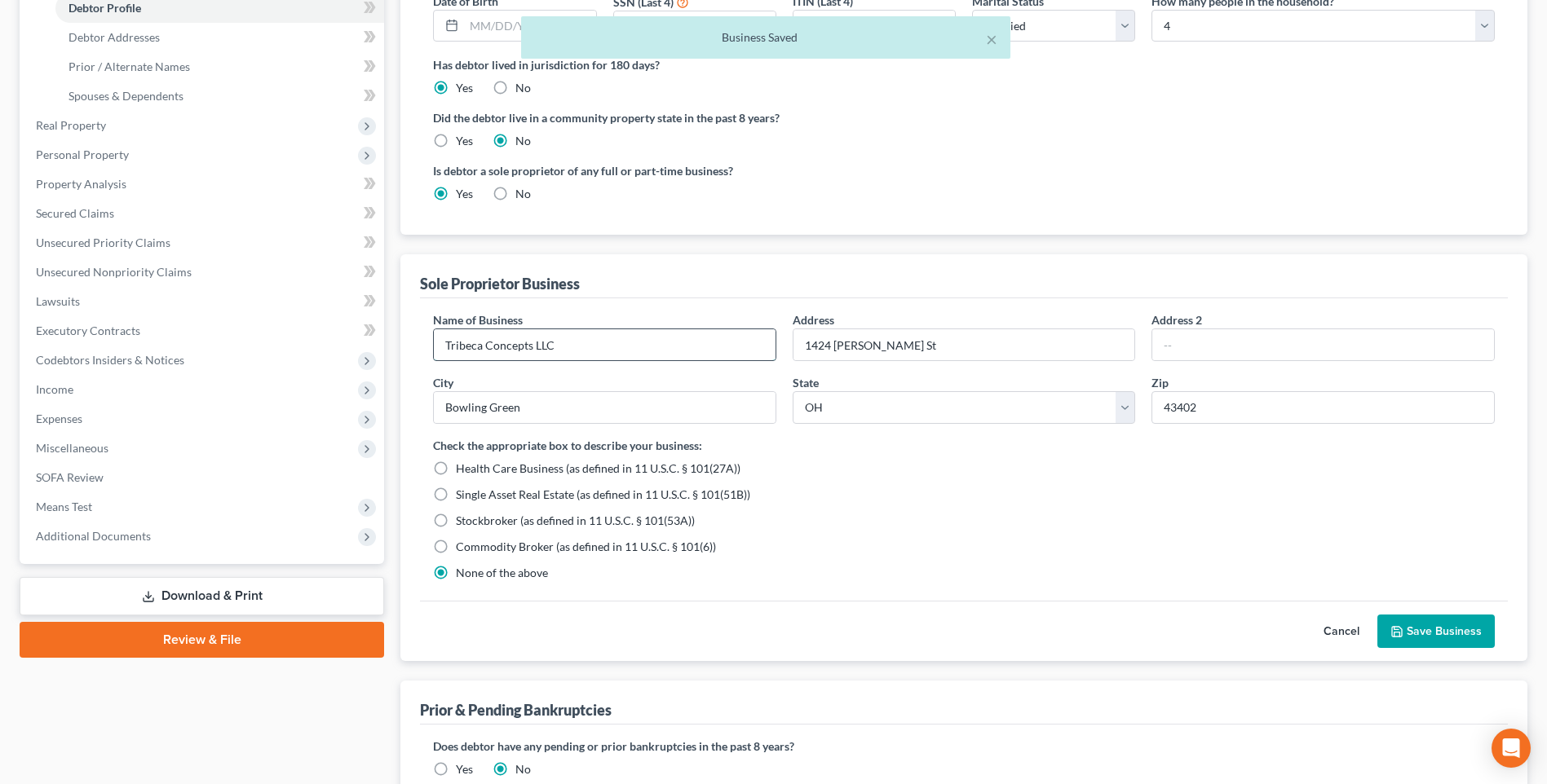
click at [620, 360] on input "Tribeca Concepts LLC" at bounding box center [605, 344] width 342 height 31
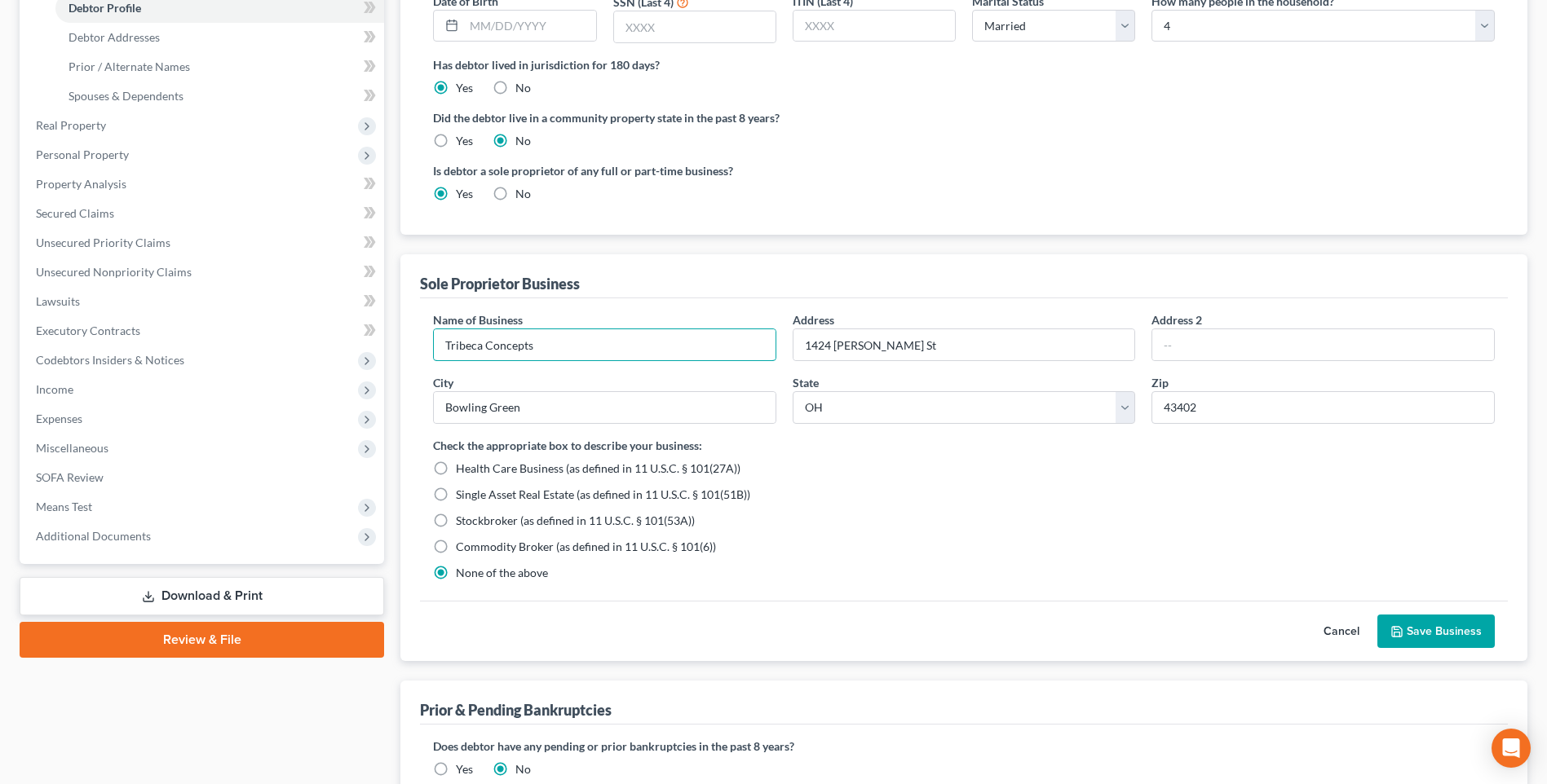
type input "Tribeca Concepts"
click at [1408, 649] on button "Save Business" at bounding box center [1436, 632] width 118 height 35
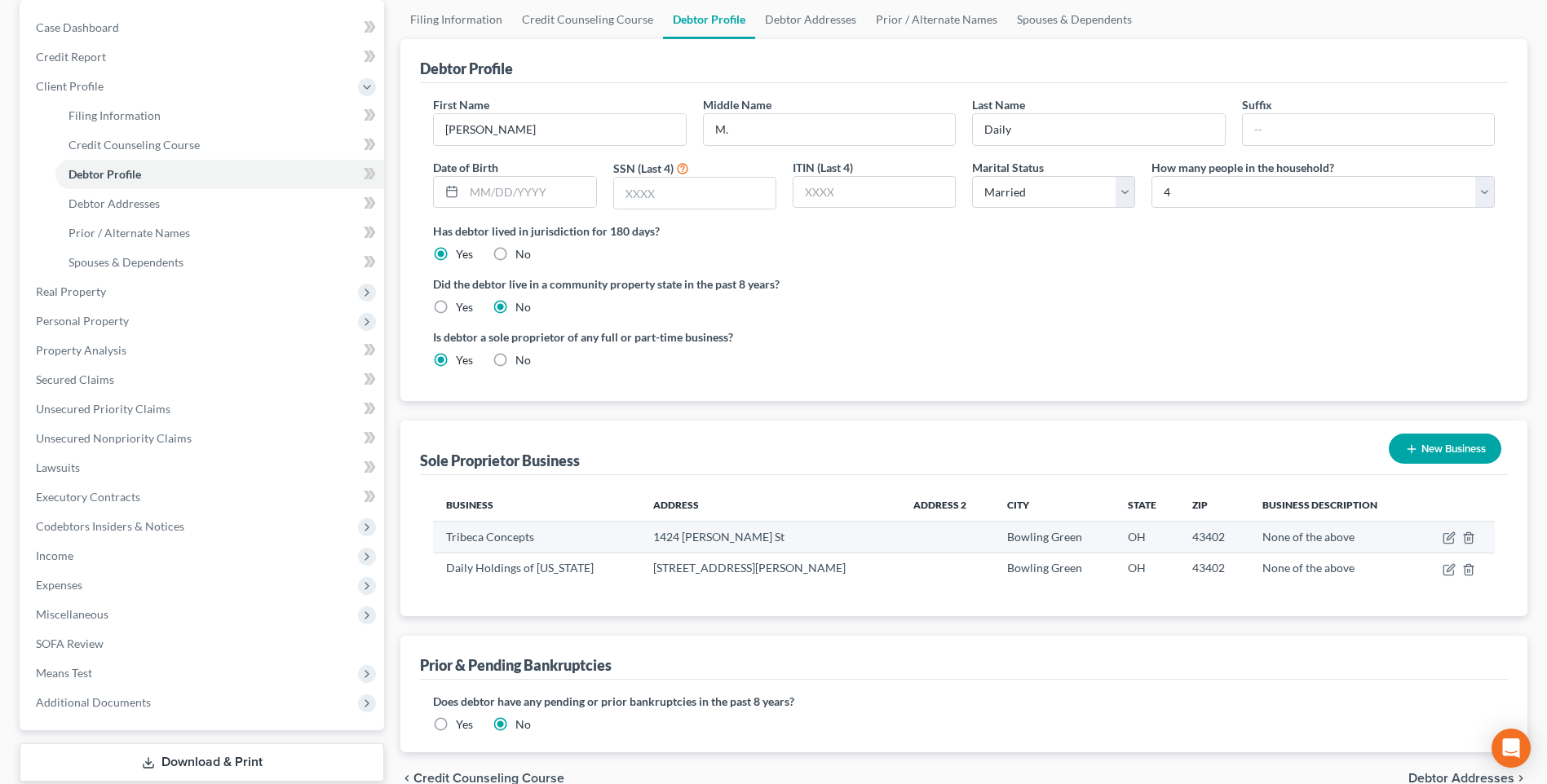
scroll to position [163, 0]
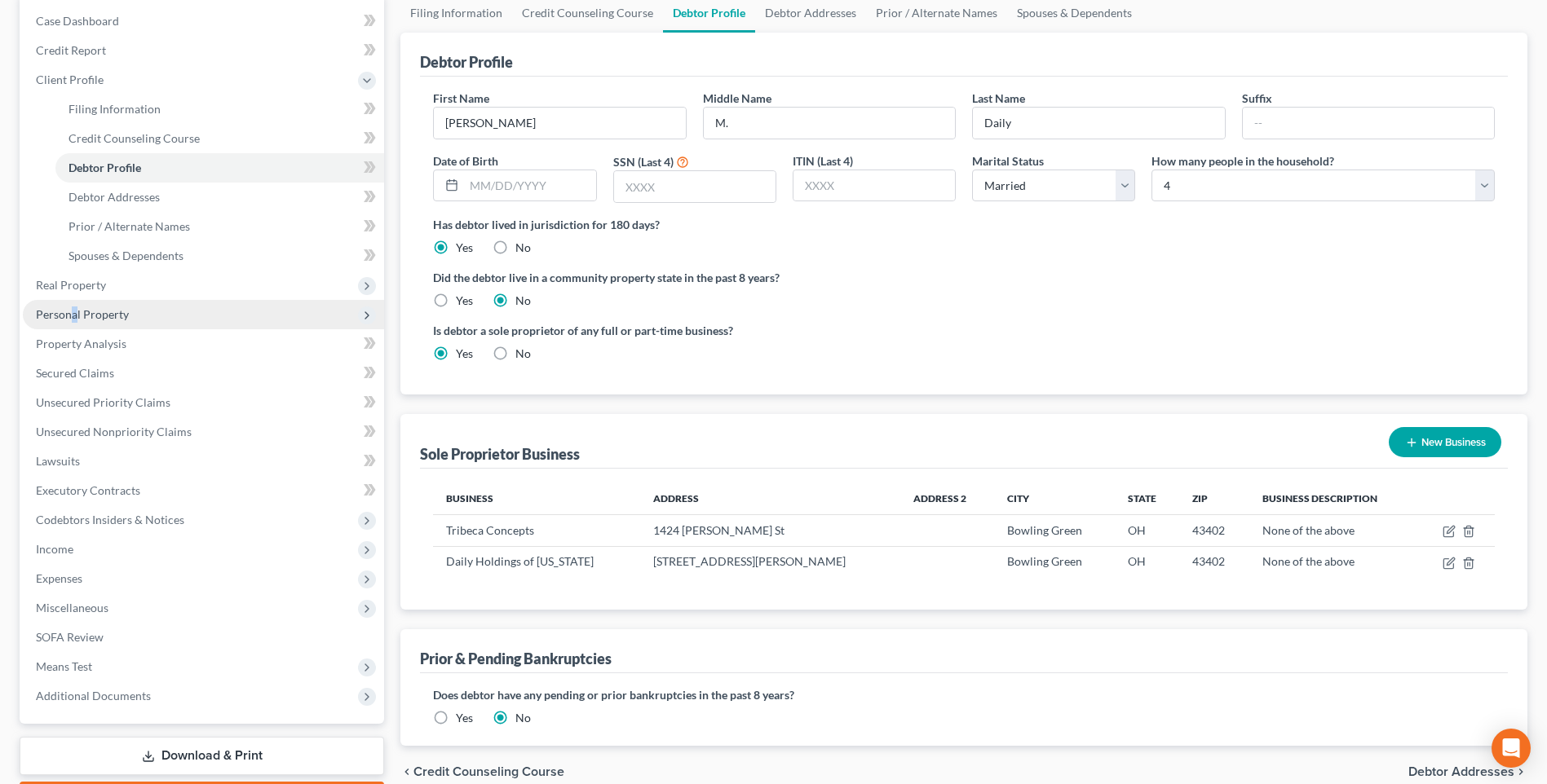
click at [80, 321] on span "Personal Property" at bounding box center [82, 314] width 93 height 14
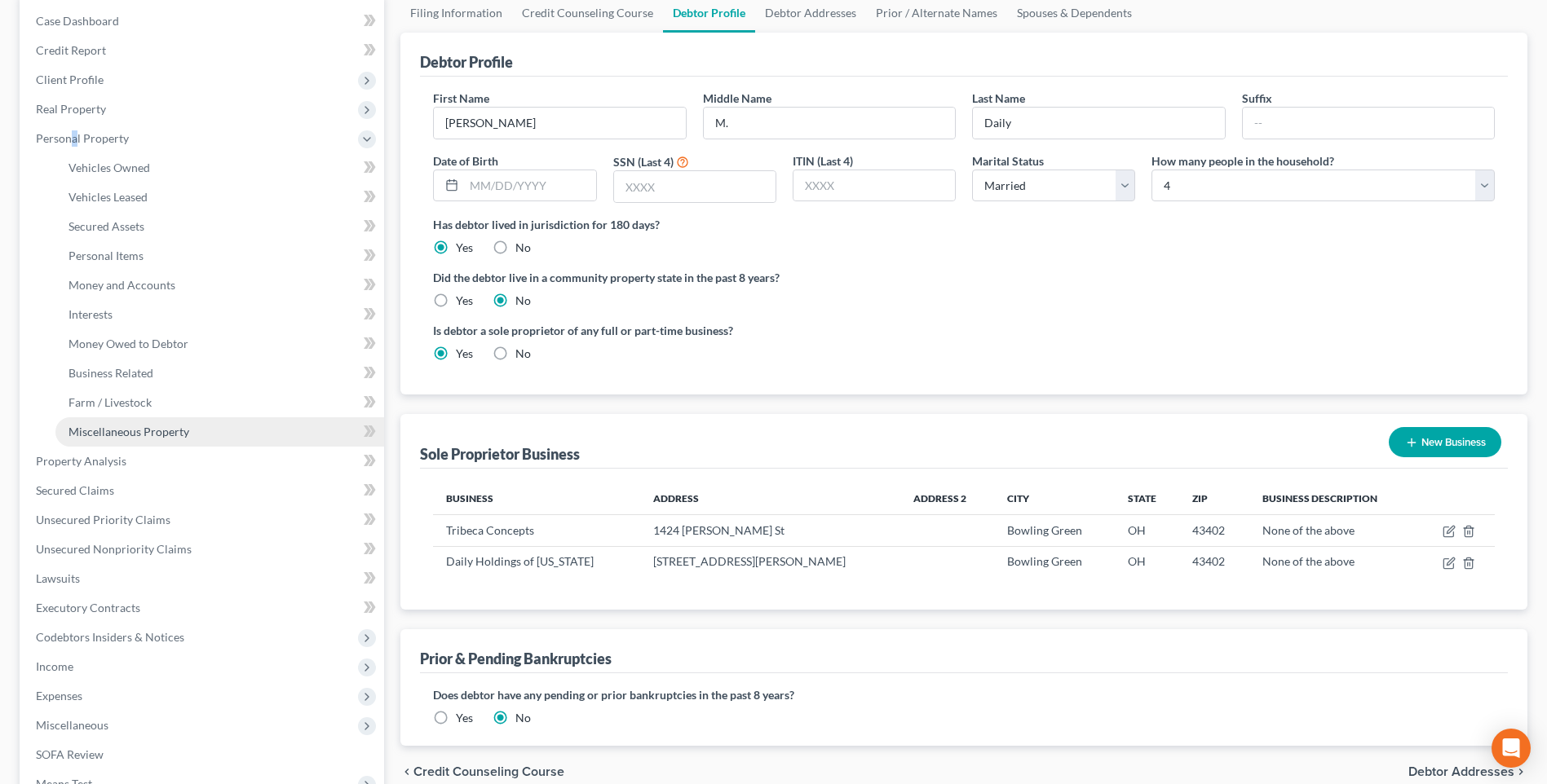
click at [147, 439] on span "Miscellaneous Property" at bounding box center [128, 431] width 120 height 14
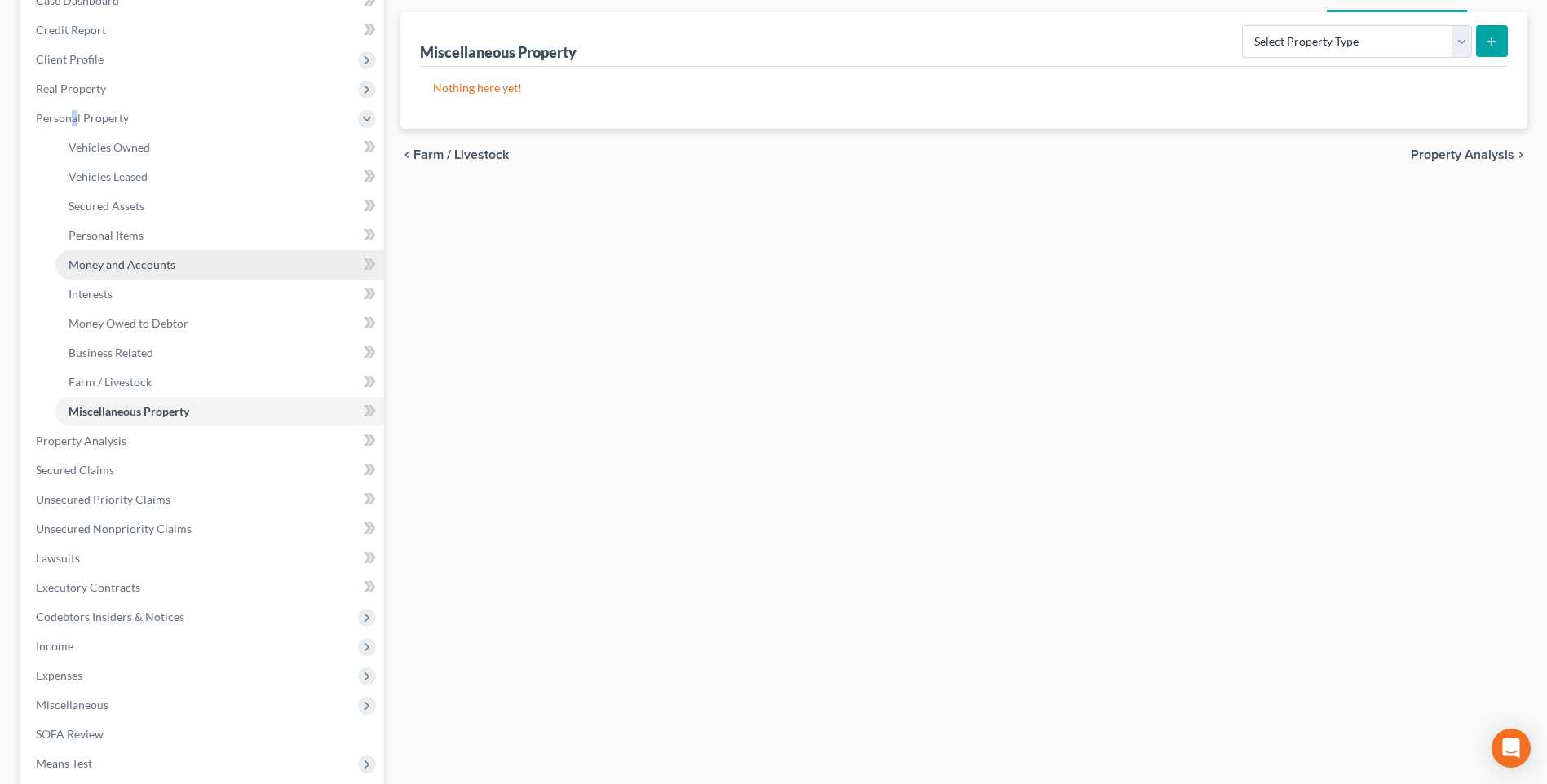
scroll to position [326, 0]
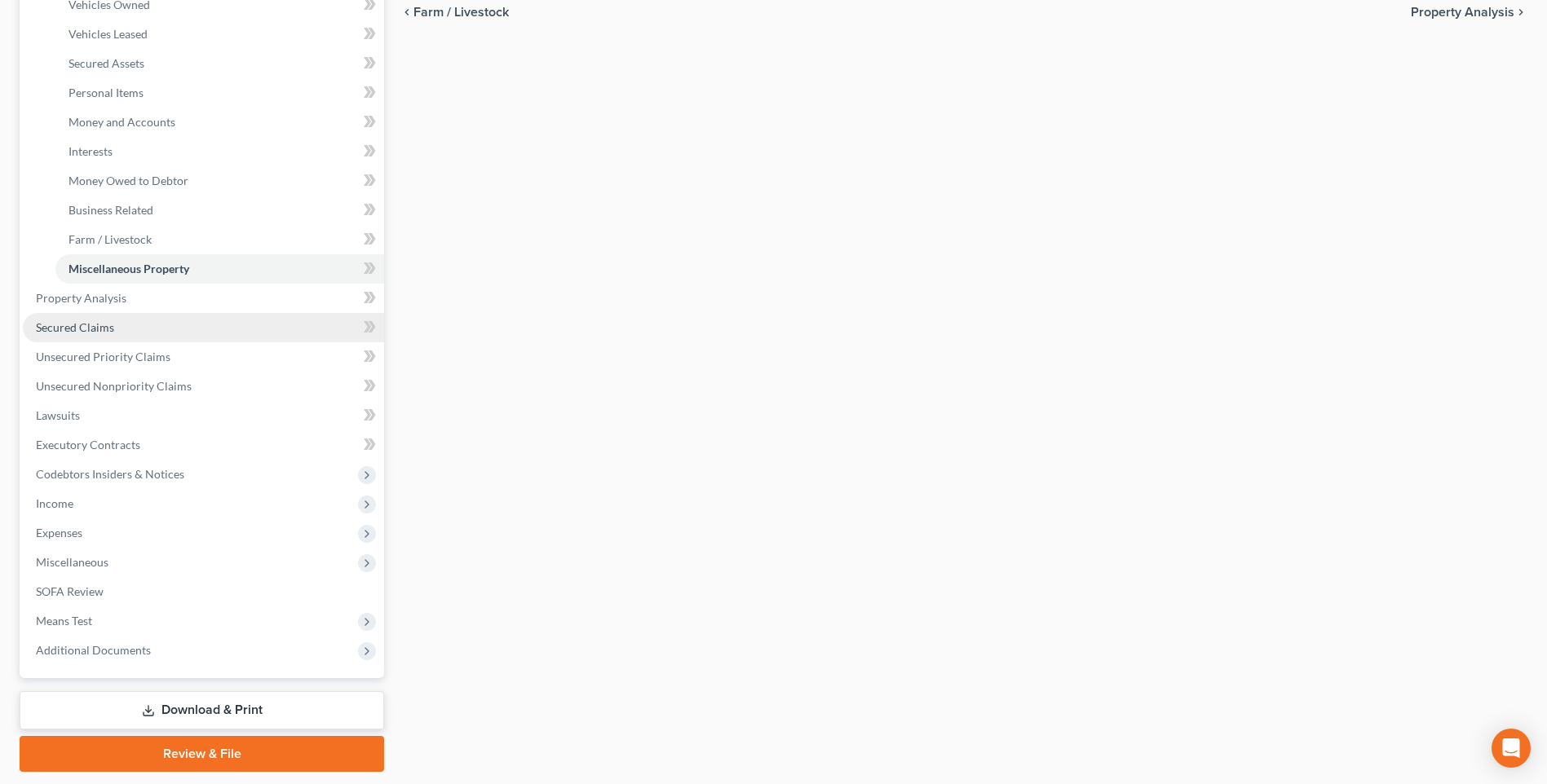
click at [83, 334] on span "Secured Claims" at bounding box center [75, 327] width 78 height 14
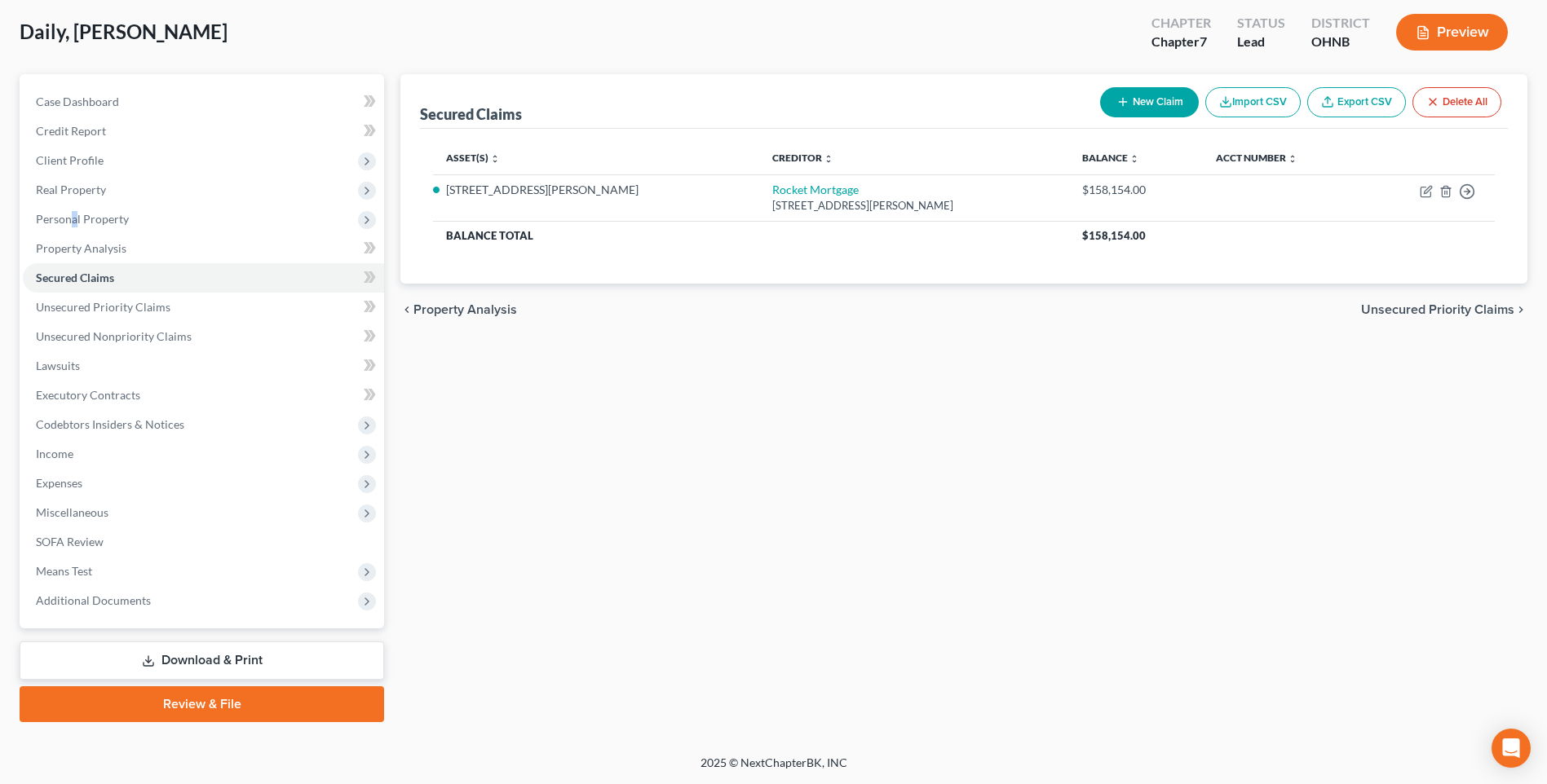
scroll to position [136, 0]
click at [190, 329] on span "Unsecured Nonpriority Claims" at bounding box center [113, 336] width 156 height 14
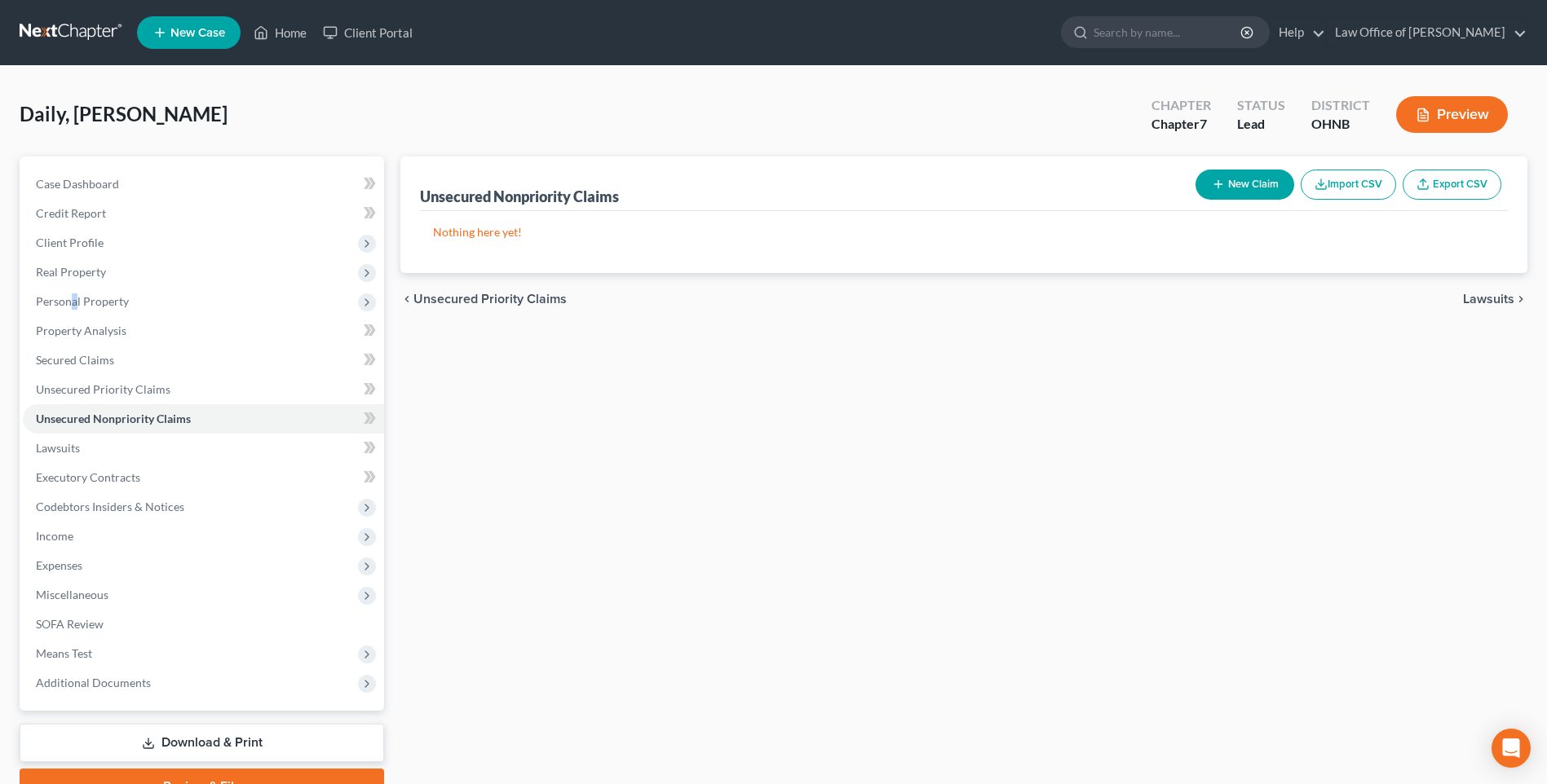
click at [1222, 195] on button "New Claim" at bounding box center [1245, 185] width 99 height 30
select select "0"
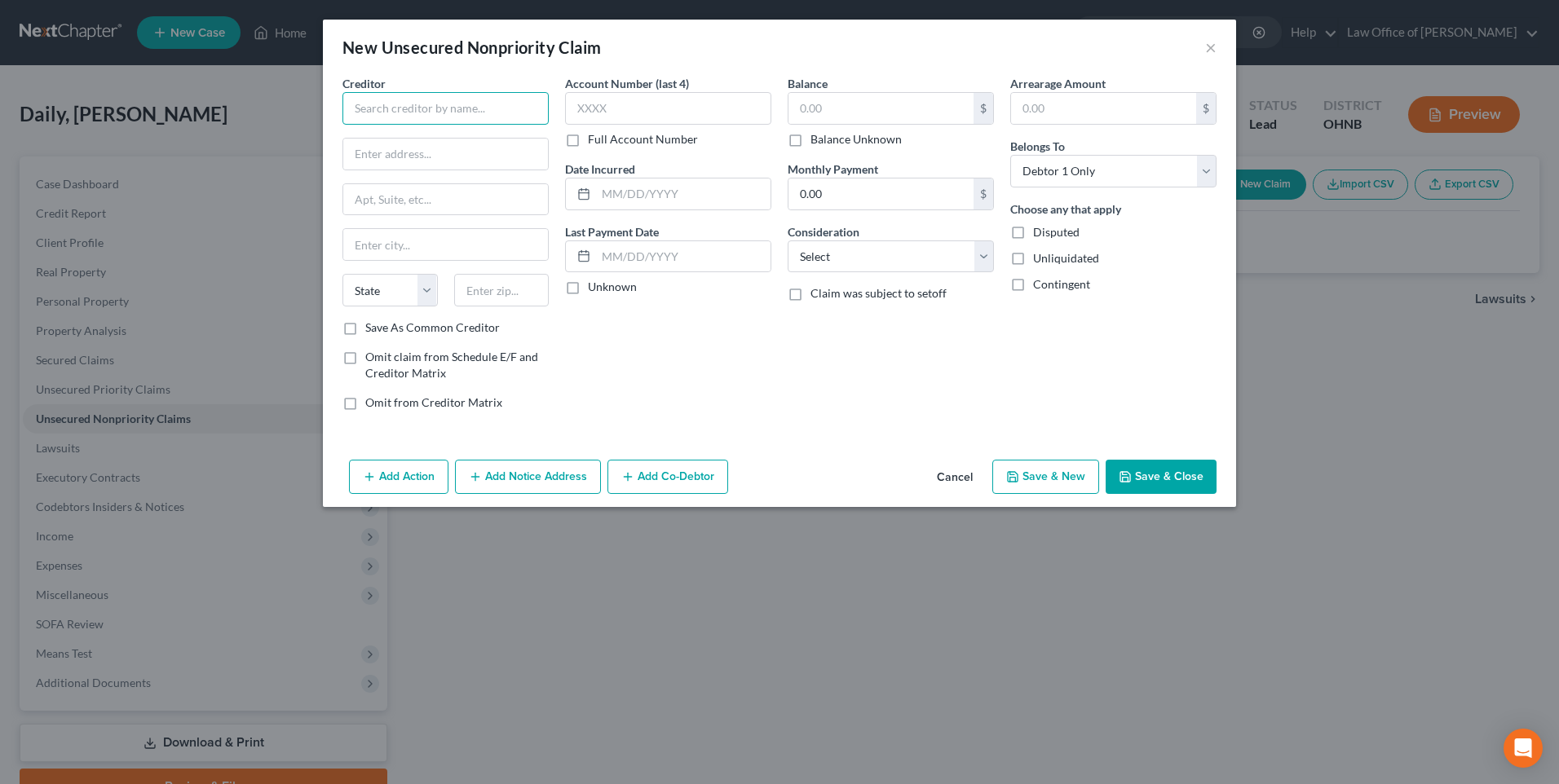
click at [445, 119] on input "text" at bounding box center [445, 108] width 206 height 33
type input "Intuit Financing Inc."
type input "[STREET_ADDRESS]"
click at [391, 260] on input "text" at bounding box center [445, 244] width 204 height 31
type input "Mountain View"
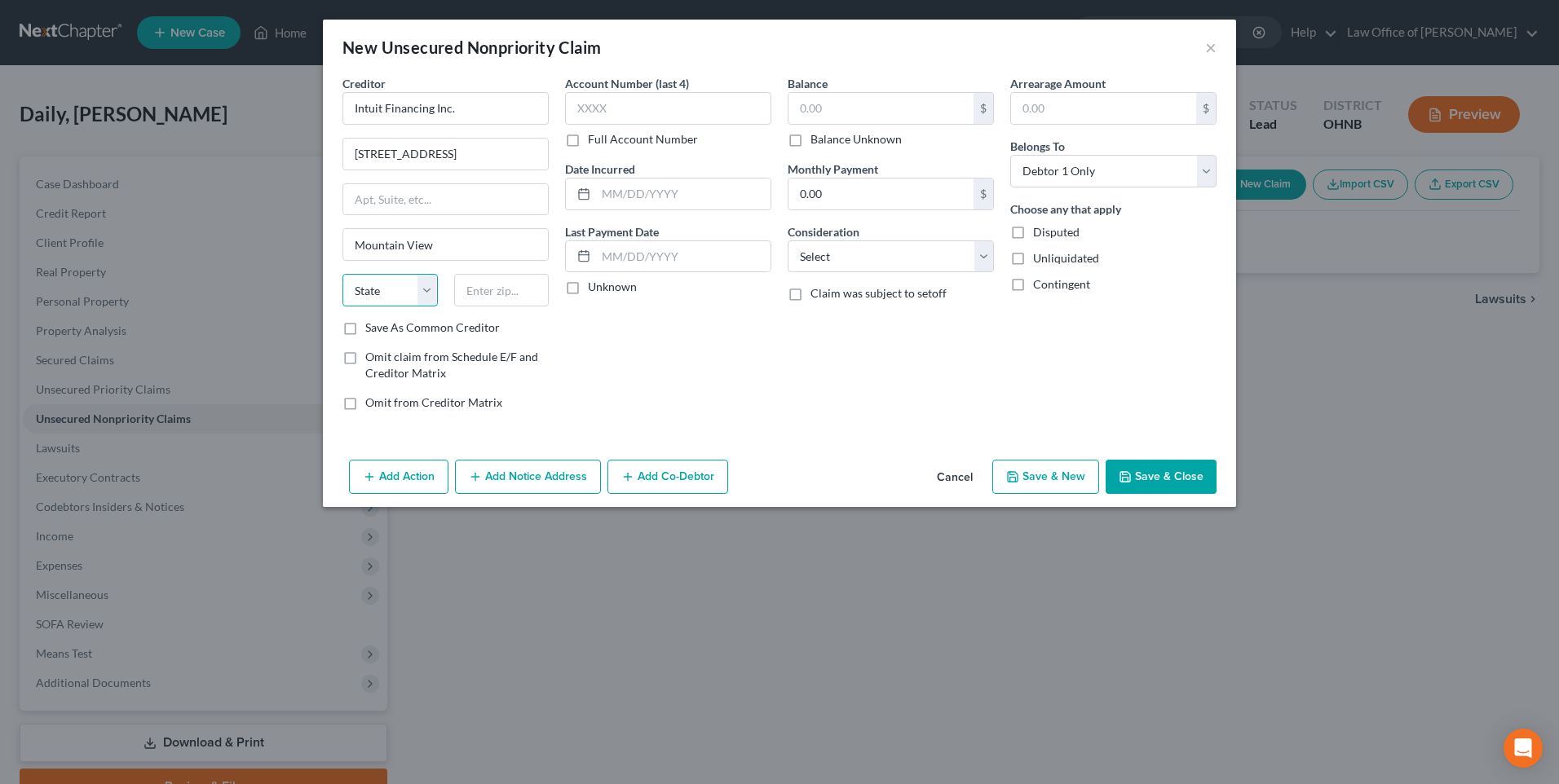
select select "4"
type input "94043"
click at [635, 113] on input "text" at bounding box center [667, 108] width 206 height 33
click at [826, 106] on input "text" at bounding box center [881, 108] width 185 height 31
type input "65,354.68"
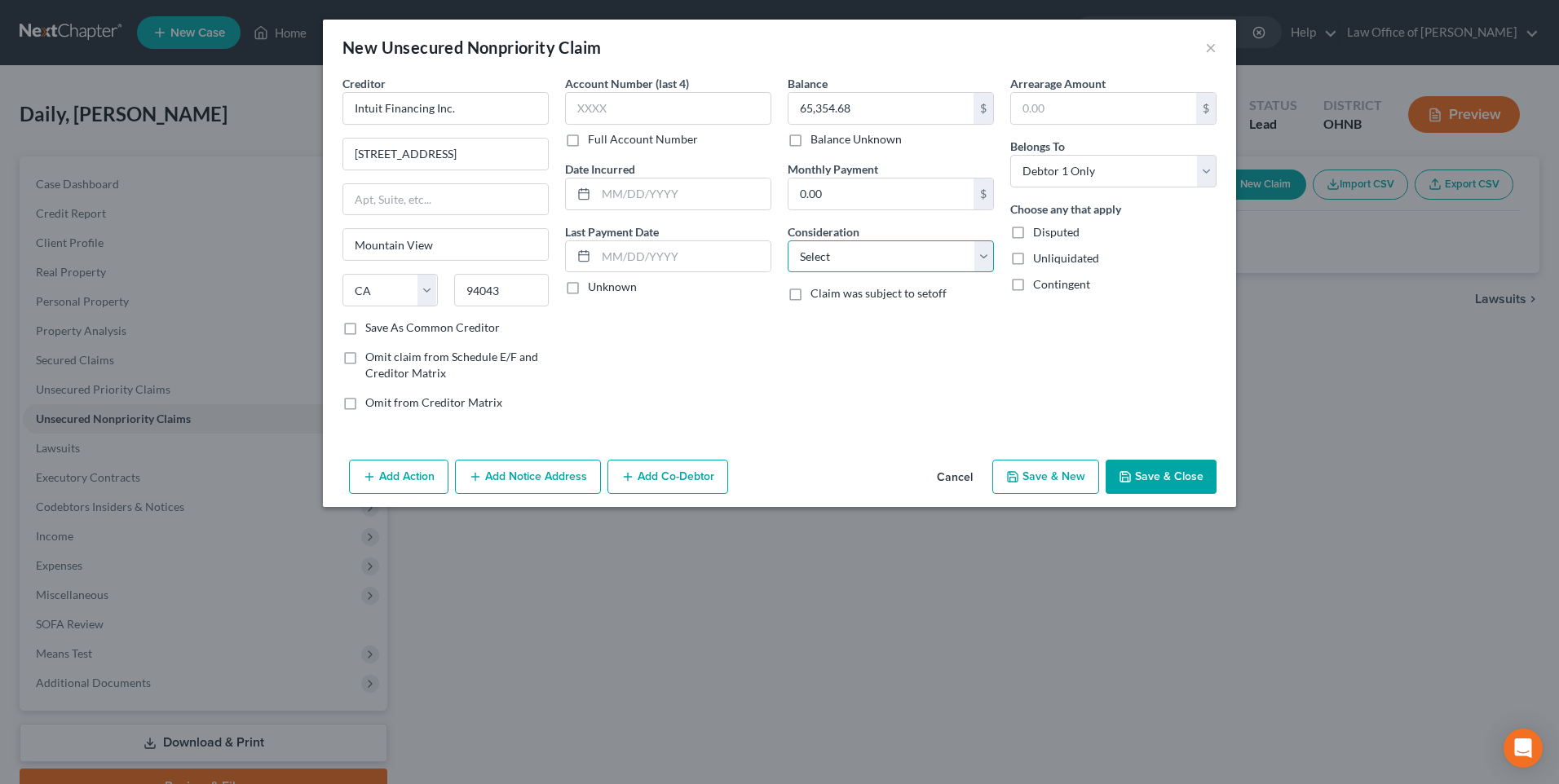
click at [862, 261] on select "Select Cable / Satellite Services Collection Agency Credit Card Debt Debt Couns…" at bounding box center [891, 257] width 206 height 33
select select "14"
click at [788, 255] on select "Select Cable / Satellite Services Collection Agency Credit Card Debt Debt Couns…" at bounding box center [891, 257] width 206 height 33
click at [835, 334] on input "text" at bounding box center [891, 318] width 204 height 31
type input "Business Debt"
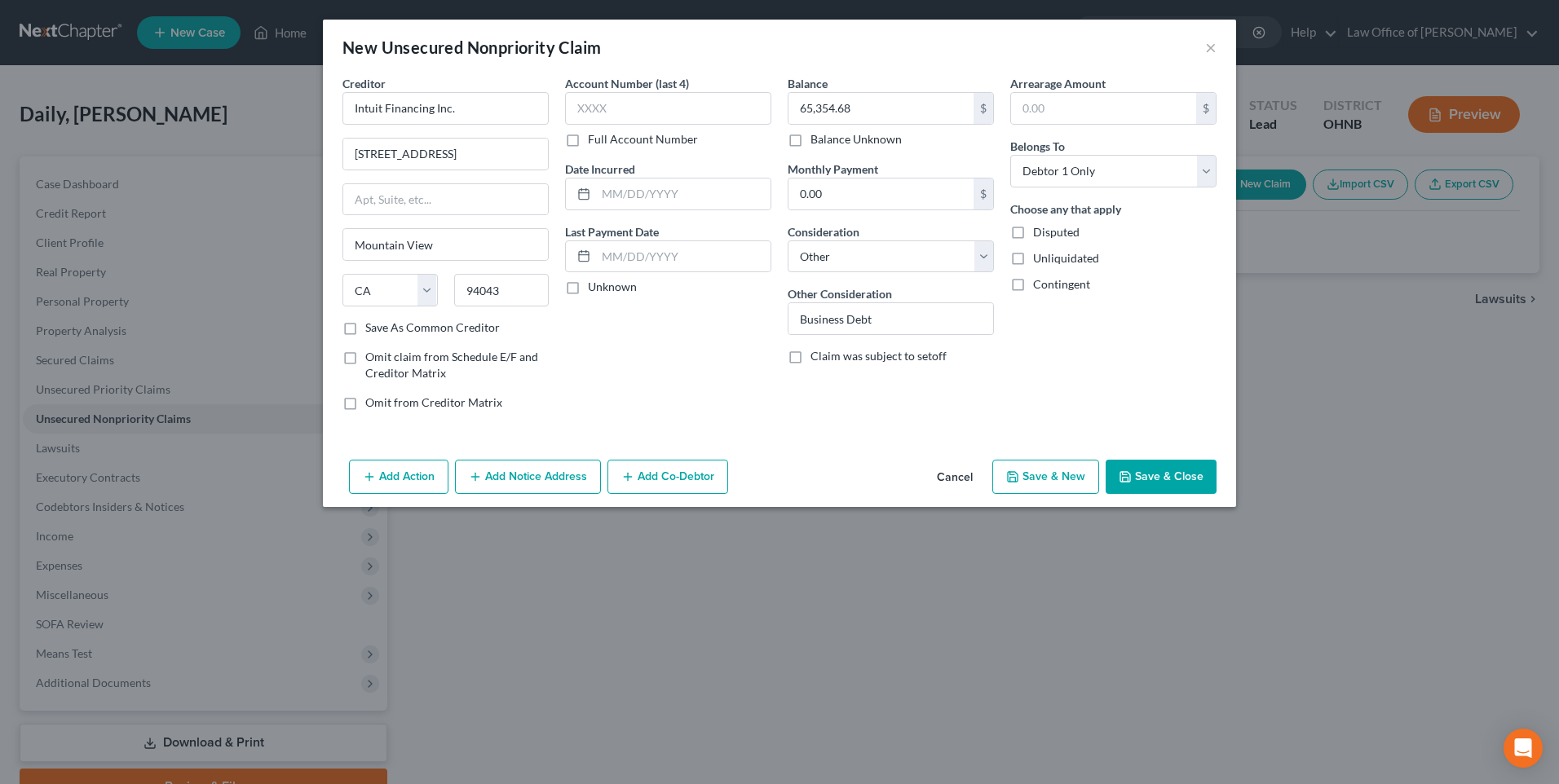
click at [365, 336] on label "Save As Common Creditor" at bounding box center [432, 327] width 134 height 16
click at [372, 330] on input "Save As Common Creditor" at bounding box center [376, 324] width 10 height 10
checkbox input "true"
click at [651, 206] on input "text" at bounding box center [683, 193] width 175 height 31
click at [603, 203] on input "07/2024" at bounding box center [683, 193] width 175 height 31
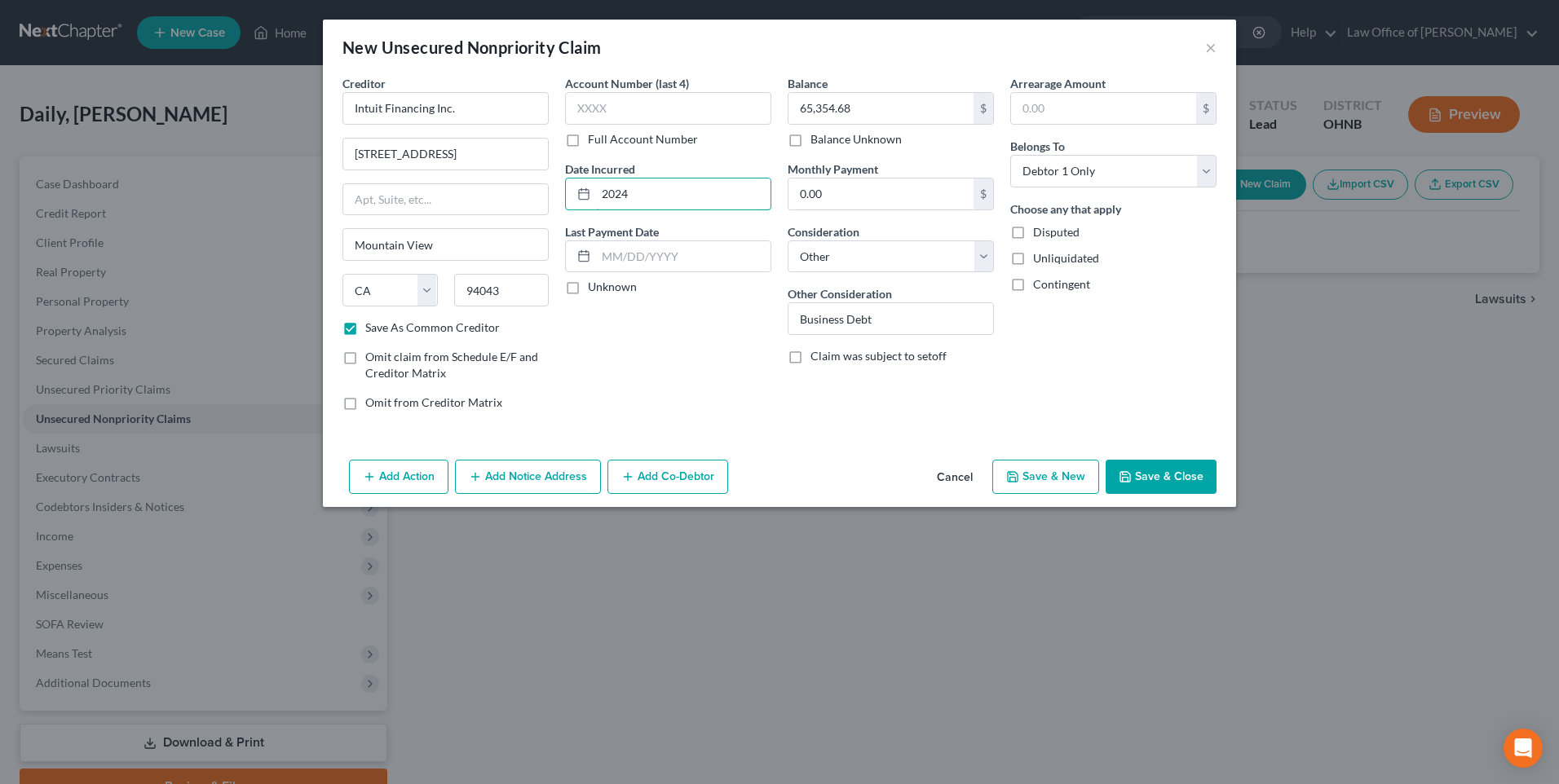
type input "2024"
click at [1060, 494] on button "Save & New" at bounding box center [1046, 477] width 106 height 35
checkbox input "false"
select select "0"
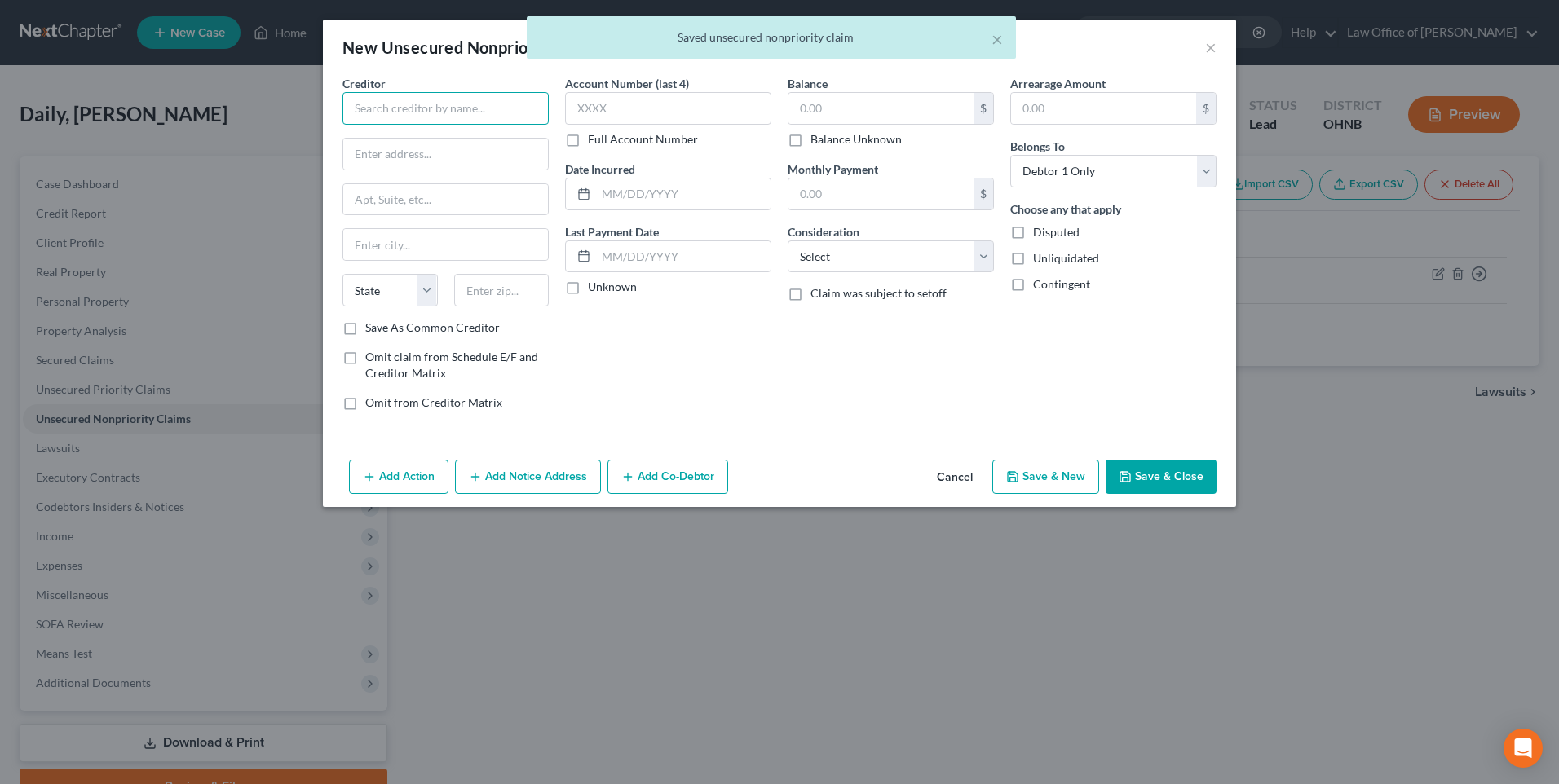
click at [422, 108] on input "text" at bounding box center [445, 108] width 206 height 33
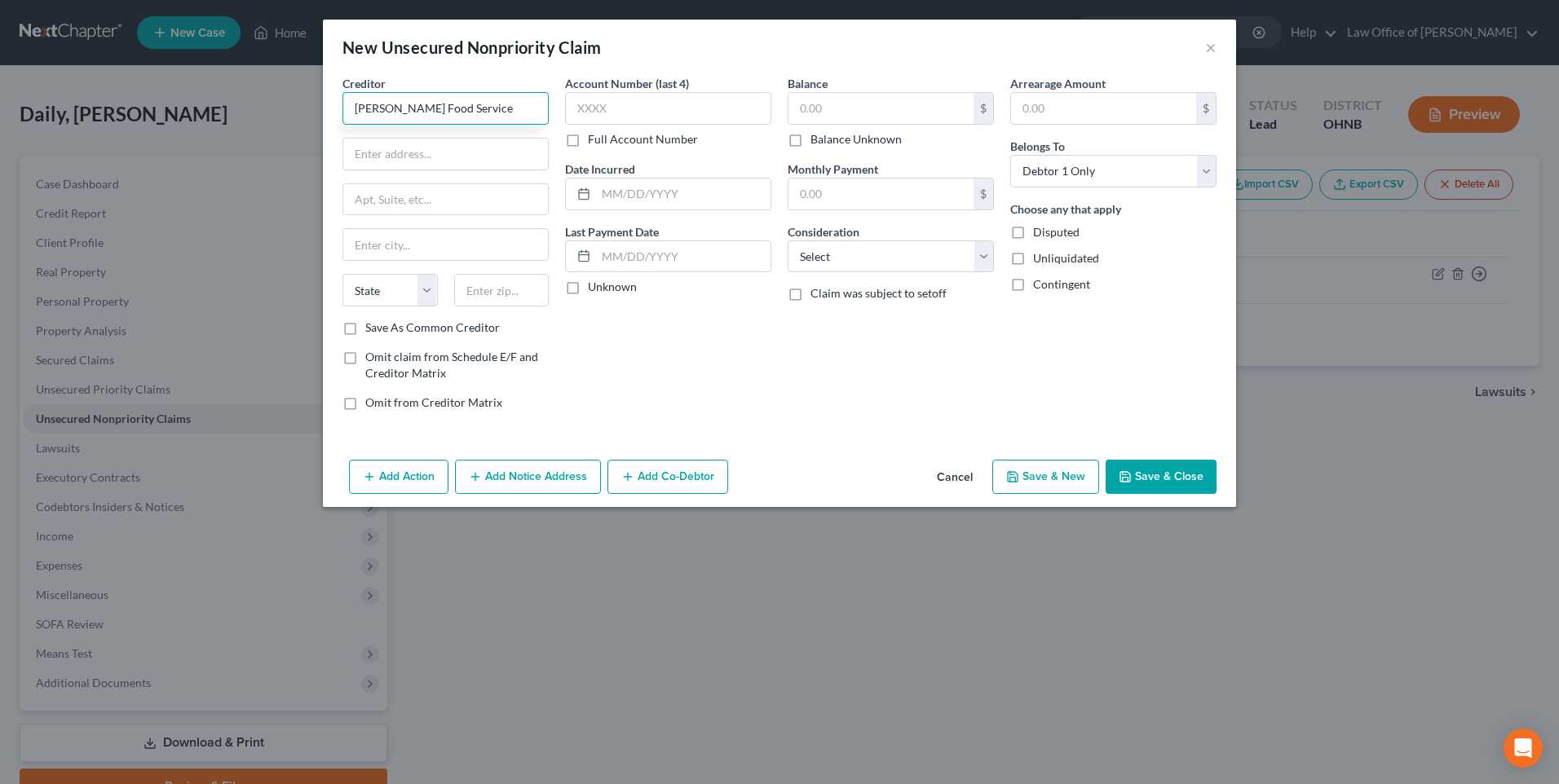
type input "[PERSON_NAME] Food Service"
type input "[STREET_ADDRESS]"
click at [484, 303] on input "text" at bounding box center [502, 290] width 95 height 33
click at [490, 304] on input "46509" at bounding box center [502, 290] width 95 height 33
click at [461, 306] on input "46509" at bounding box center [502, 290] width 95 height 33
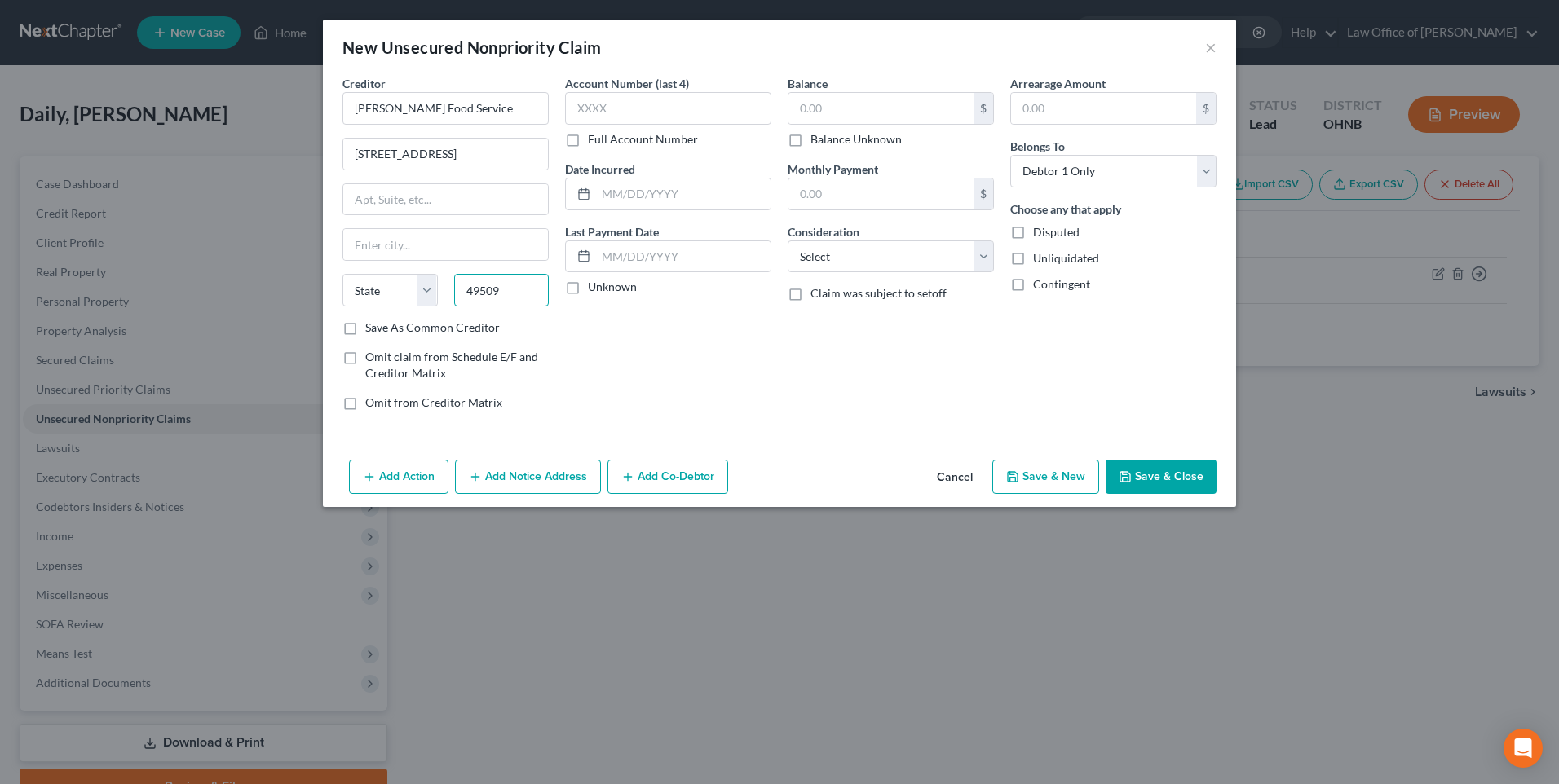
type input "49509"
type input "[GEOGRAPHIC_DATA]"
select select "23"
click at [659, 109] on input "text" at bounding box center [667, 108] width 206 height 33
type input "5671"
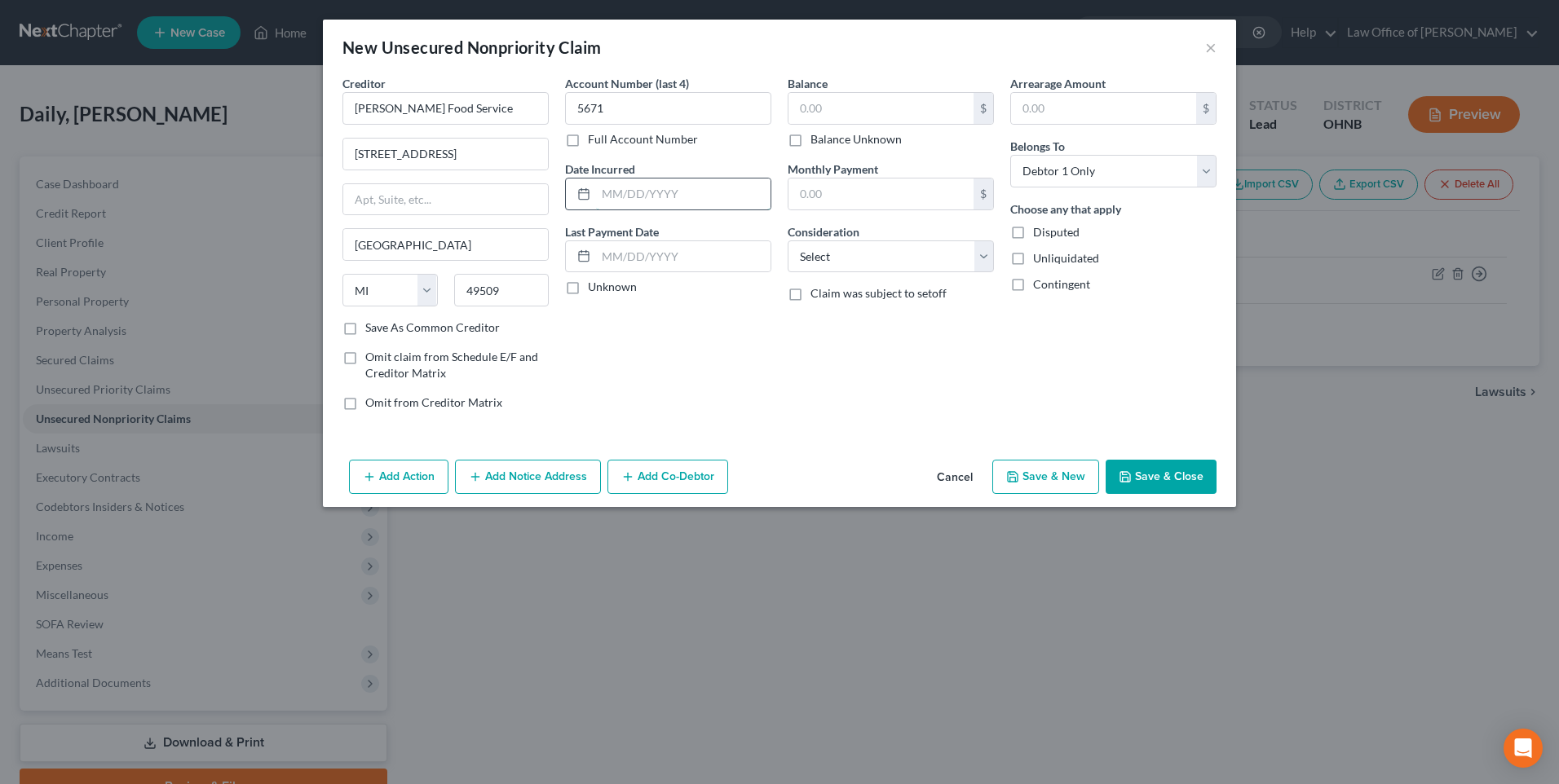
click at [612, 206] on input "text" at bounding box center [683, 193] width 175 height 31
type input "2025"
click at [806, 118] on input "text" at bounding box center [881, 108] width 185 height 31
type input "17,955.70"
click at [864, 273] on select "Select Cable / Satellite Services Collection Agency Credit Card Debt Debt Couns…" at bounding box center [891, 257] width 206 height 33
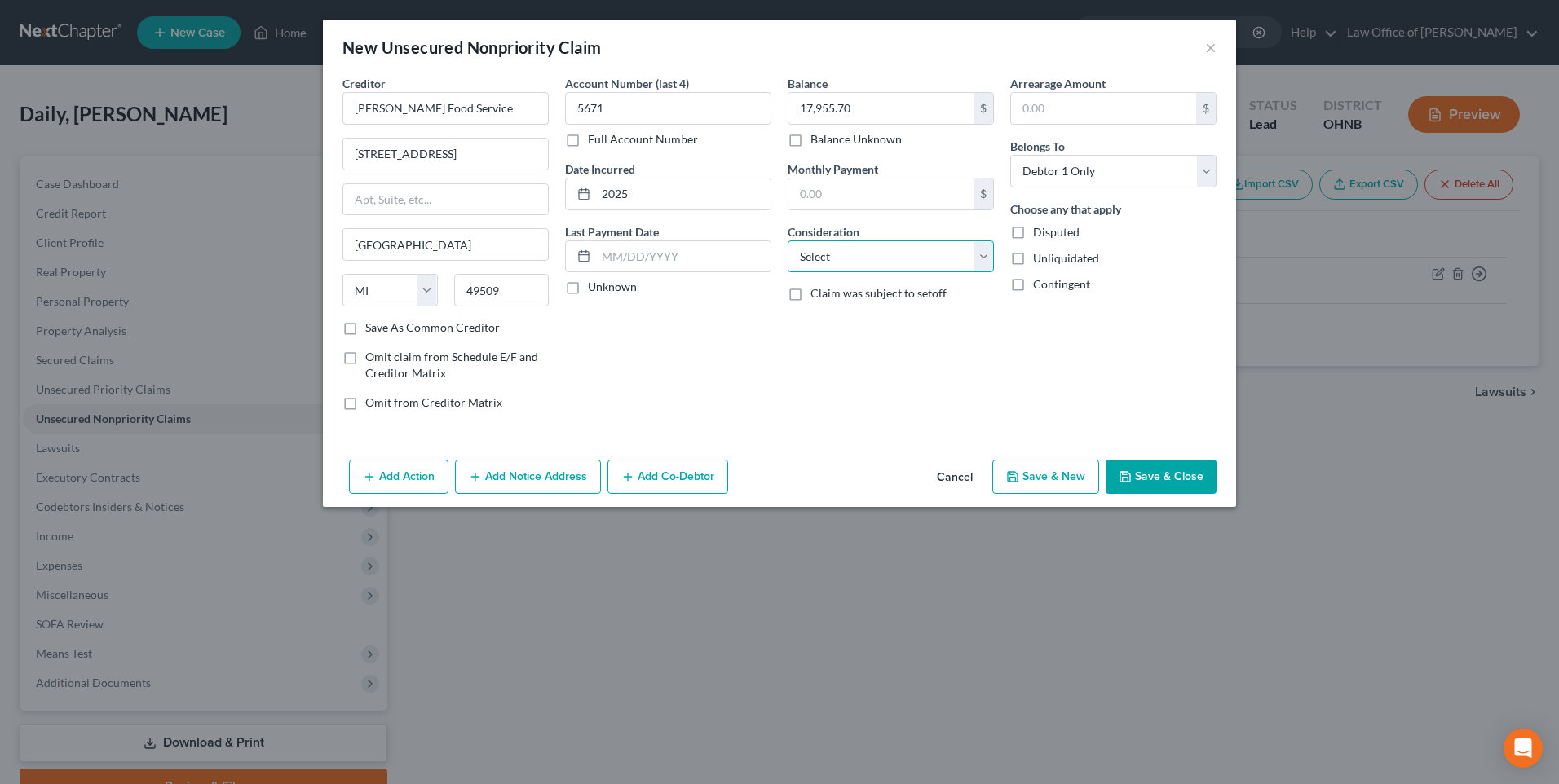
select select "14"
click at [788, 255] on select "Select Cable / Satellite Services Collection Agency Credit Card Debt Debt Couns…" at bounding box center [891, 257] width 206 height 33
click at [841, 334] on input "text" at bounding box center [891, 318] width 204 height 31
type input "Business Debt"
click at [1072, 494] on button "Save & New" at bounding box center [1046, 477] width 106 height 35
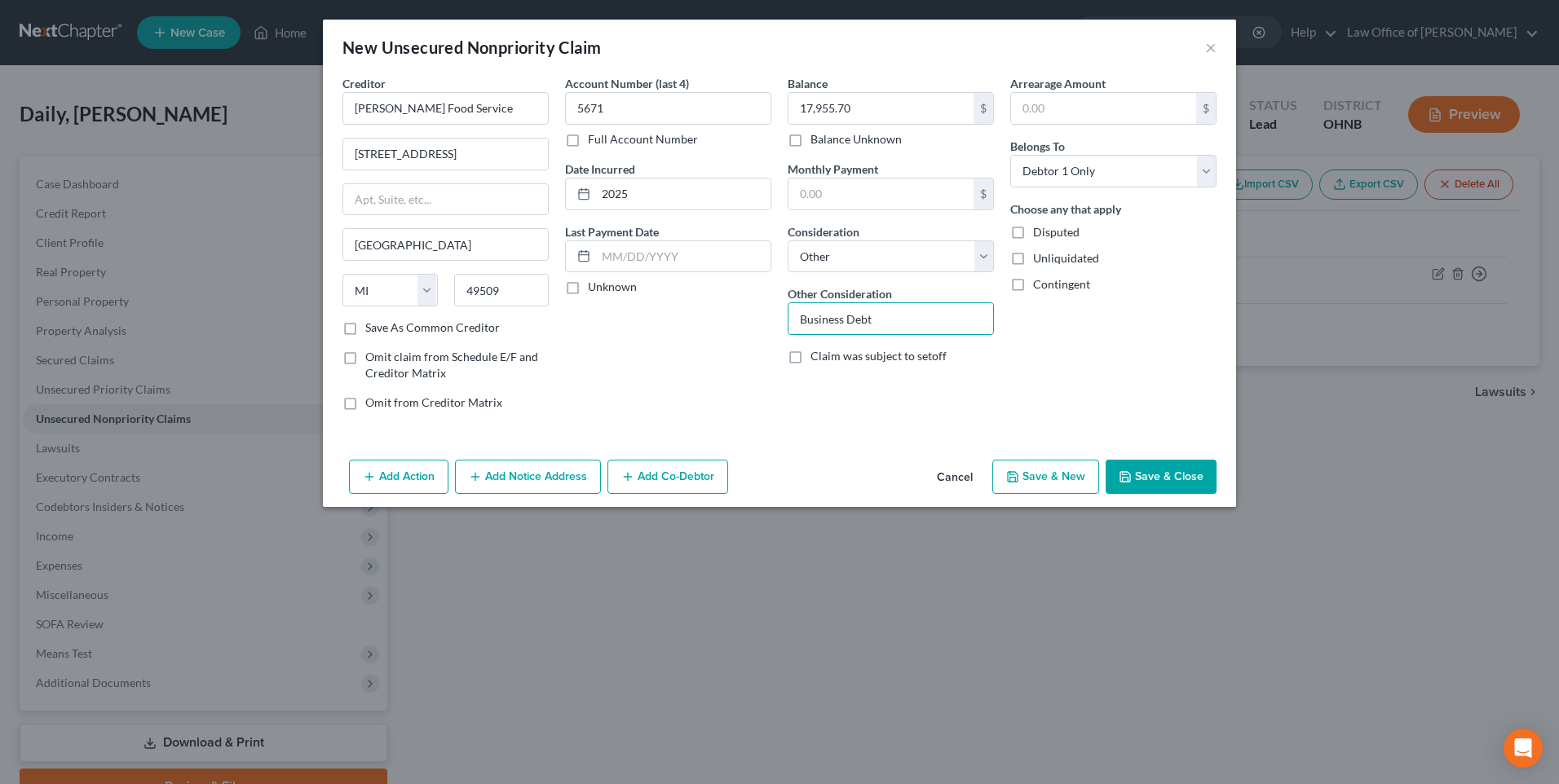
select select "0"
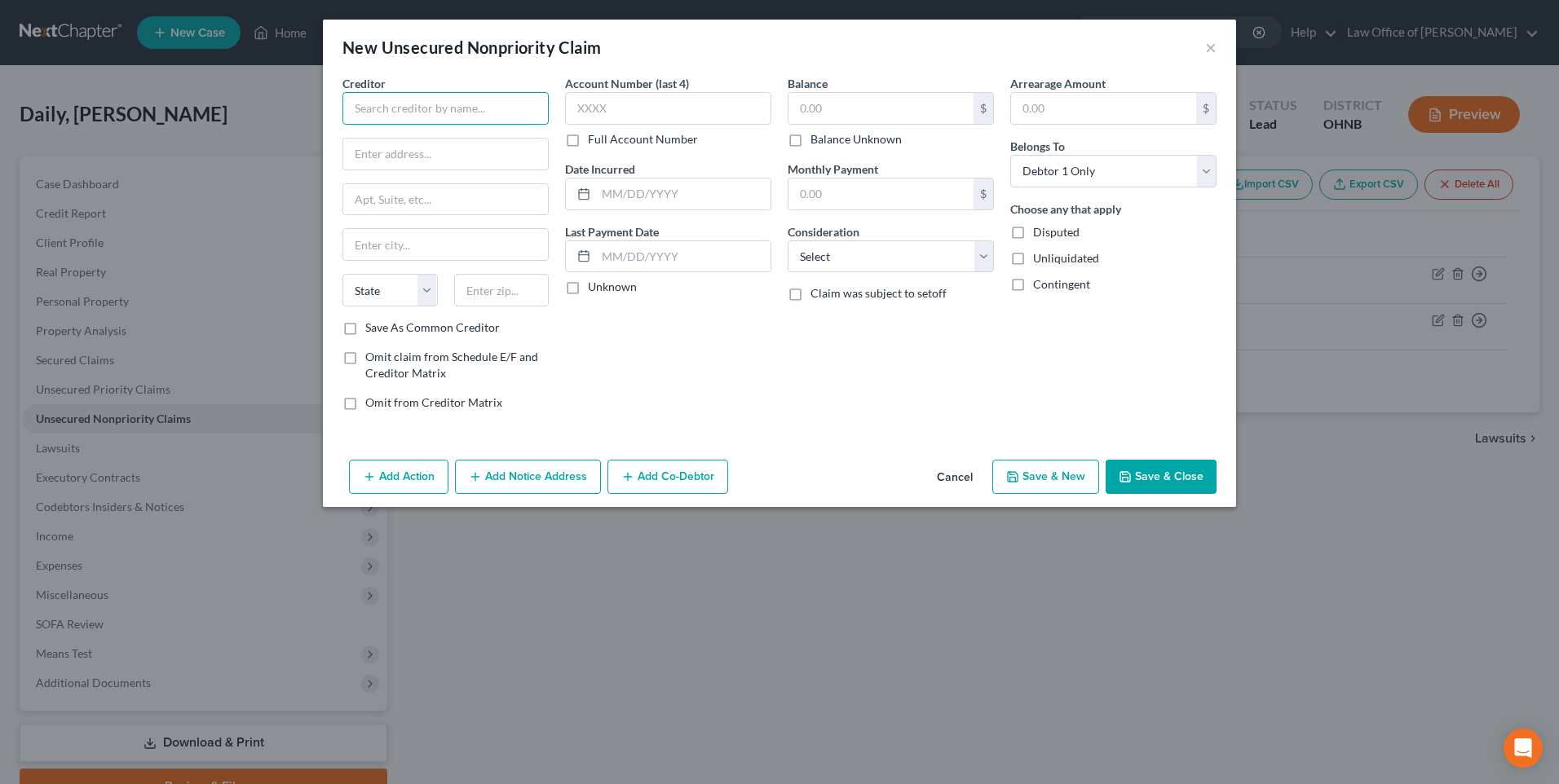
click at [468, 125] on input "text" at bounding box center [445, 108] width 206 height 33
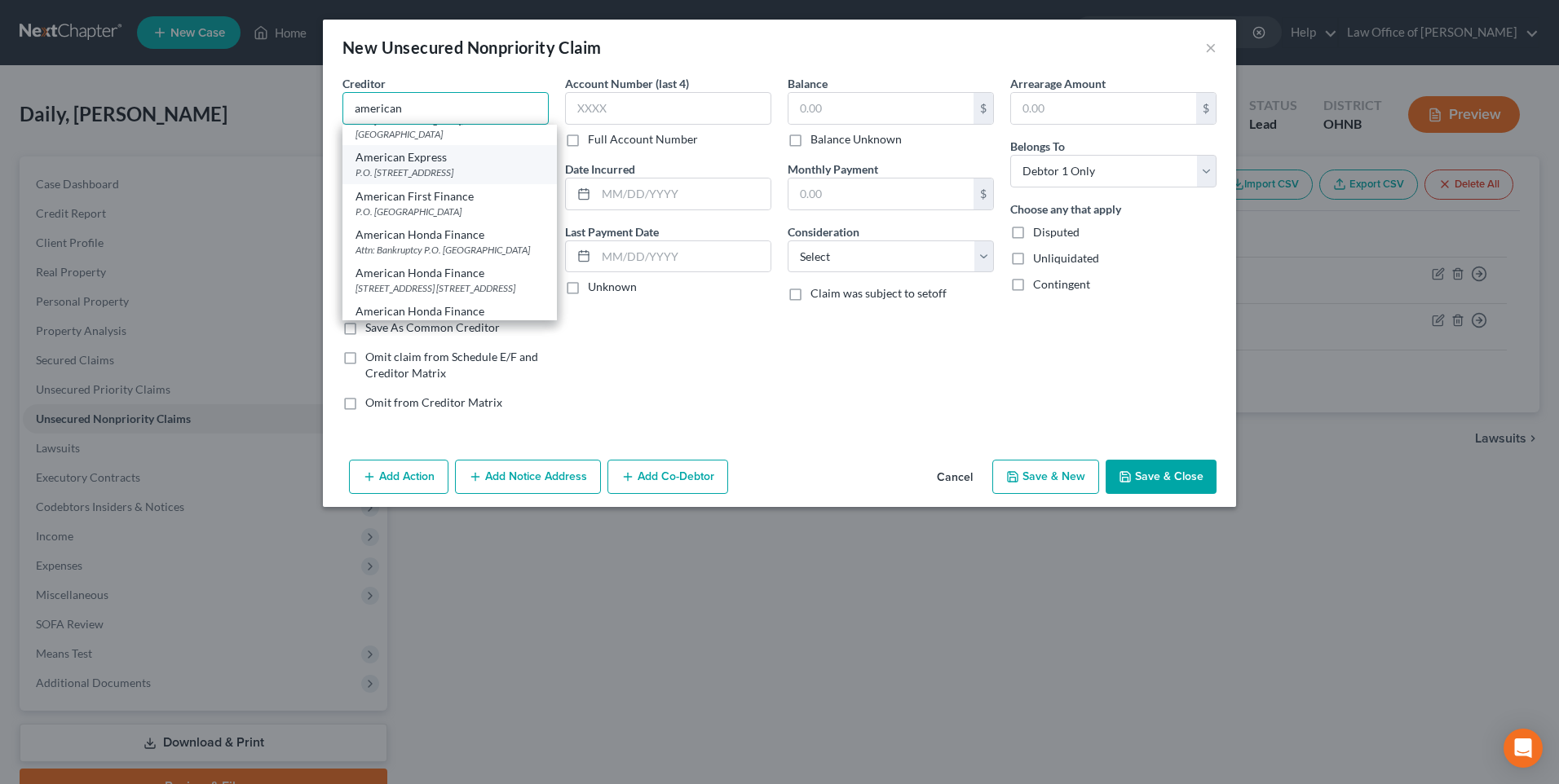
scroll to position [81, 0]
click at [421, 261] on div "P.O. [STREET_ADDRESS]" at bounding box center [450, 254] width 189 height 14
type input "American Express"
type input "P.O. Box 981535"
type input "[GEOGRAPHIC_DATA]"
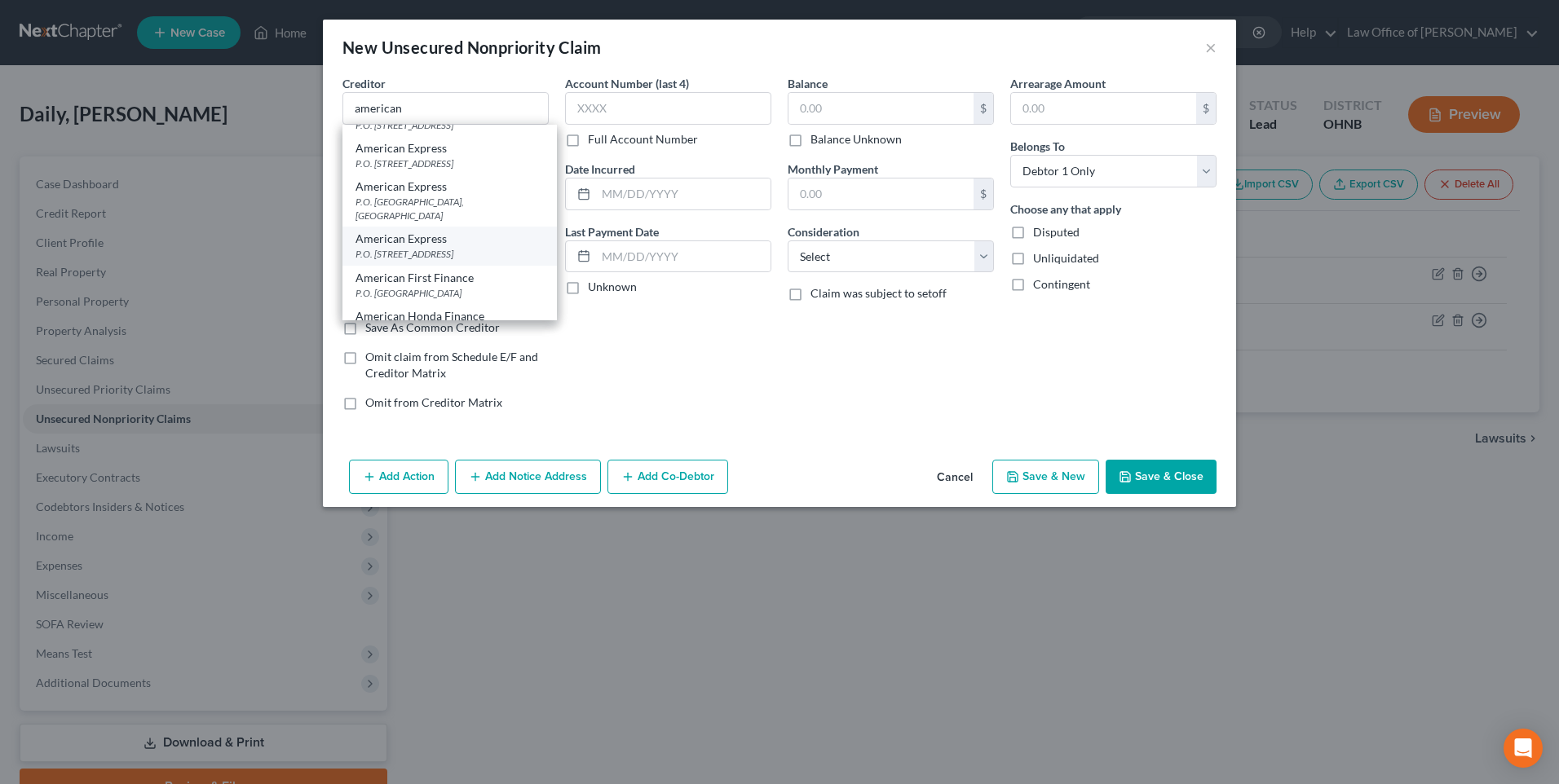
select select "45"
type input "79998"
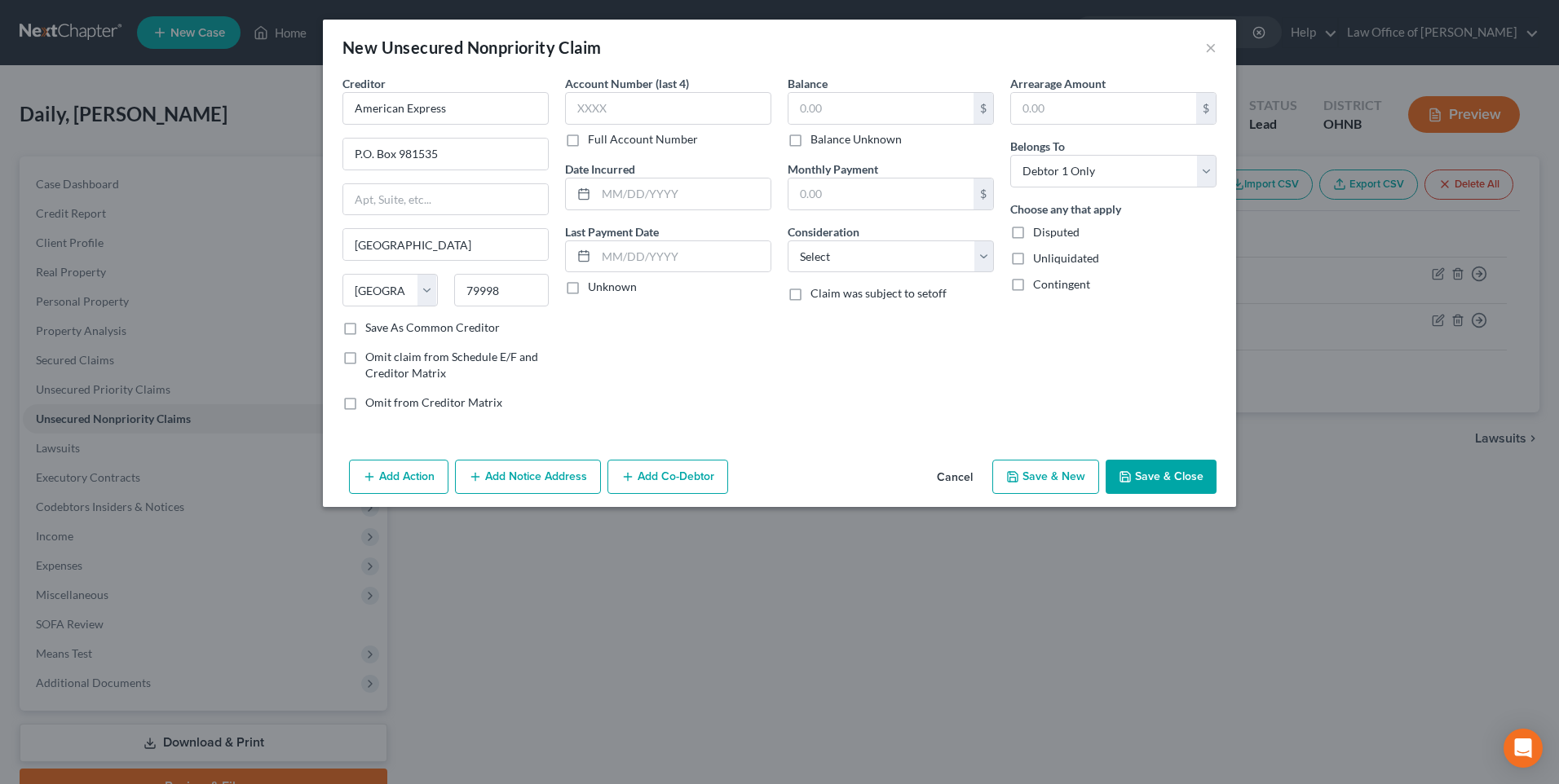
scroll to position [0, 0]
click at [594, 115] on input "text" at bounding box center [667, 108] width 206 height 33
type input "1000"
click at [874, 101] on input "text" at bounding box center [881, 108] width 185 height 31
type input "4,899.56"
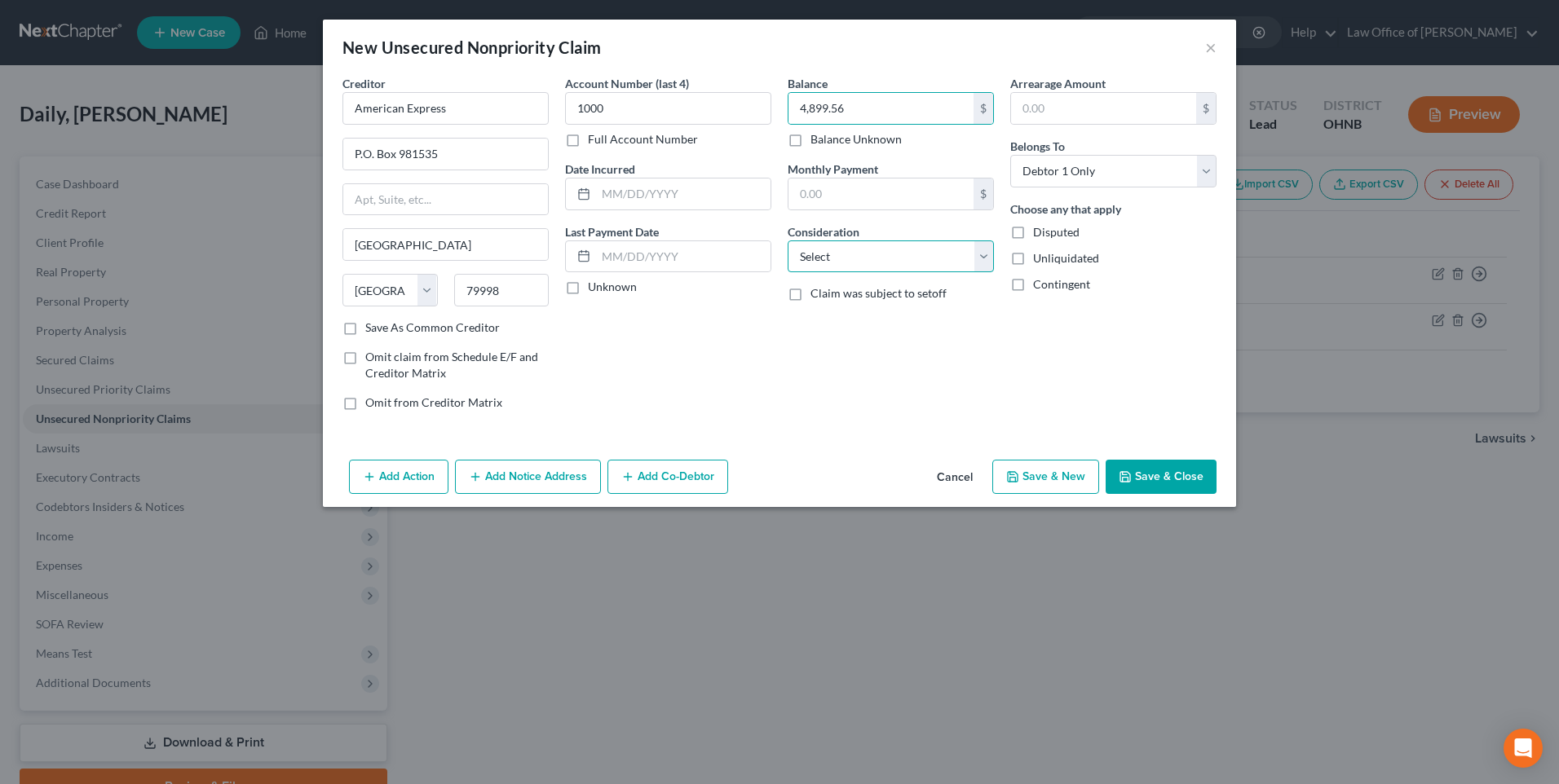
click at [844, 273] on select "Select Cable / Satellite Services Collection Agency Credit Card Debt Debt Couns…" at bounding box center [891, 257] width 206 height 33
select select "14"
click at [788, 255] on select "Select Cable / Satellite Services Collection Agency Credit Card Debt Debt Couns…" at bounding box center [891, 257] width 206 height 33
click at [843, 332] on input "text" at bounding box center [891, 318] width 204 height 31
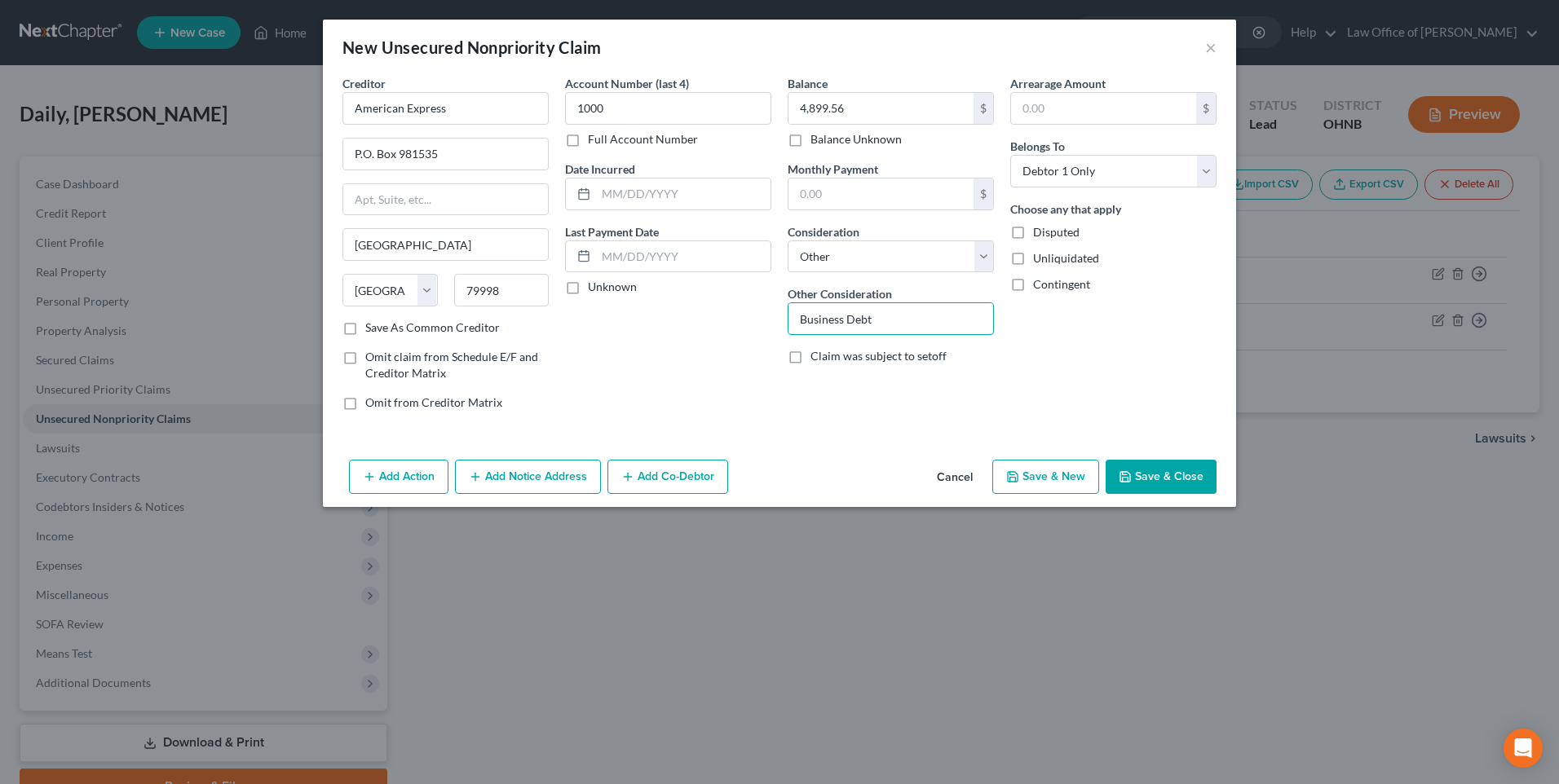
type input "Business Debt"
click at [1054, 494] on button "Save & New" at bounding box center [1046, 477] width 106 height 35
select select "0"
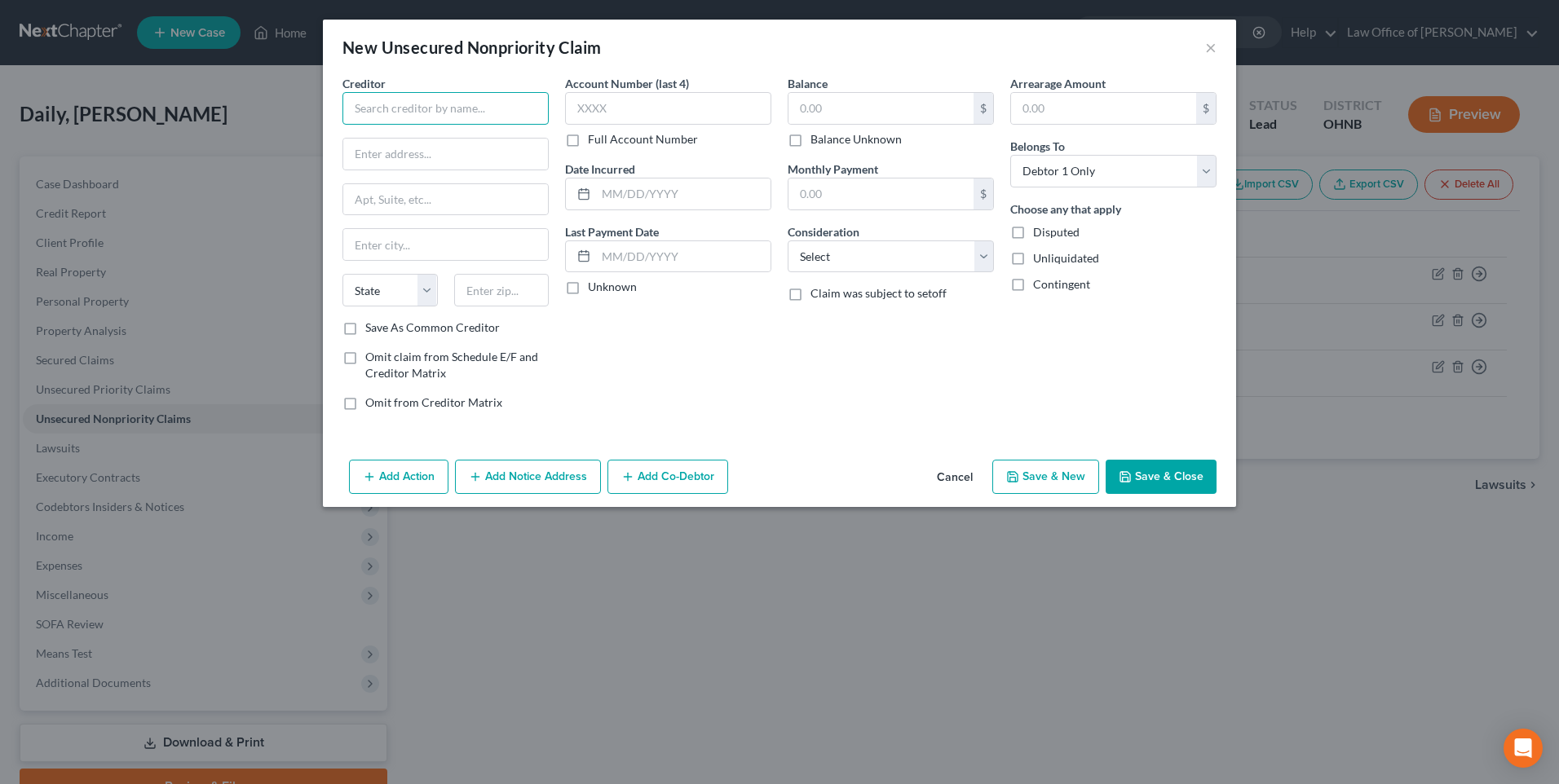
click at [429, 107] on input "text" at bounding box center [445, 108] width 206 height 33
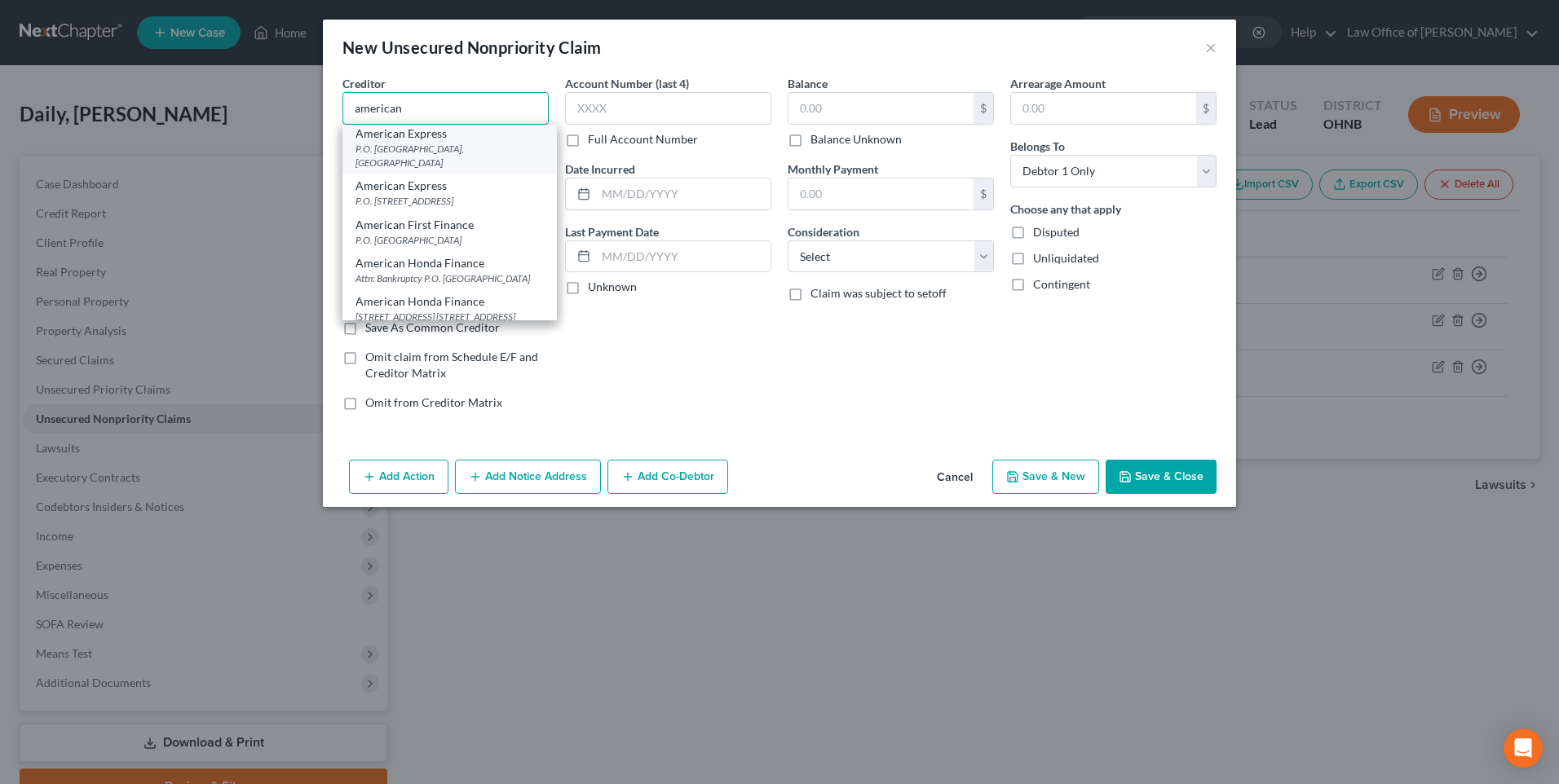
scroll to position [163, 0]
click at [390, 179] on div "P.O. [STREET_ADDRESS]" at bounding box center [450, 172] width 189 height 14
type input "American Express"
type input "P.O. Box 981535"
type input "[GEOGRAPHIC_DATA]"
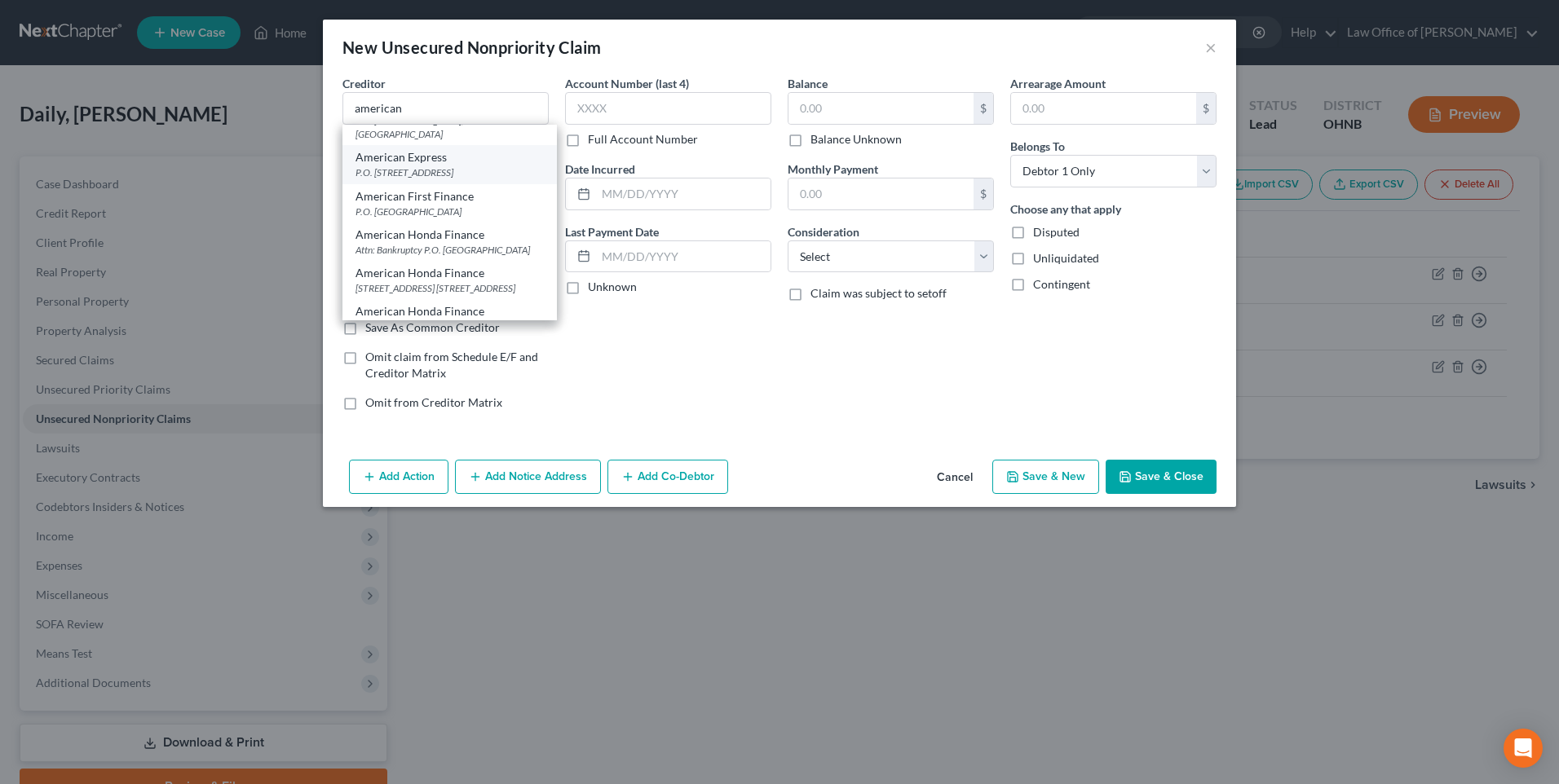
select select "45"
type input "79998"
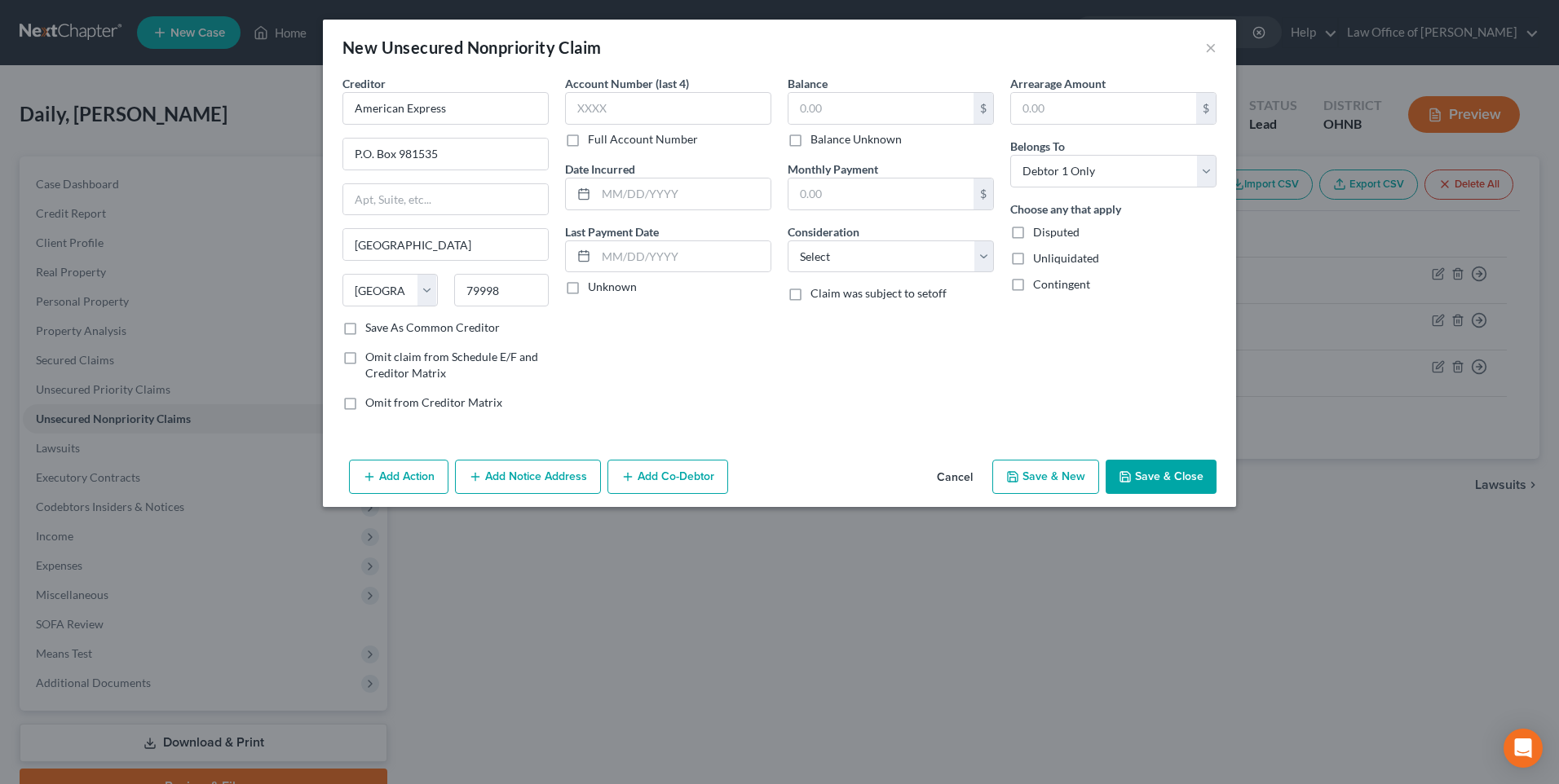
scroll to position [0, 0]
click at [592, 109] on input "text" at bounding box center [667, 108] width 206 height 33
type input "2005"
click at [803, 105] on input "text" at bounding box center [881, 108] width 185 height 31
type input "44,311.94"
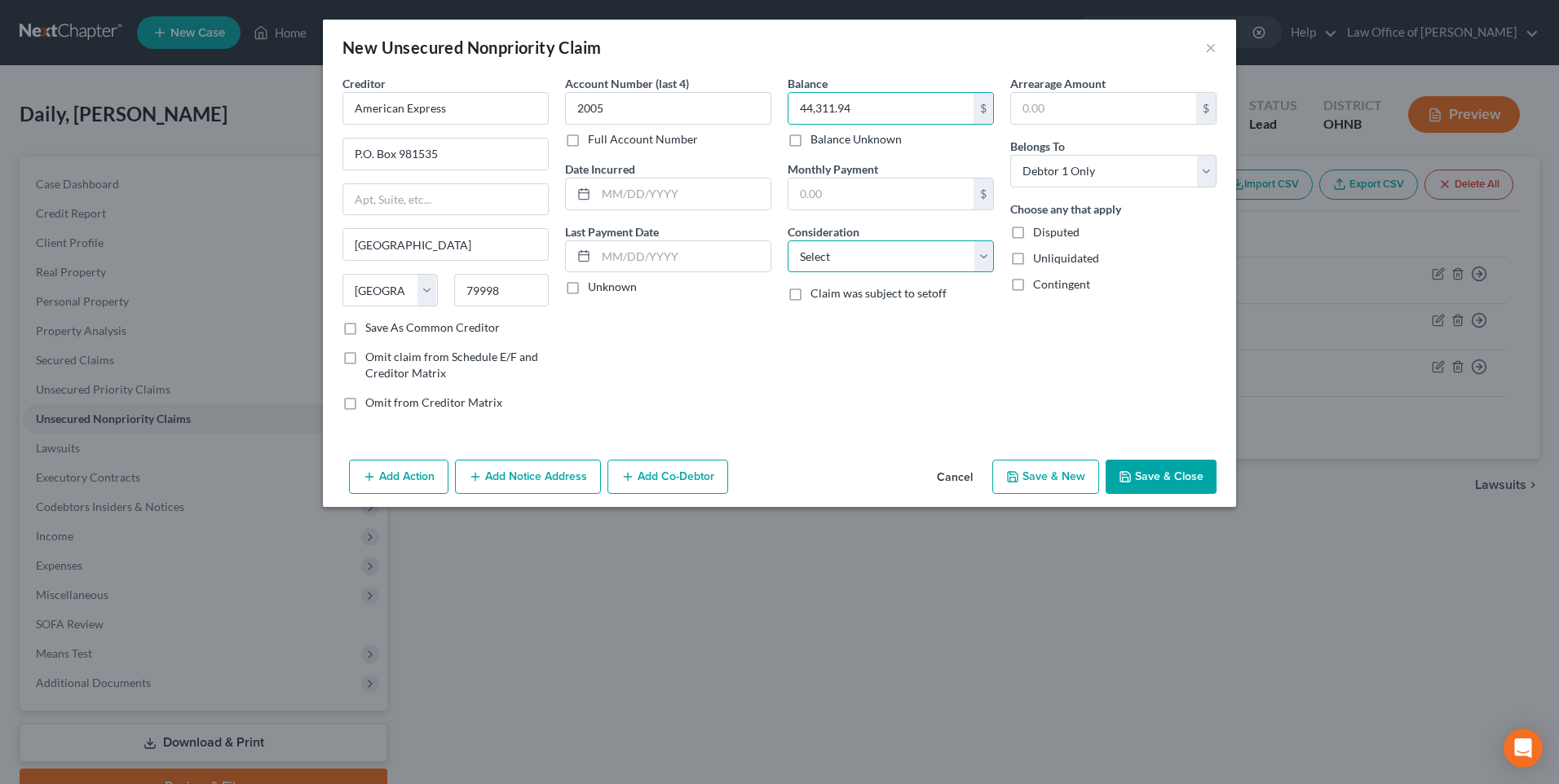
click at [900, 273] on select "Select Cable / Satellite Services Collection Agency Credit Card Debt Debt Couns…" at bounding box center [891, 257] width 206 height 33
select select "14"
click at [788, 255] on select "Select Cable / Satellite Services Collection Agency Credit Card Debt Debt Couns…" at bounding box center [891, 257] width 206 height 33
click at [854, 334] on input "text" at bounding box center [891, 318] width 204 height 31
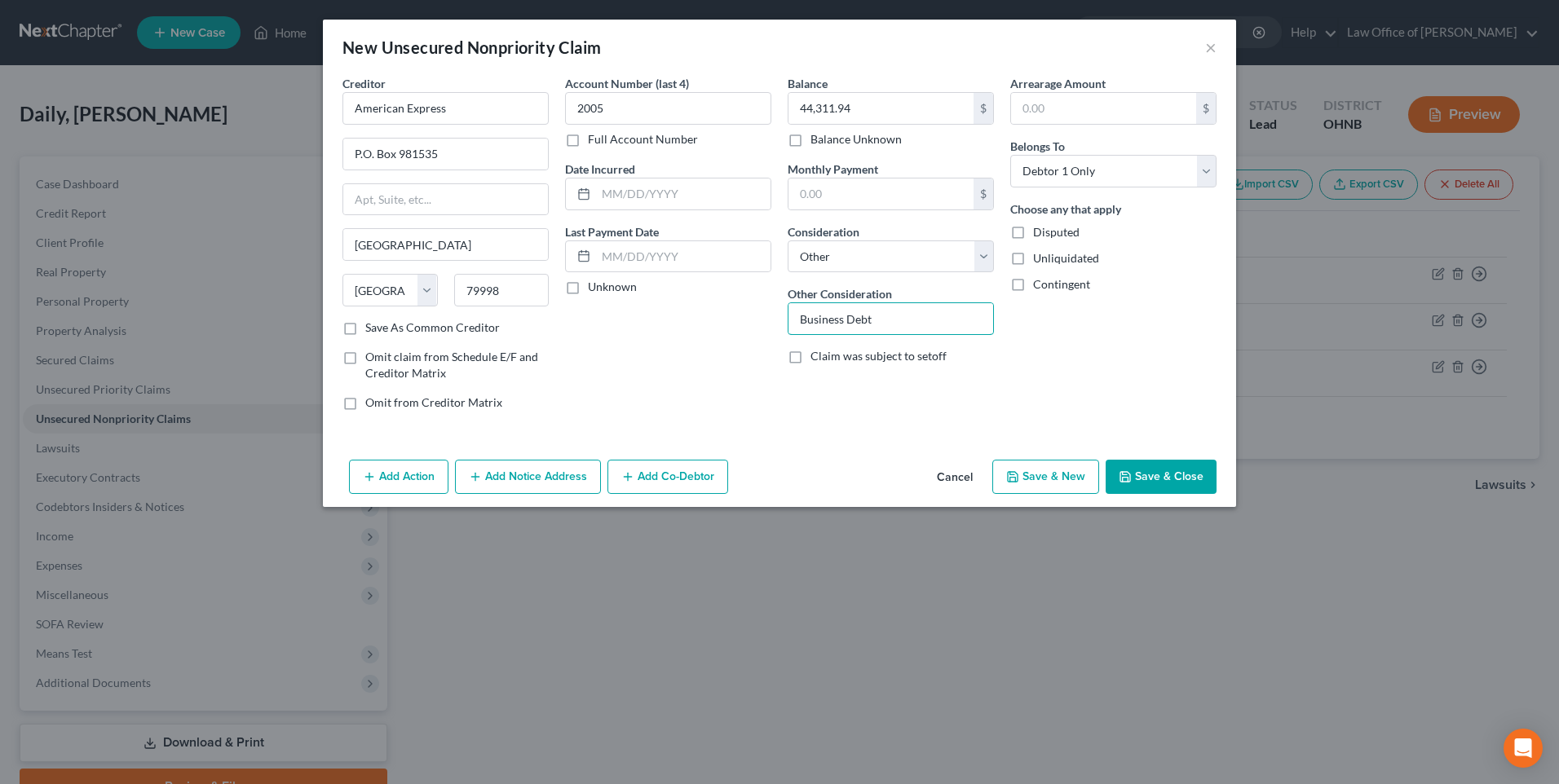
type input "Business Debt"
click at [1047, 494] on button "Save & New" at bounding box center [1046, 477] width 106 height 35
select select "0"
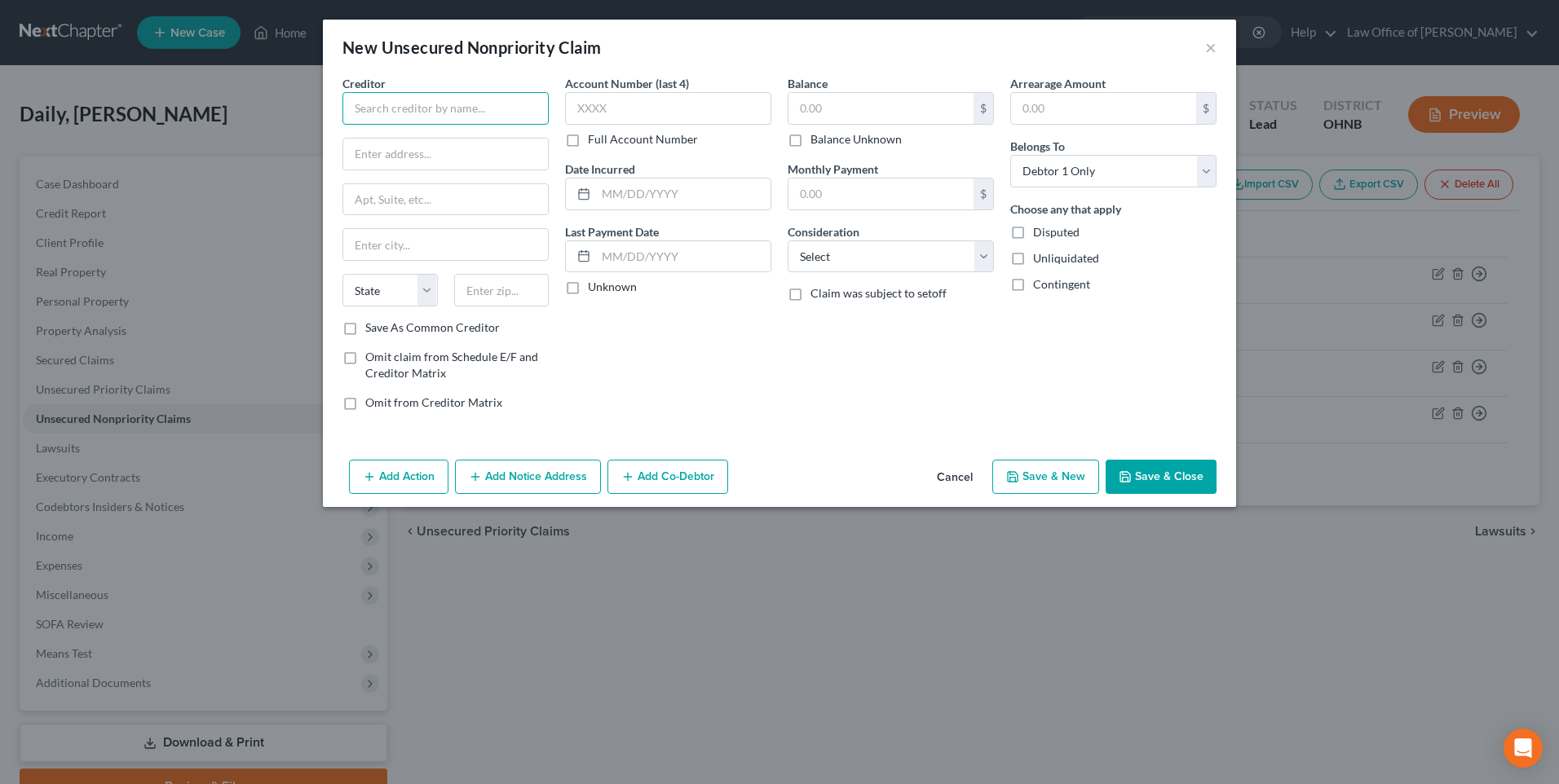
click at [407, 119] on input "text" at bounding box center [445, 108] width 206 height 33
type input "Falah Capital"
click at [804, 112] on input "text" at bounding box center [881, 108] width 185 height 31
click at [919, 273] on select "Select Cable / Satellite Services Collection Agency Credit Card Debt Debt Couns…" at bounding box center [891, 257] width 206 height 33
click at [788, 255] on select "Select Cable / Satellite Services Collection Agency Credit Card Debt Debt Couns…" at bounding box center [891, 257] width 206 height 33
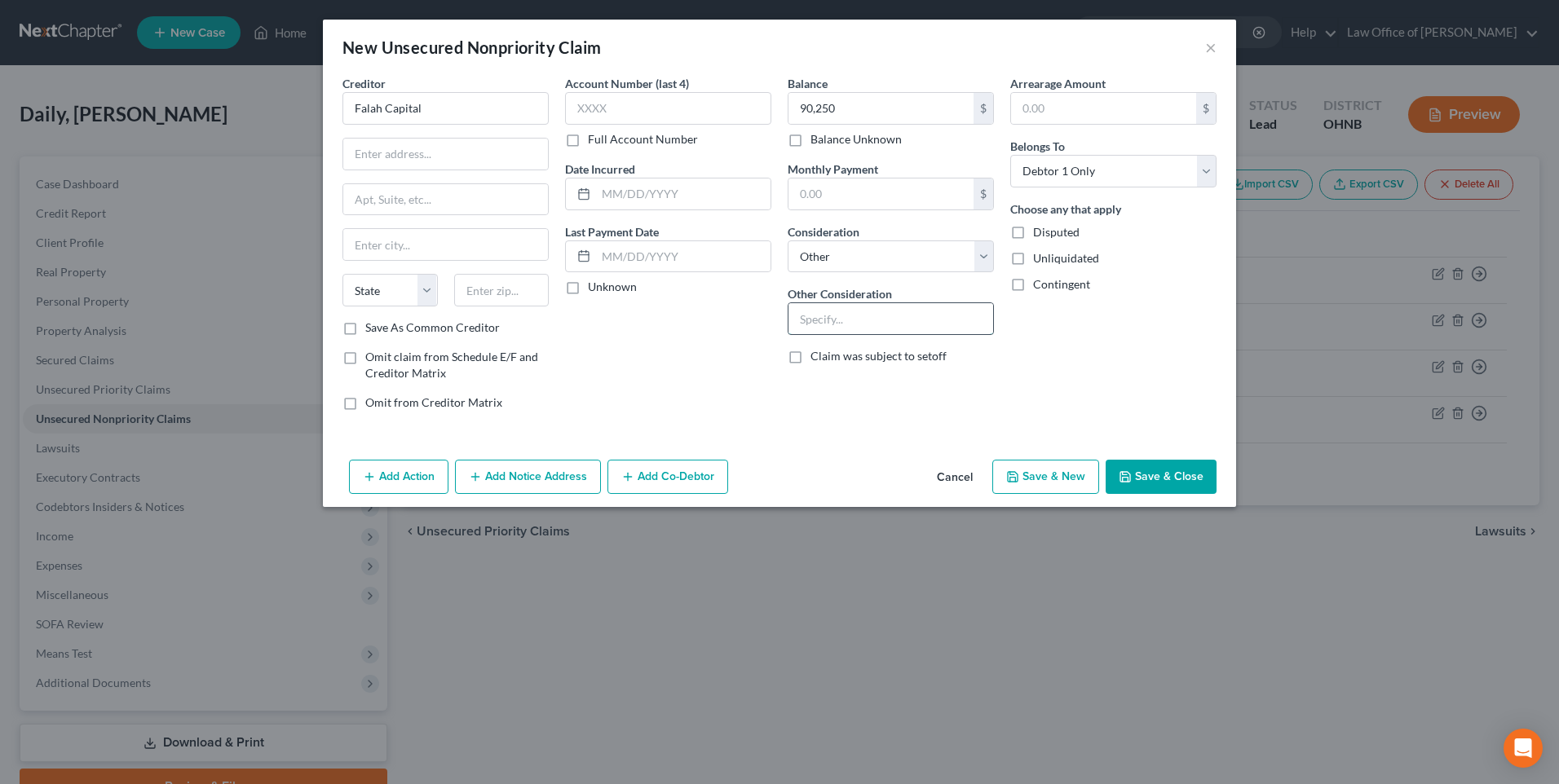
click at [850, 334] on input "text" at bounding box center [891, 318] width 204 height 31
click at [1063, 494] on button "Save & New" at bounding box center [1046, 477] width 106 height 35
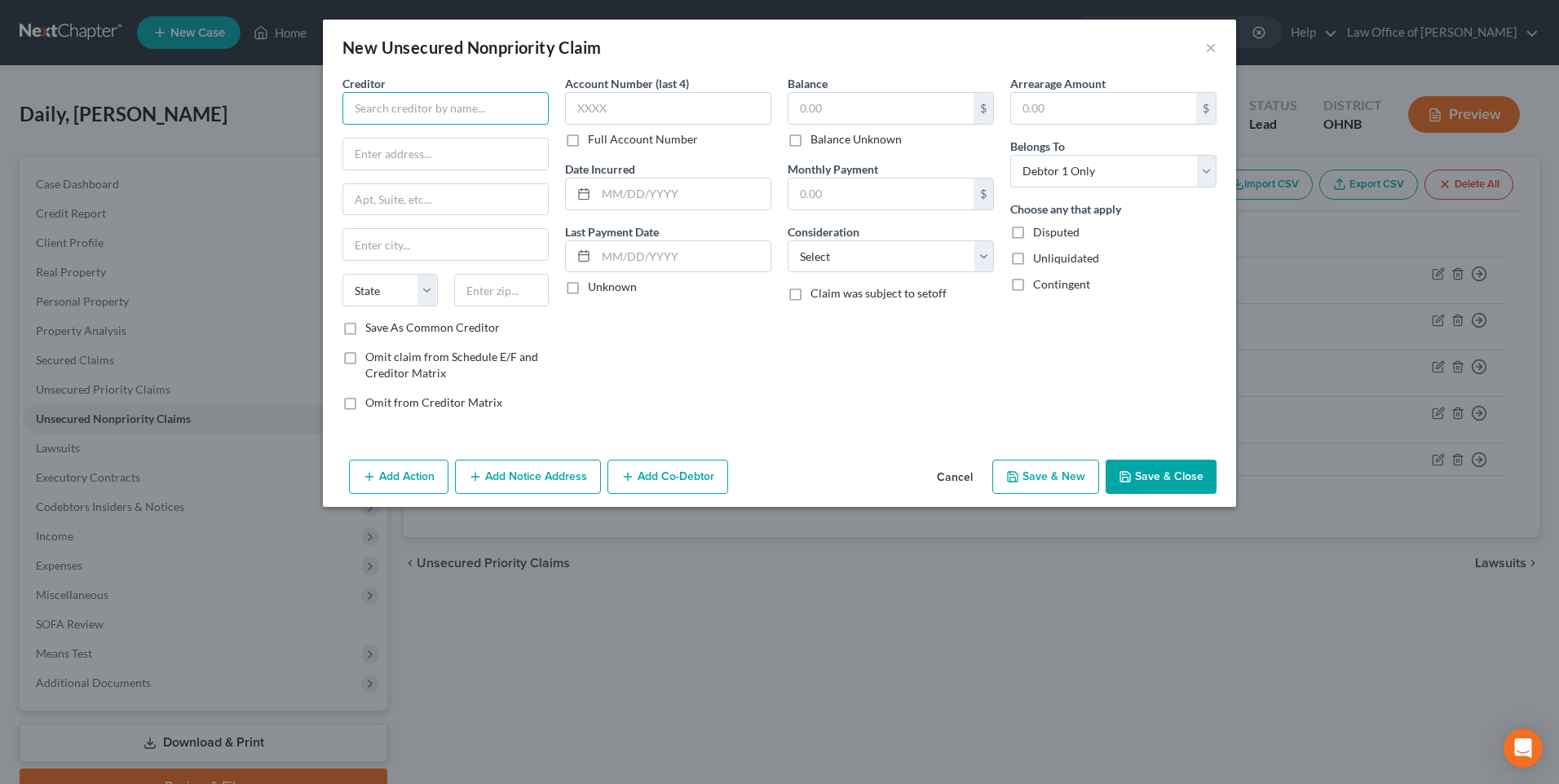
click at [367, 120] on input "text" at bounding box center [445, 108] width 206 height 33
click at [376, 118] on input "text" at bounding box center [445, 108] width 206 height 33
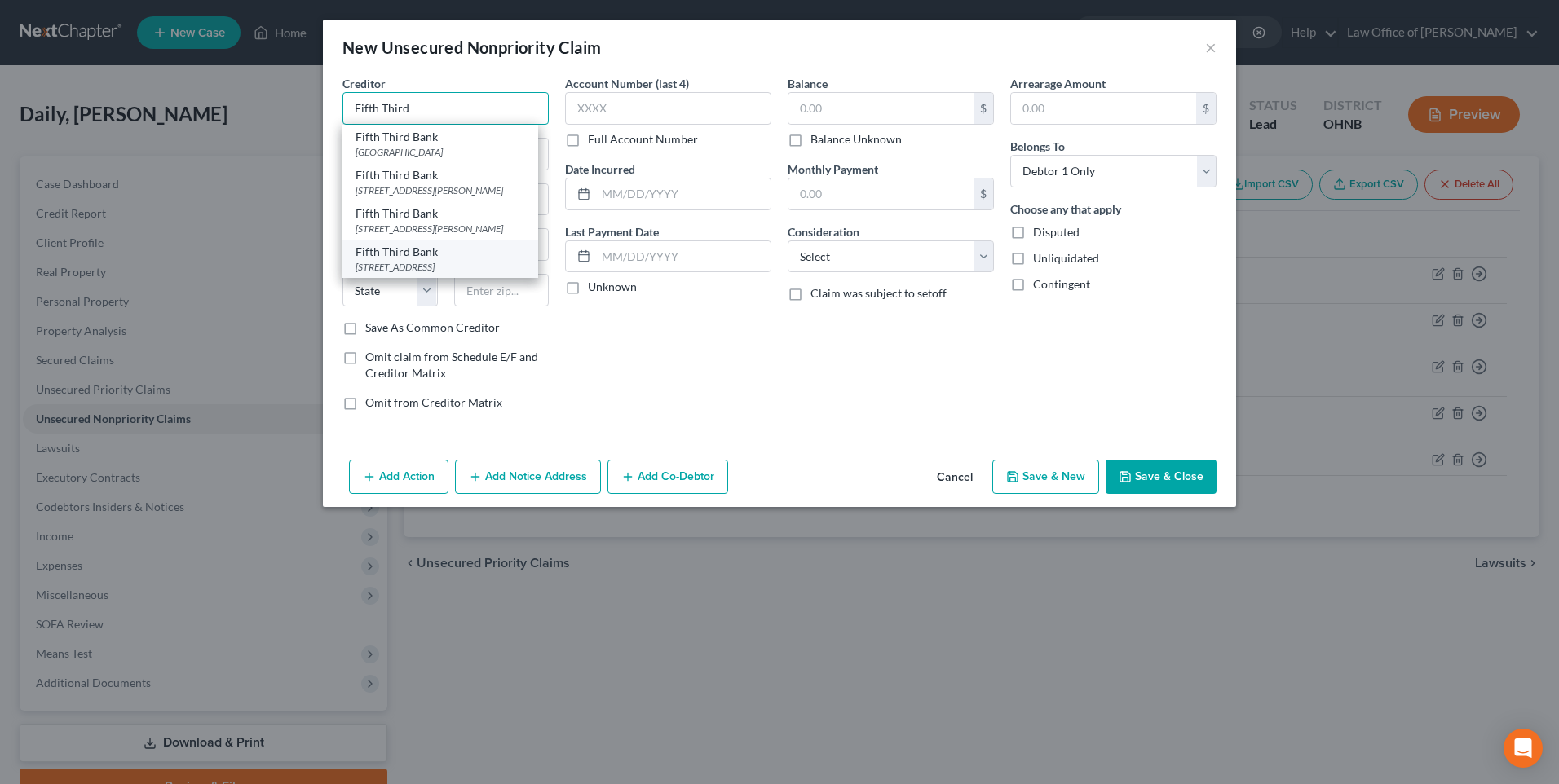
scroll to position [8, 0]
click at [392, 235] on div "[STREET_ADDRESS][PERSON_NAME]" at bounding box center [441, 229] width 170 height 14
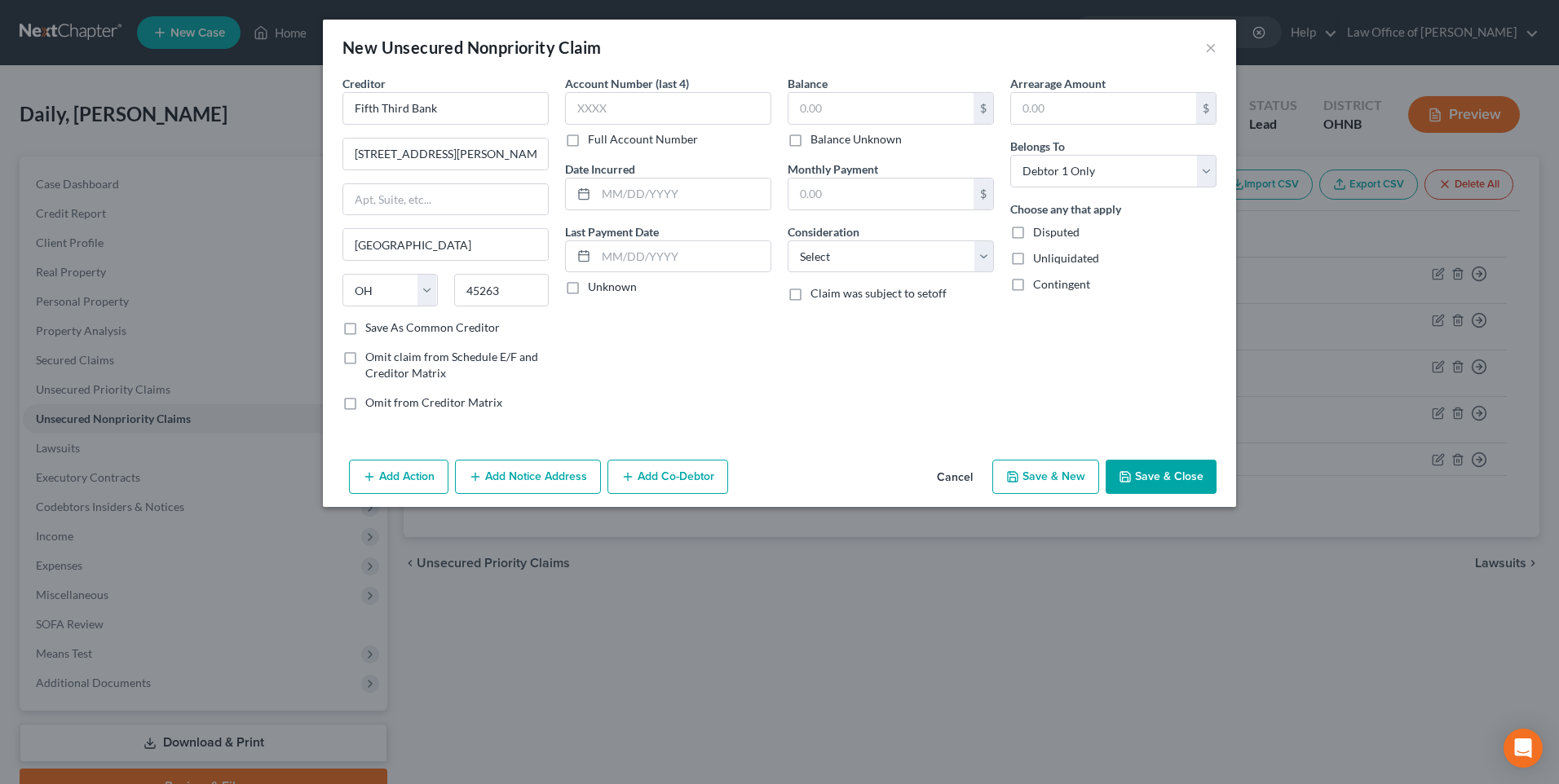
scroll to position [0, 0]
click at [690, 120] on input "text" at bounding box center [667, 108] width 206 height 33
click at [848, 119] on input "text" at bounding box center [881, 108] width 185 height 31
click at [903, 273] on select "Select Cable / Satellite Services Collection Agency Credit Card Debt Debt Couns…" at bounding box center [891, 257] width 206 height 33
click at [788, 255] on select "Select Cable / Satellite Services Collection Agency Credit Card Debt Debt Couns…" at bounding box center [891, 257] width 206 height 33
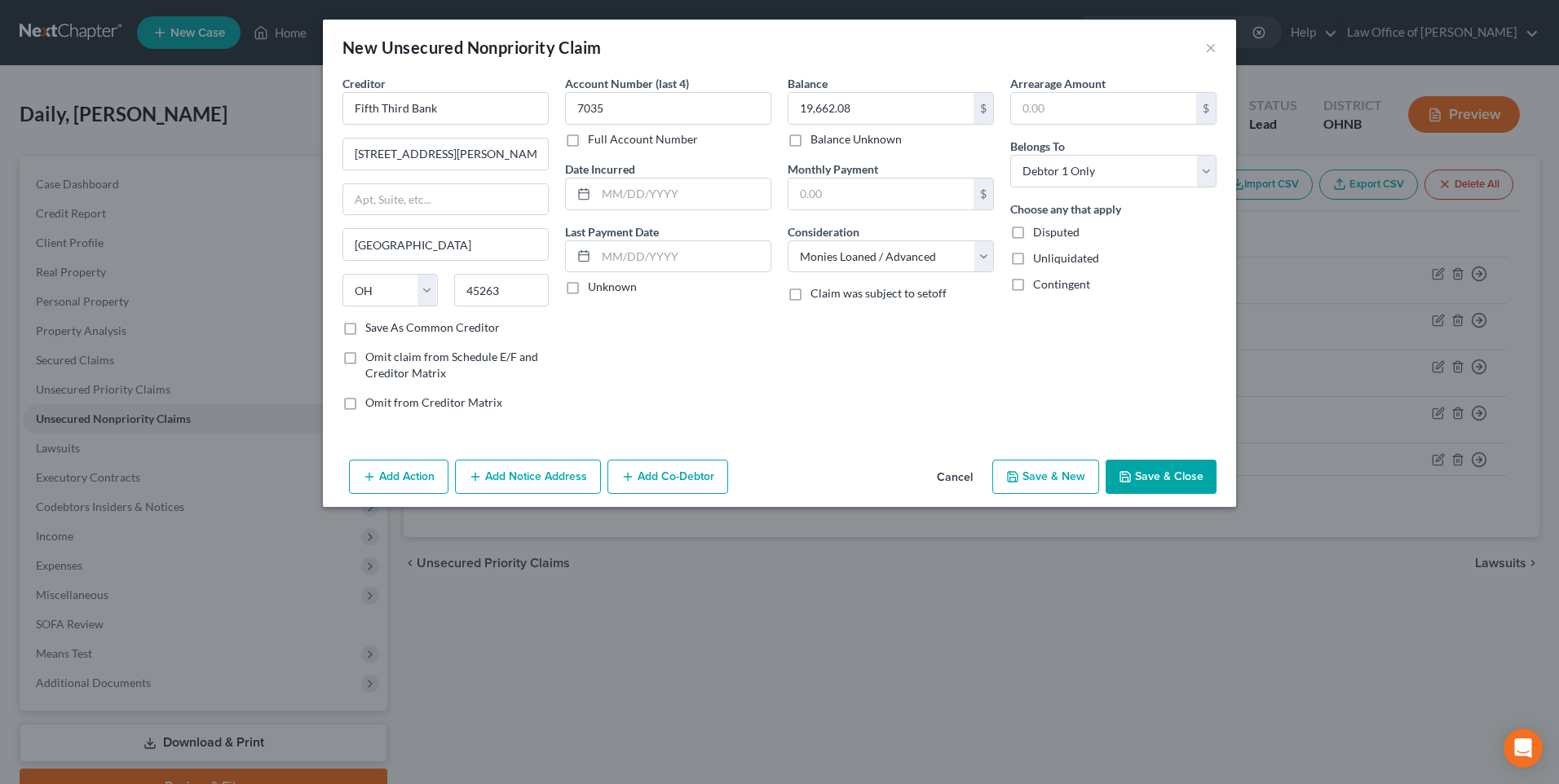
click at [1093, 494] on button "Save & New" at bounding box center [1046, 477] width 106 height 35
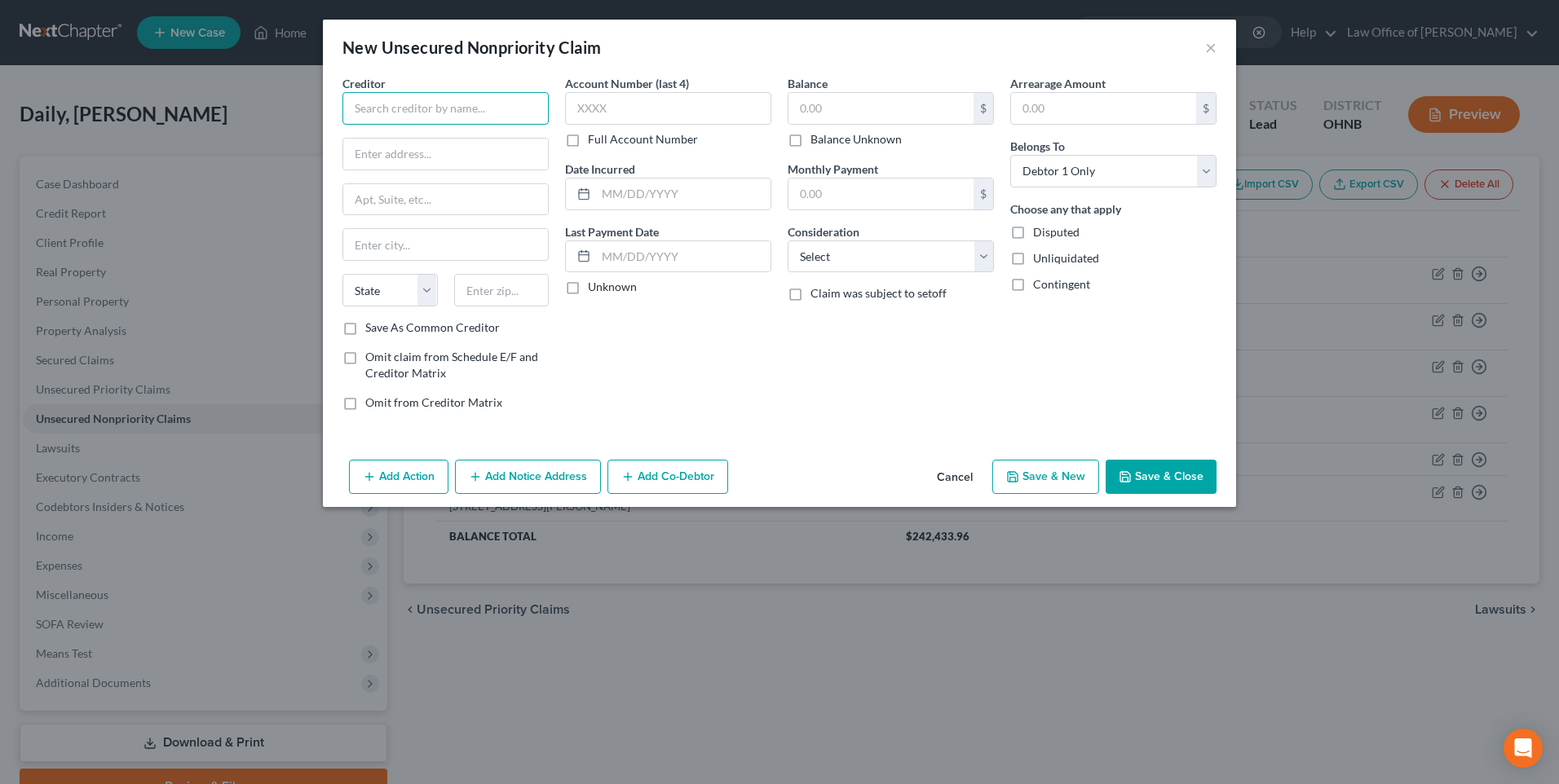
click at [416, 120] on input "text" at bounding box center [445, 108] width 206 height 33
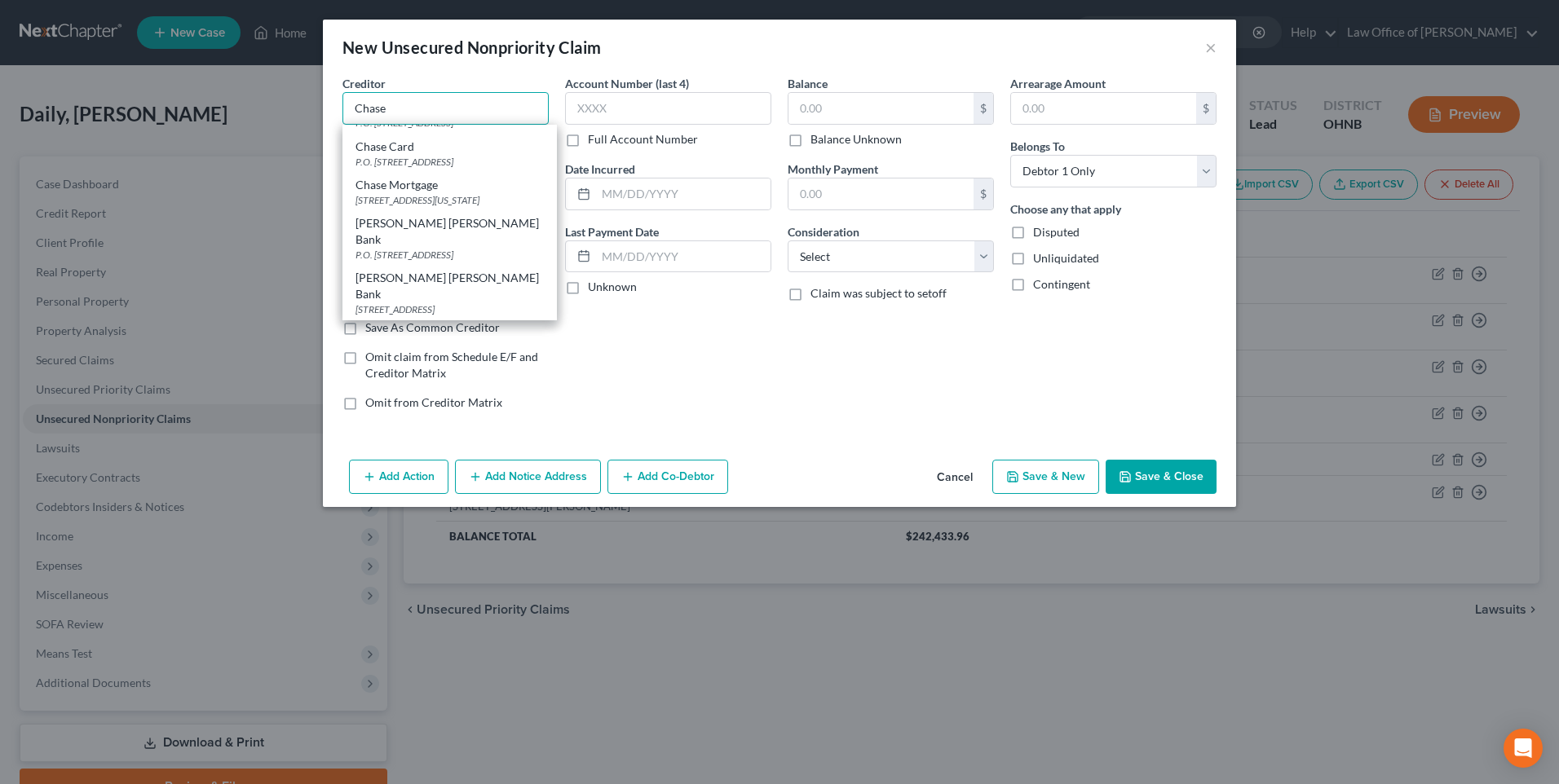
scroll to position [315, 0]
click at [428, 244] on div "[PERSON_NAME] [PERSON_NAME] Bank" at bounding box center [450, 231] width 189 height 33
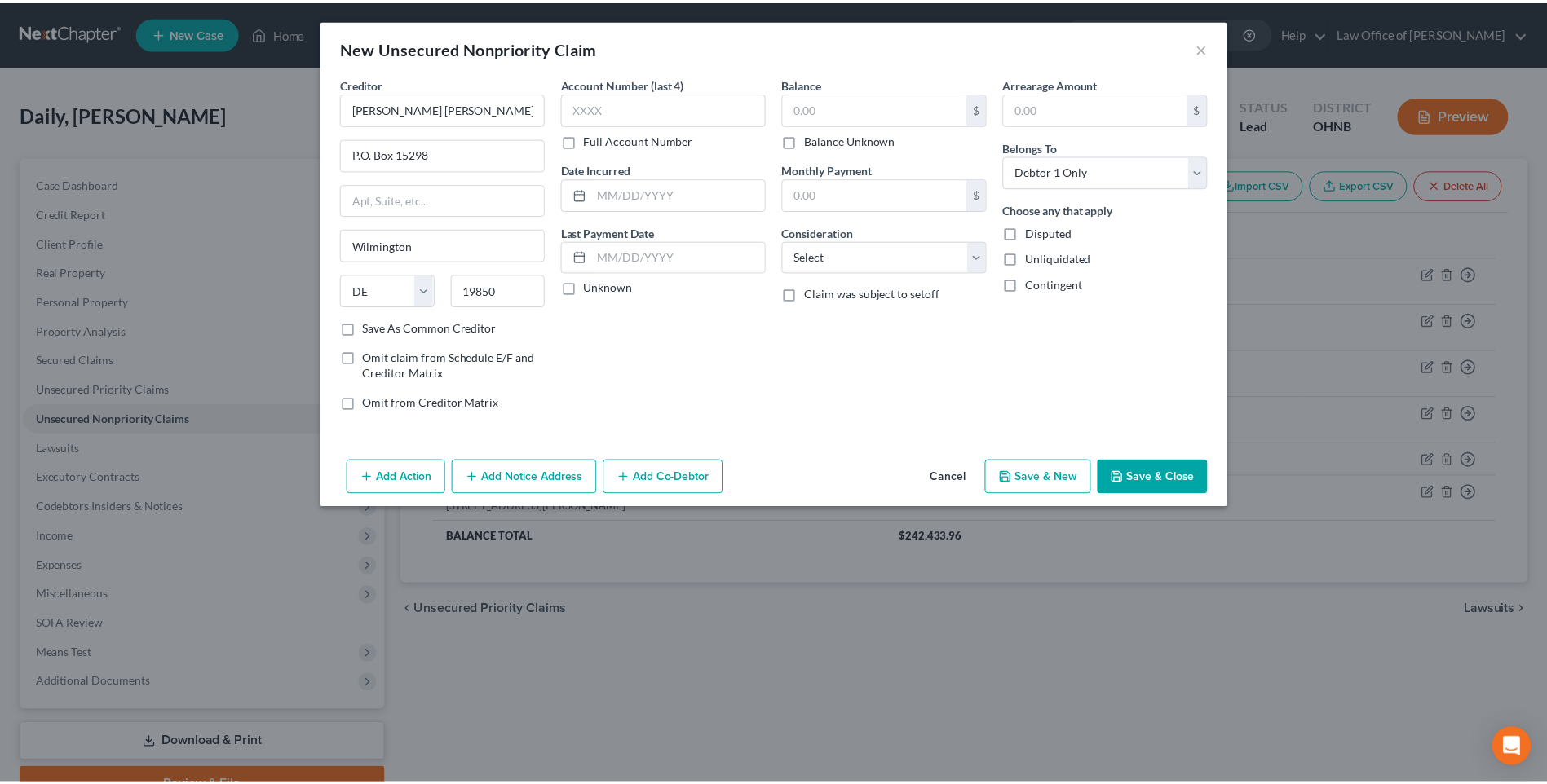
scroll to position [0, 0]
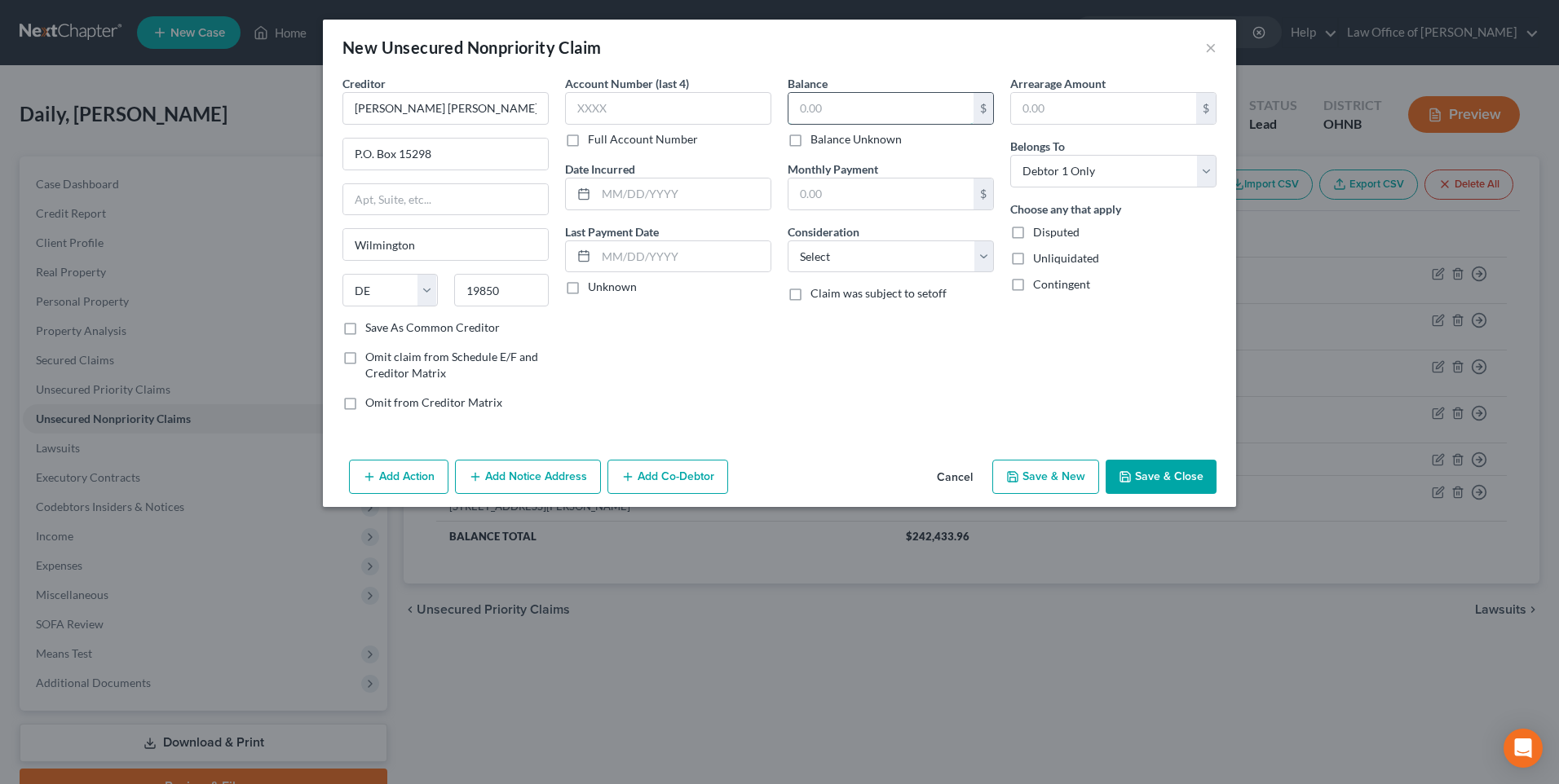
click at [835, 115] on input "text" at bounding box center [881, 108] width 185 height 31
click at [883, 273] on select "Select Cable / Satellite Services Collection Agency Credit Card Debt Debt Couns…" at bounding box center [891, 257] width 206 height 33
click at [788, 255] on select "Select Cable / Satellite Services Collection Agency Credit Card Debt Debt Couns…" at bounding box center [891, 257] width 206 height 33
click at [602, 104] on input "text" at bounding box center [667, 108] width 206 height 33
click at [1069, 494] on button "Save & New" at bounding box center [1046, 477] width 106 height 35
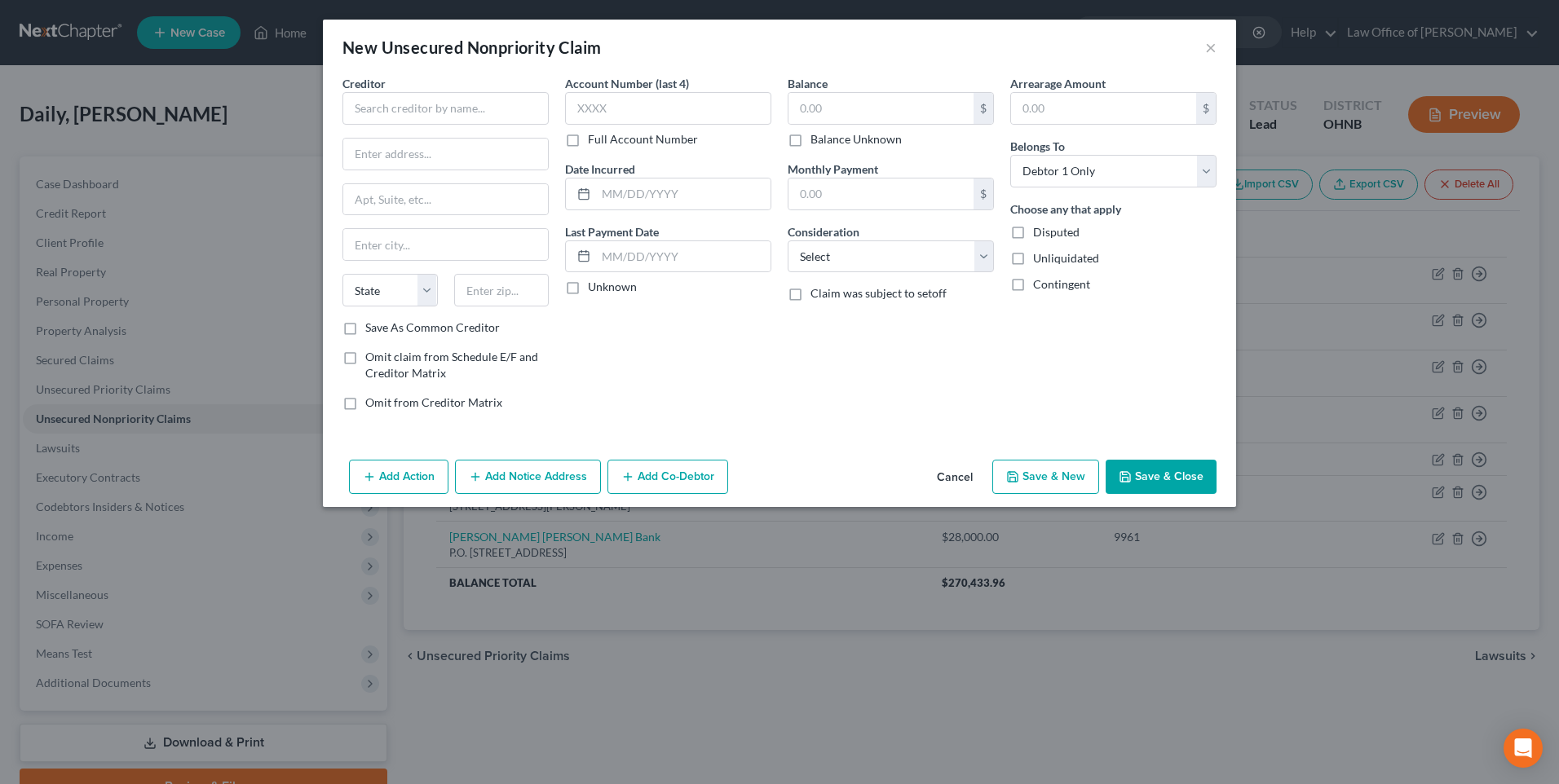
click at [977, 494] on button "Cancel" at bounding box center [955, 477] width 62 height 33
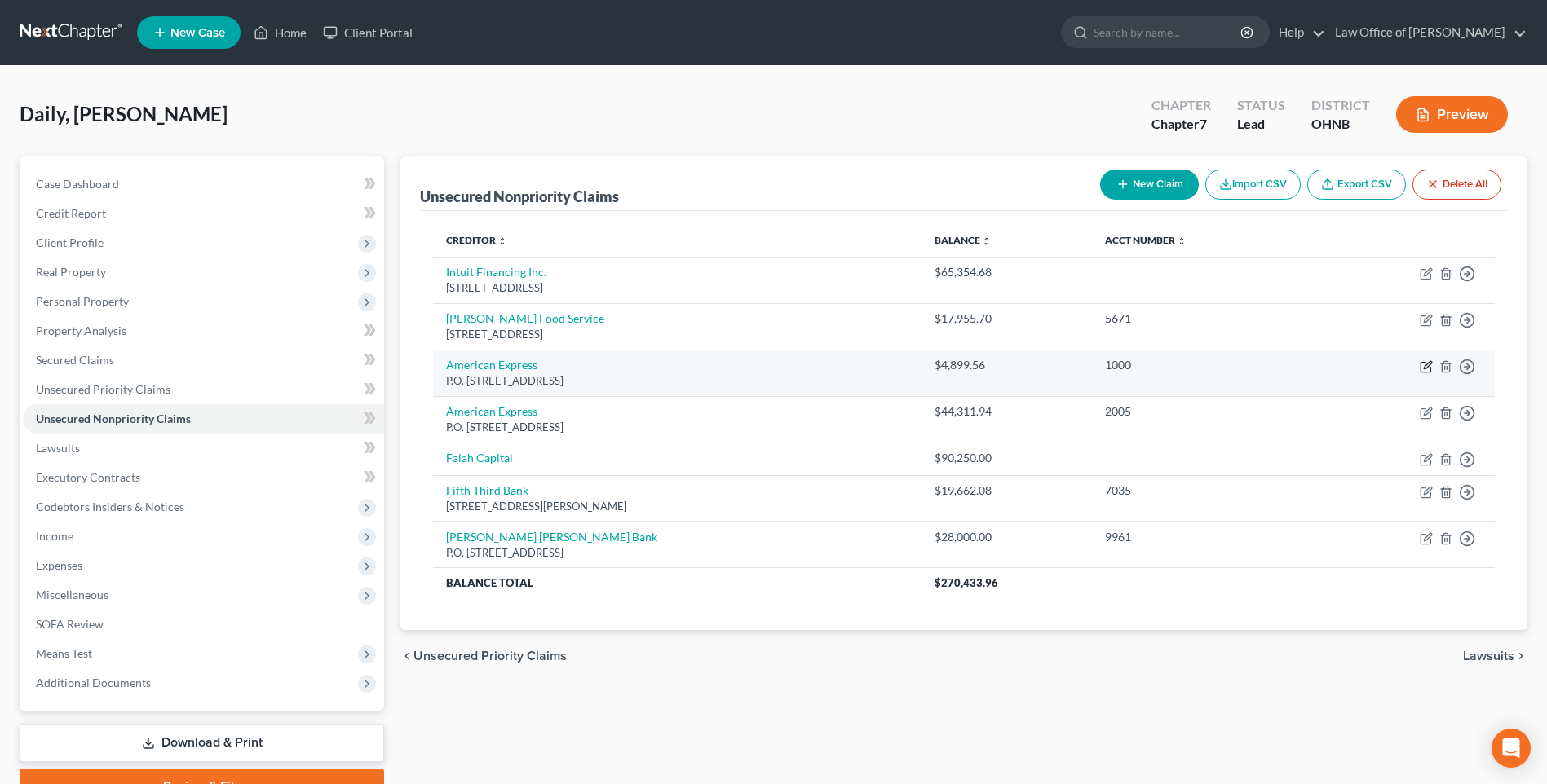
click at [1421, 372] on icon "button" at bounding box center [1426, 368] width 9 height 9
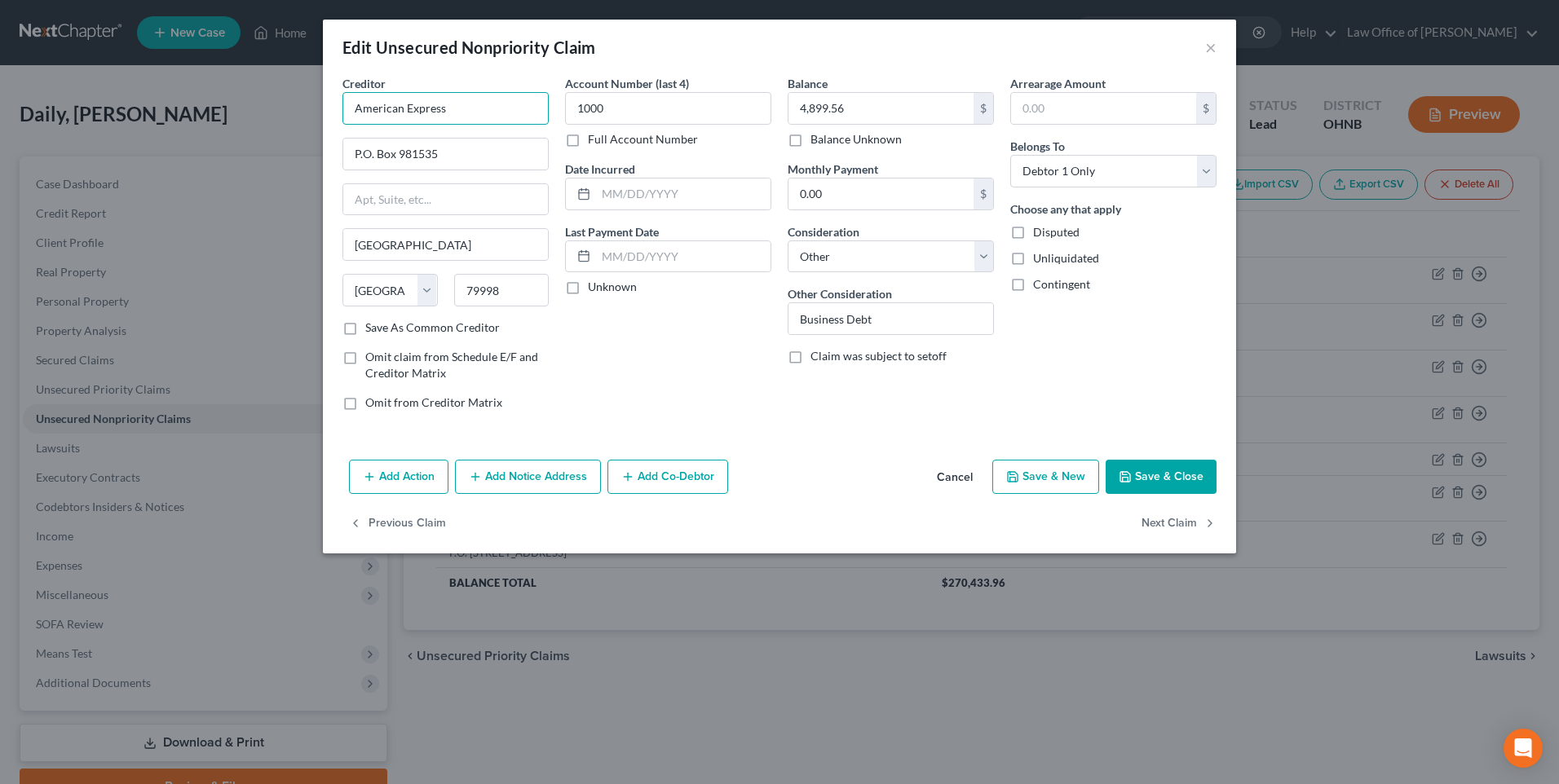
click at [448, 113] on input "American Express" at bounding box center [445, 108] width 206 height 33
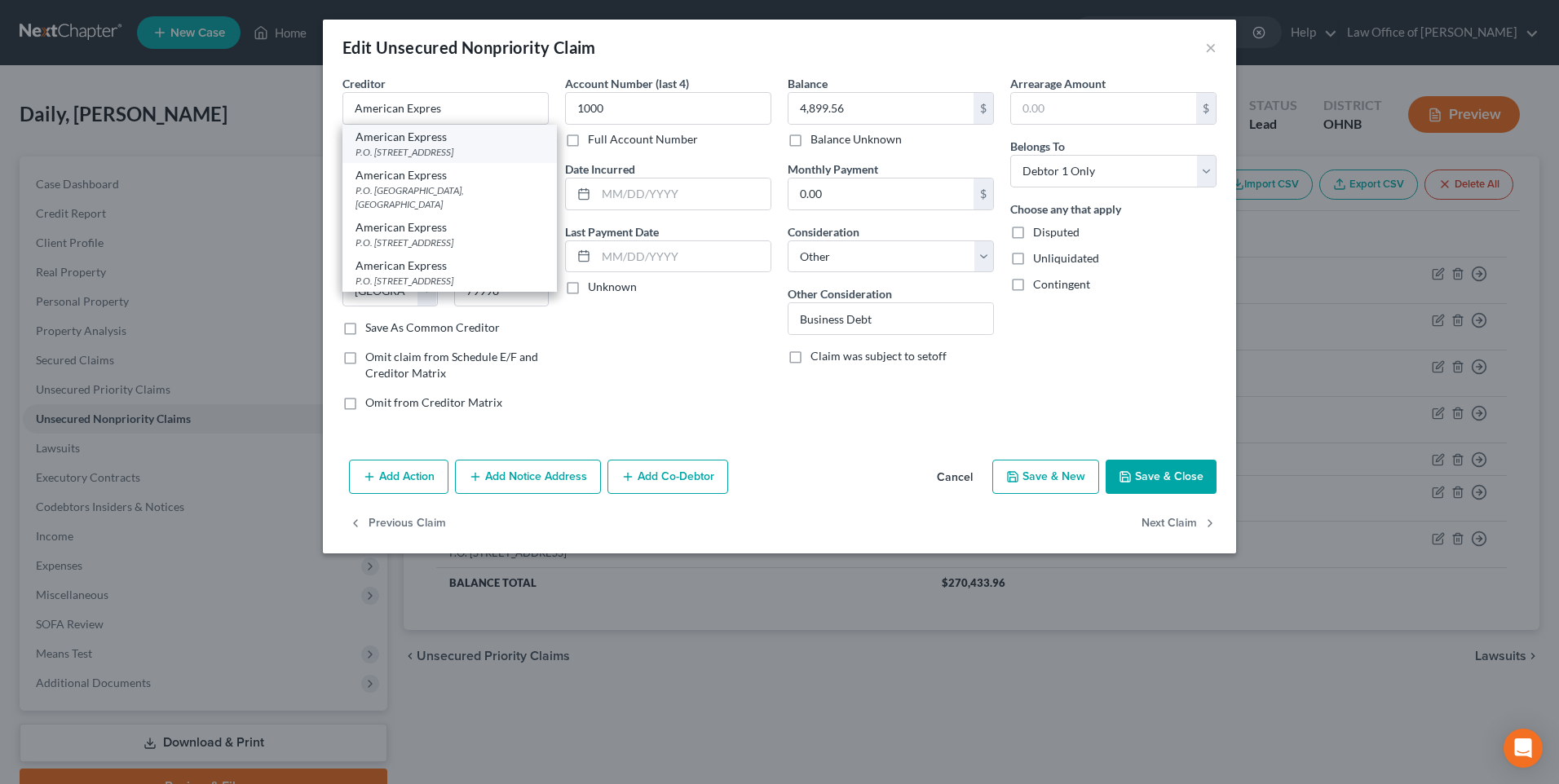
click at [447, 153] on div "P.O. [STREET_ADDRESS]" at bounding box center [450, 151] width 189 height 14
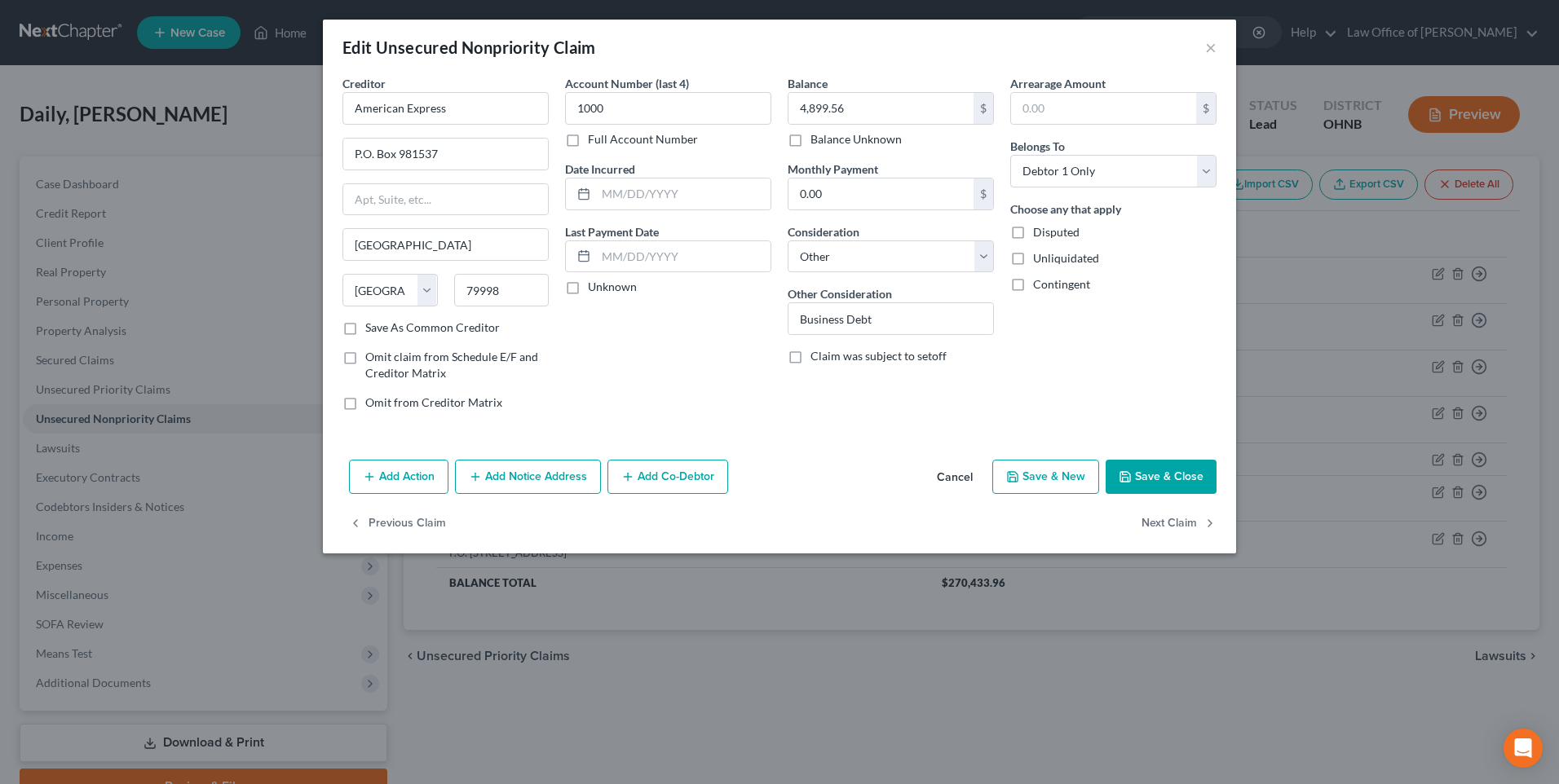
click at [1198, 494] on button "Save & Close" at bounding box center [1160, 477] width 111 height 35
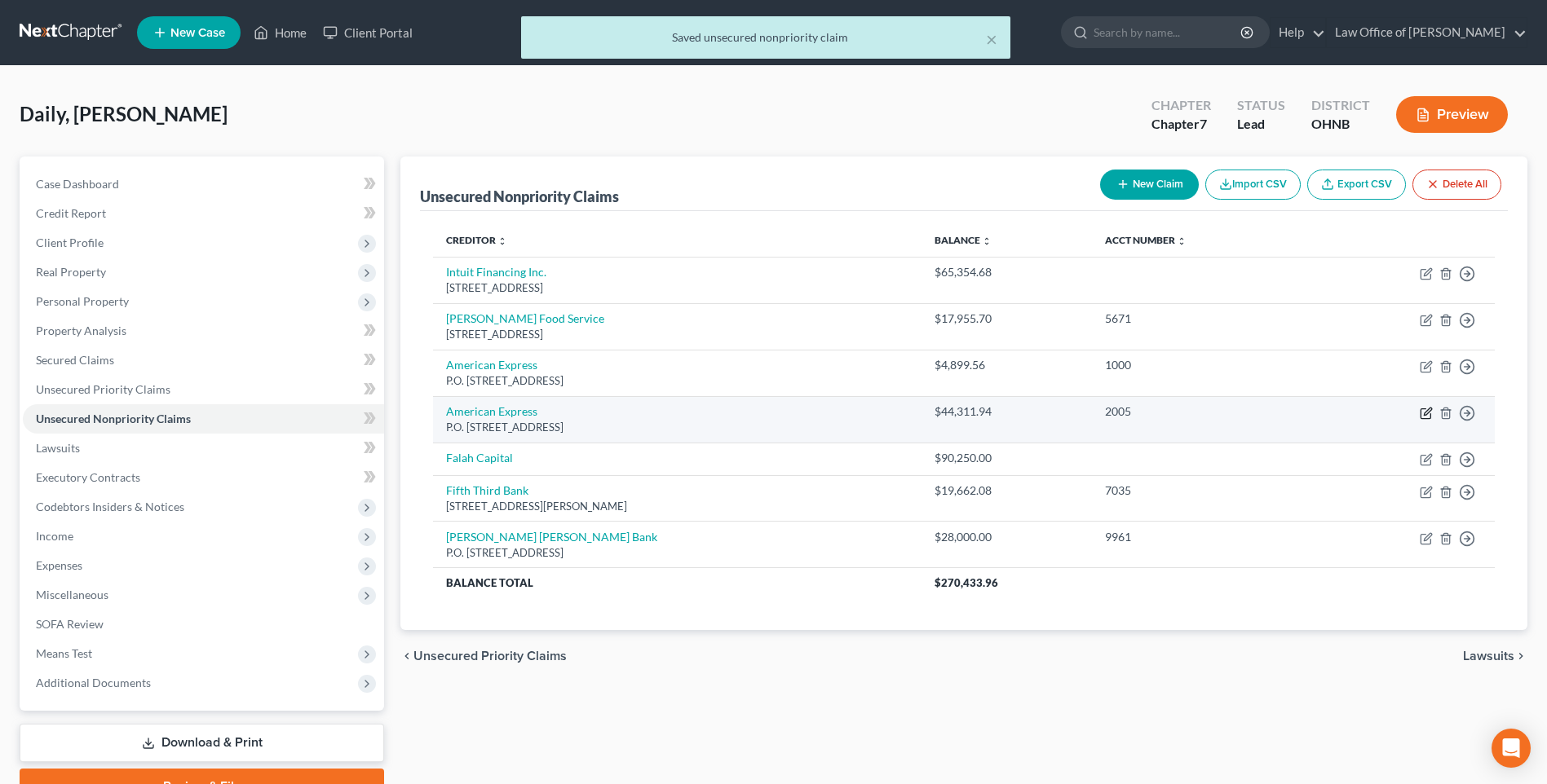
click at [1424, 415] on icon "button" at bounding box center [1427, 412] width 7 height 7
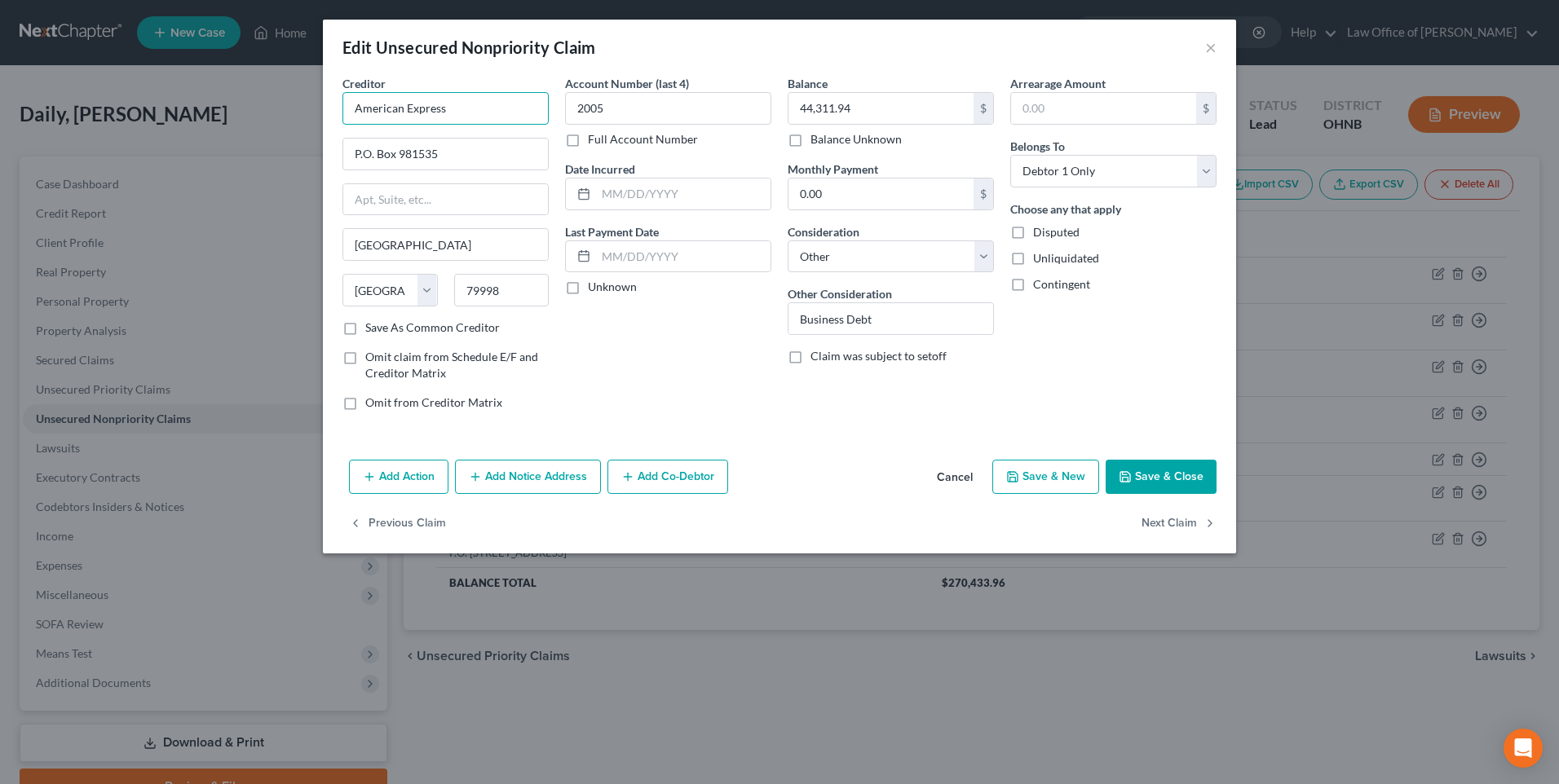
click at [486, 120] on input "American Express" at bounding box center [445, 108] width 206 height 33
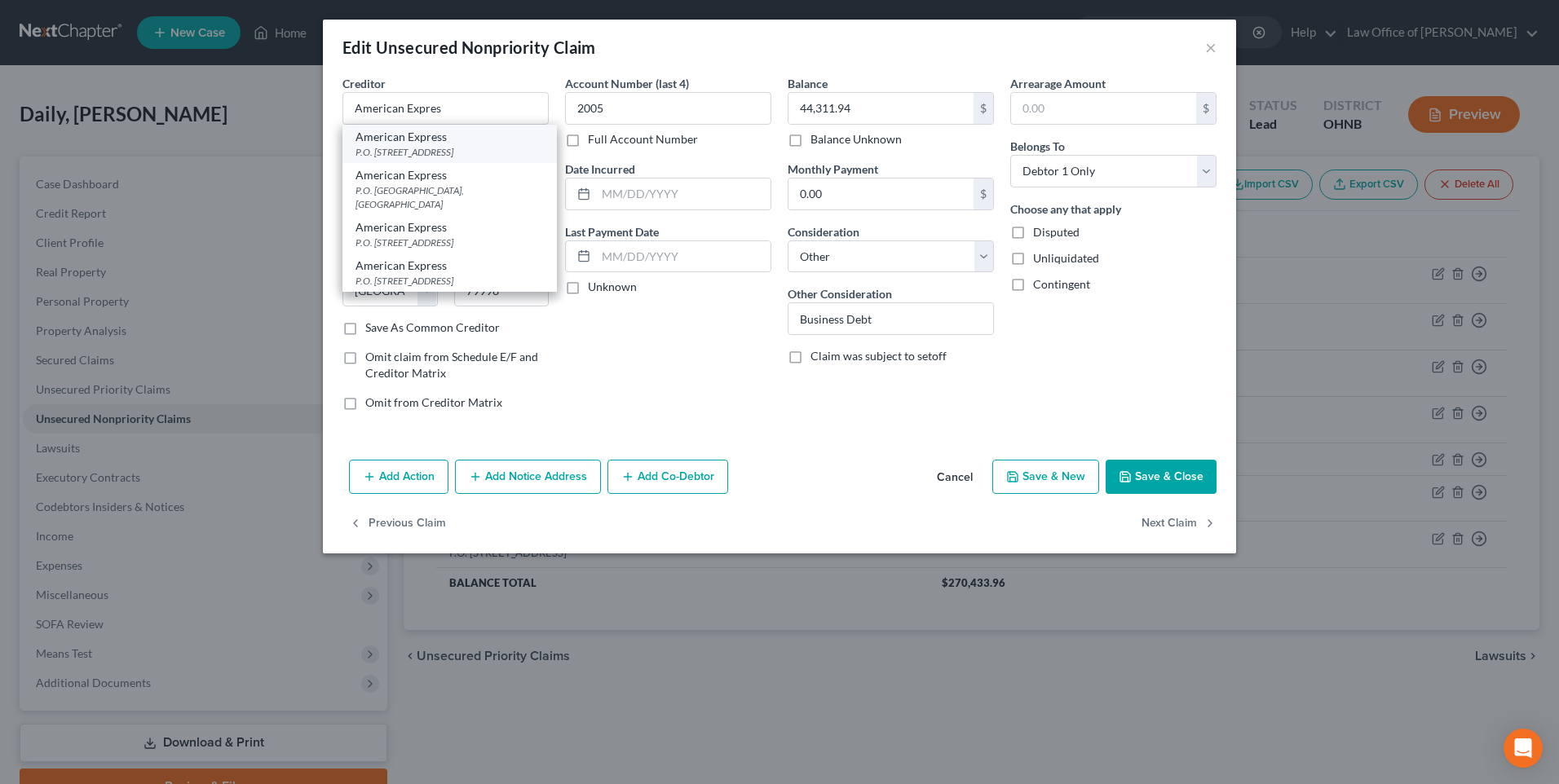
click at [465, 154] on div "P.O. [STREET_ADDRESS]" at bounding box center [450, 151] width 189 height 14
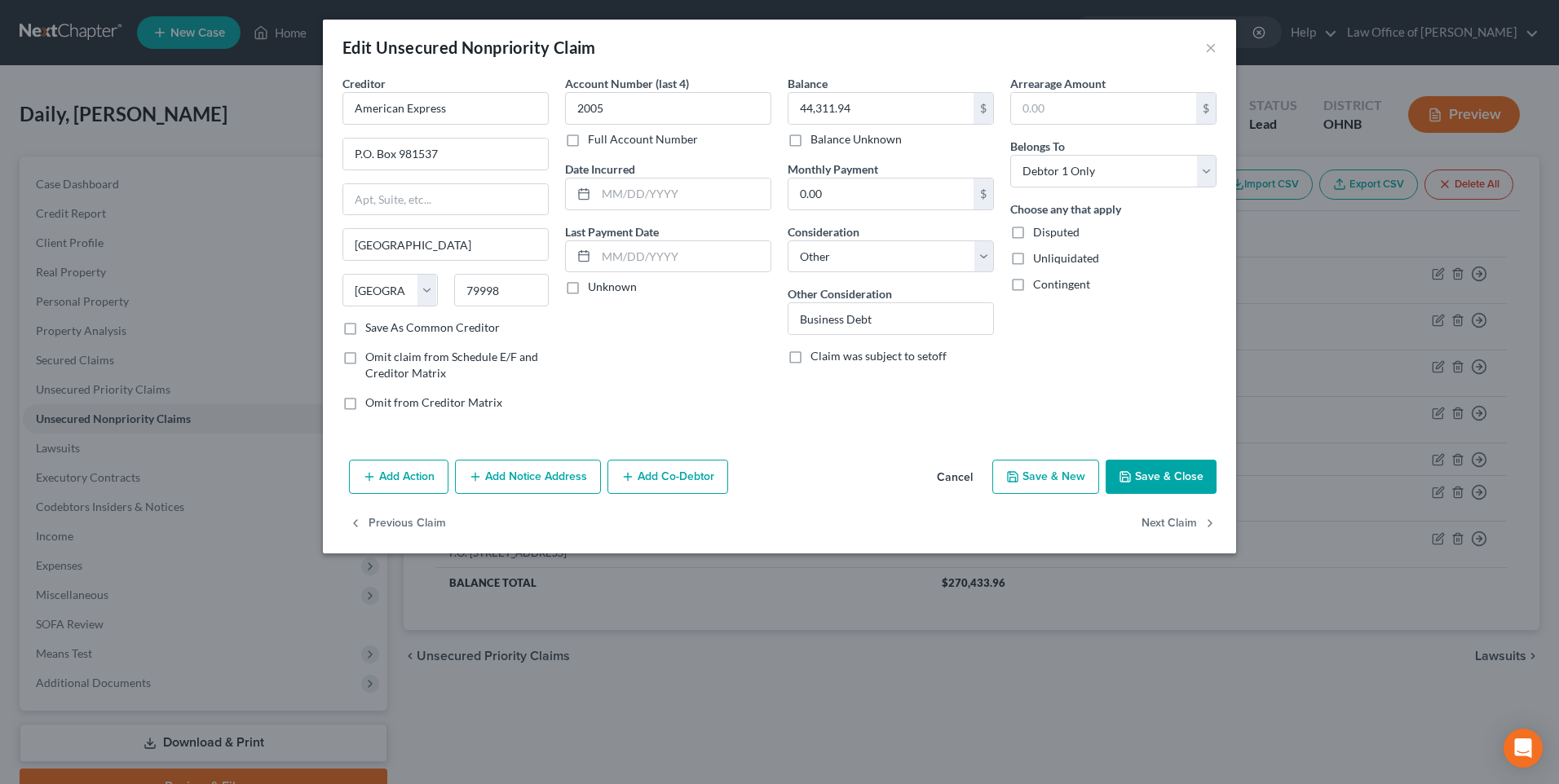
click at [1193, 494] on button "Save & Close" at bounding box center [1160, 477] width 111 height 35
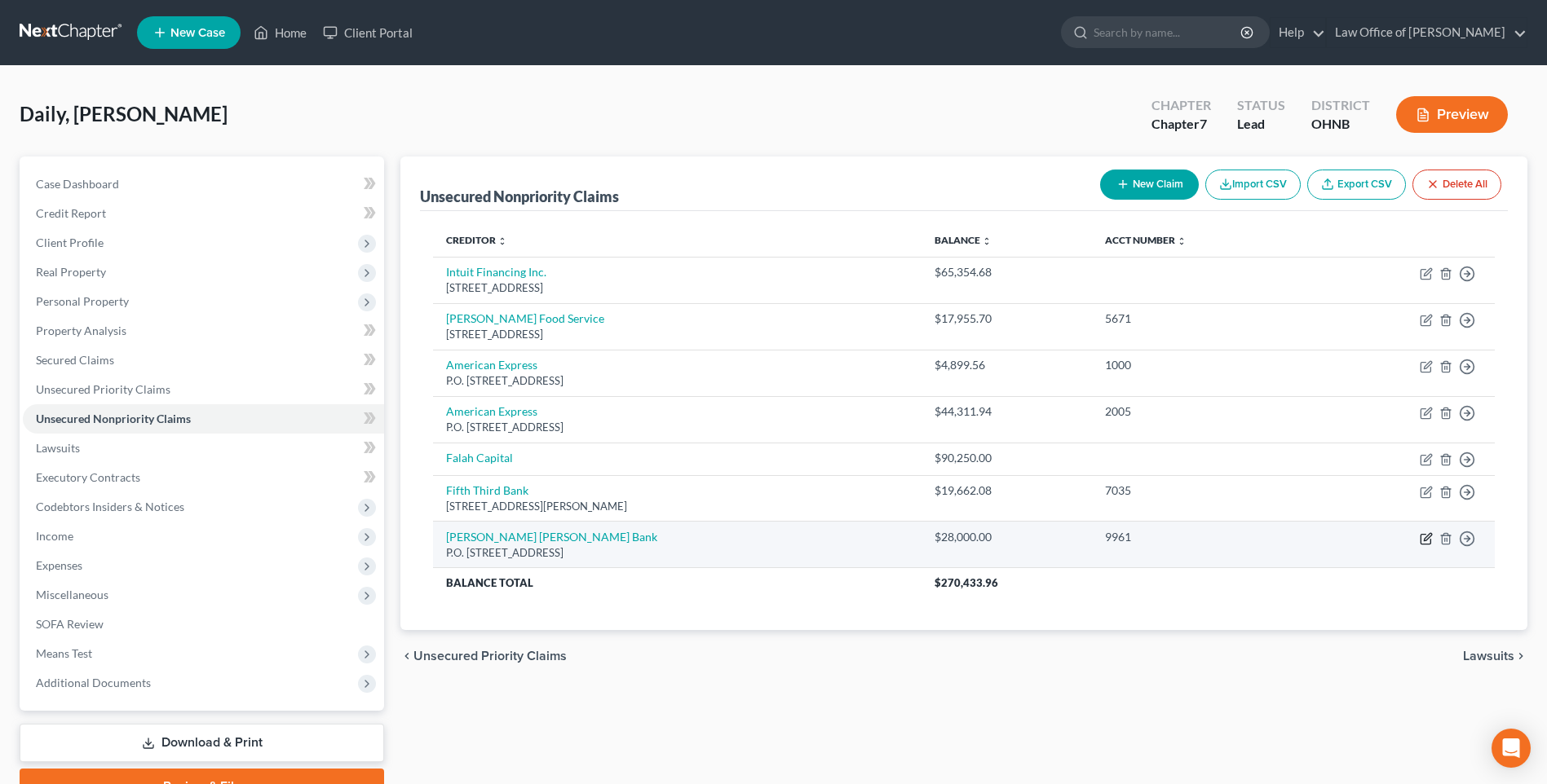
click at [1420, 545] on icon "button" at bounding box center [1427, 539] width 13 height 13
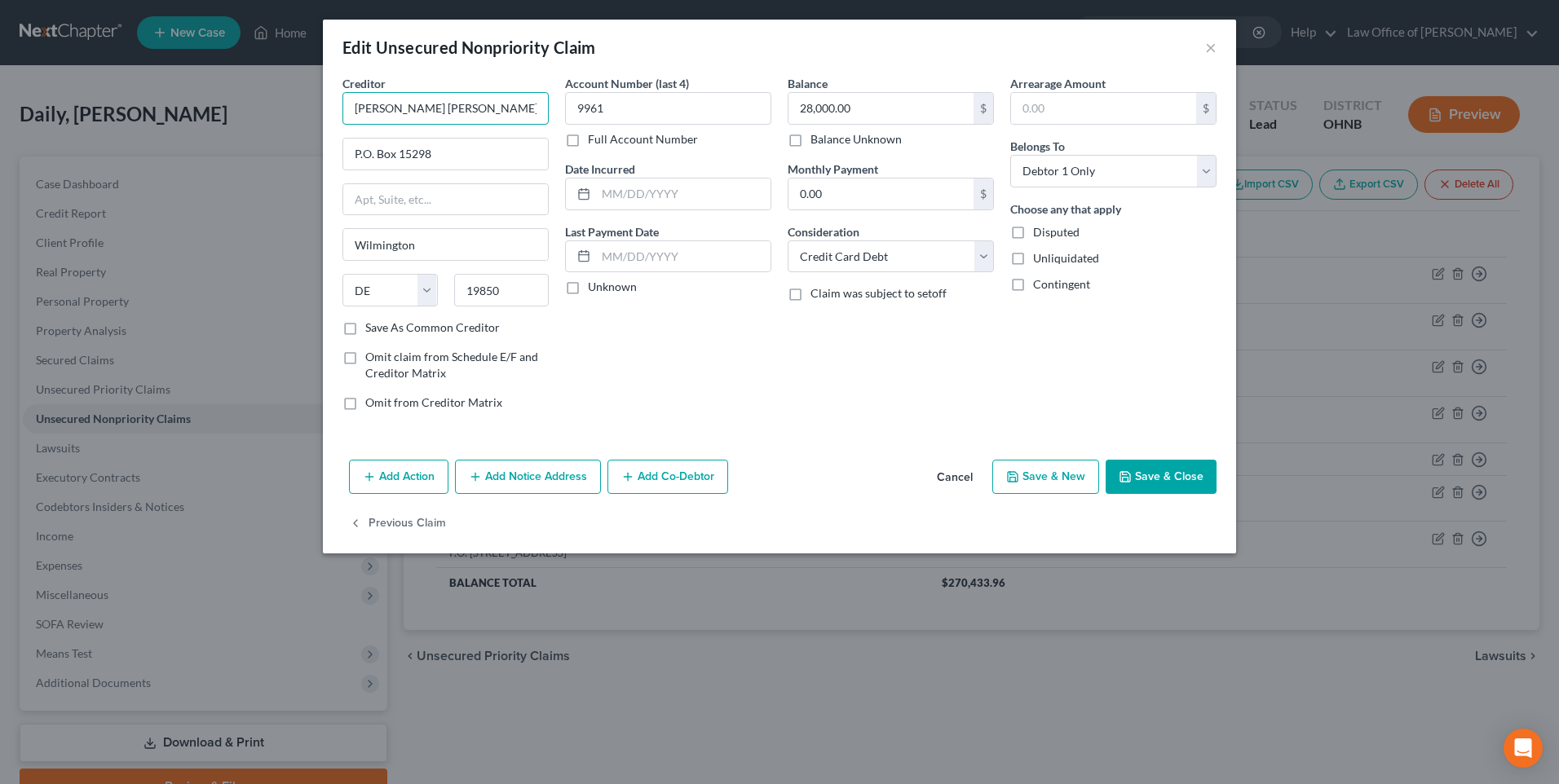
click at [481, 113] on input "[PERSON_NAME] [PERSON_NAME] Bank" at bounding box center [445, 108] width 206 height 33
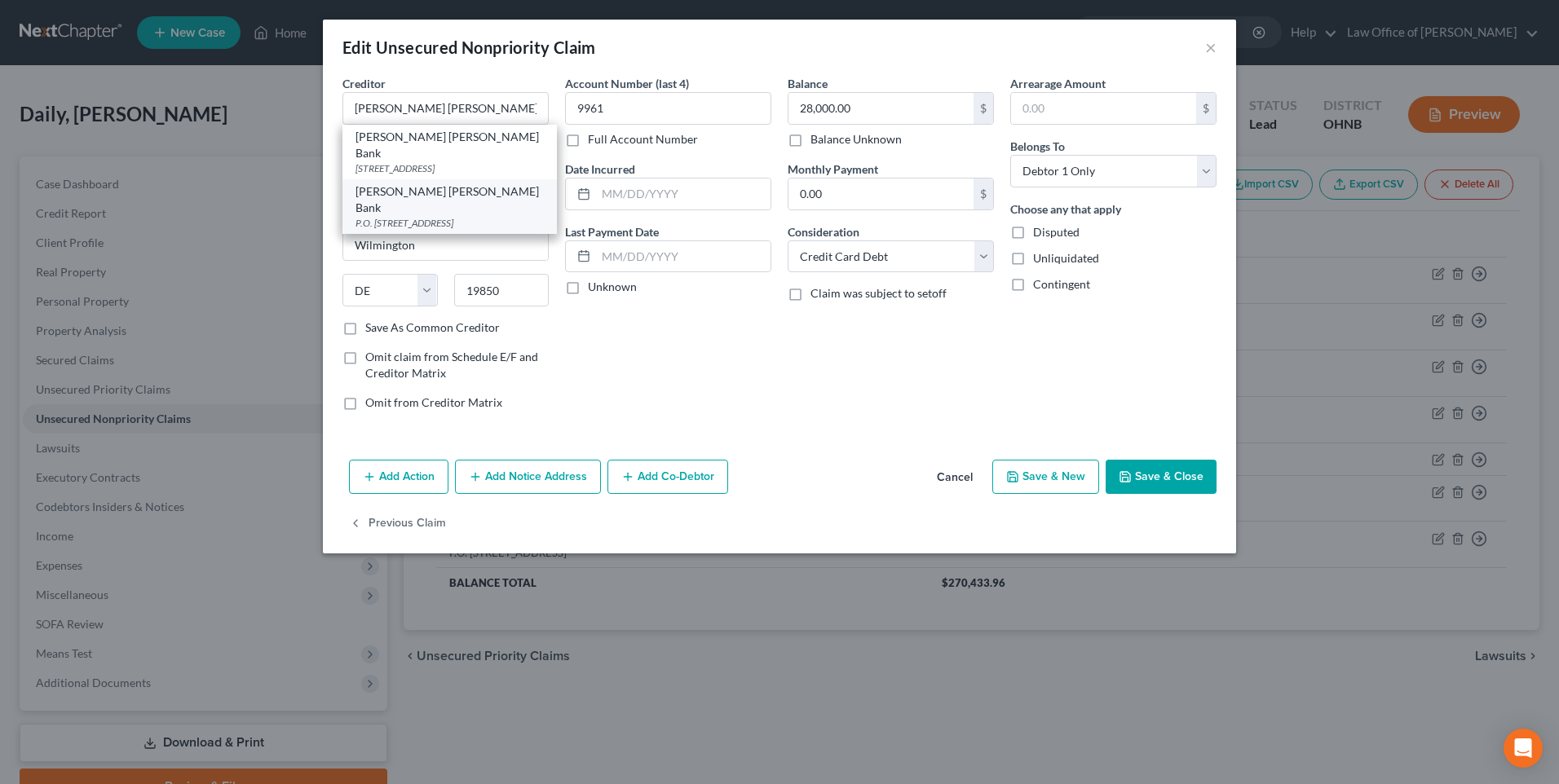
click at [436, 216] on div "P.O. [STREET_ADDRESS]" at bounding box center [450, 222] width 189 height 14
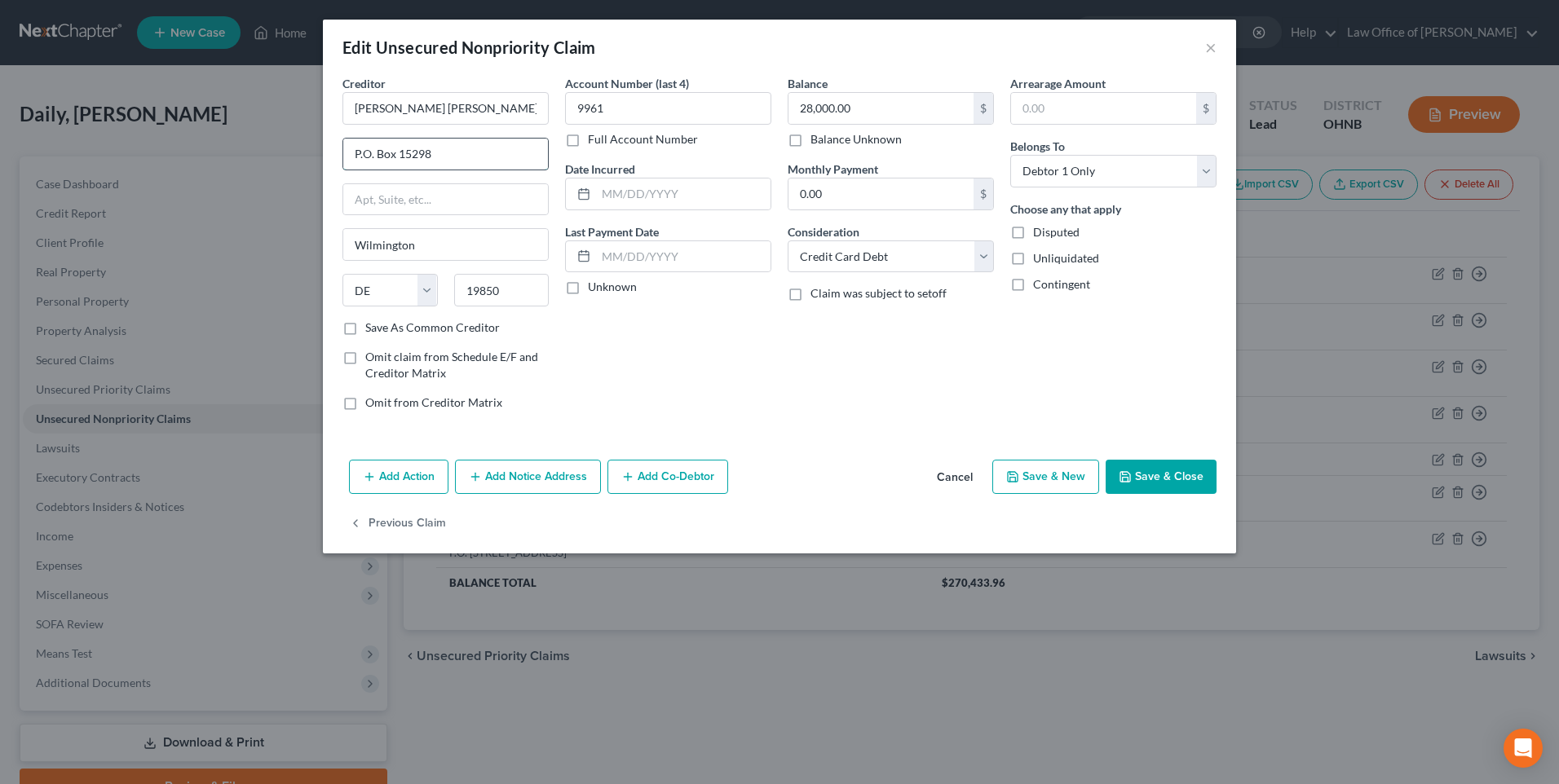
click at [415, 158] on input "P.O. Box 15298" at bounding box center [445, 153] width 204 height 31
click at [1165, 494] on button "Save & Close" at bounding box center [1160, 477] width 111 height 35
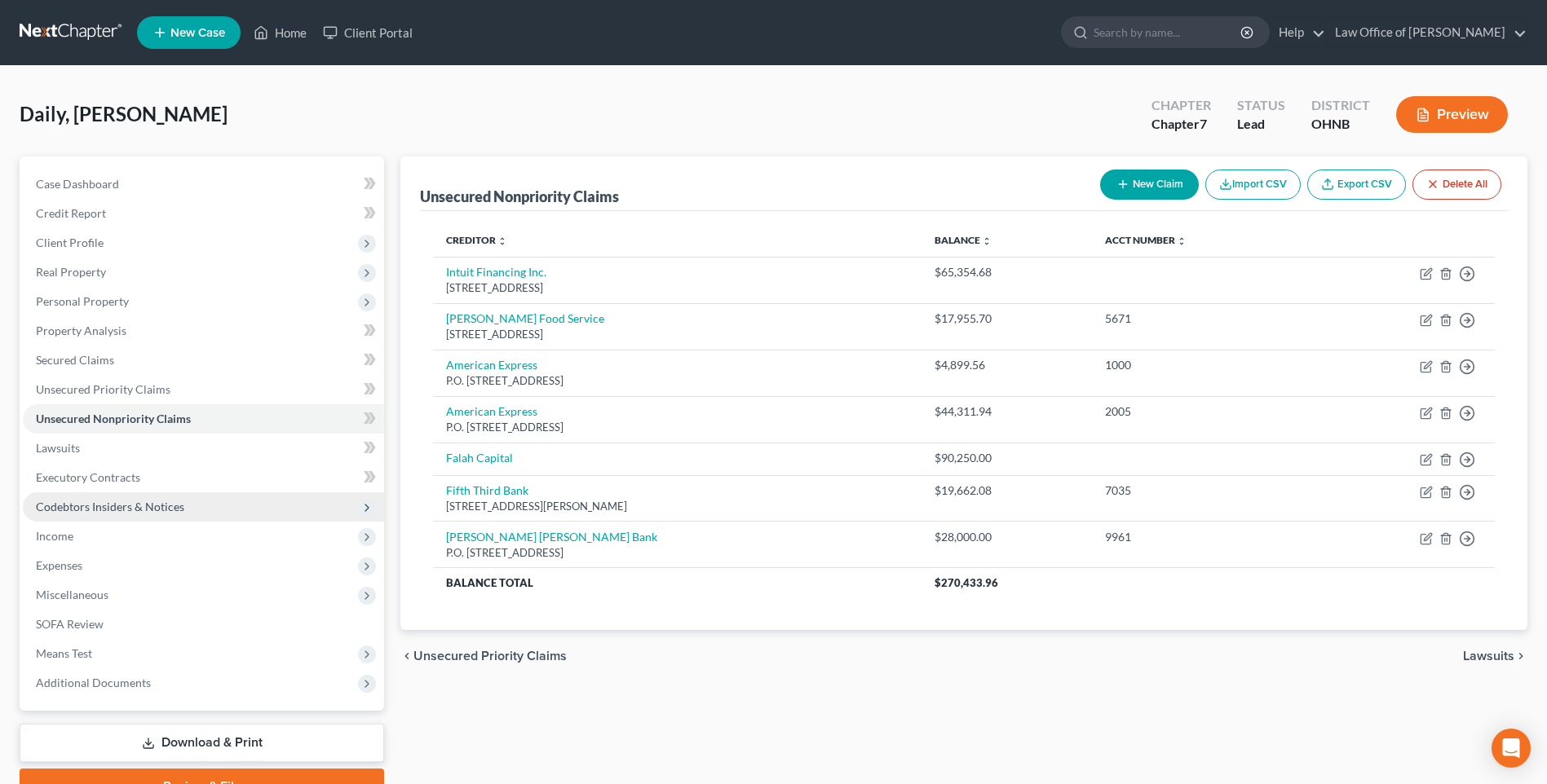
click at [126, 513] on span "Codebtors Insiders & Notices" at bounding box center [109, 506] width 148 height 14
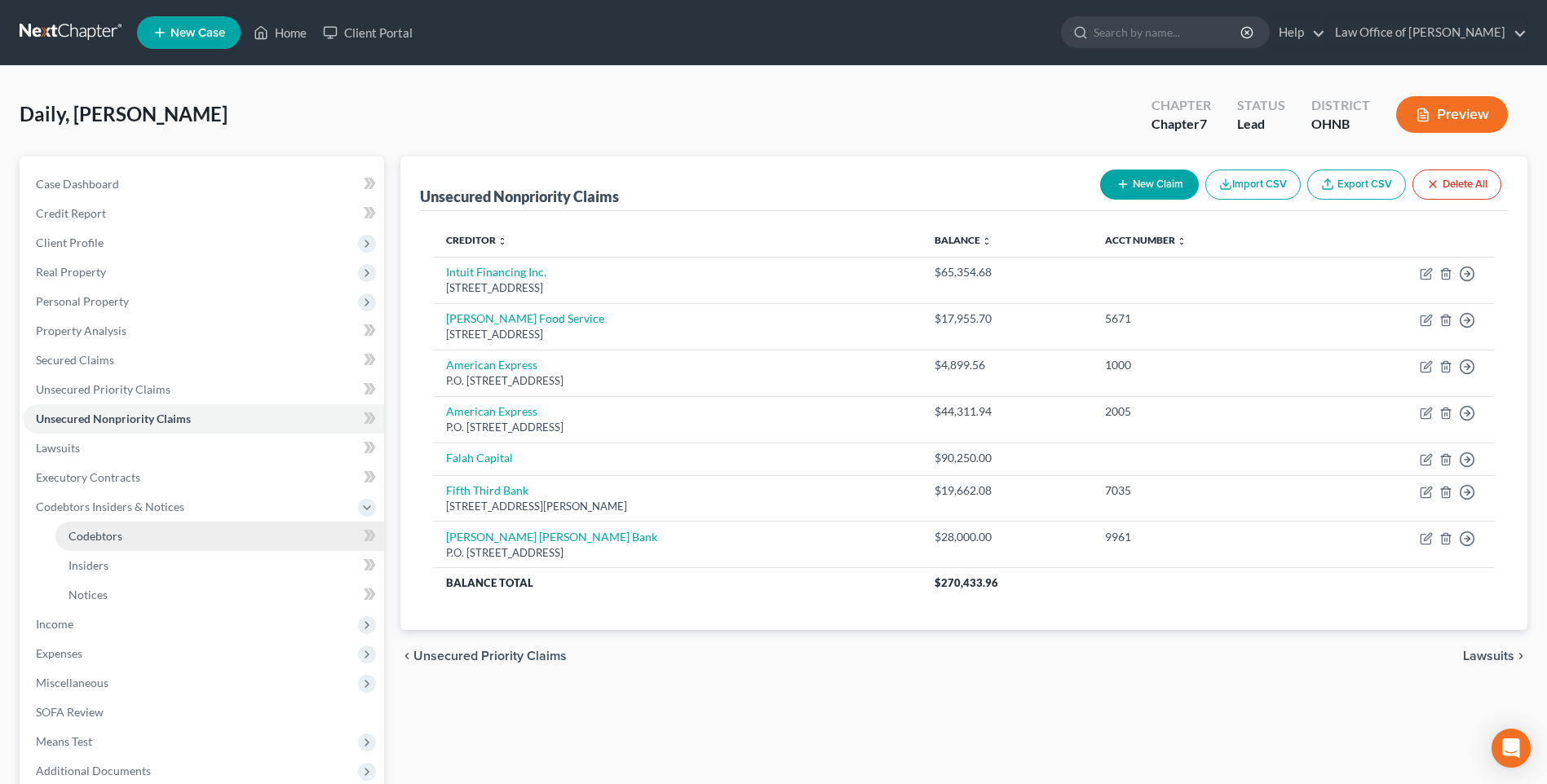
click at [112, 543] on span "Codebtors" at bounding box center [95, 536] width 54 height 14
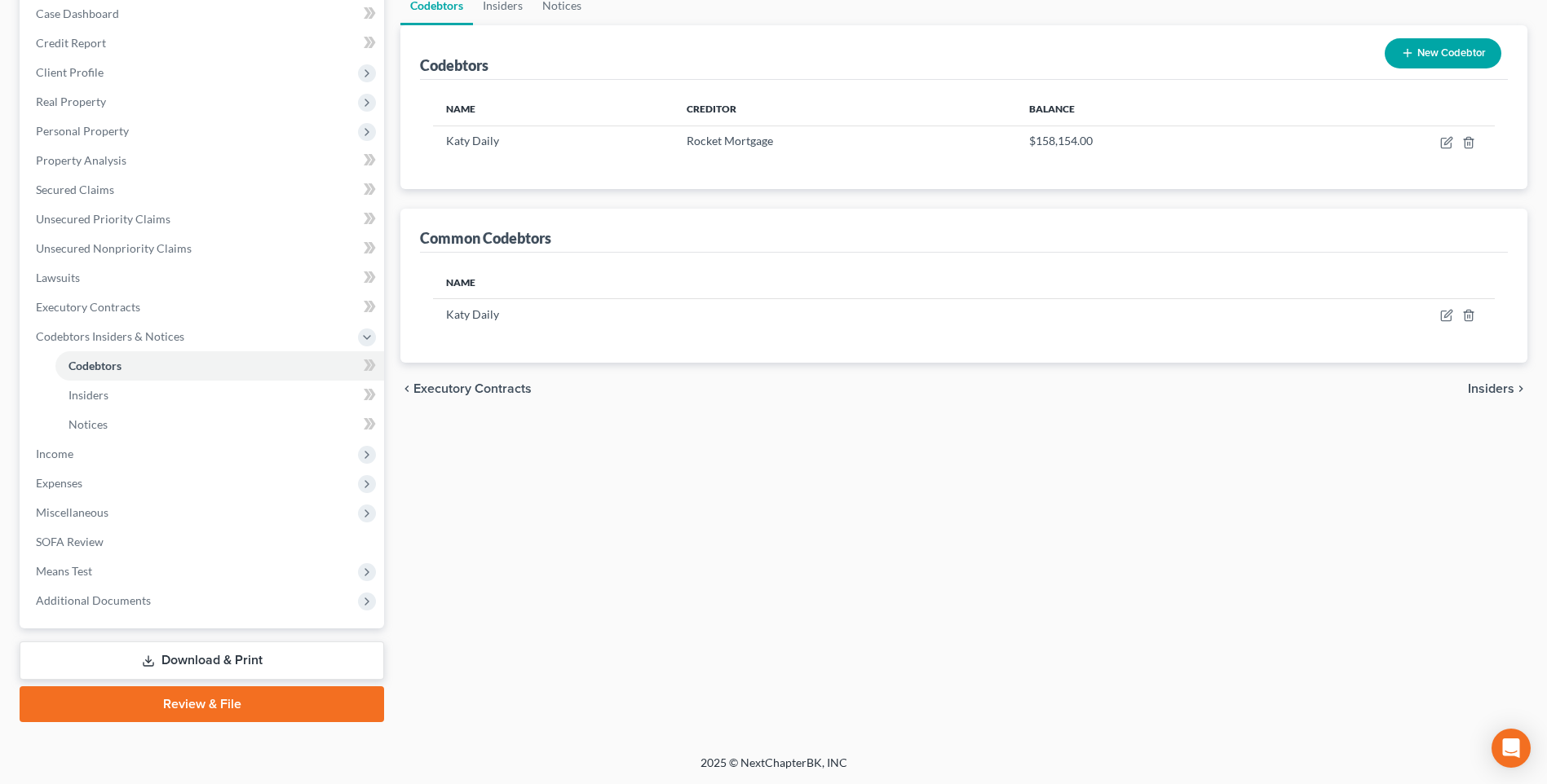
scroll to position [229, 0]
click at [51, 447] on span "Income" at bounding box center [54, 454] width 37 height 14
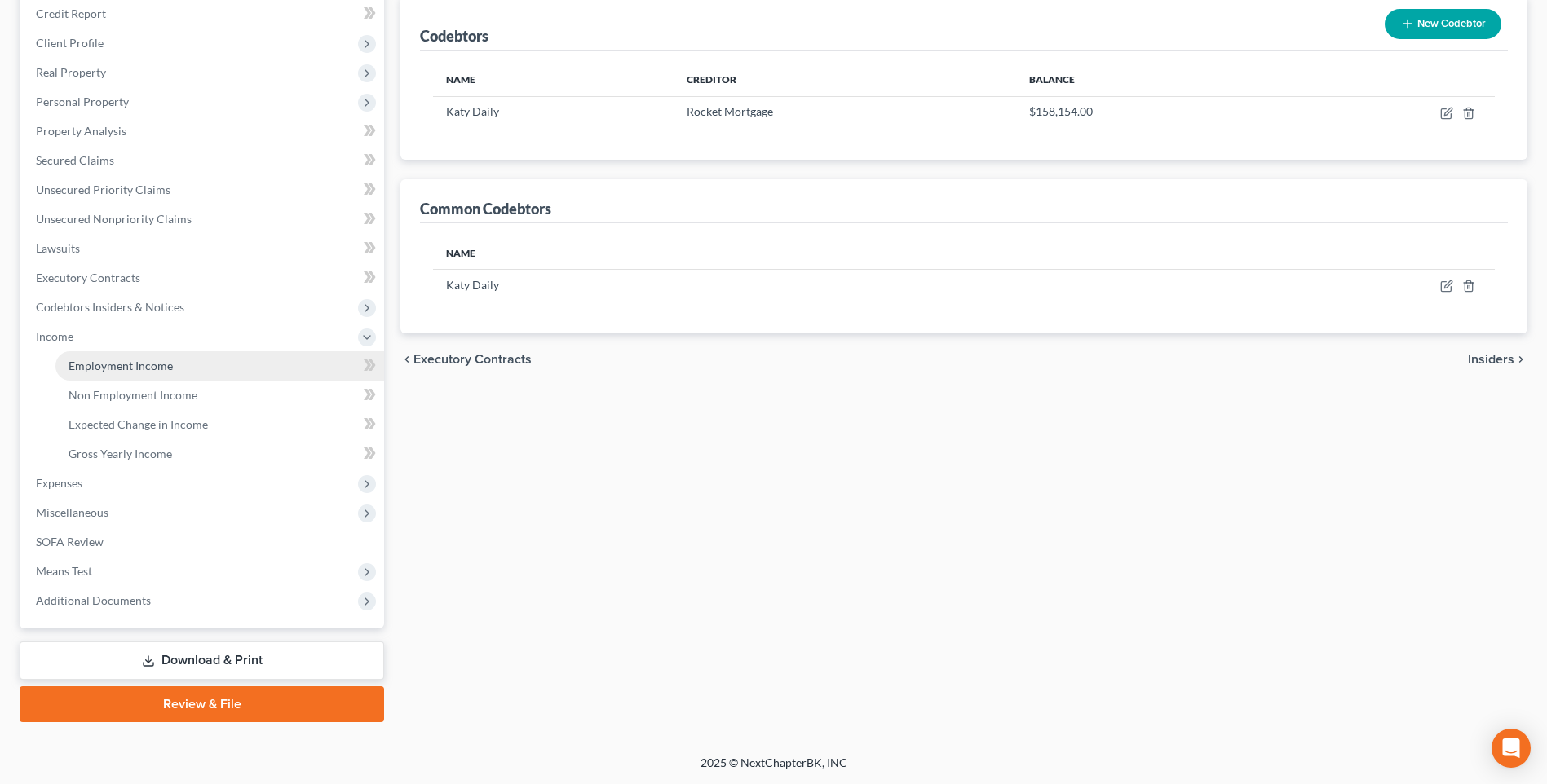
click at [132, 372] on span "Employment Income" at bounding box center [120, 365] width 105 height 14
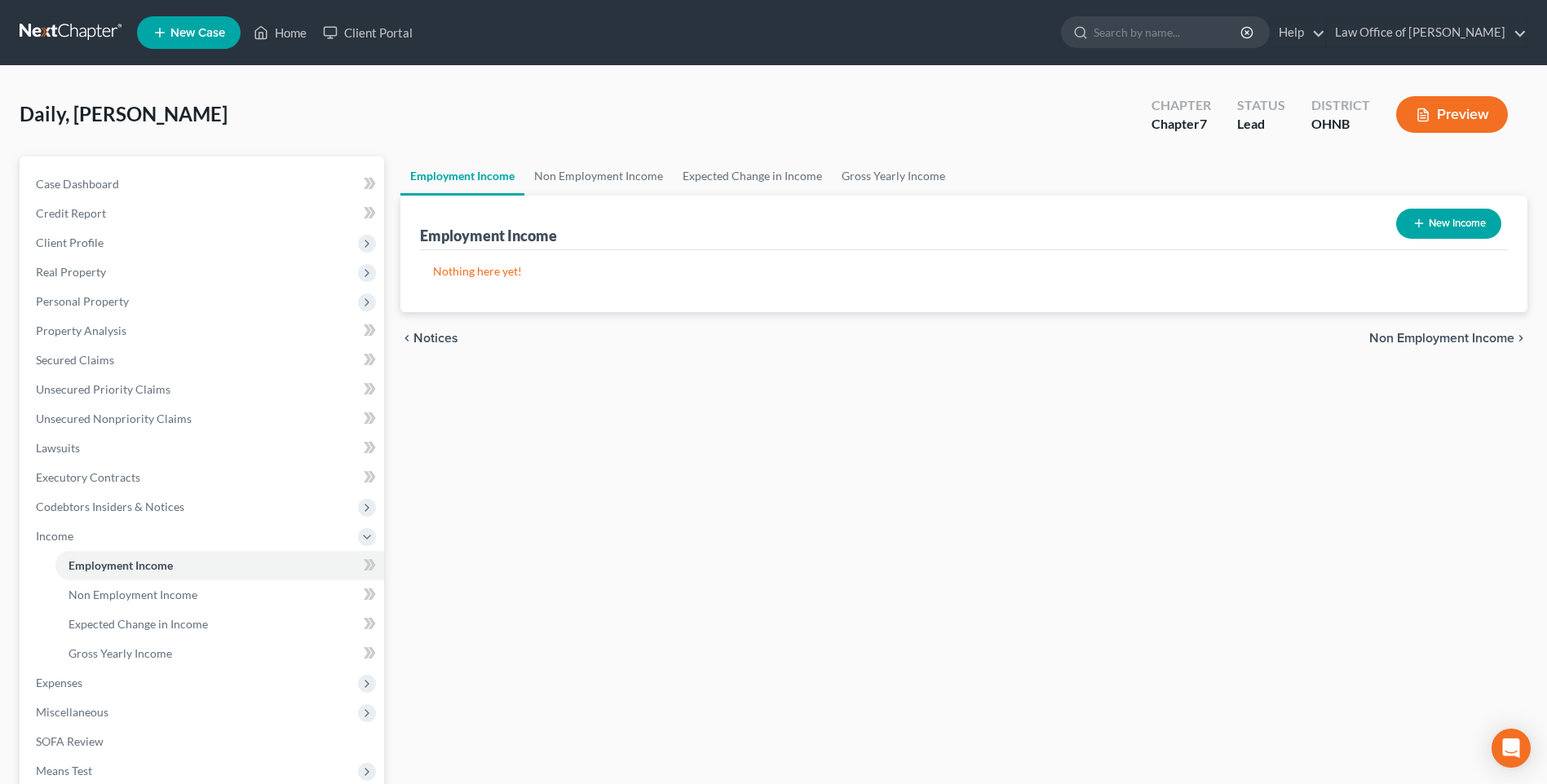
click at [1413, 230] on icon "button" at bounding box center [1419, 223] width 13 height 13
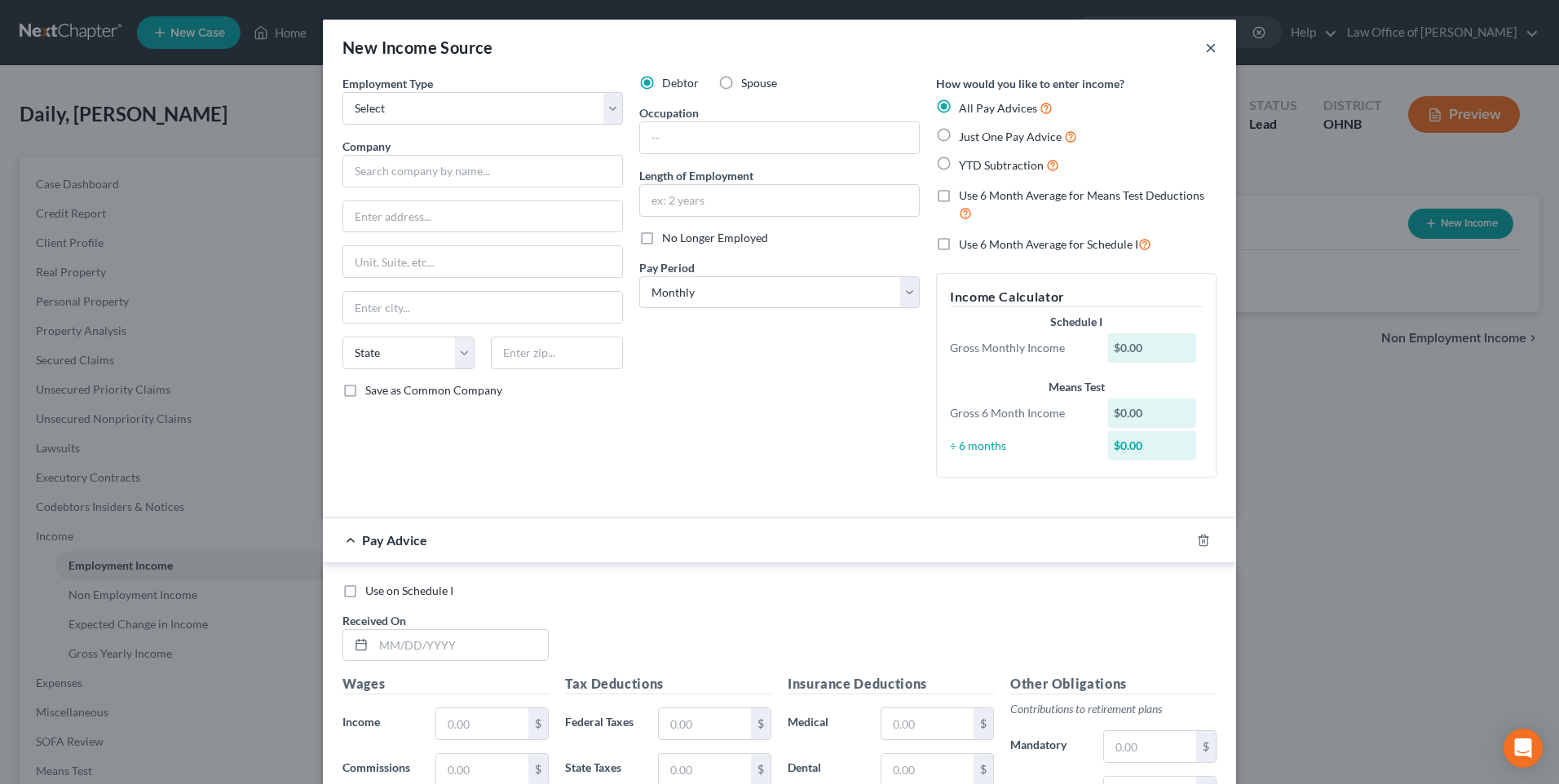
click at [1216, 49] on button "×" at bounding box center [1211, 47] width 11 height 20
